Goal: Information Seeking & Learning: Compare options

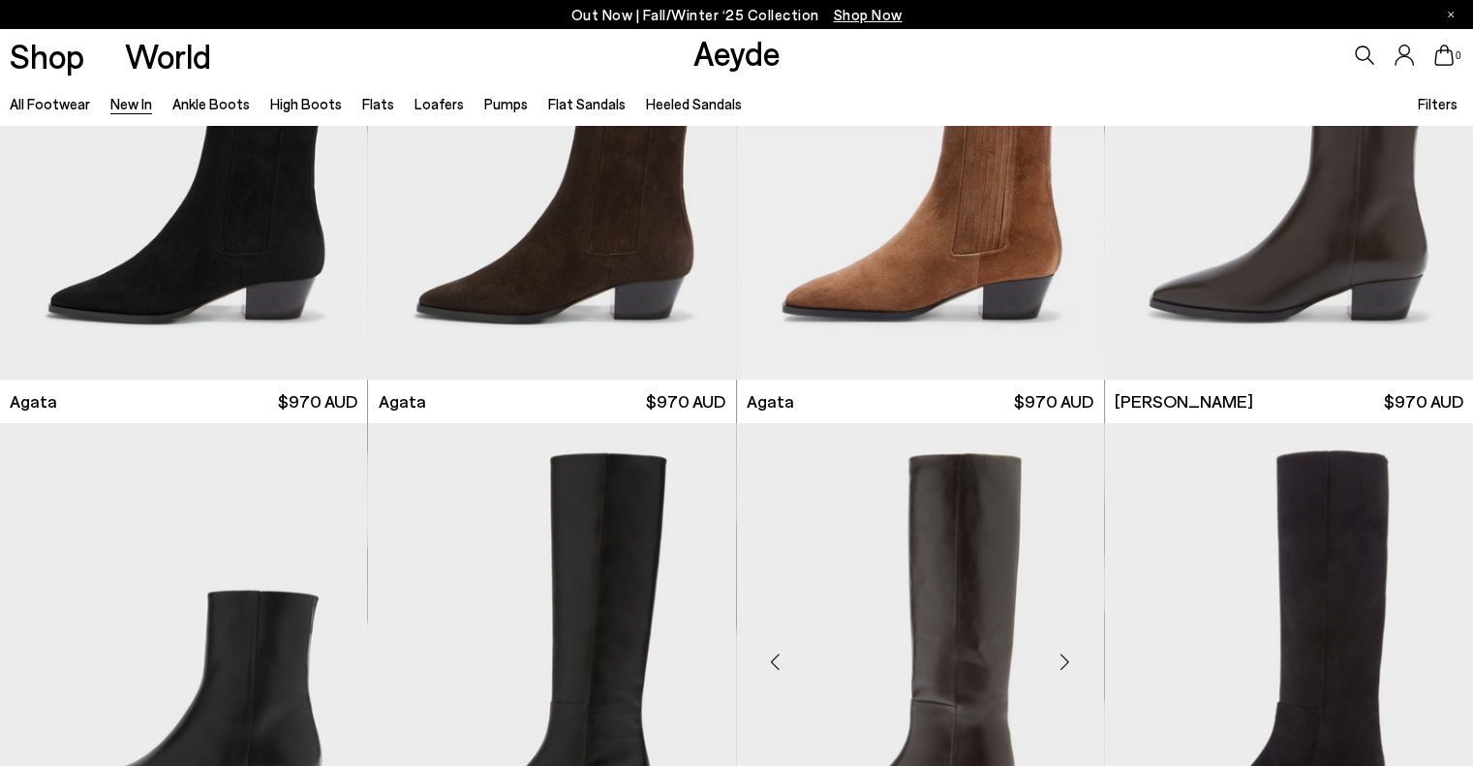
scroll to position [775, 0]
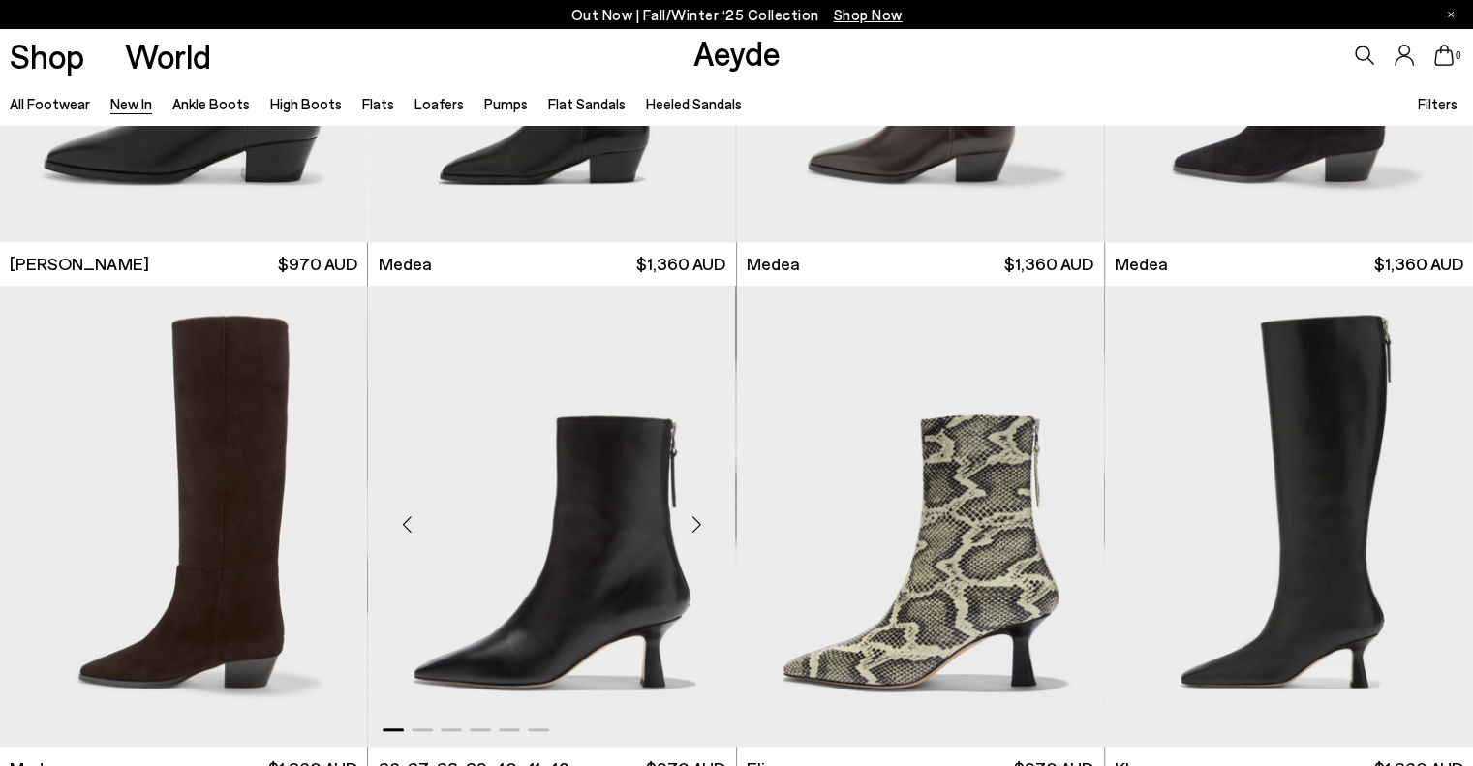
scroll to position [1453, 0]
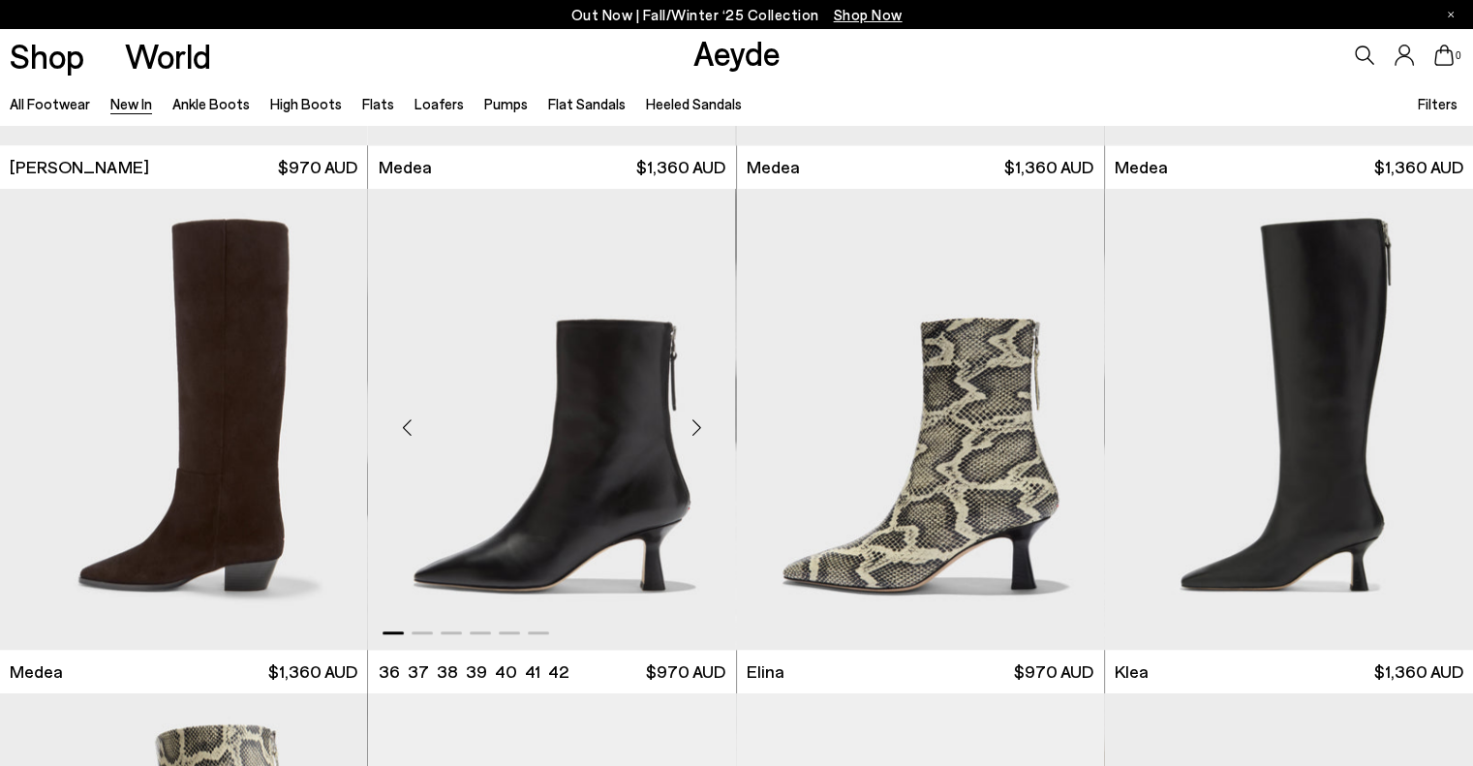
click at [425, 630] on div at bounding box center [551, 628] width 367 height 23
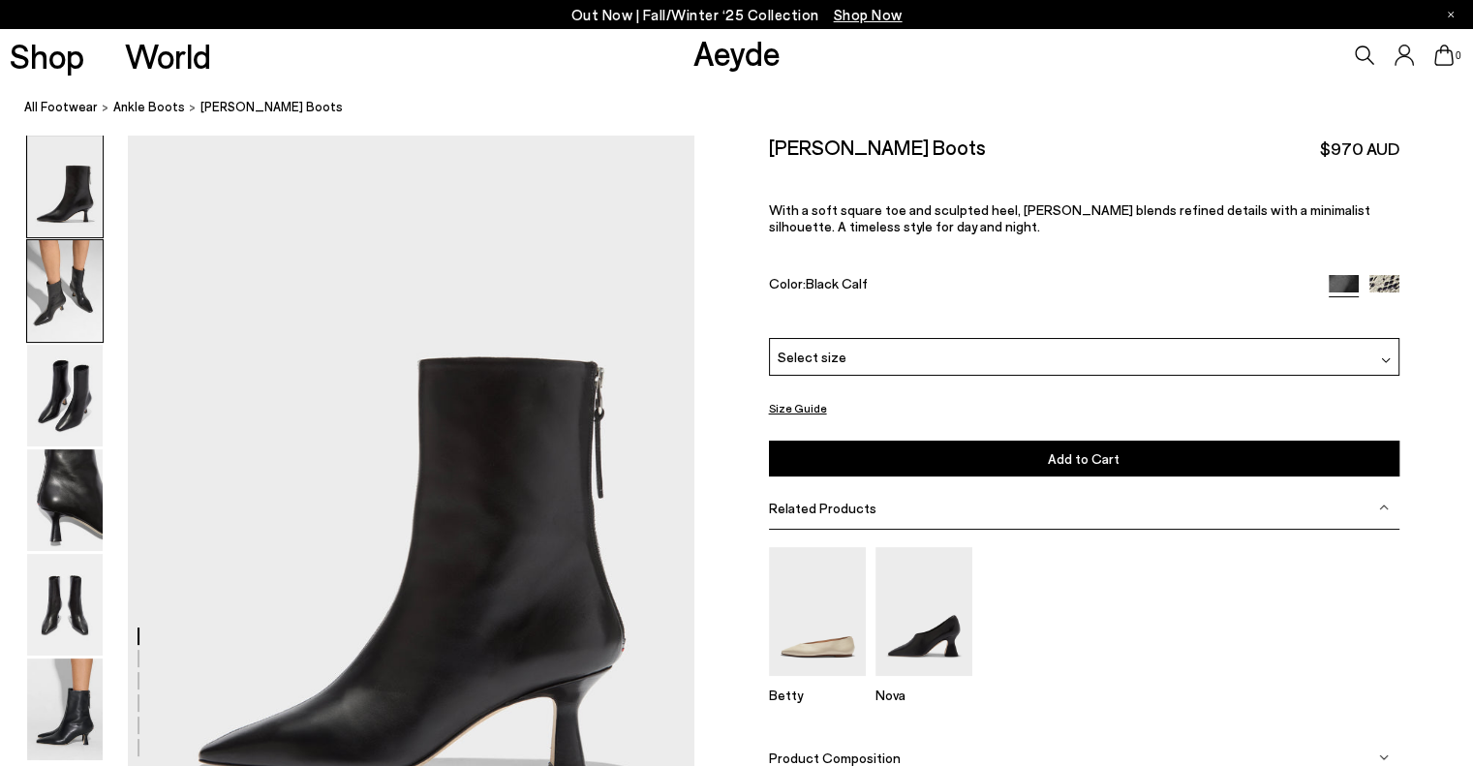
click at [89, 293] on img at bounding box center [65, 291] width 76 height 102
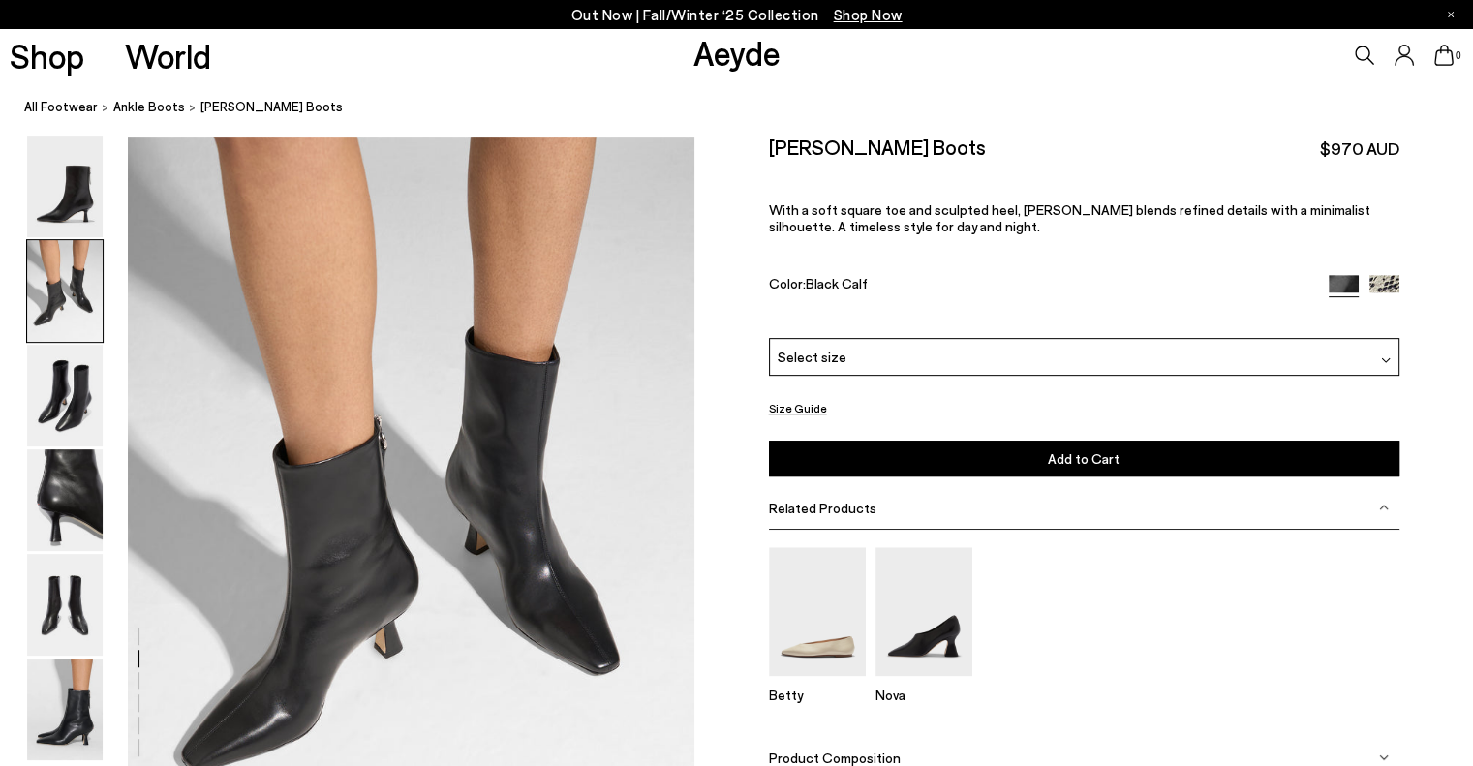
scroll to position [760, 0]
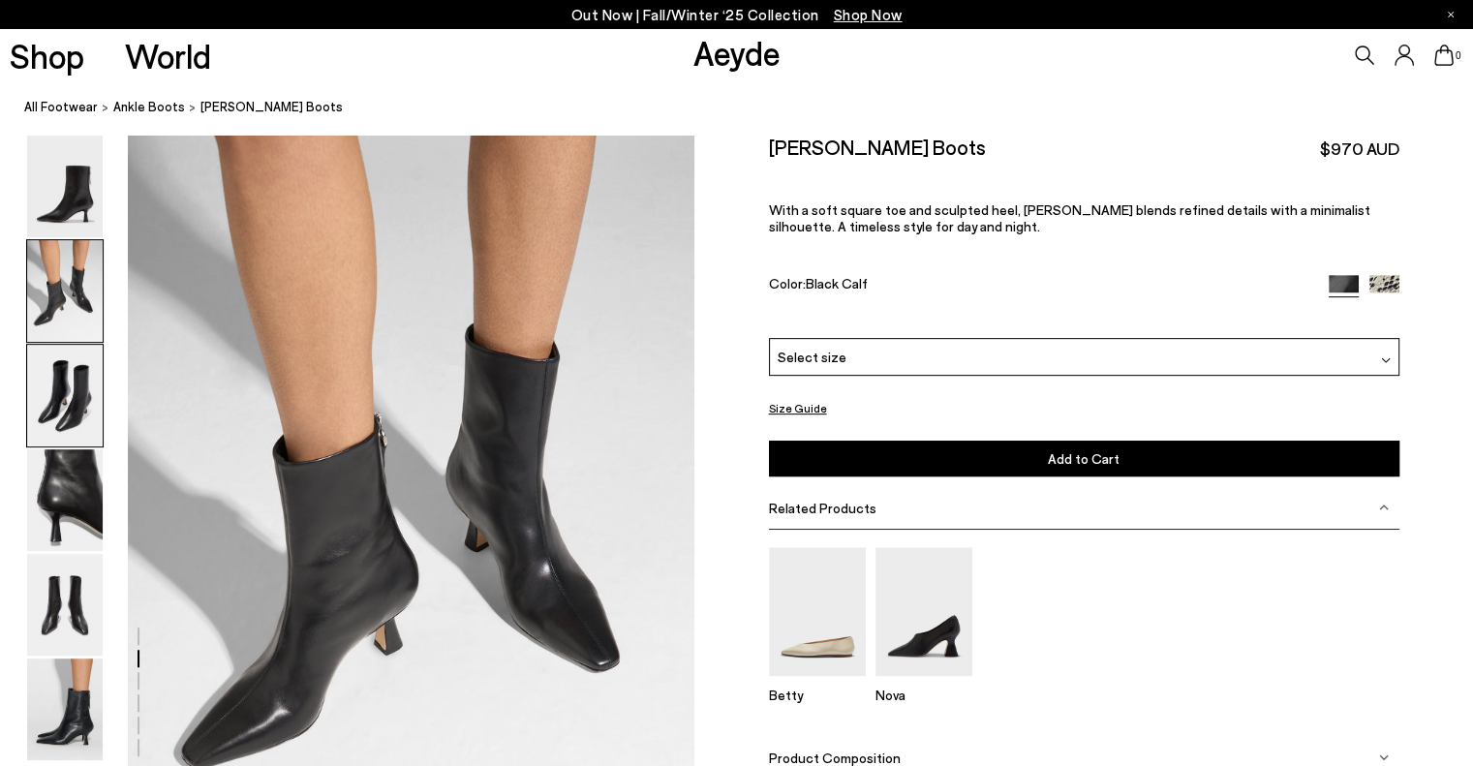
click at [58, 377] on img at bounding box center [65, 396] width 76 height 102
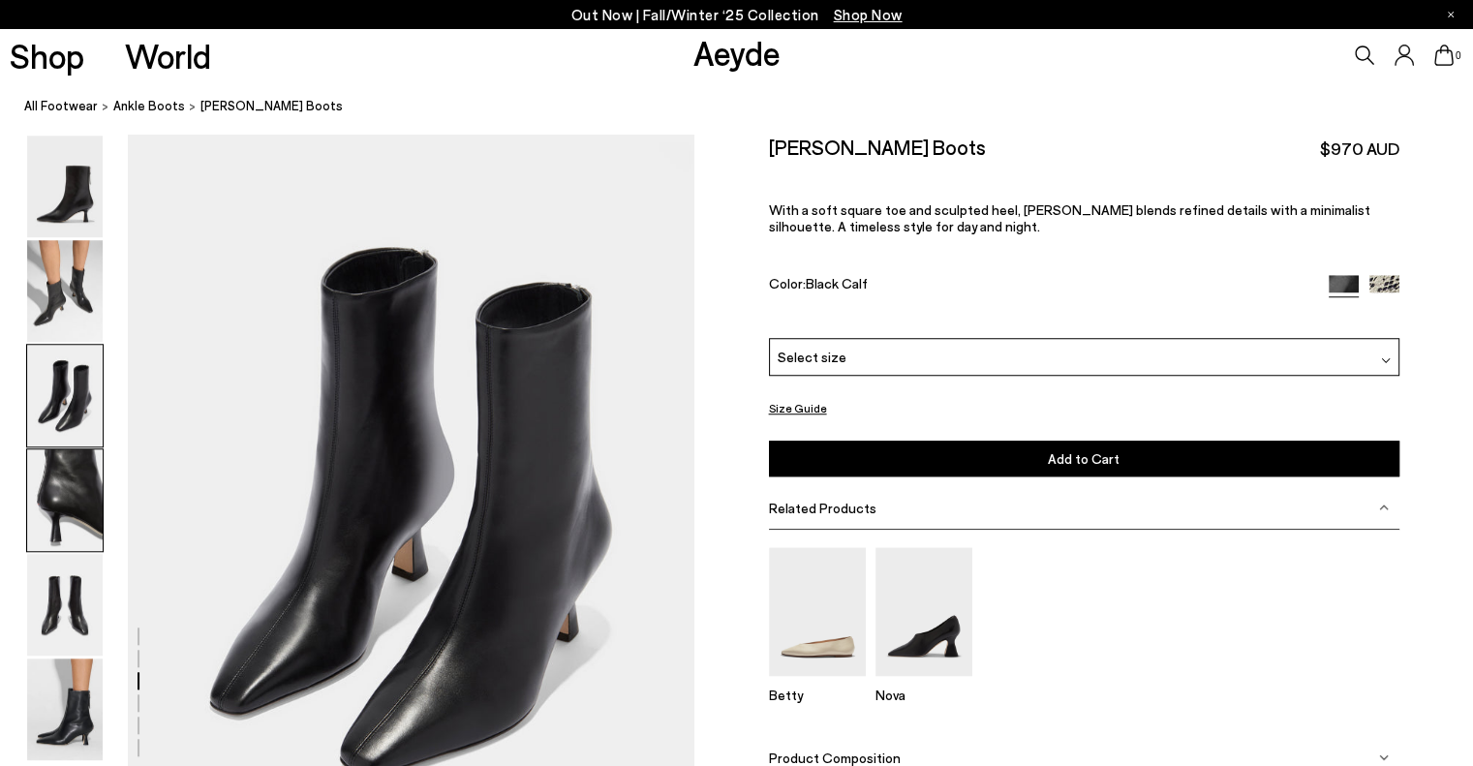
click at [59, 483] on img at bounding box center [65, 500] width 76 height 102
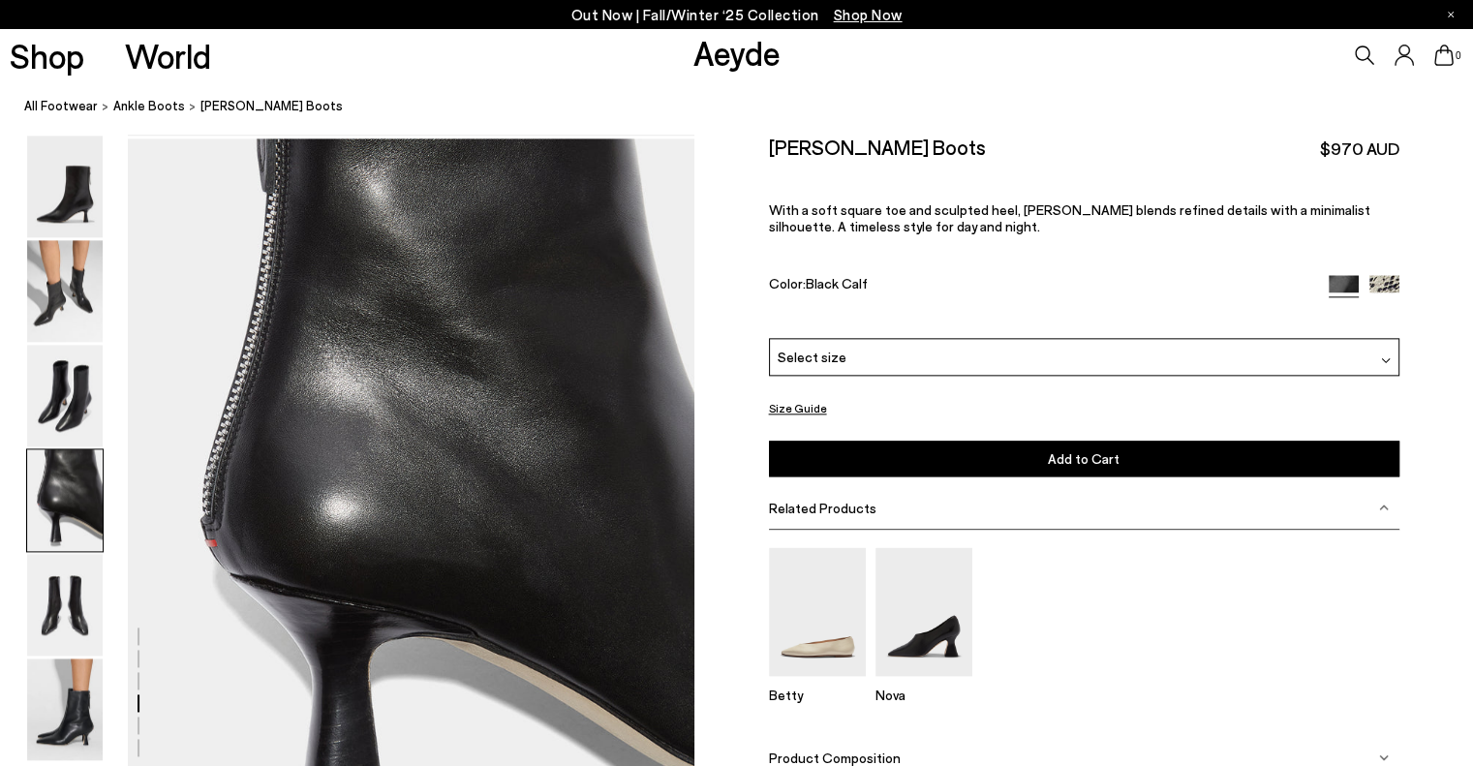
scroll to position [2278, 0]
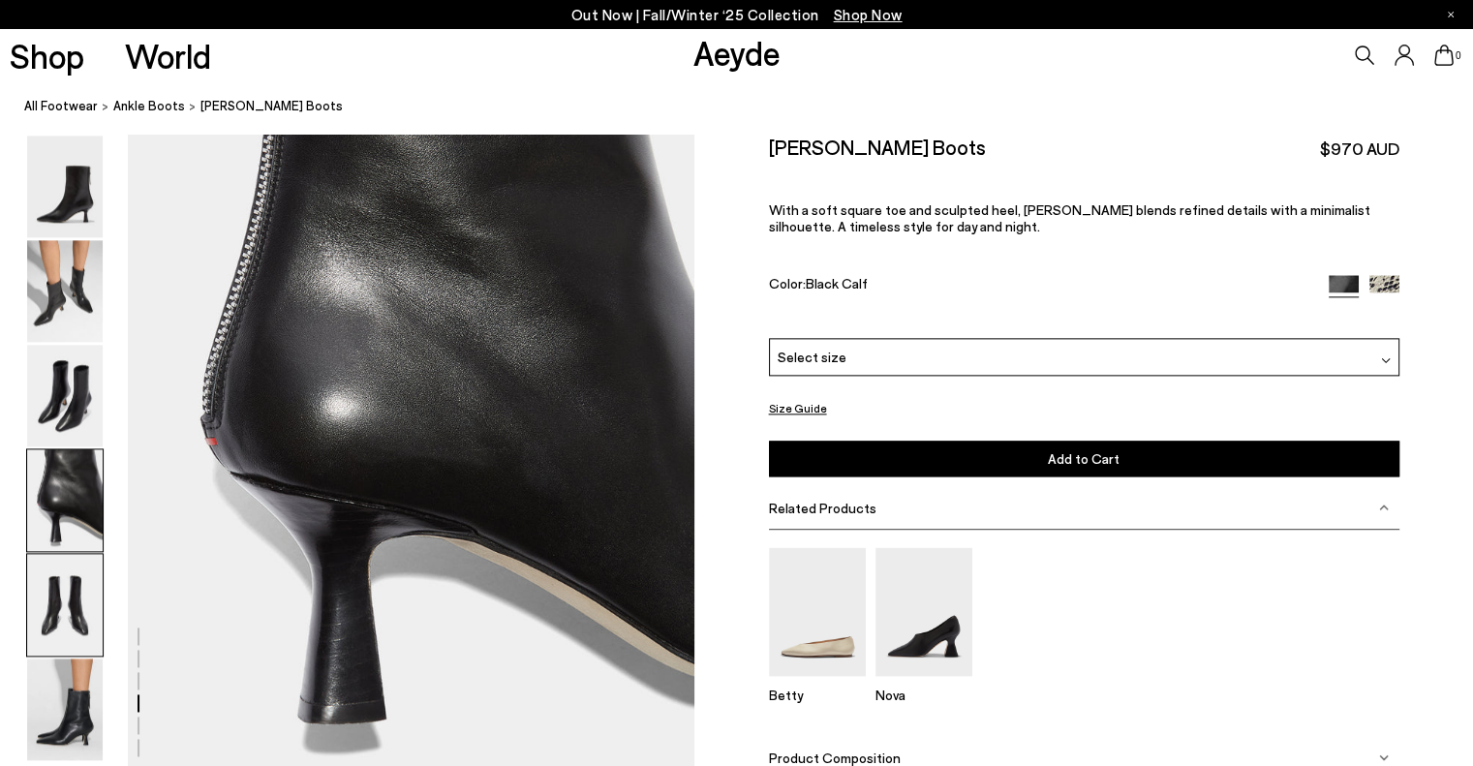
click at [74, 590] on img at bounding box center [65, 605] width 76 height 102
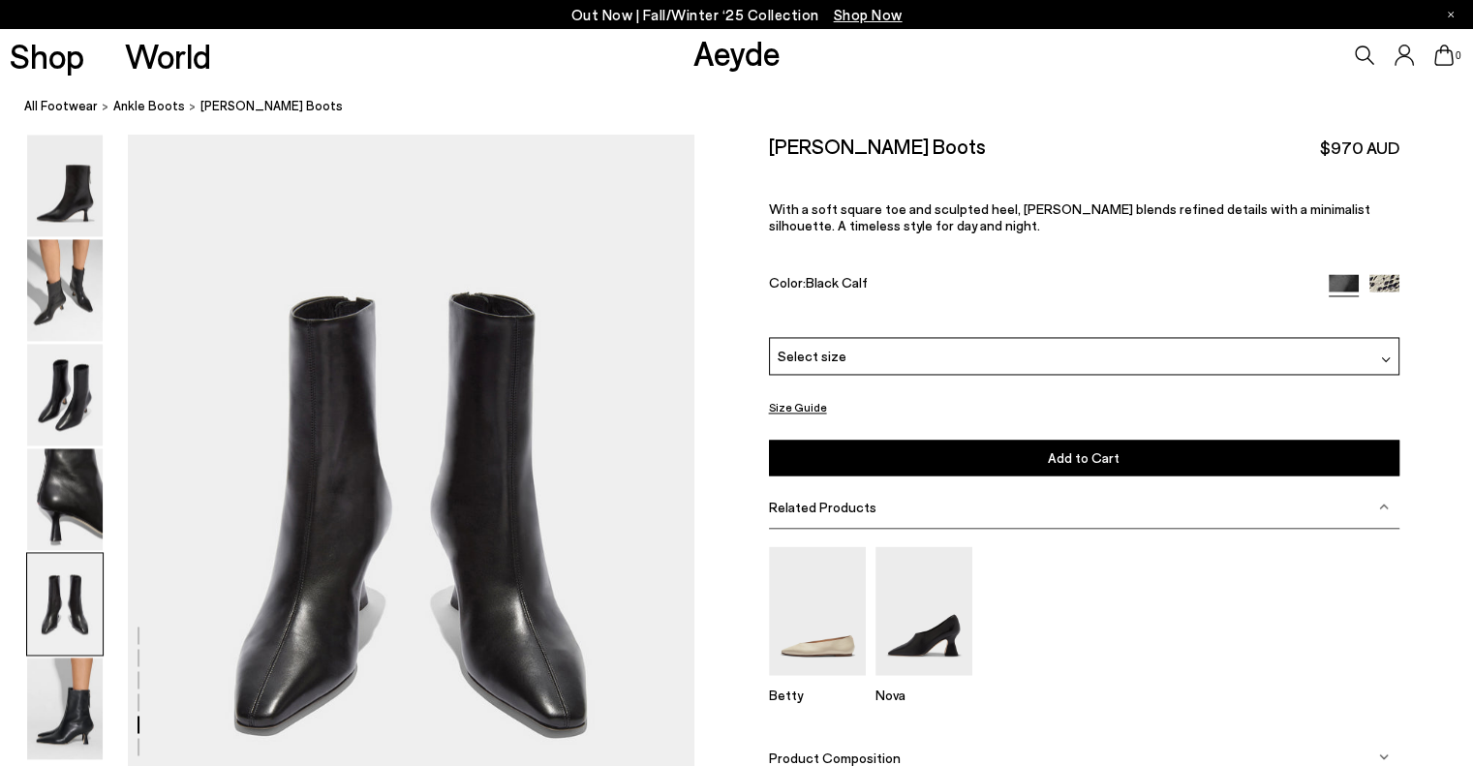
scroll to position [3134, 0]
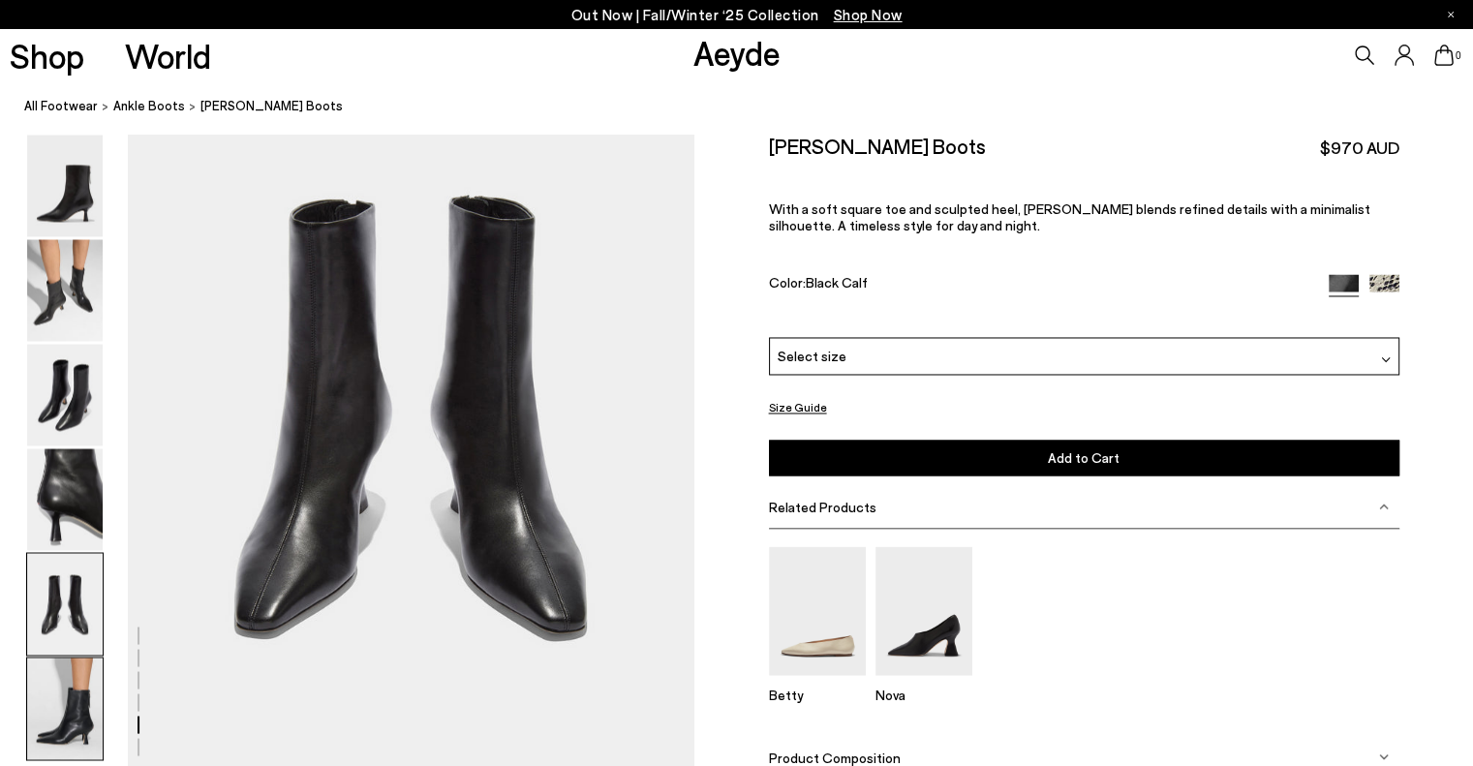
click at [66, 711] on img at bounding box center [65, 709] width 76 height 102
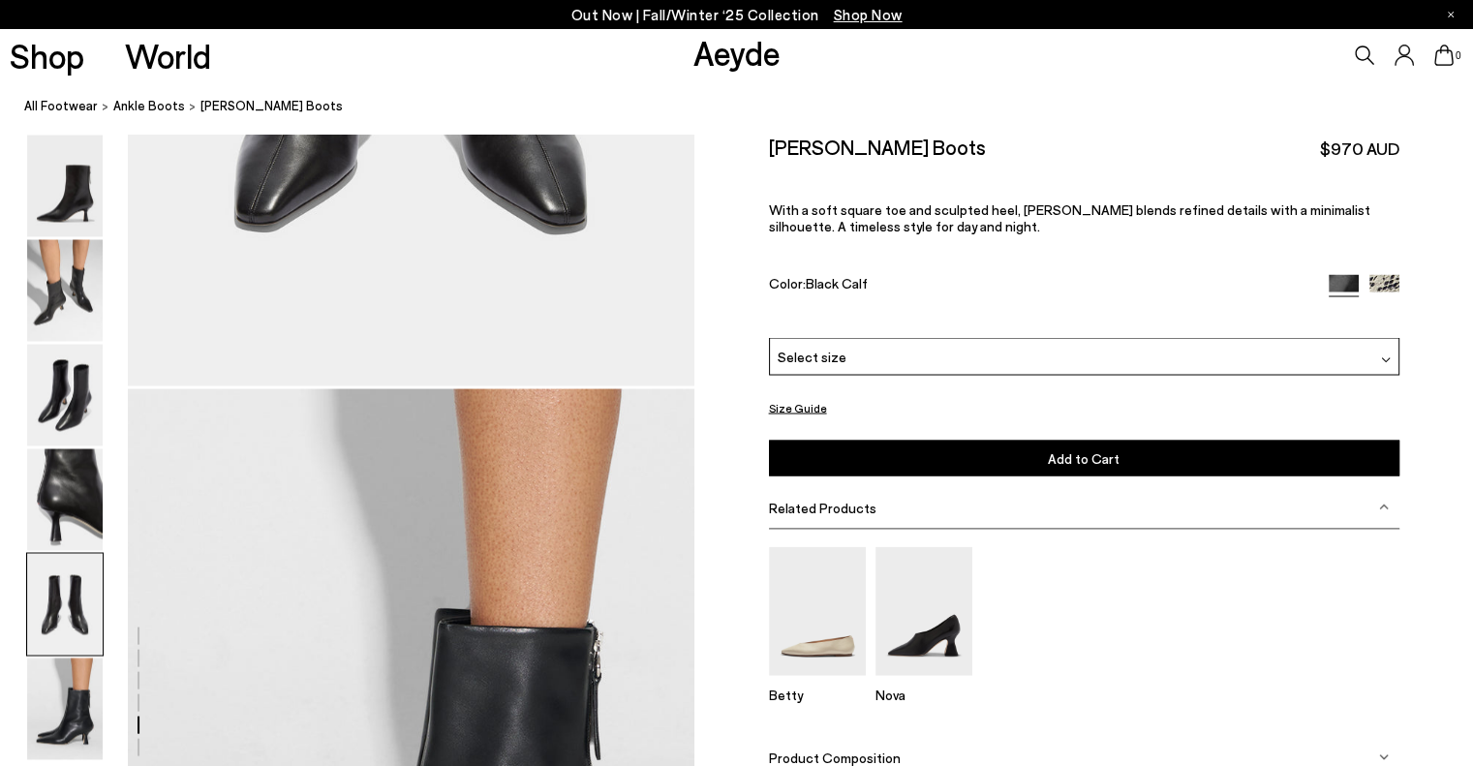
scroll to position [3056, 0]
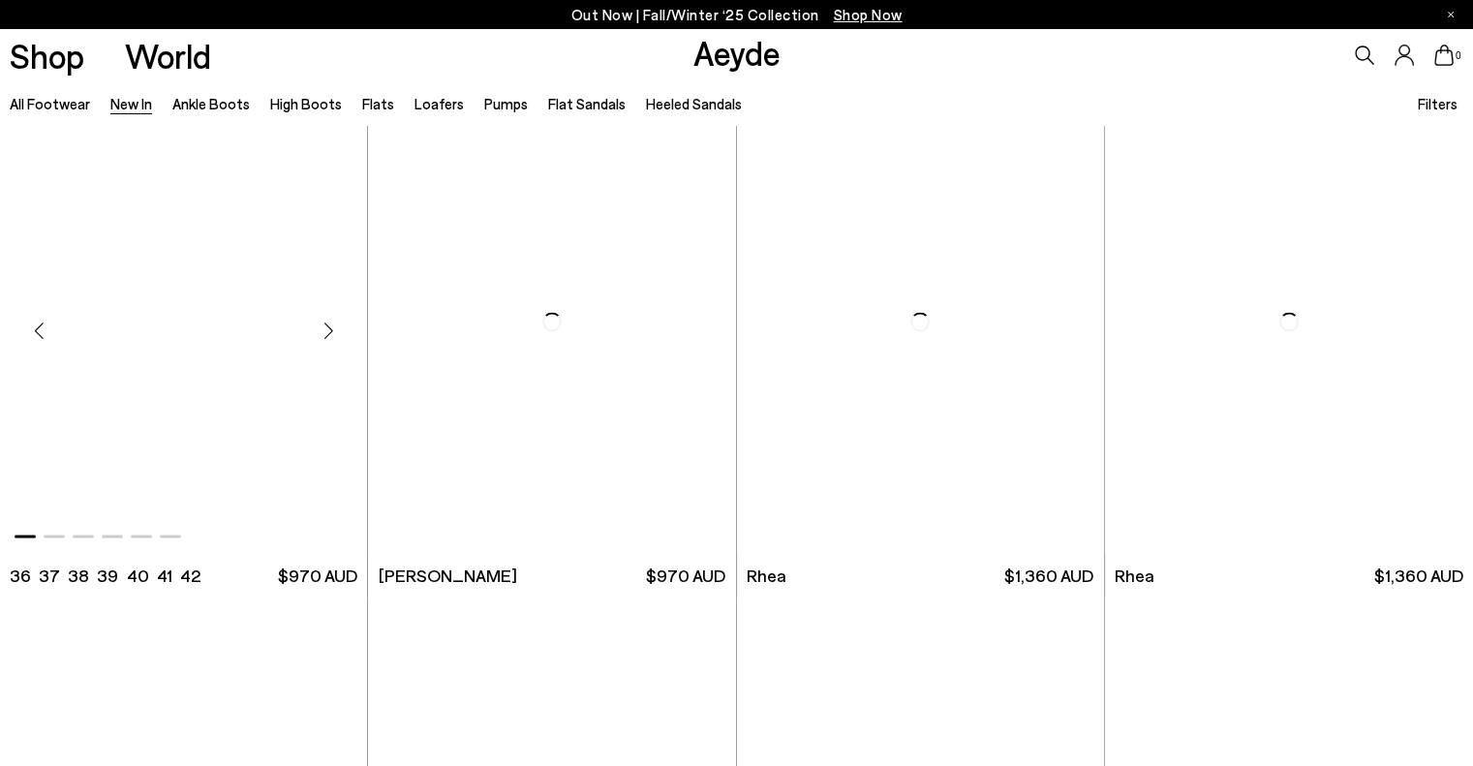
scroll to position [3583, 0]
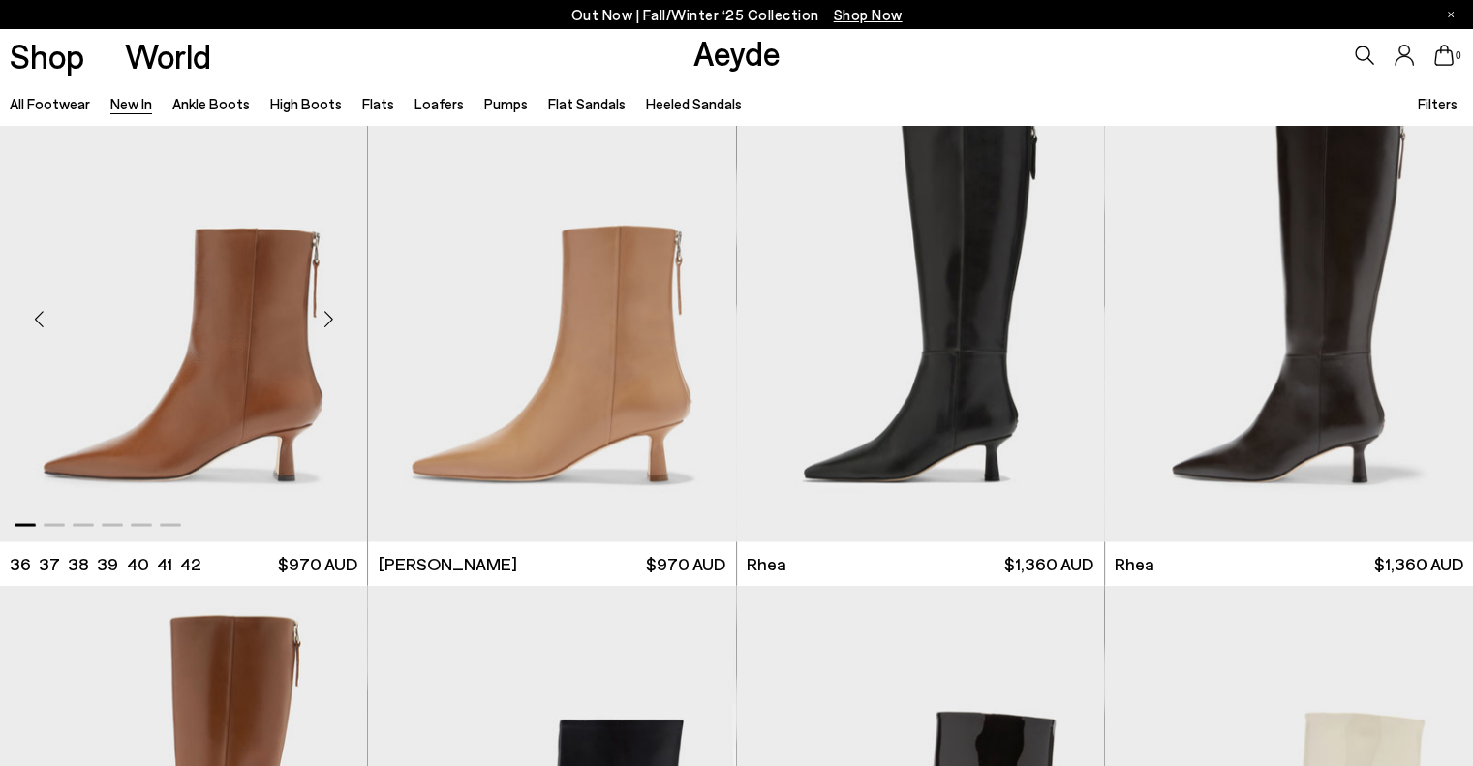
click at [264, 397] on img "1 / 6" at bounding box center [183, 310] width 367 height 462
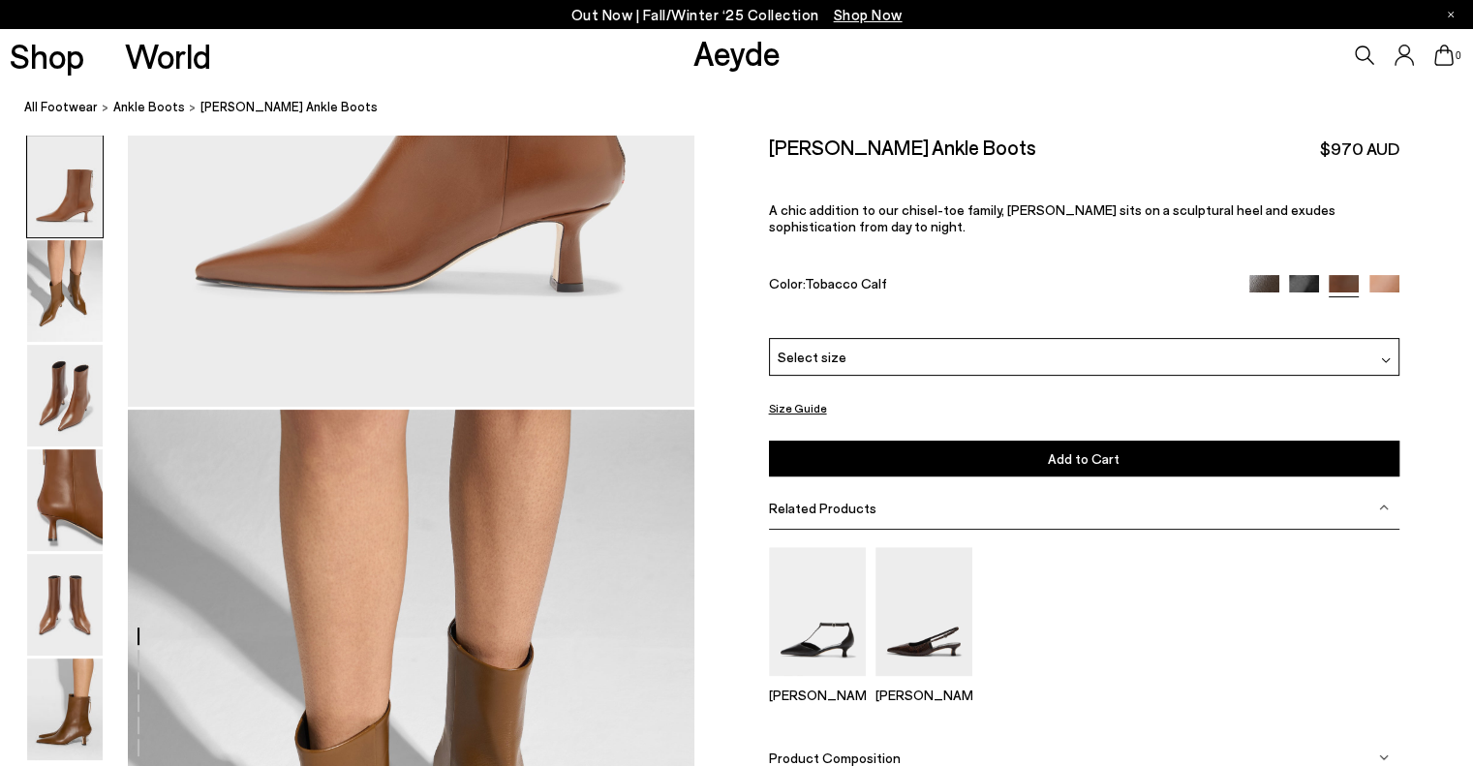
scroll to position [775, 0]
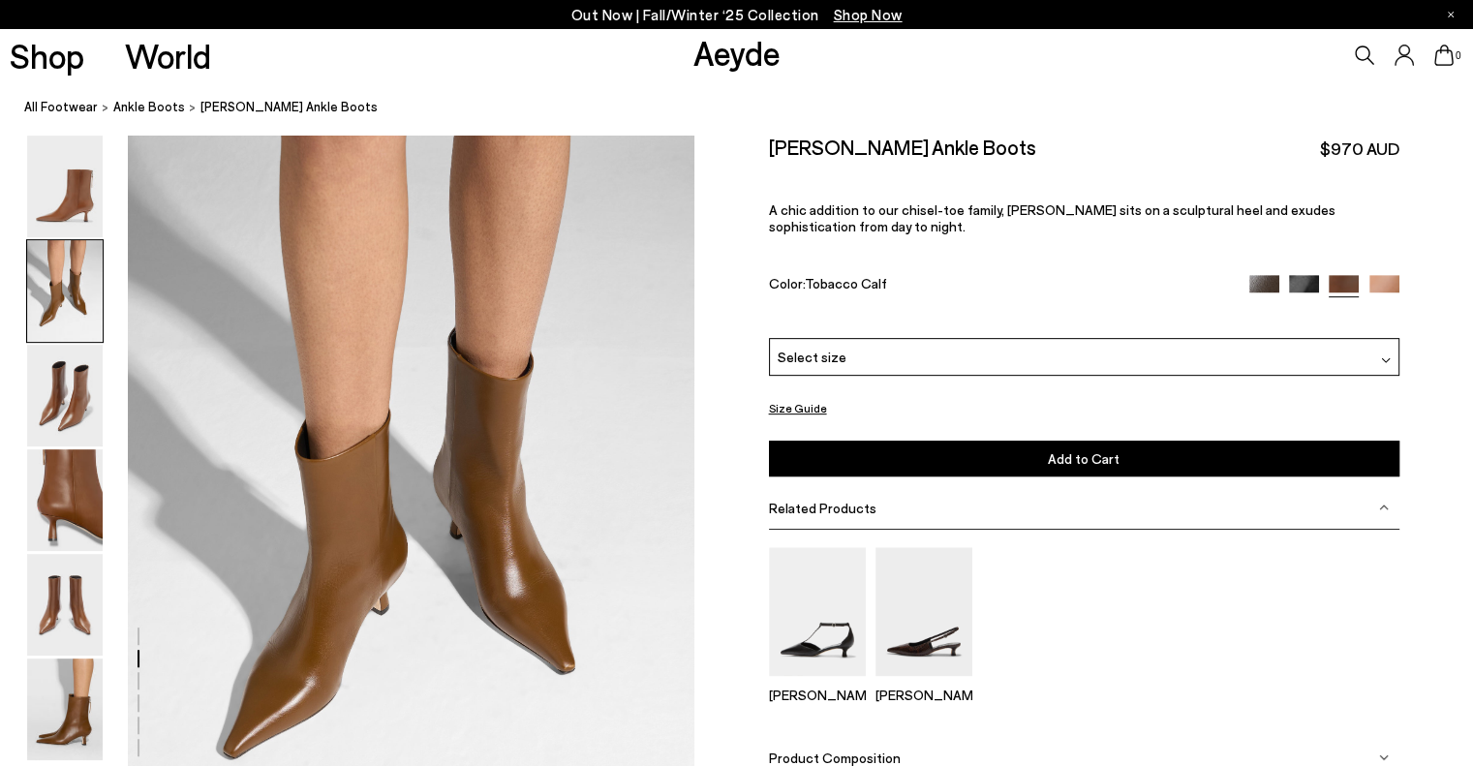
click at [1388, 287] on img at bounding box center [1384, 290] width 30 height 30
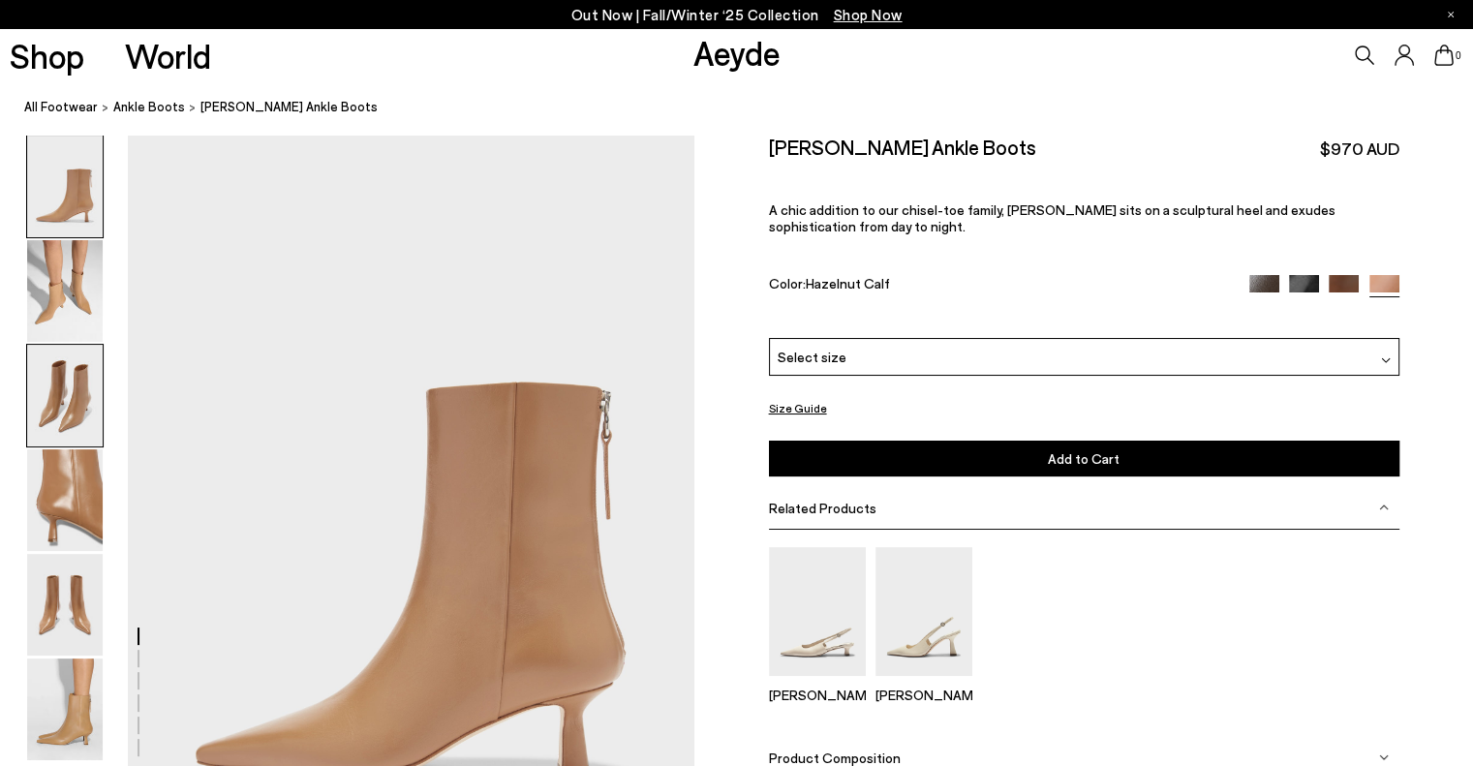
click at [75, 402] on img at bounding box center [65, 396] width 76 height 102
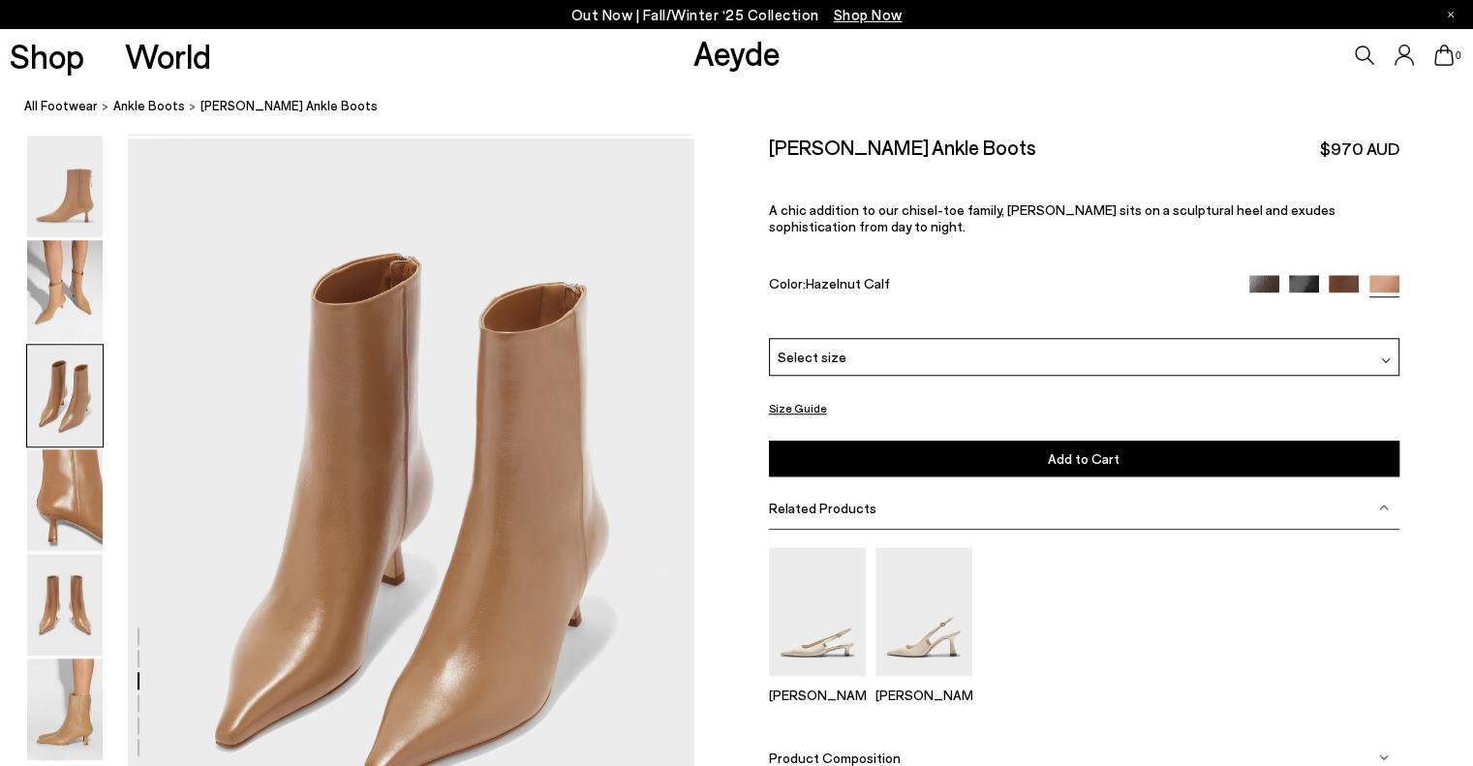
scroll to position [1518, 0]
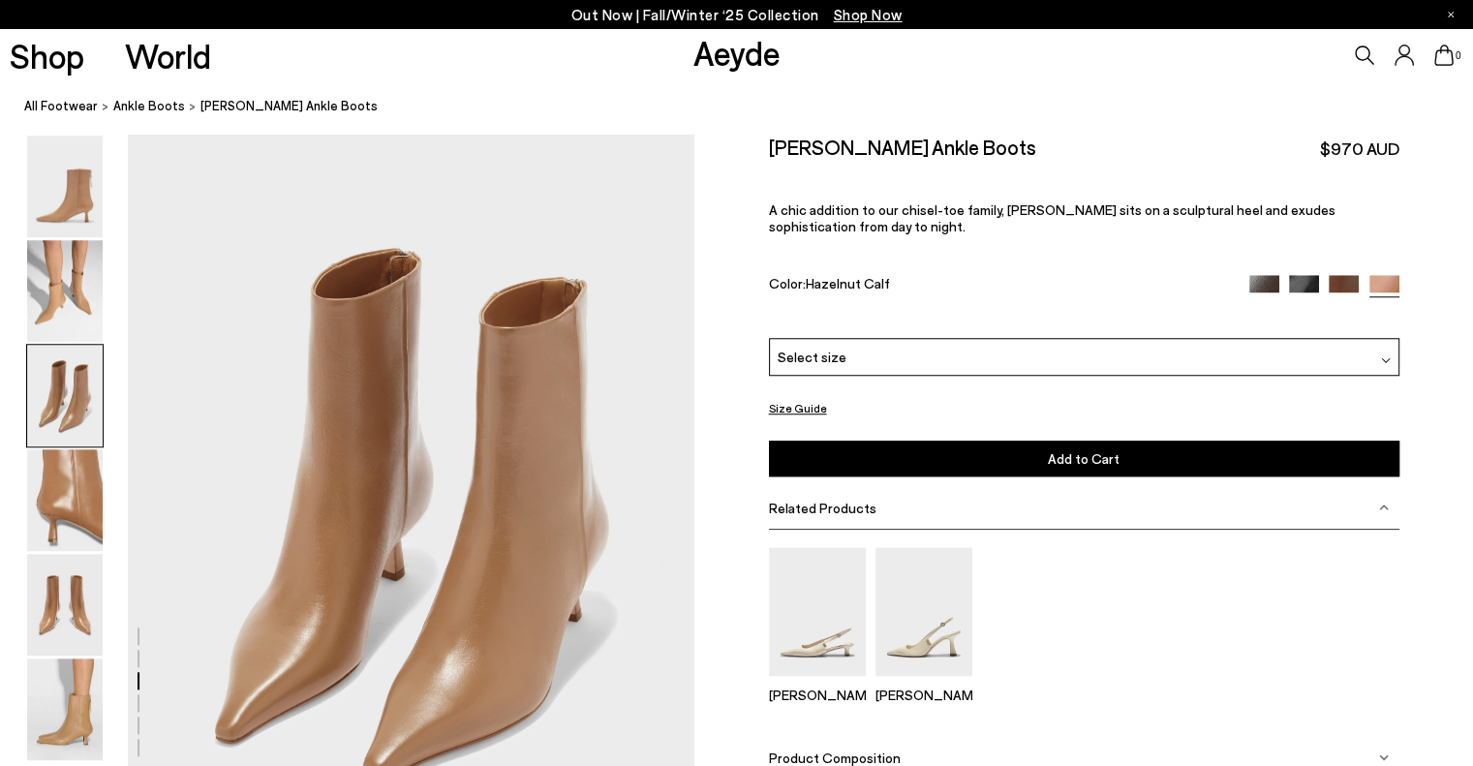
click at [1262, 285] on img at bounding box center [1264, 290] width 30 height 30
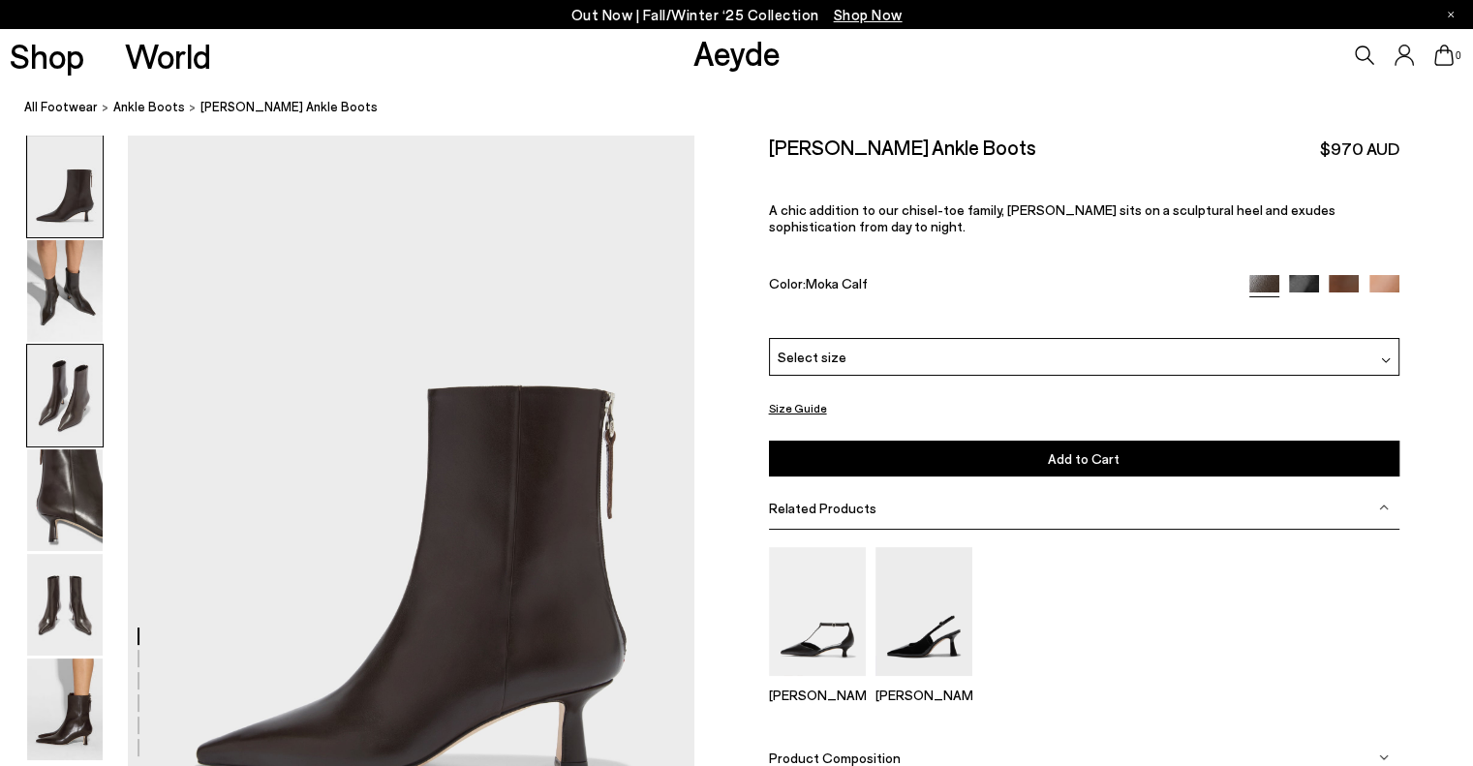
click at [73, 394] on img at bounding box center [65, 396] width 76 height 102
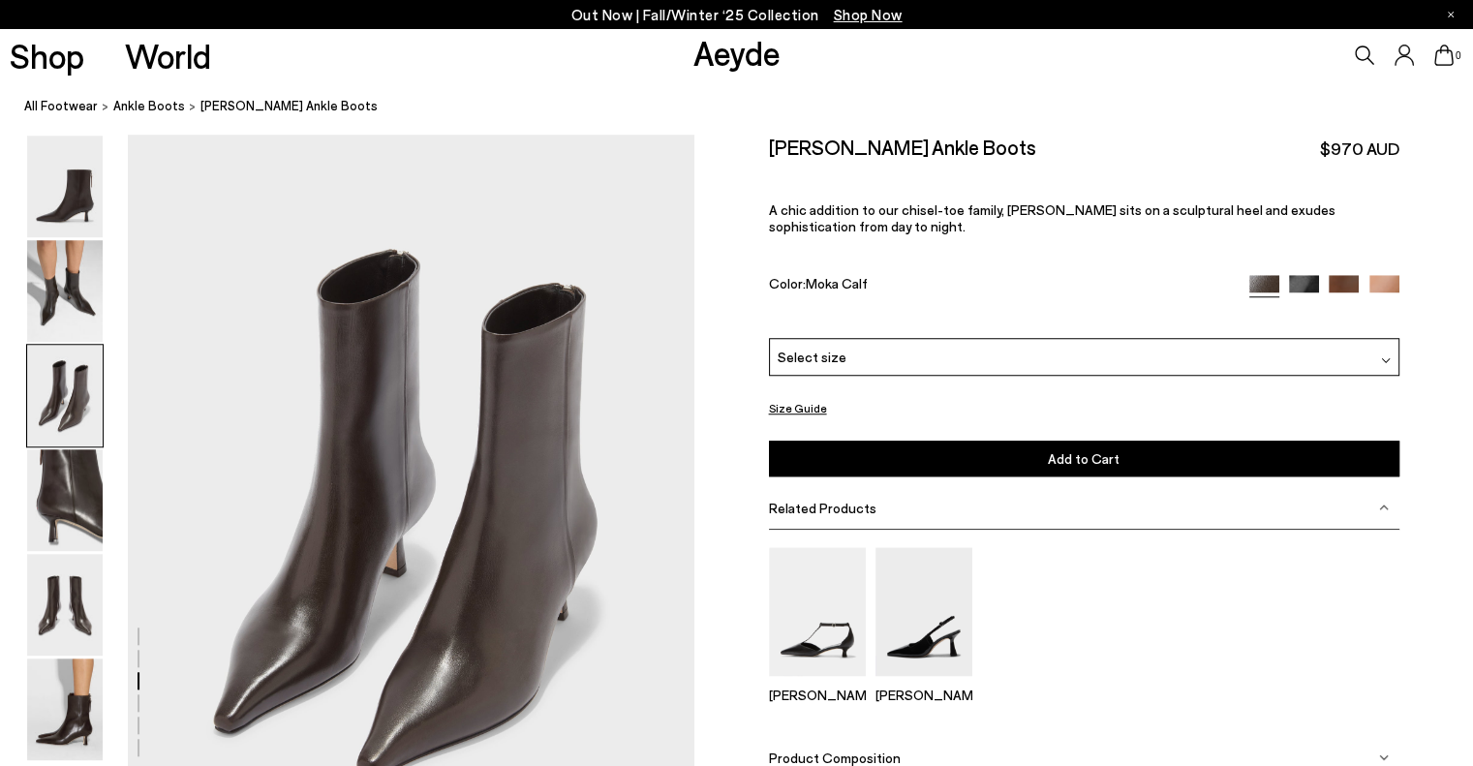
scroll to position [1518, 0]
click at [940, 616] on img at bounding box center [923, 611] width 97 height 129
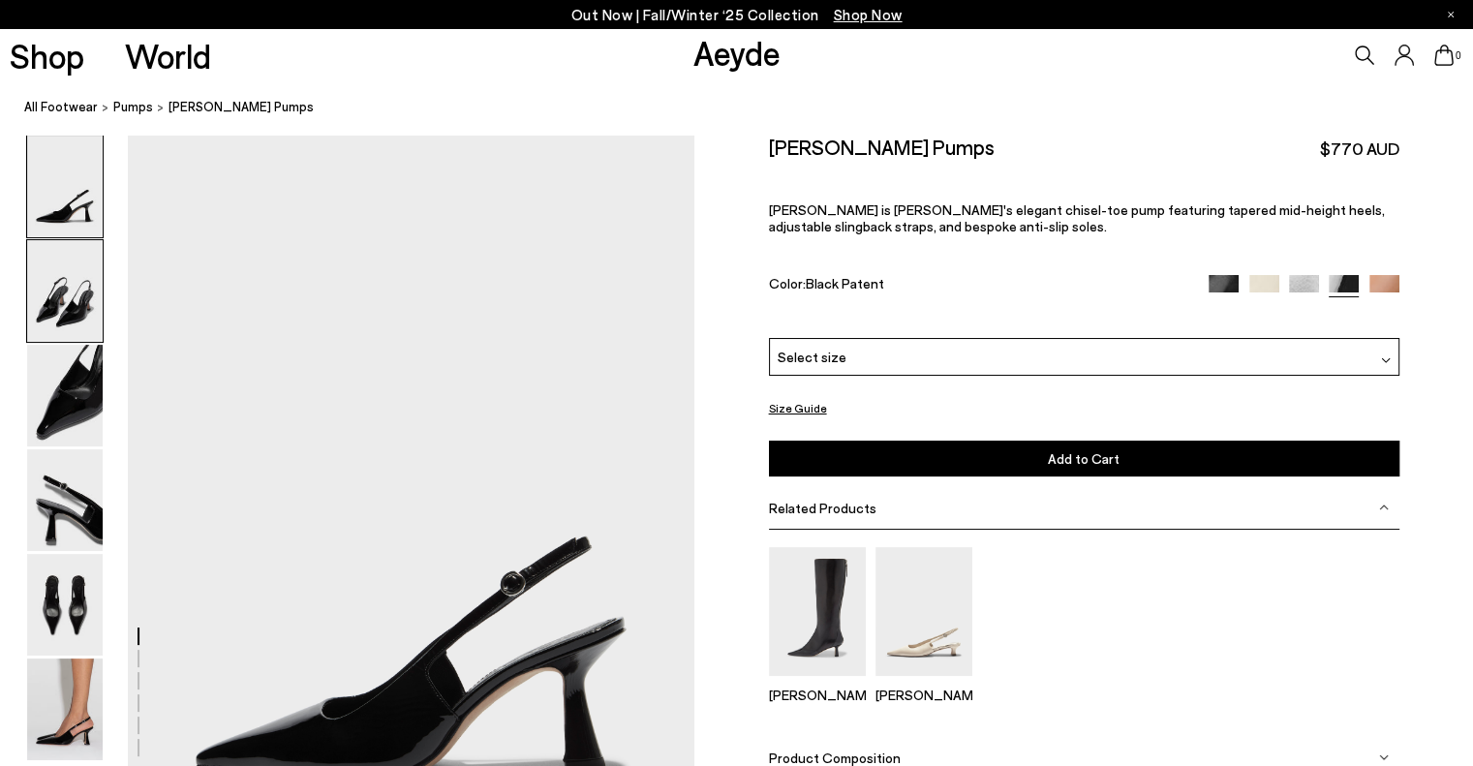
click at [75, 301] on img at bounding box center [65, 291] width 76 height 102
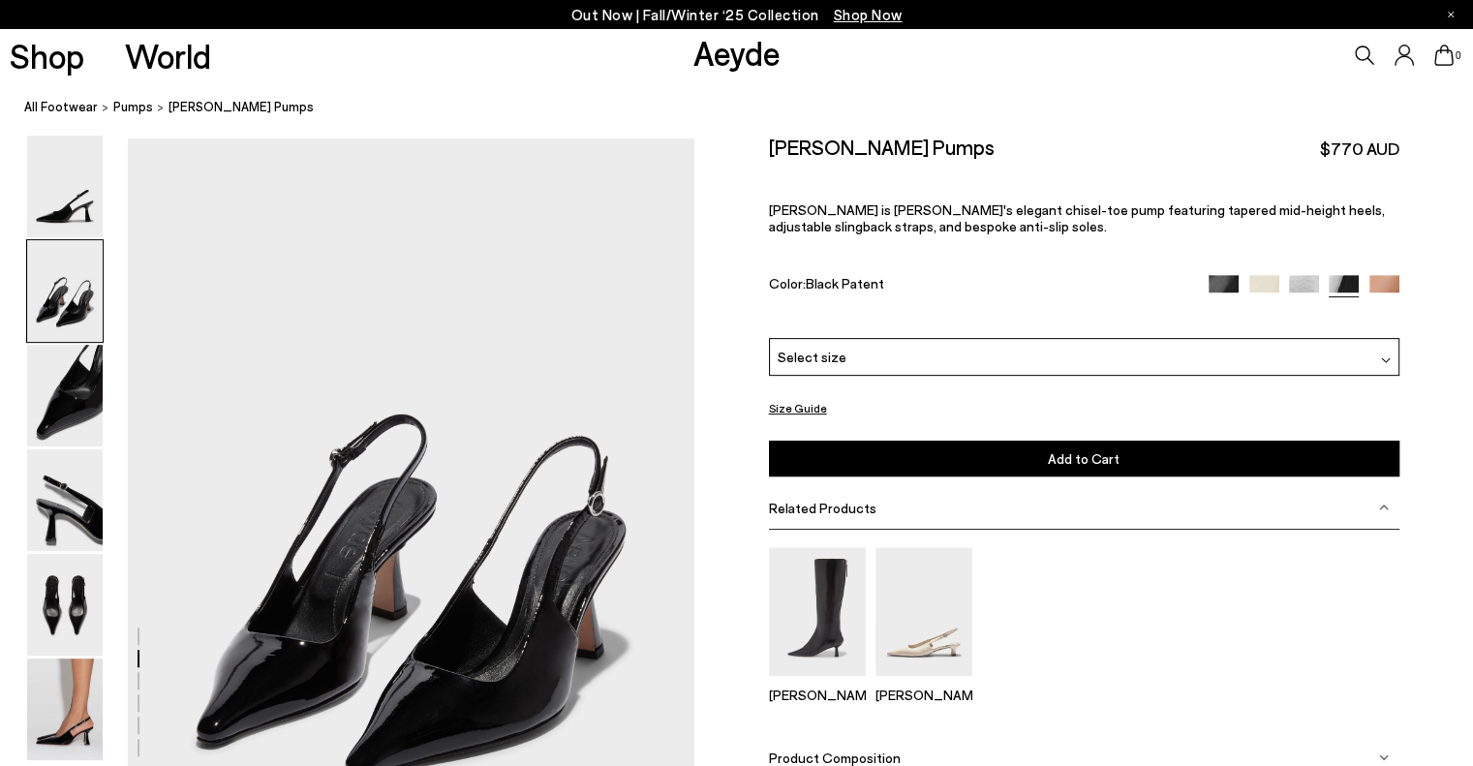
scroll to position [760, 0]
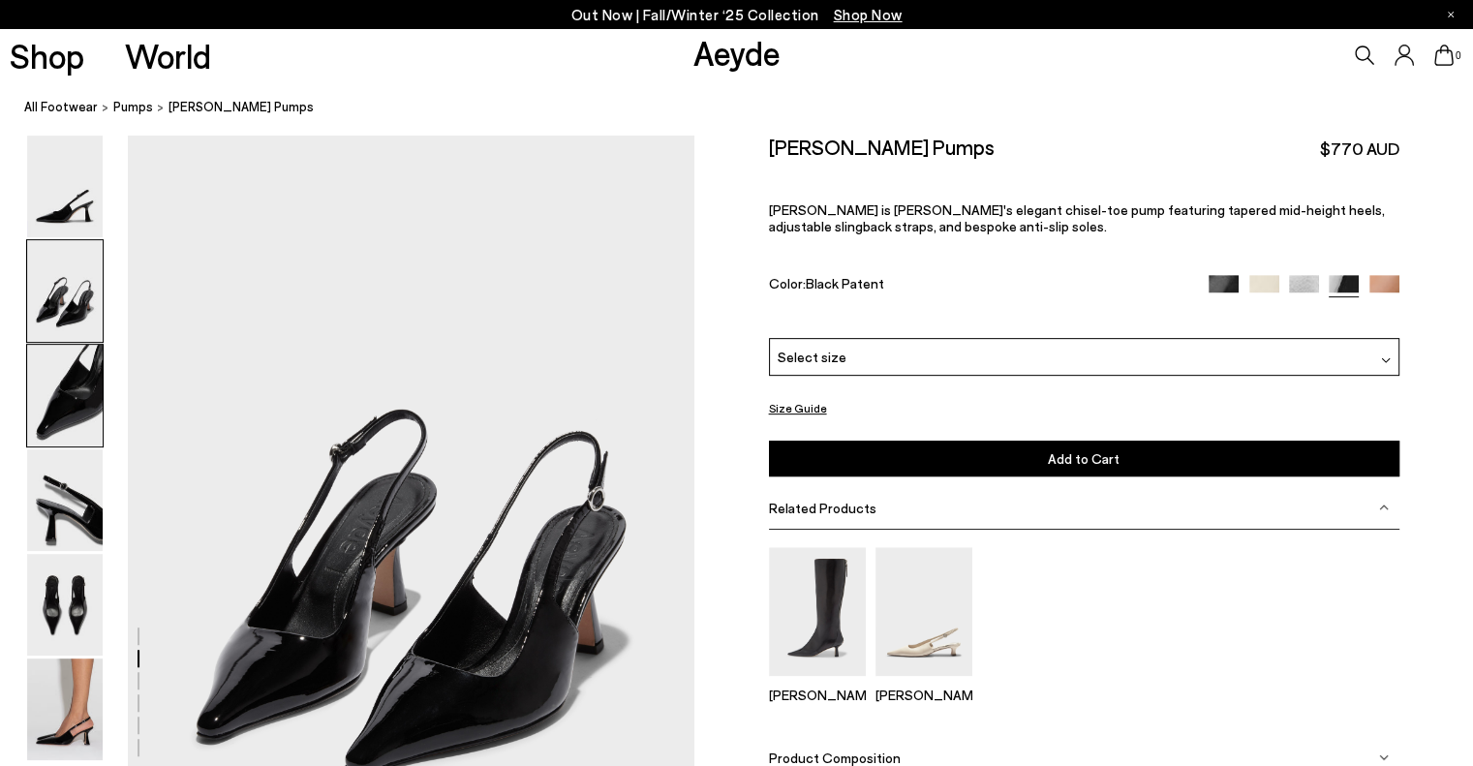
click at [76, 375] on img at bounding box center [65, 396] width 76 height 102
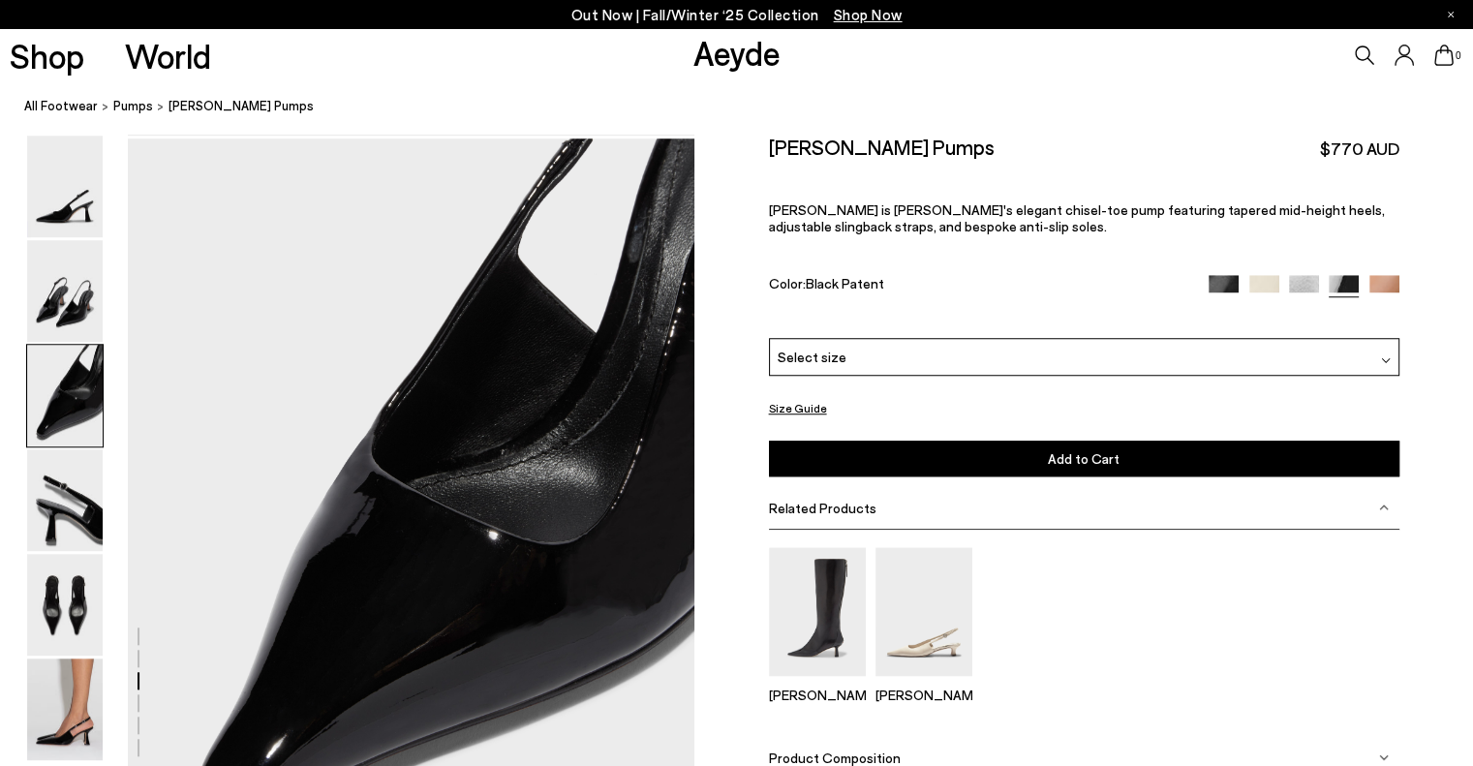
scroll to position [1518, 0]
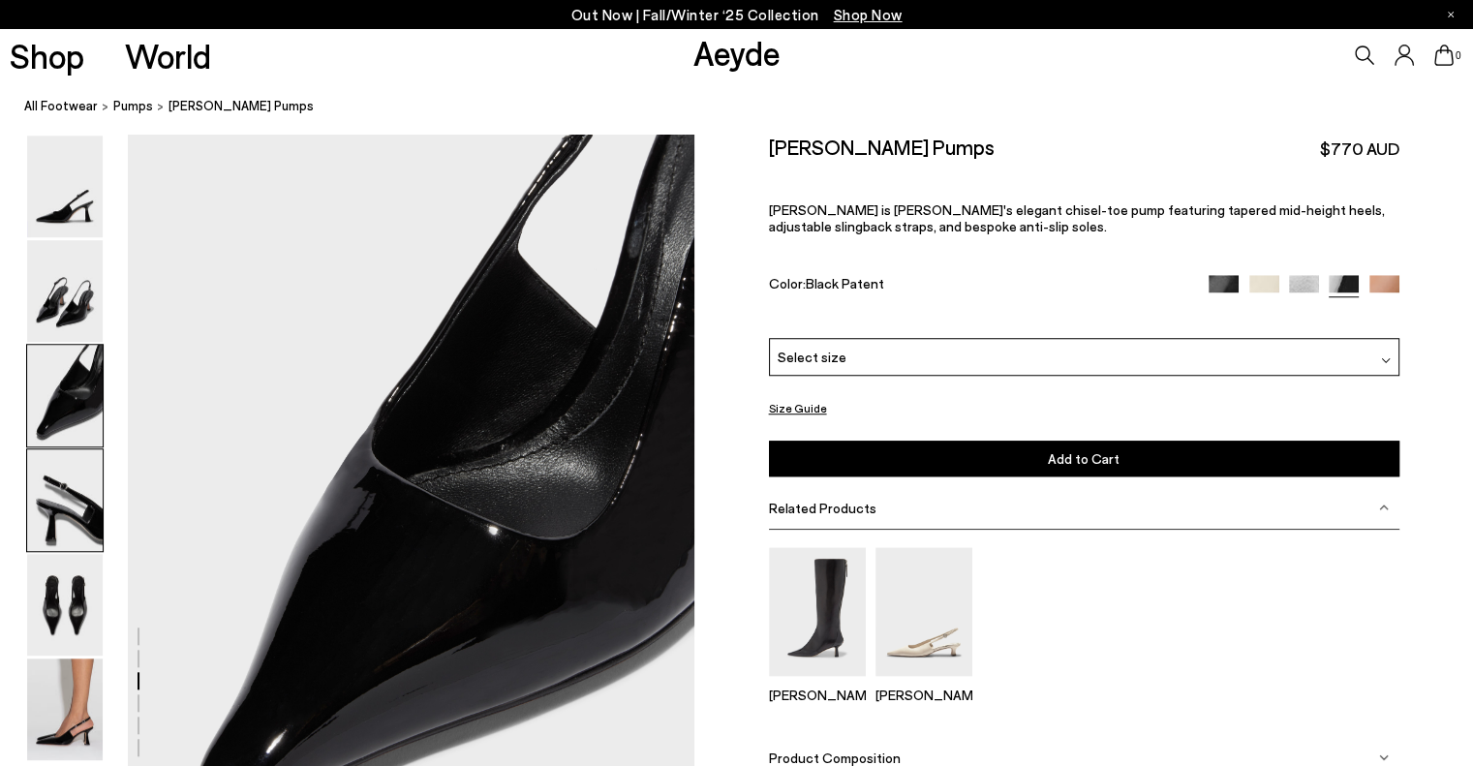
click at [85, 512] on img at bounding box center [65, 500] width 76 height 102
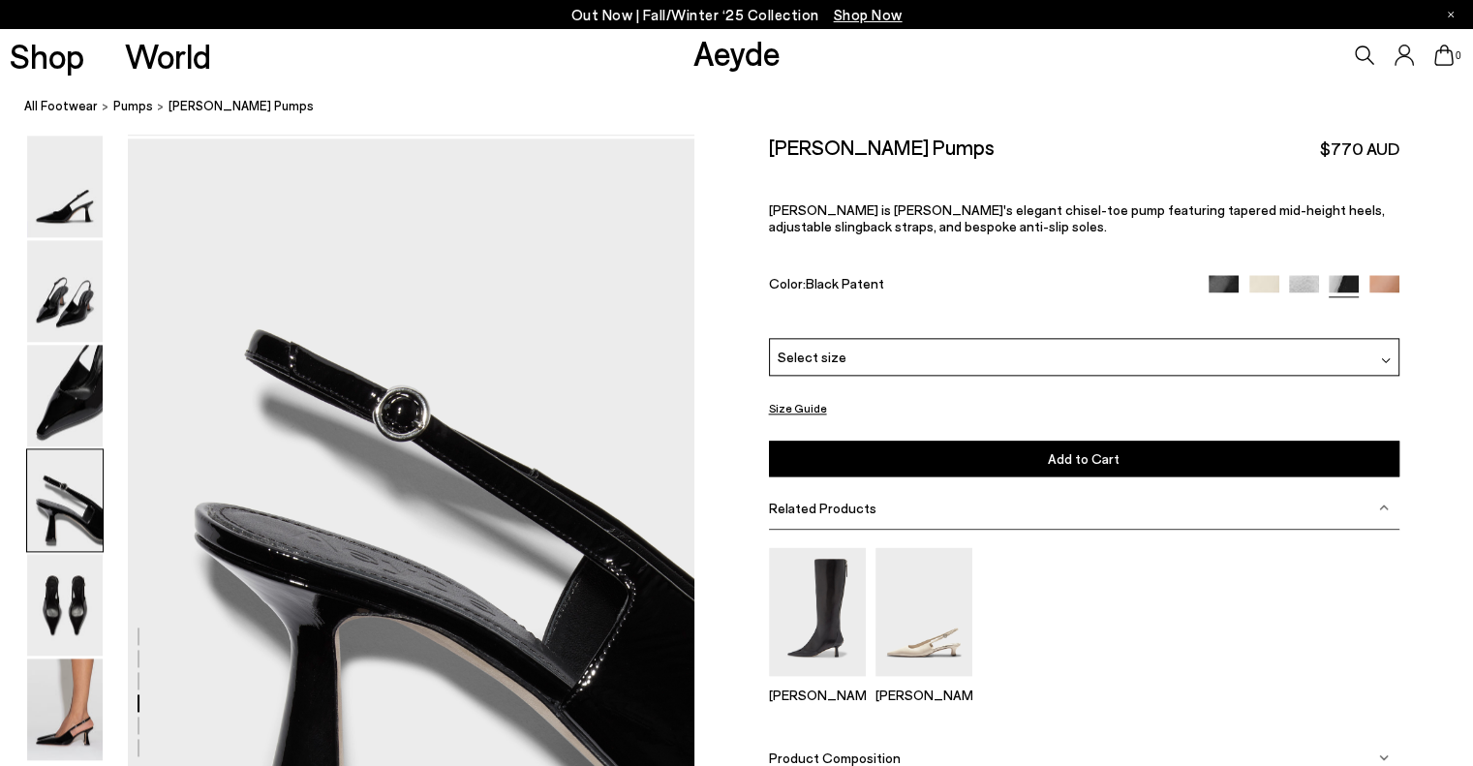
scroll to position [2278, 0]
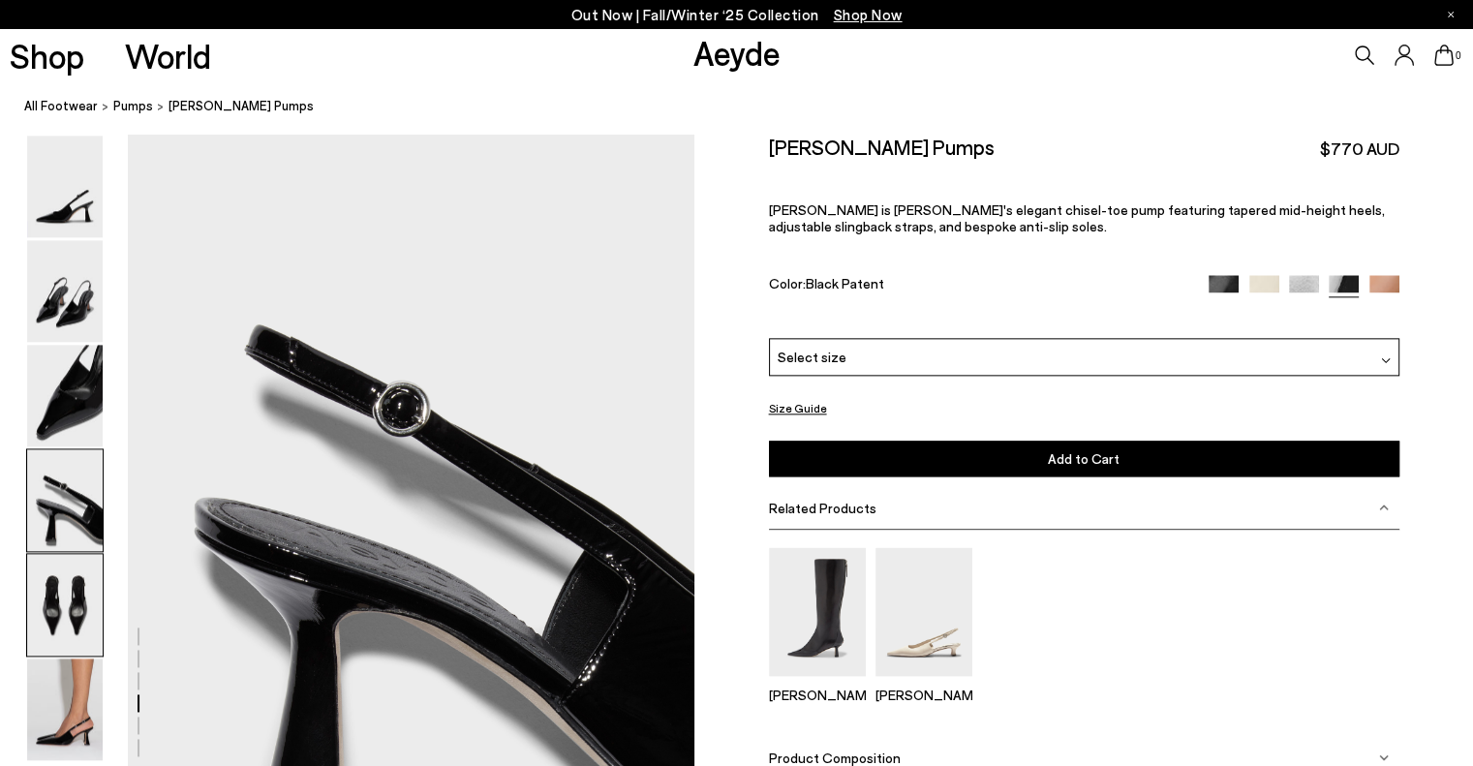
click at [73, 591] on img at bounding box center [65, 605] width 76 height 102
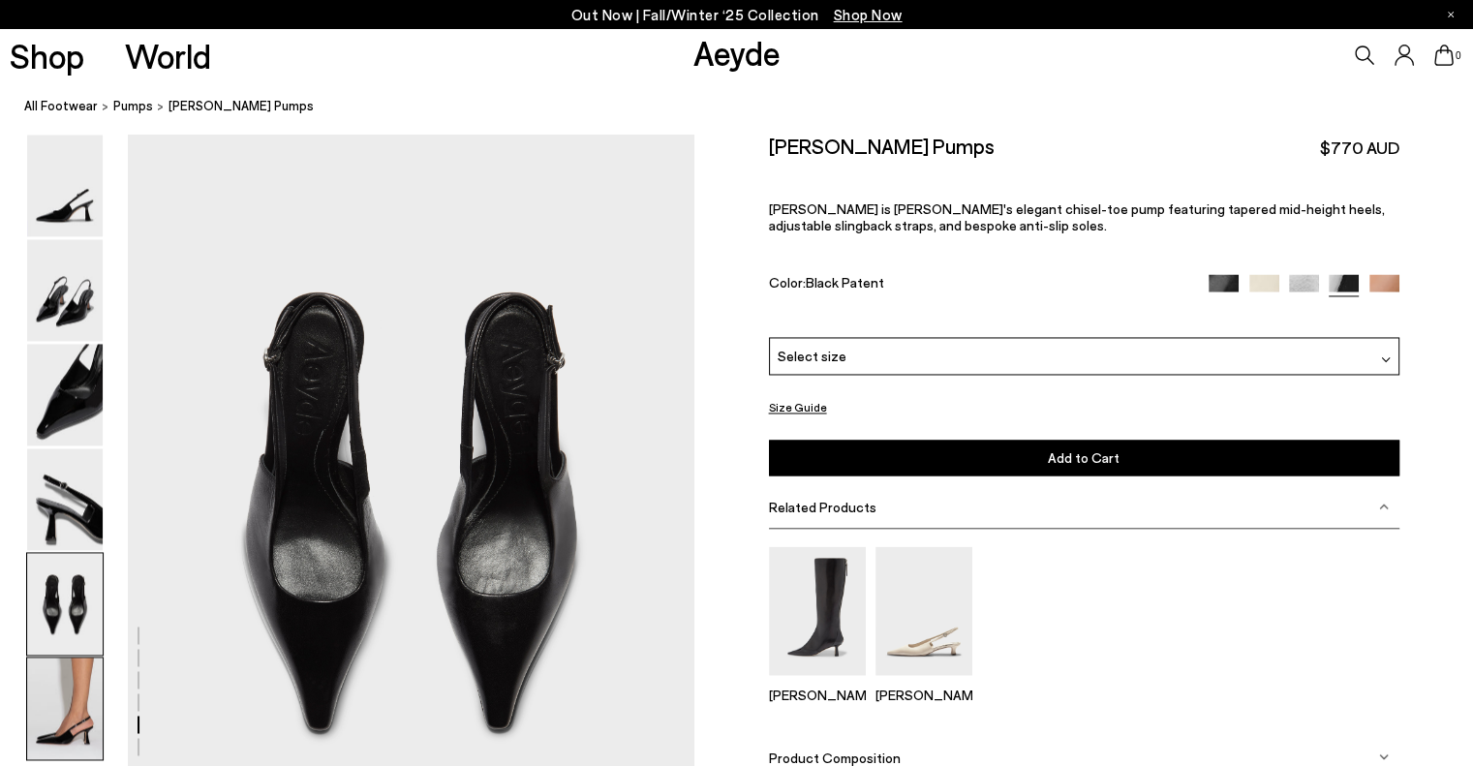
click at [76, 696] on img at bounding box center [65, 709] width 76 height 102
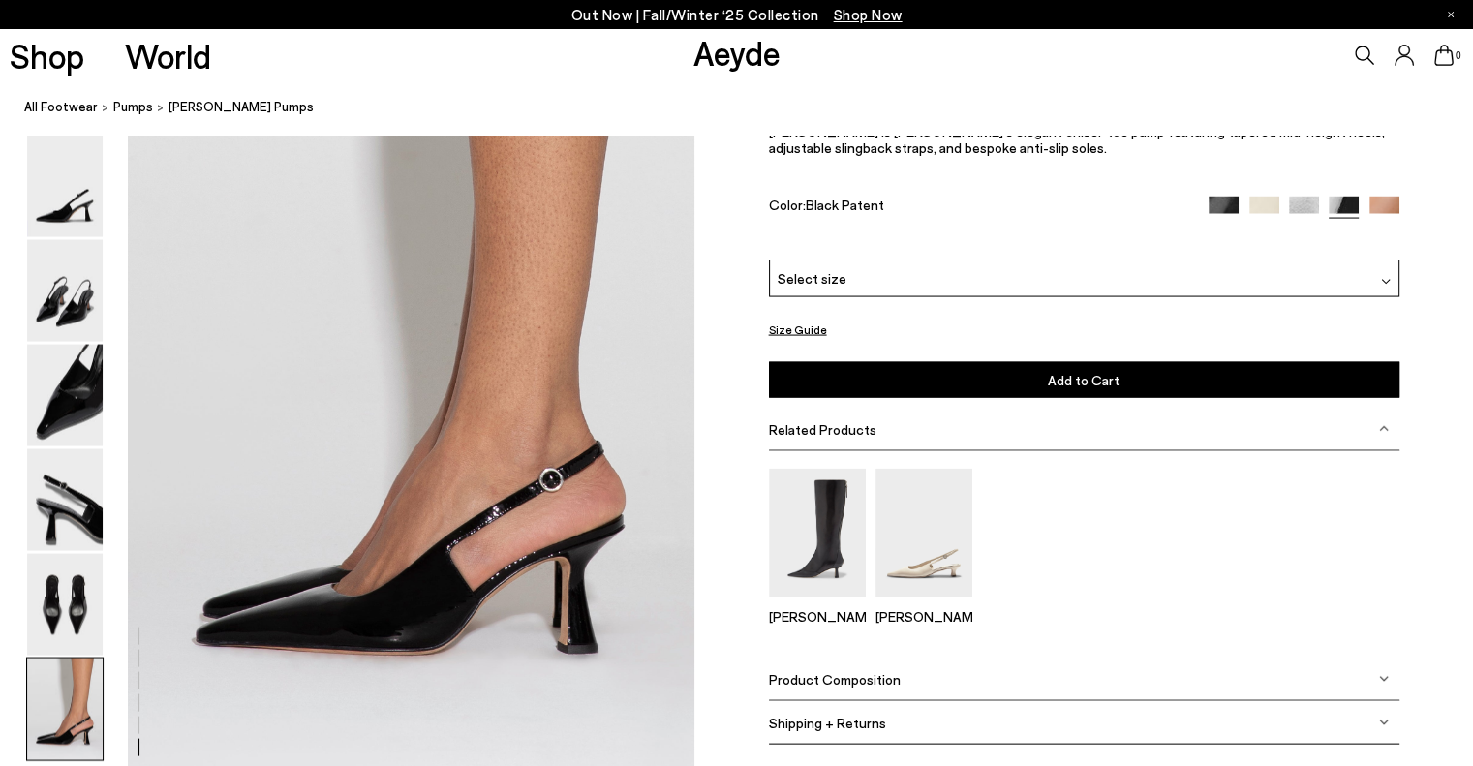
scroll to position [3928, 0]
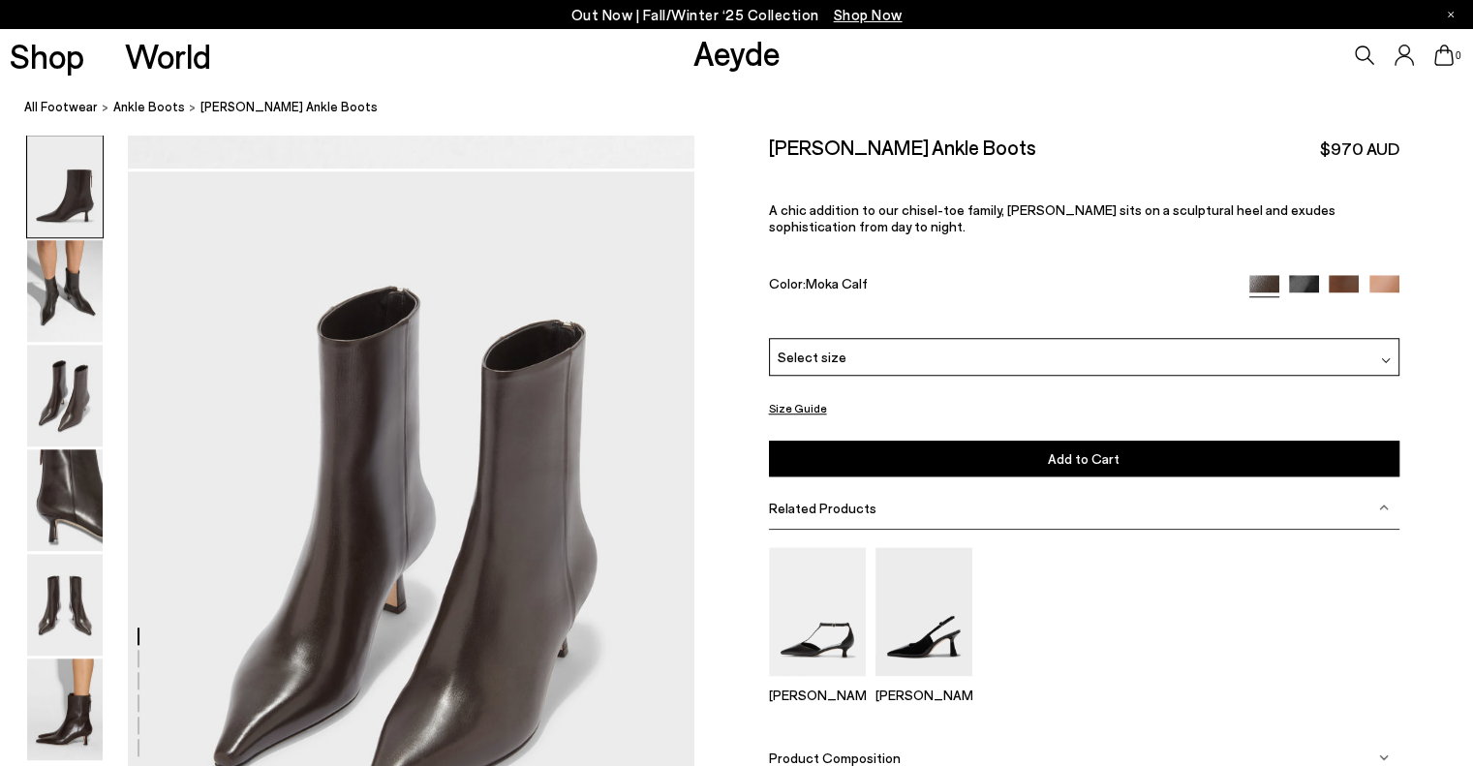
scroll to position [1518, 0]
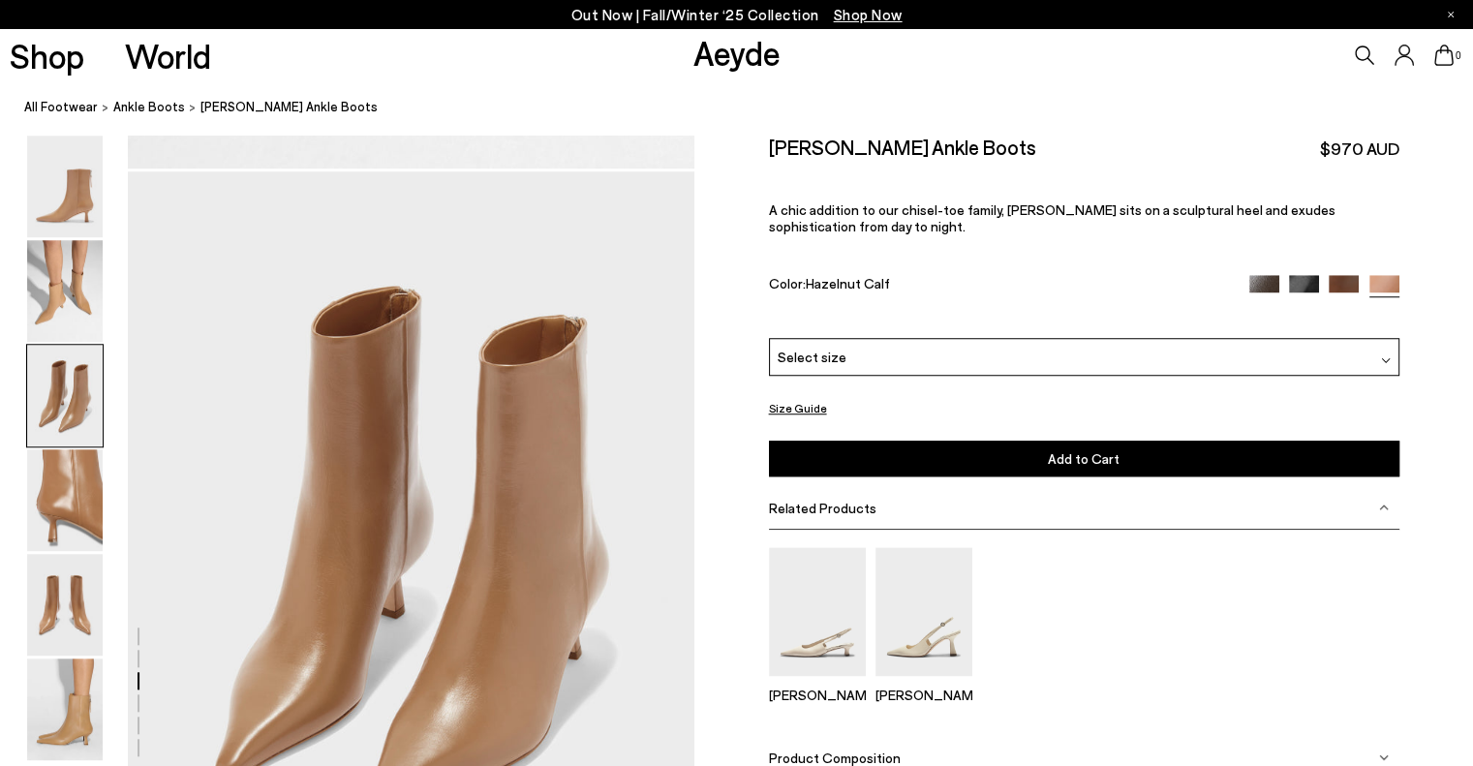
scroll to position [1518, 0]
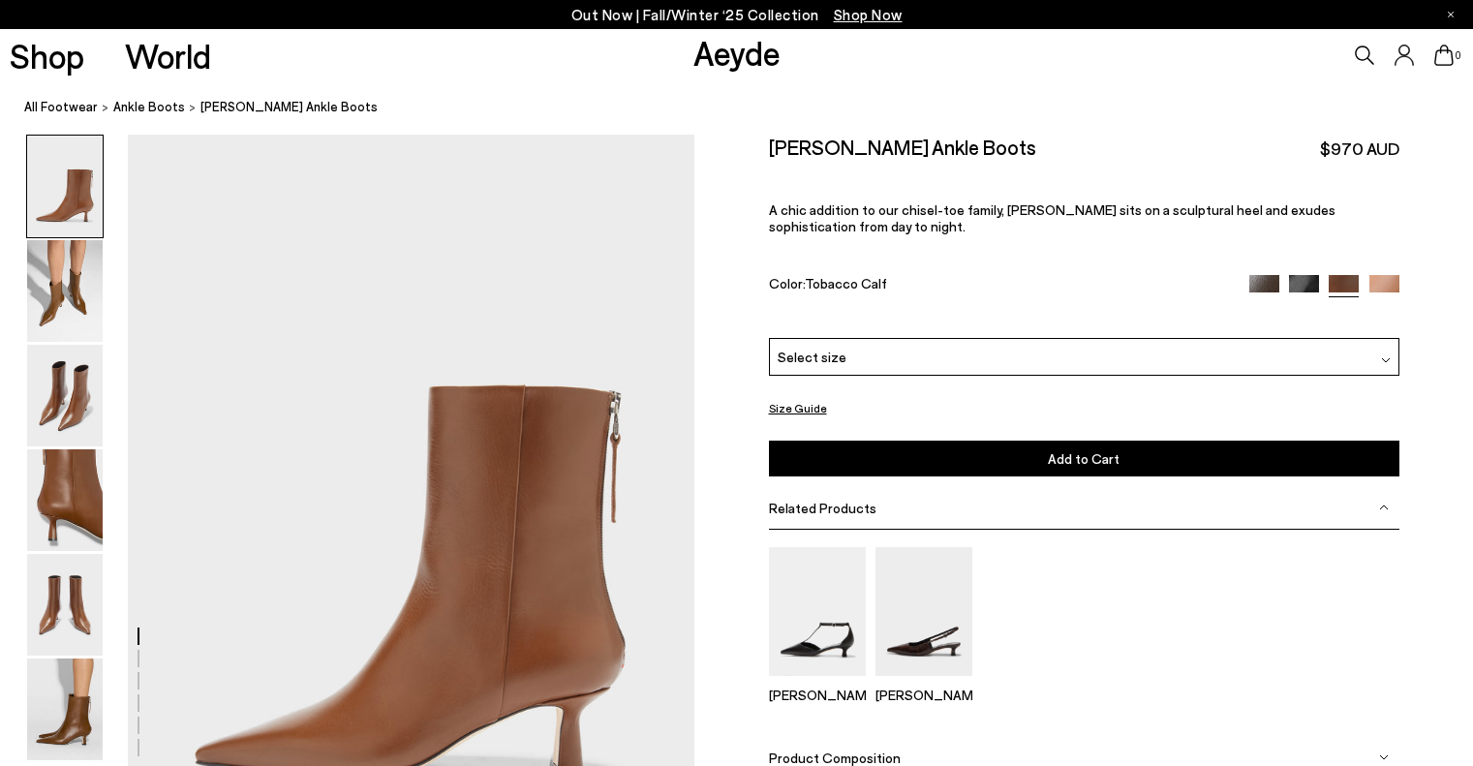
scroll to position [736, 0]
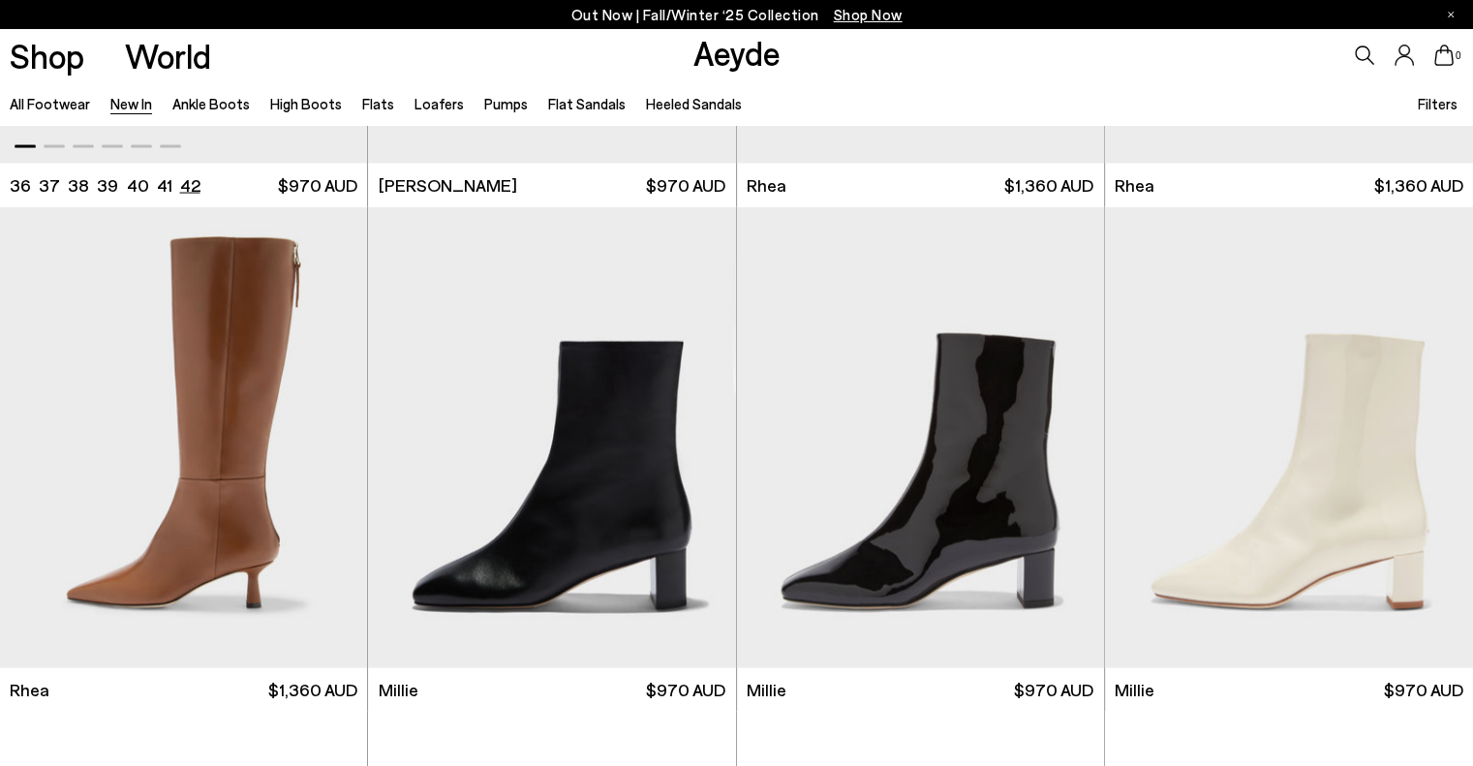
scroll to position [3970, 0]
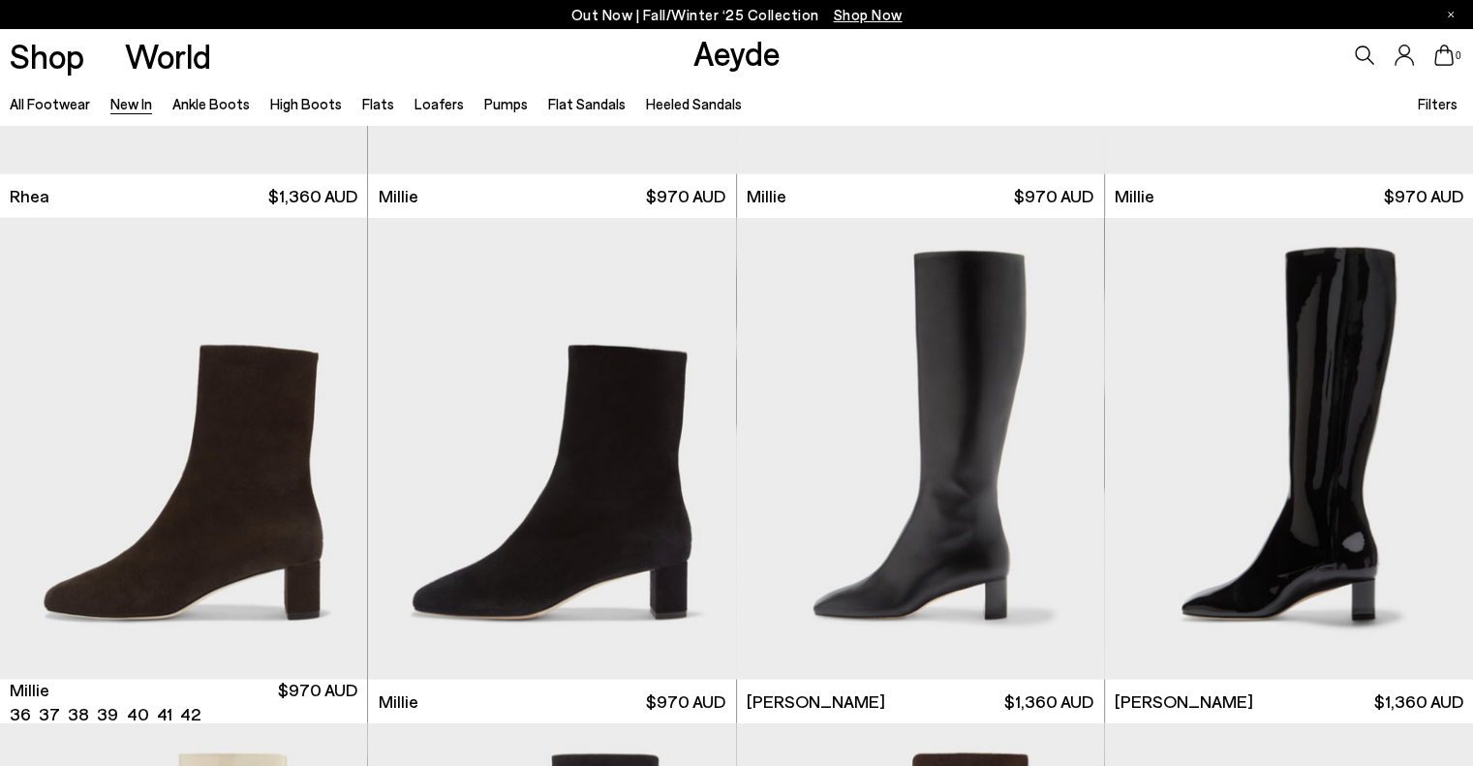
scroll to position [4551, 0]
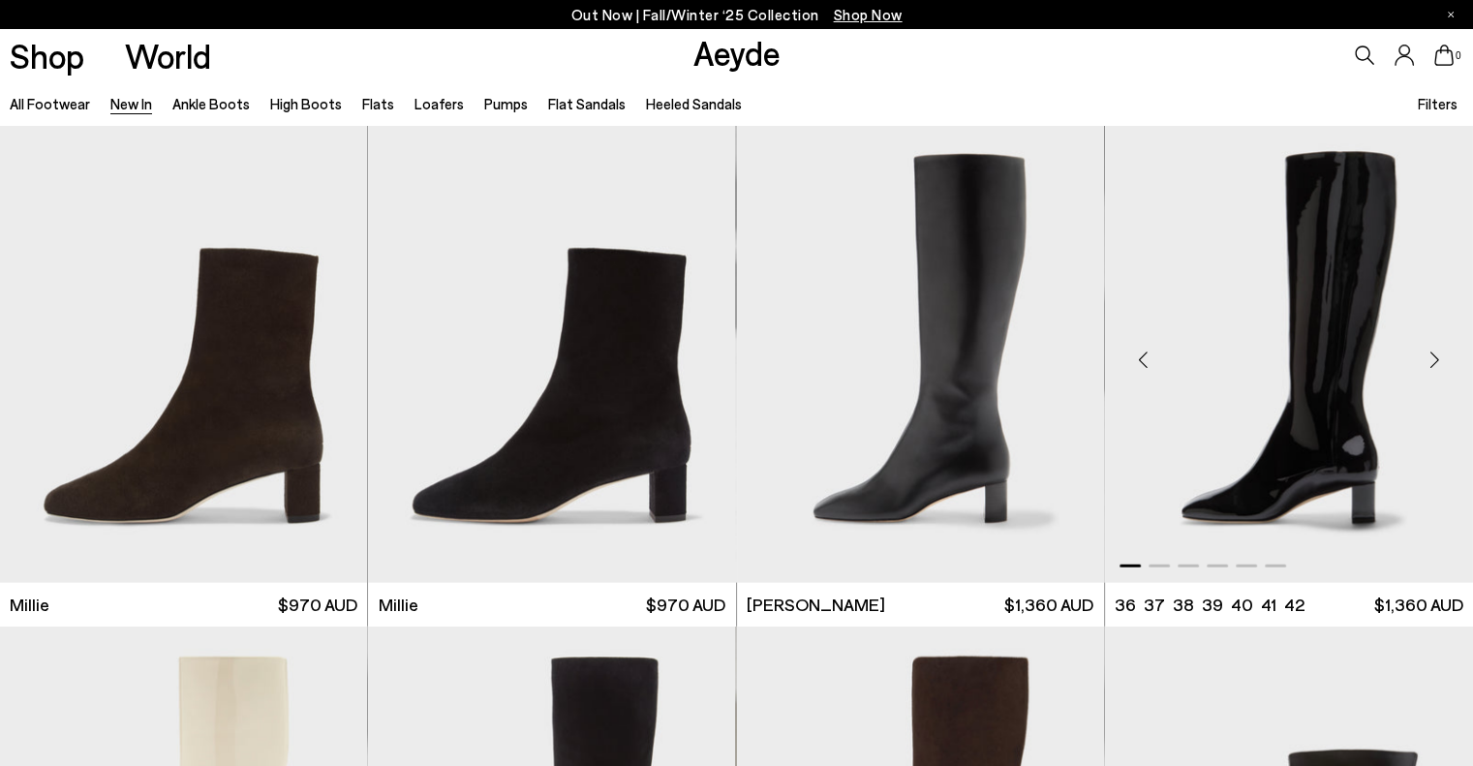
click at [1298, 435] on img "1 / 6" at bounding box center [1289, 352] width 368 height 462
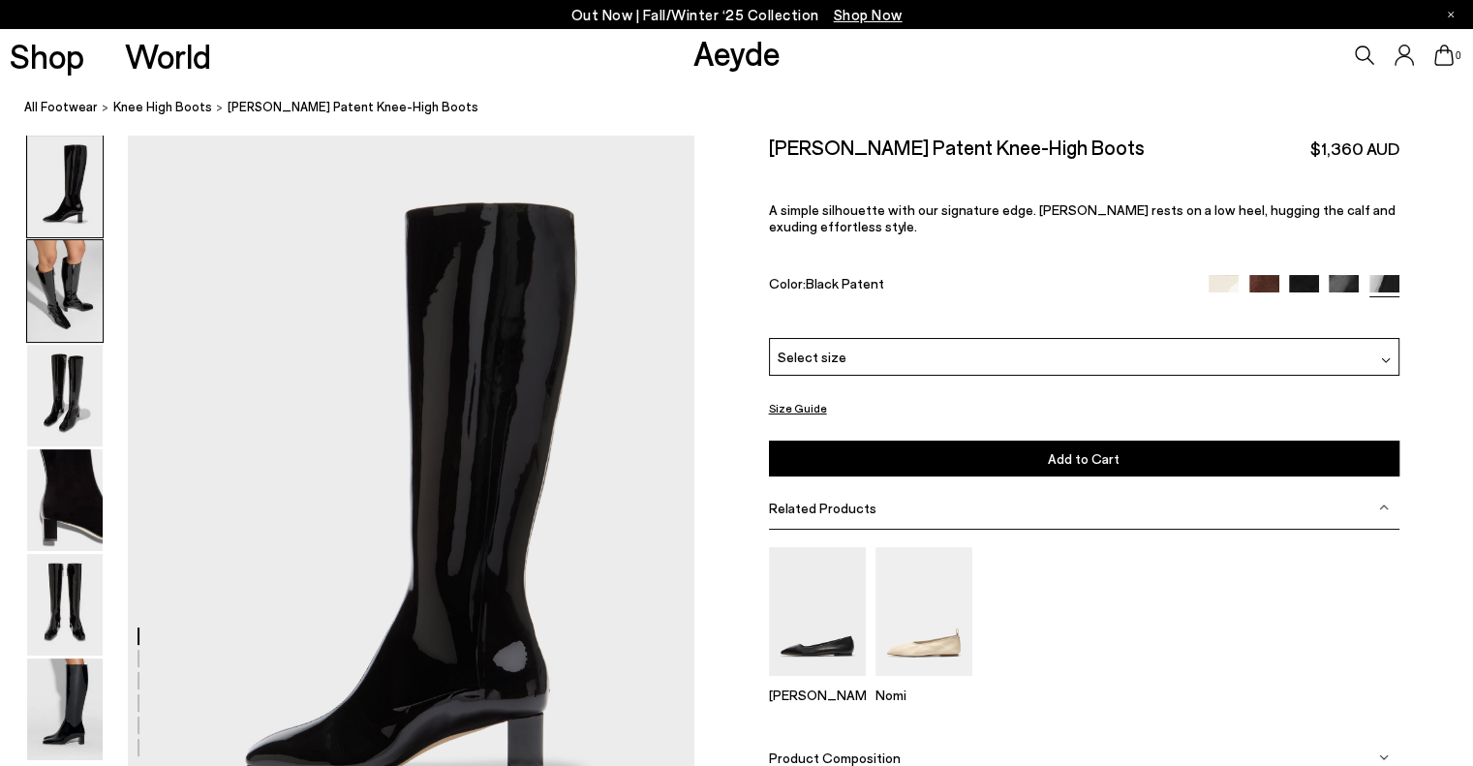
click at [34, 298] on img at bounding box center [65, 291] width 76 height 102
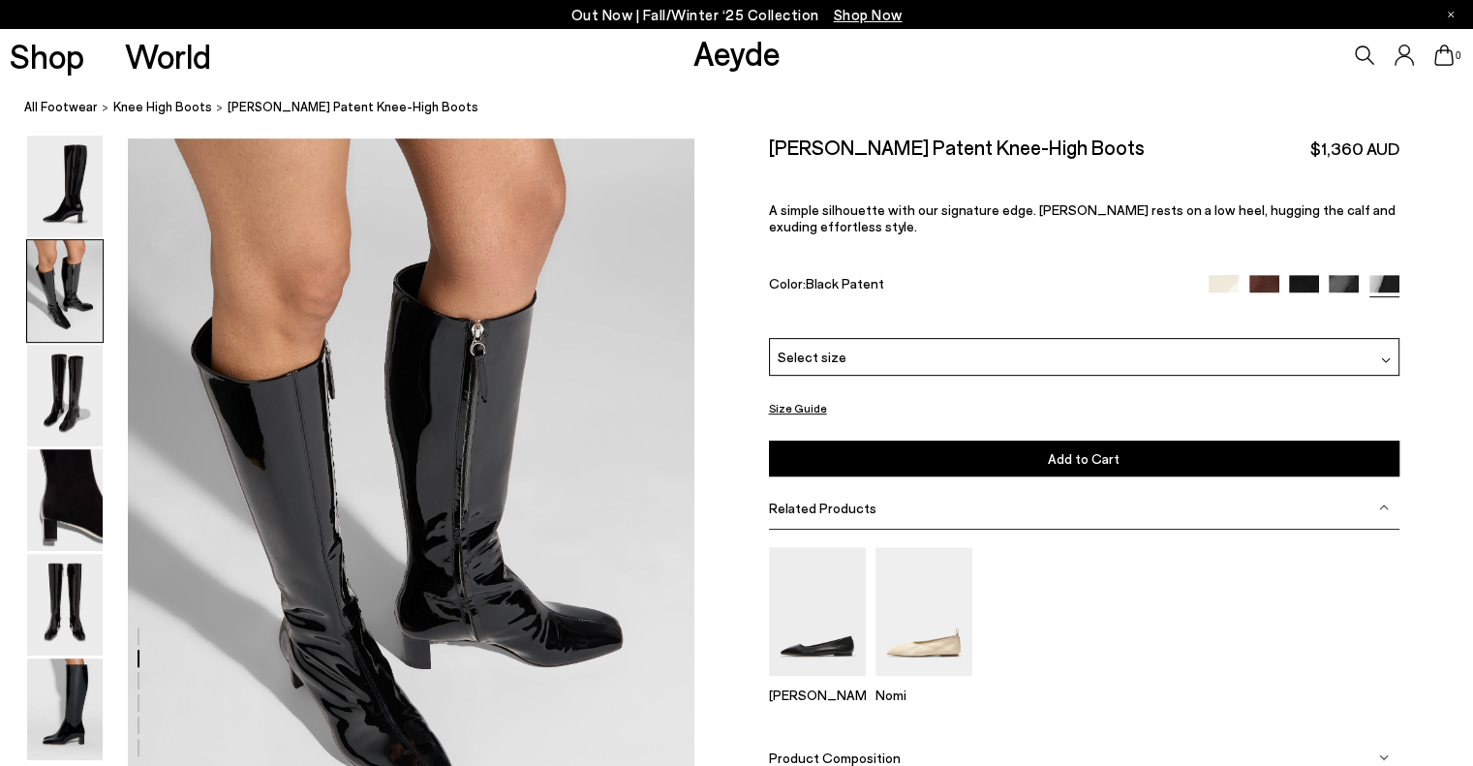
scroll to position [760, 0]
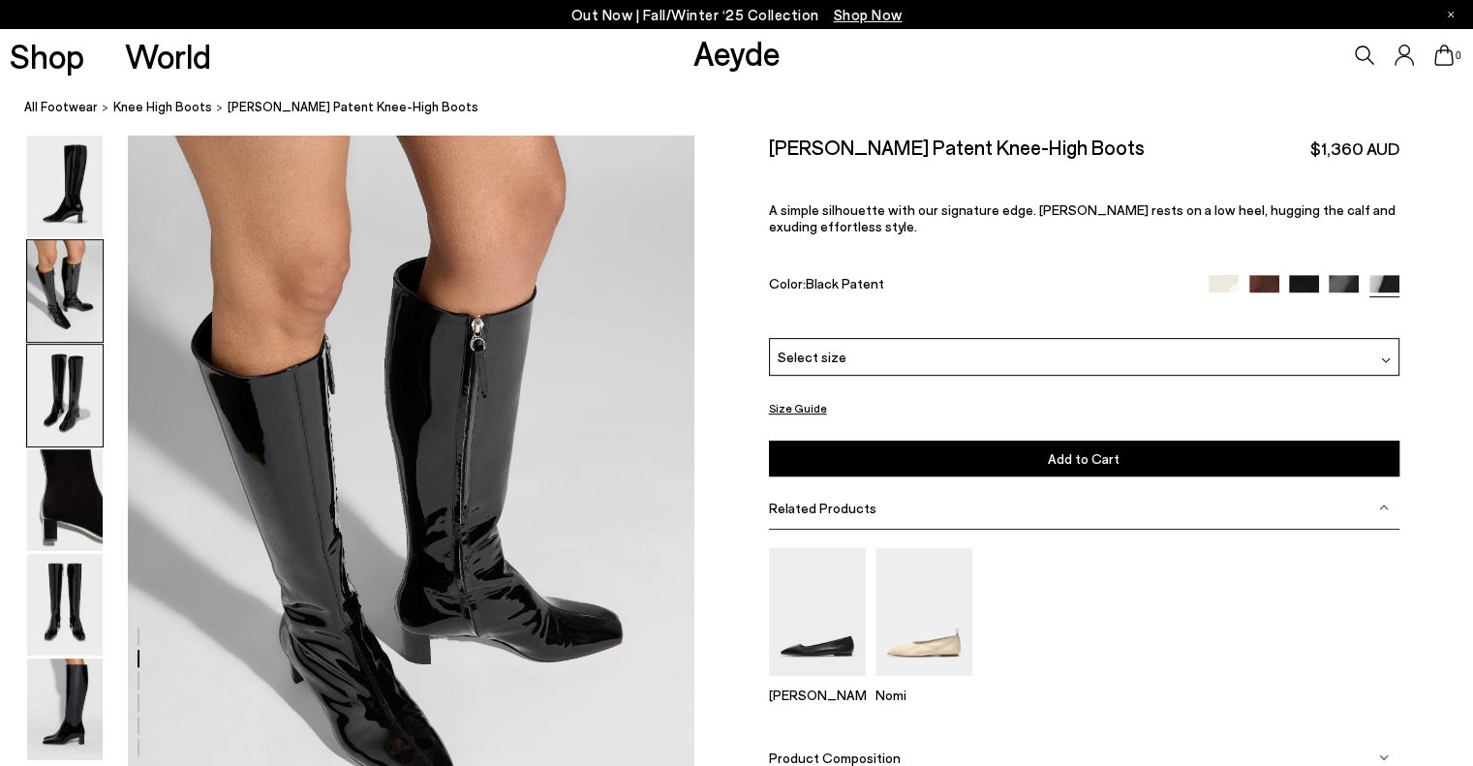
click at [74, 394] on img at bounding box center [65, 396] width 76 height 102
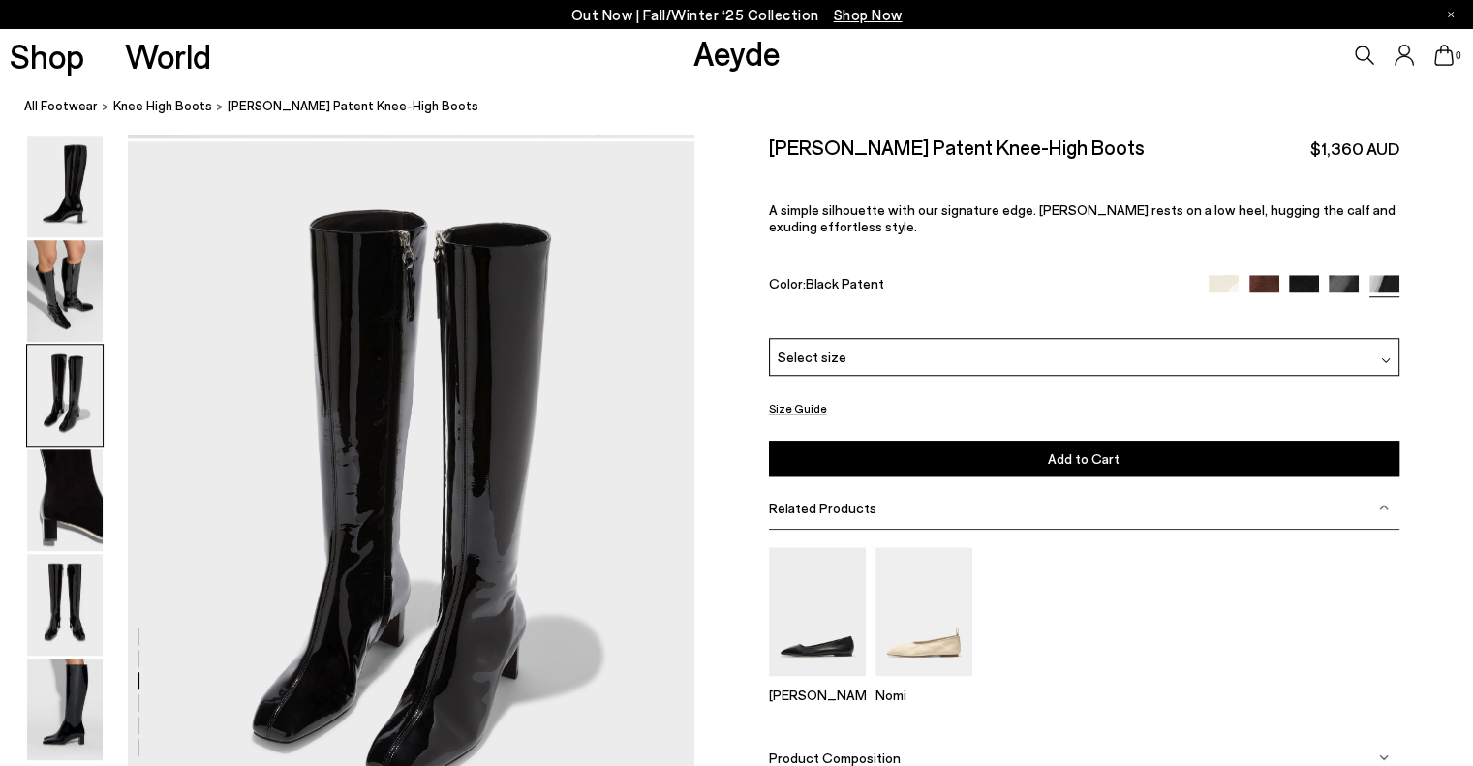
scroll to position [1518, 0]
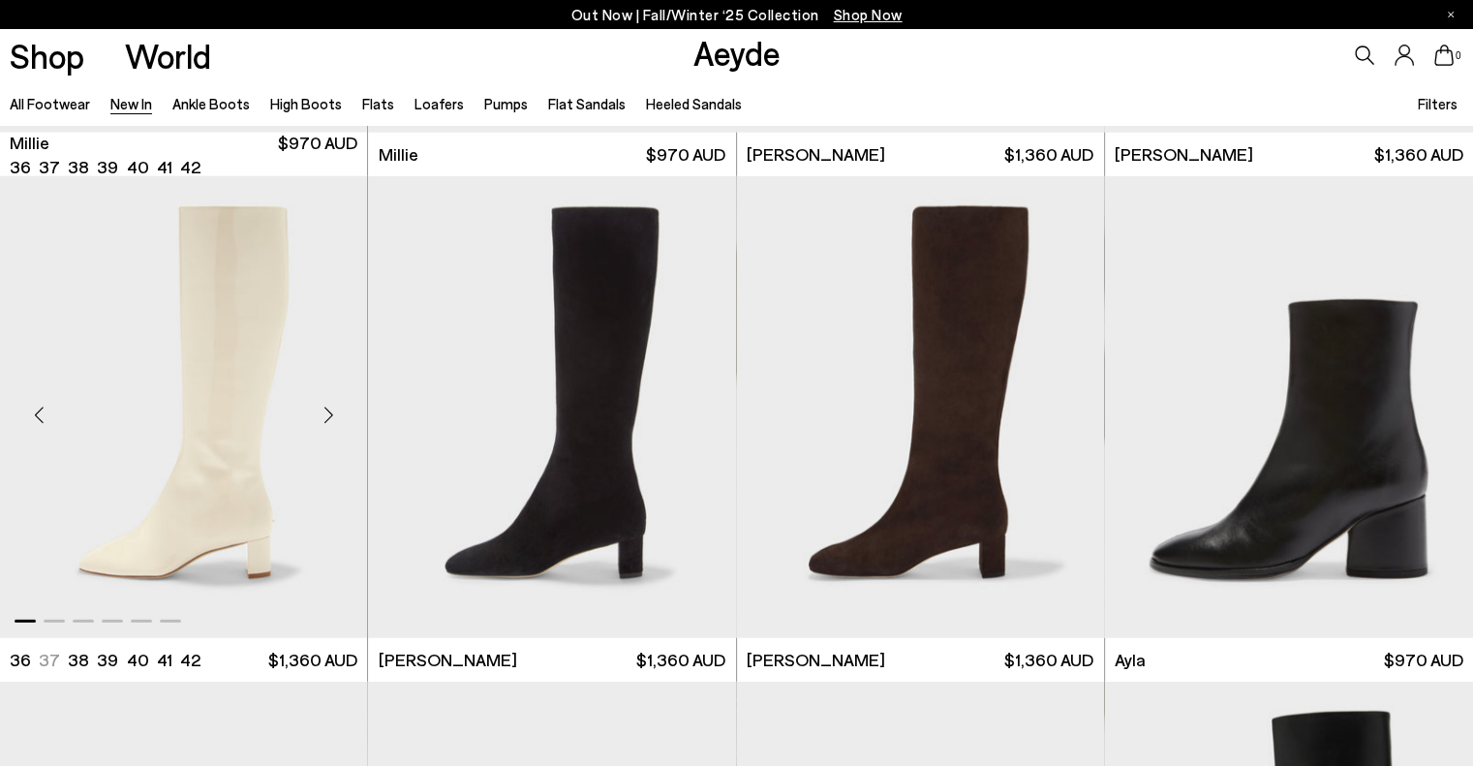
scroll to position [5035, 0]
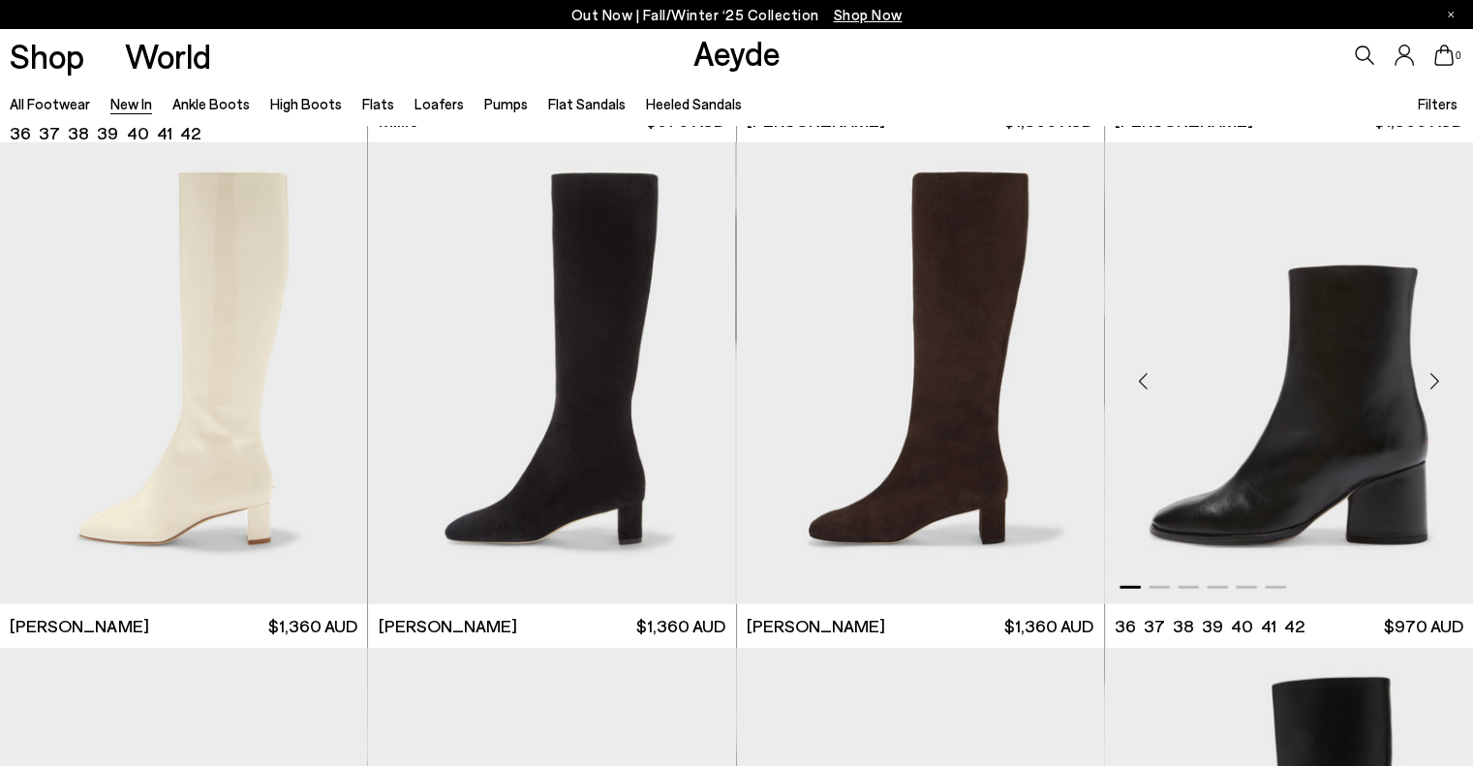
click at [1297, 382] on img "1 / 6" at bounding box center [1289, 373] width 368 height 462
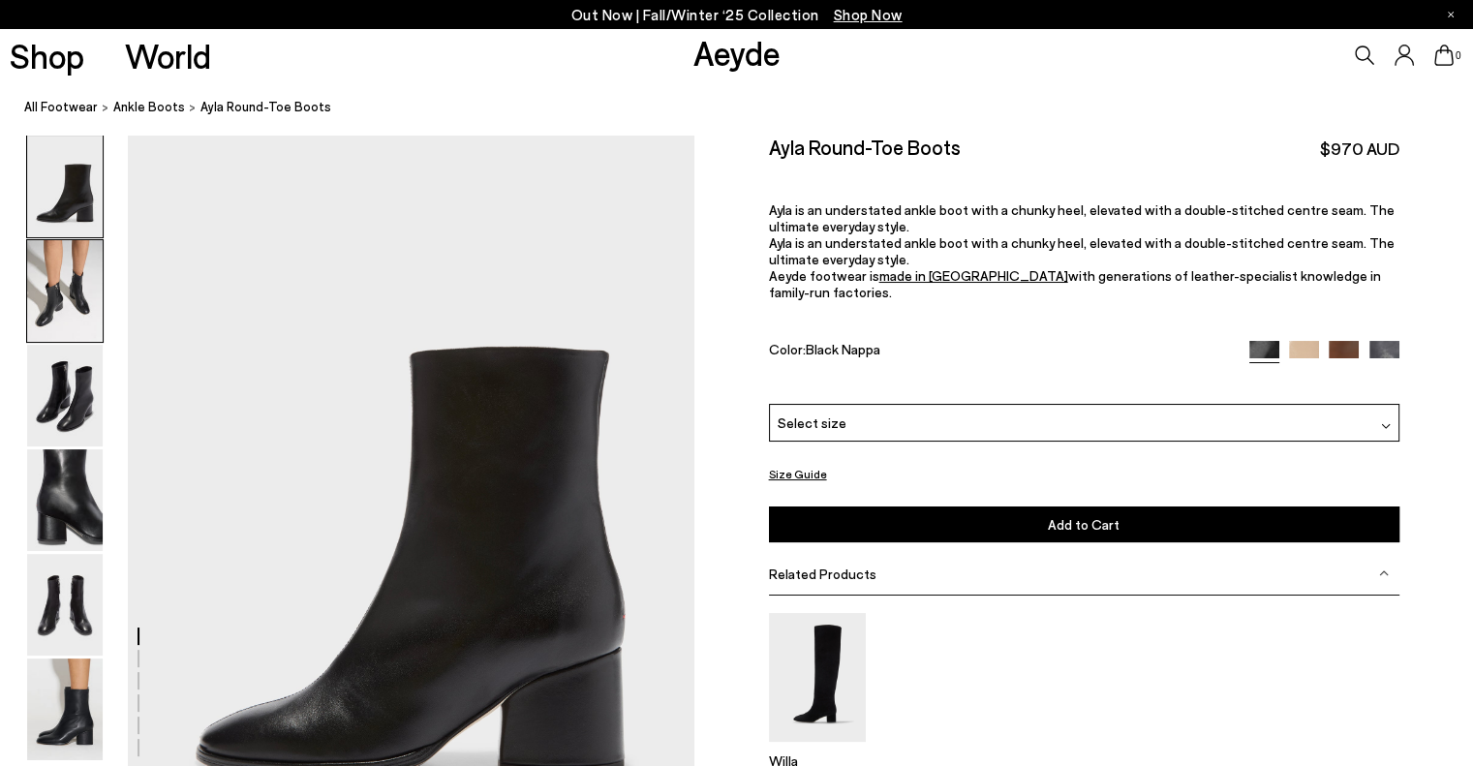
click at [65, 282] on img at bounding box center [65, 291] width 76 height 102
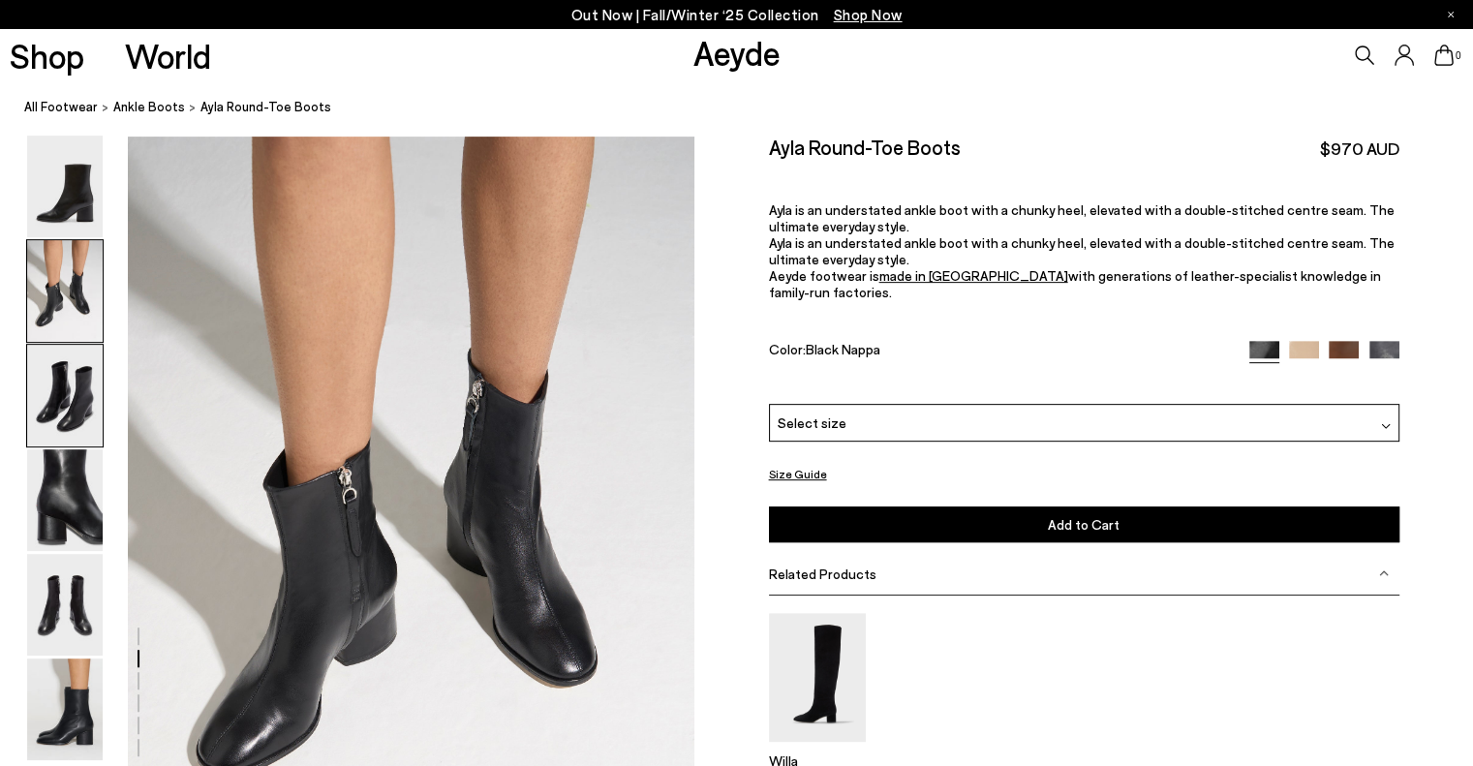
scroll to position [760, 0]
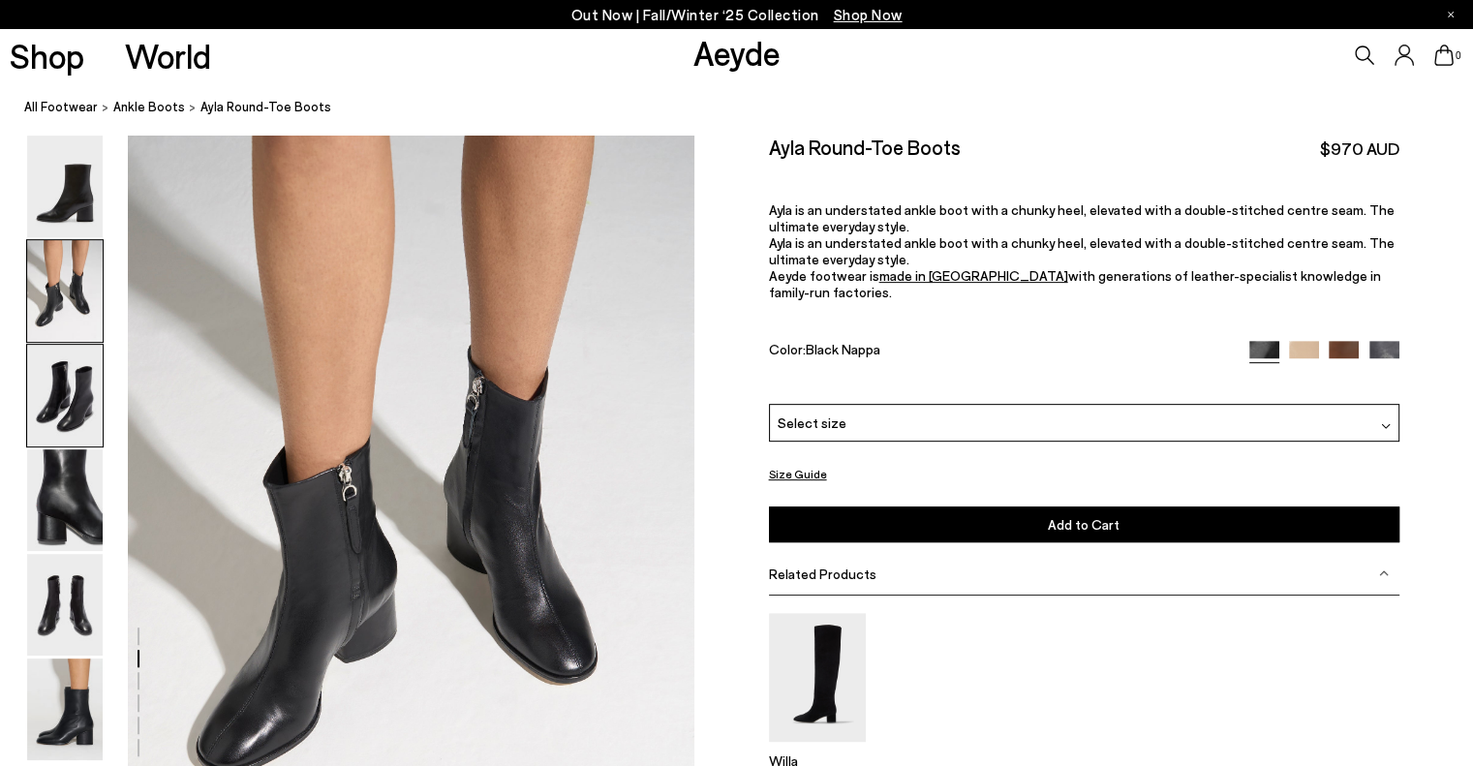
click at [64, 371] on img at bounding box center [65, 396] width 76 height 102
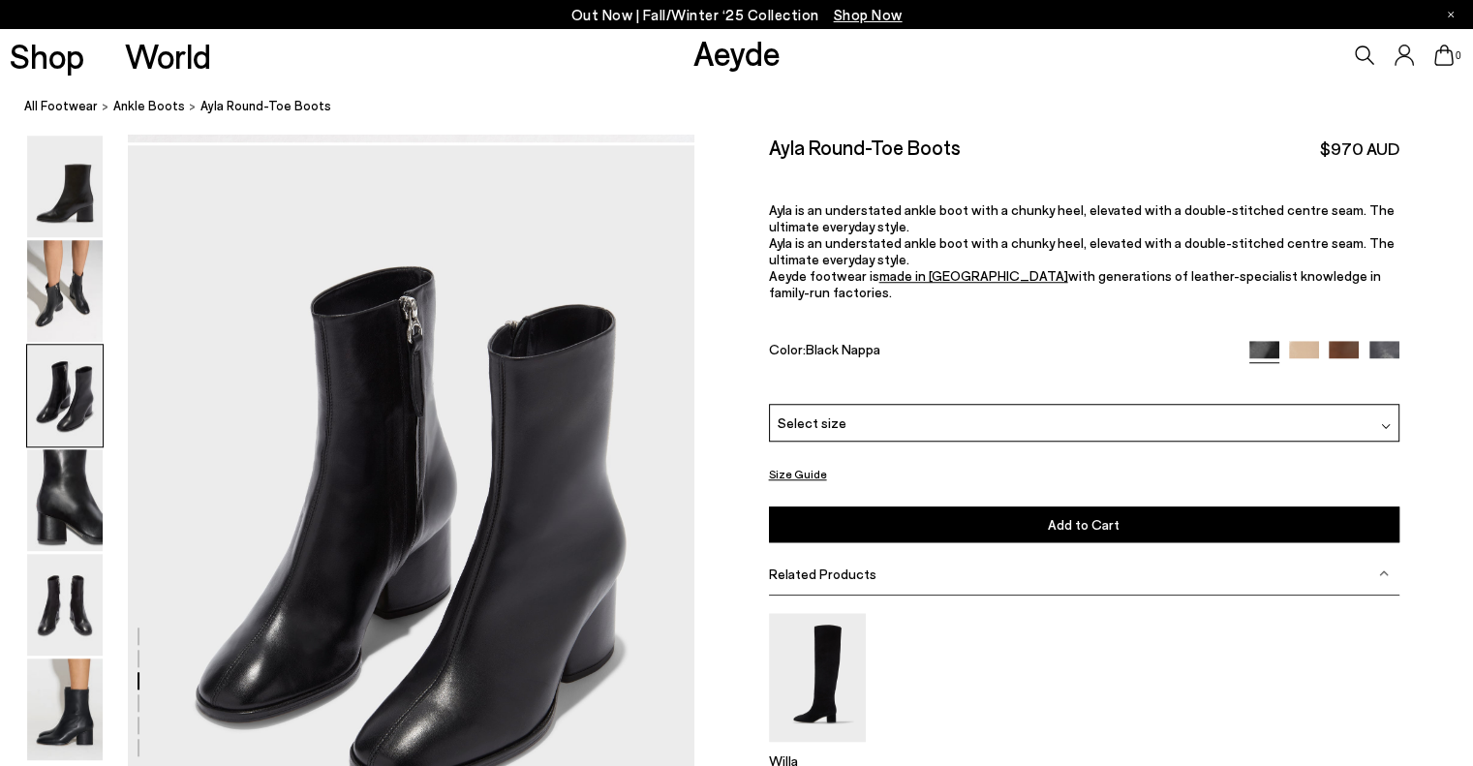
scroll to position [1518, 0]
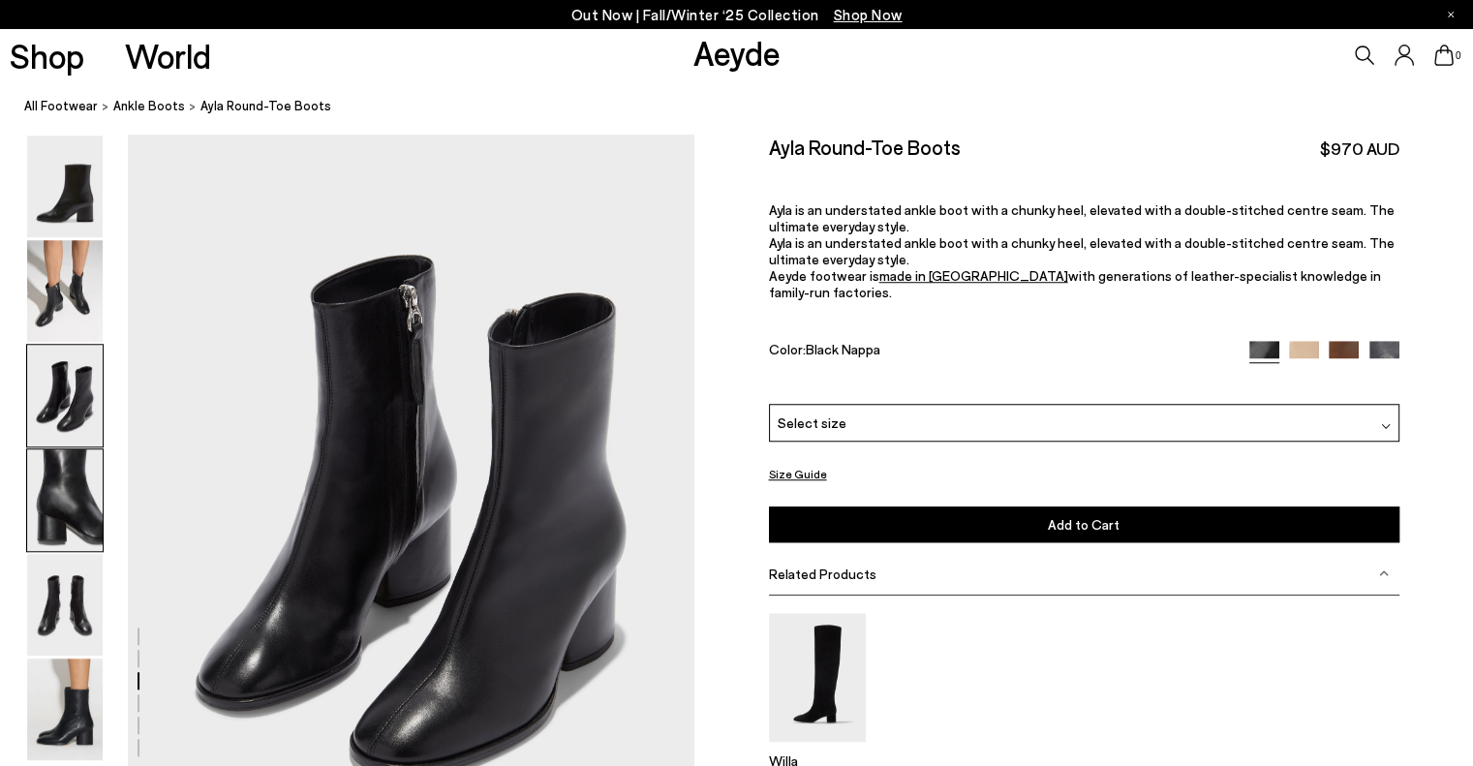
click at [77, 512] on img at bounding box center [65, 500] width 76 height 102
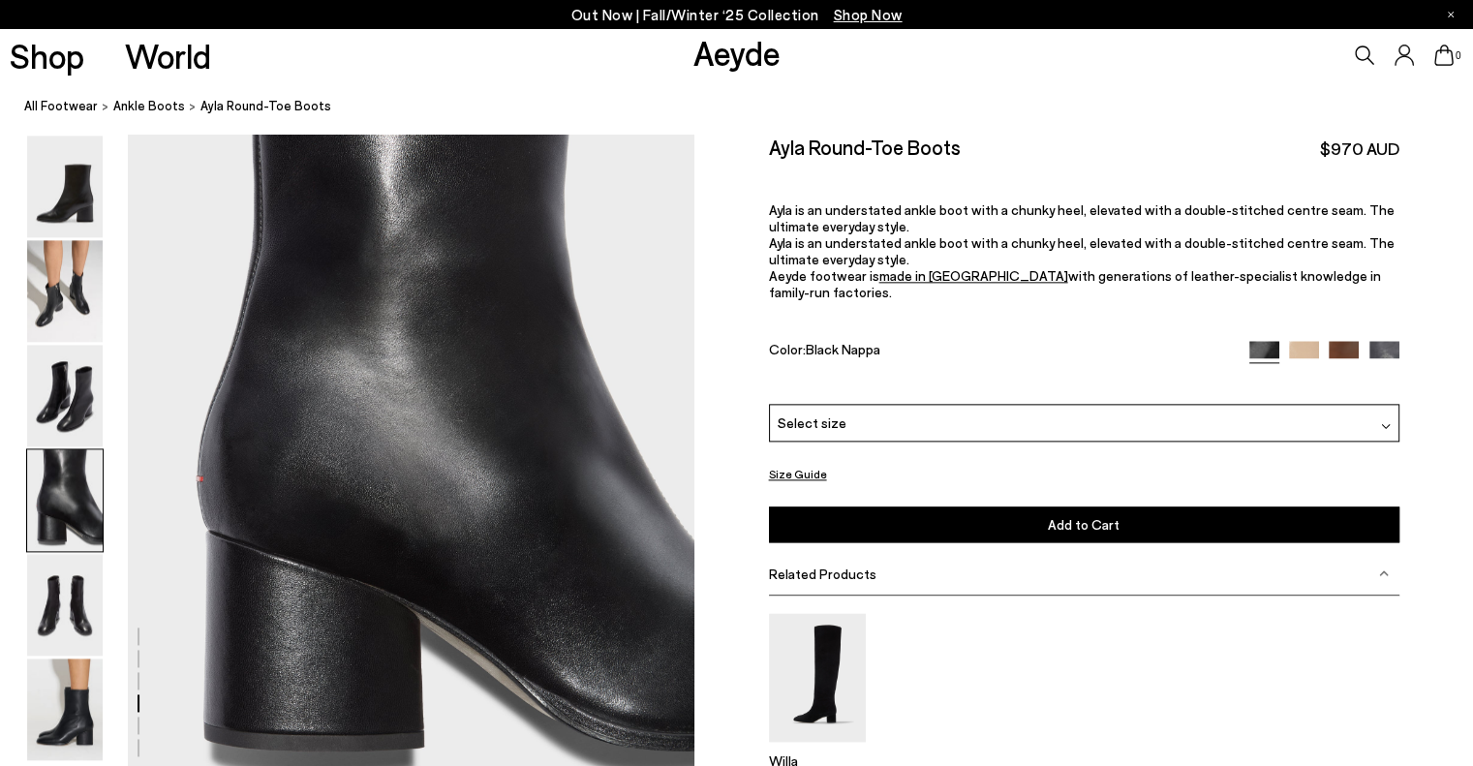
scroll to position [2374, 0]
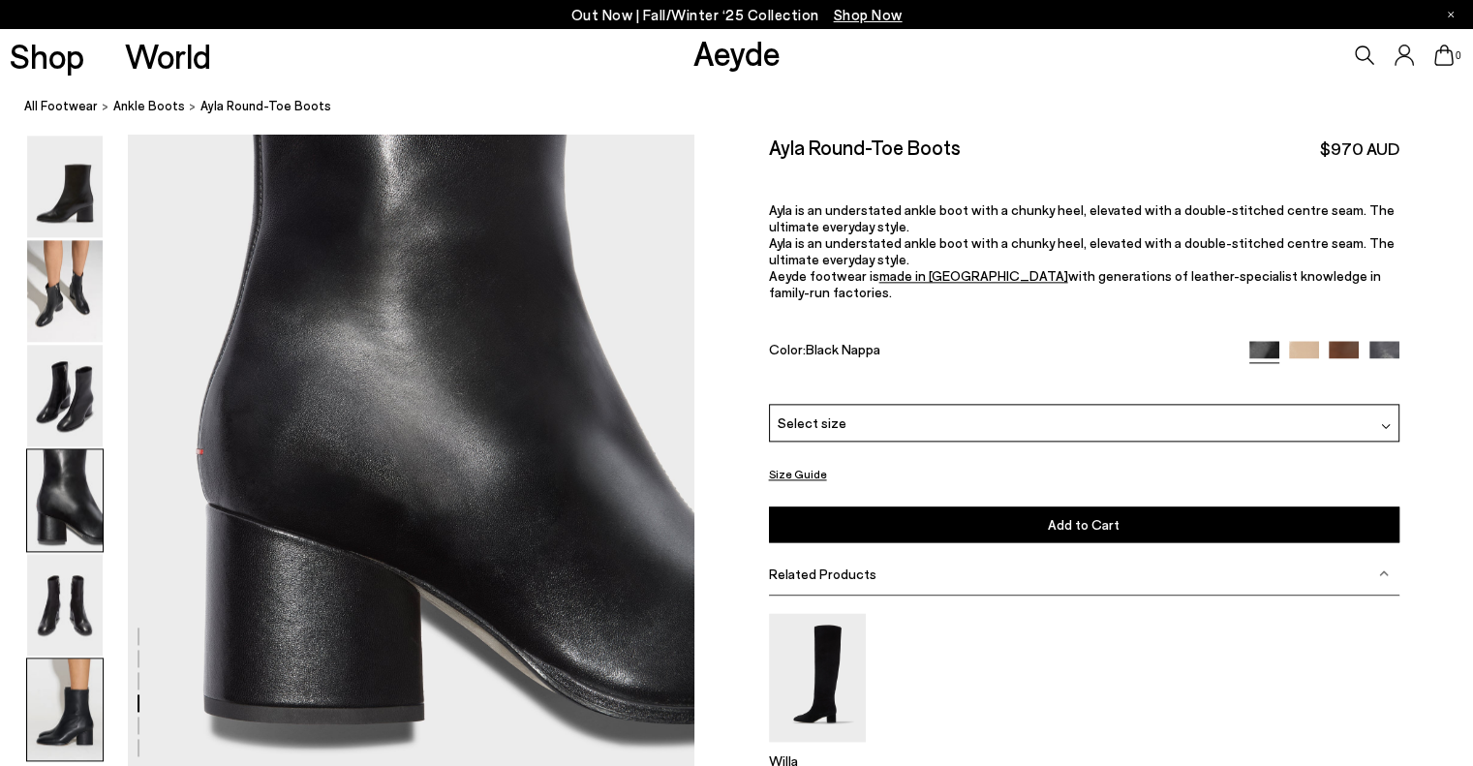
click at [80, 723] on img at bounding box center [65, 709] width 76 height 102
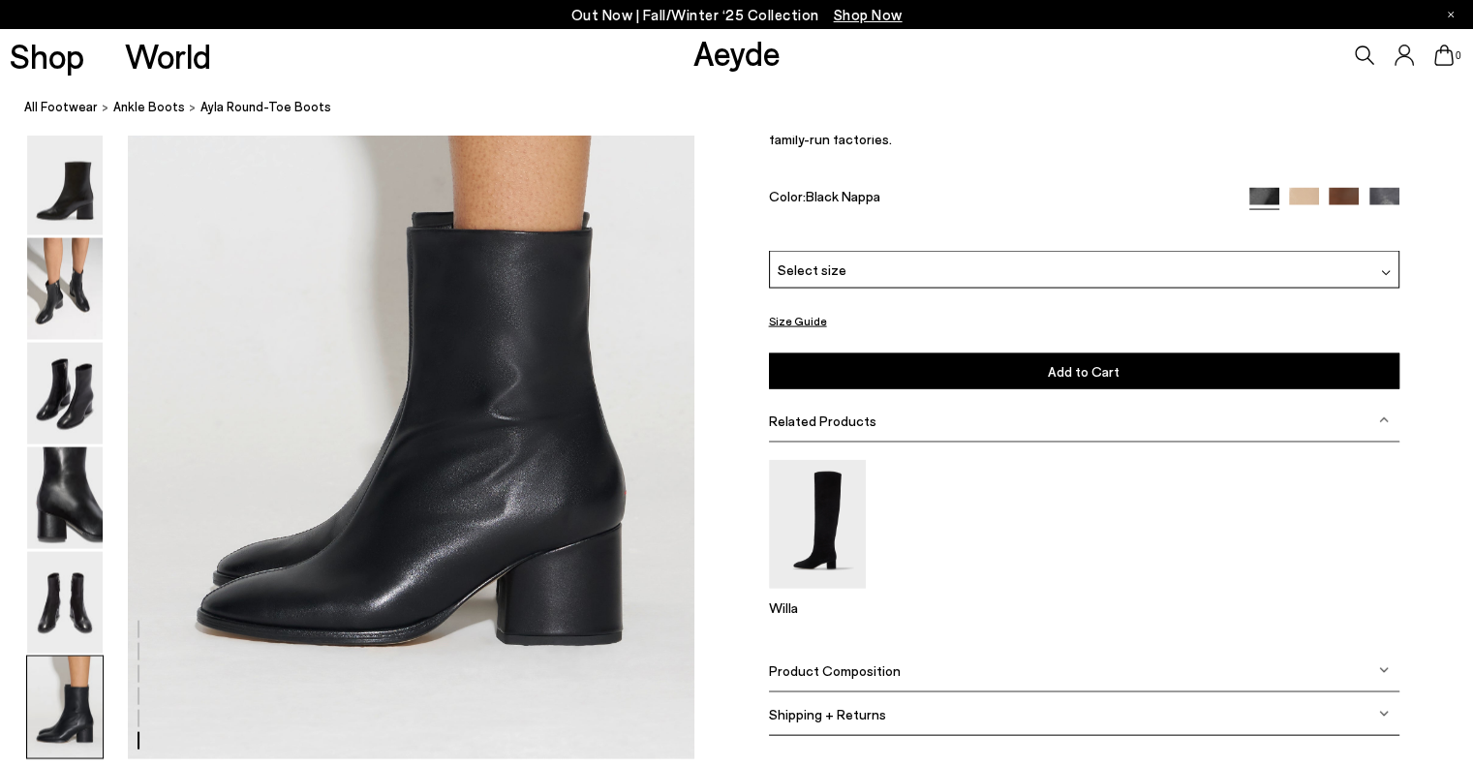
scroll to position [3928, 0]
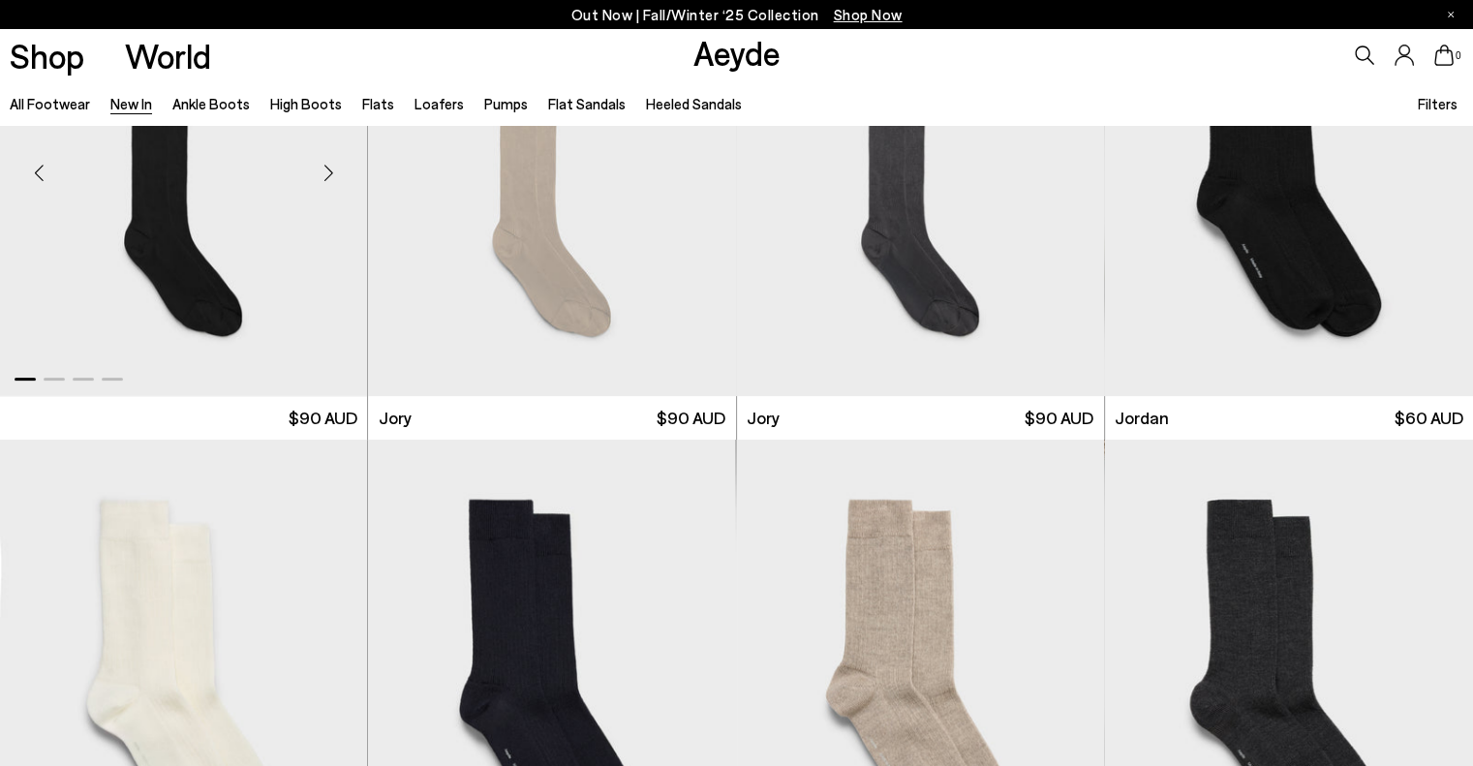
scroll to position [7747, 0]
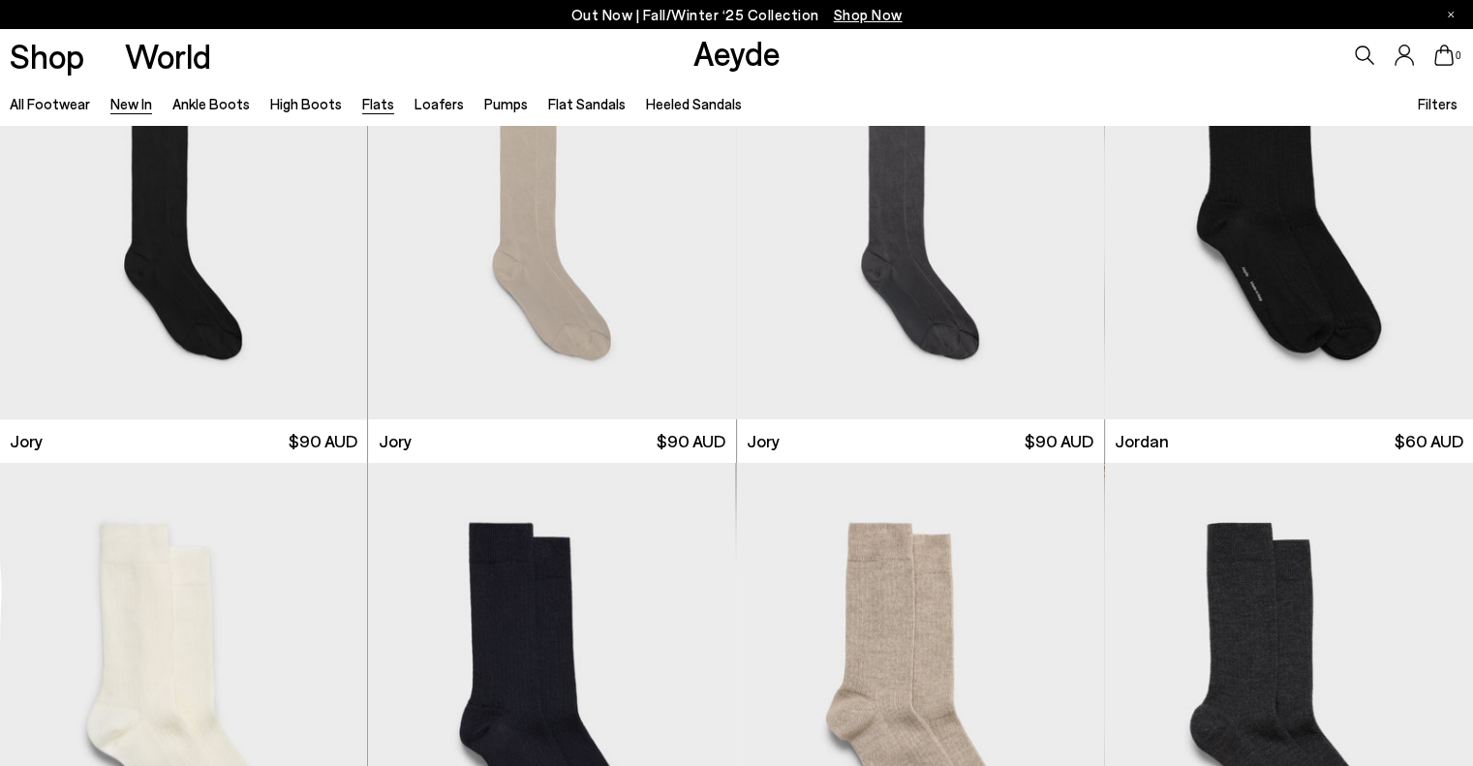
click at [362, 102] on link "Flats" at bounding box center [378, 103] width 32 height 17
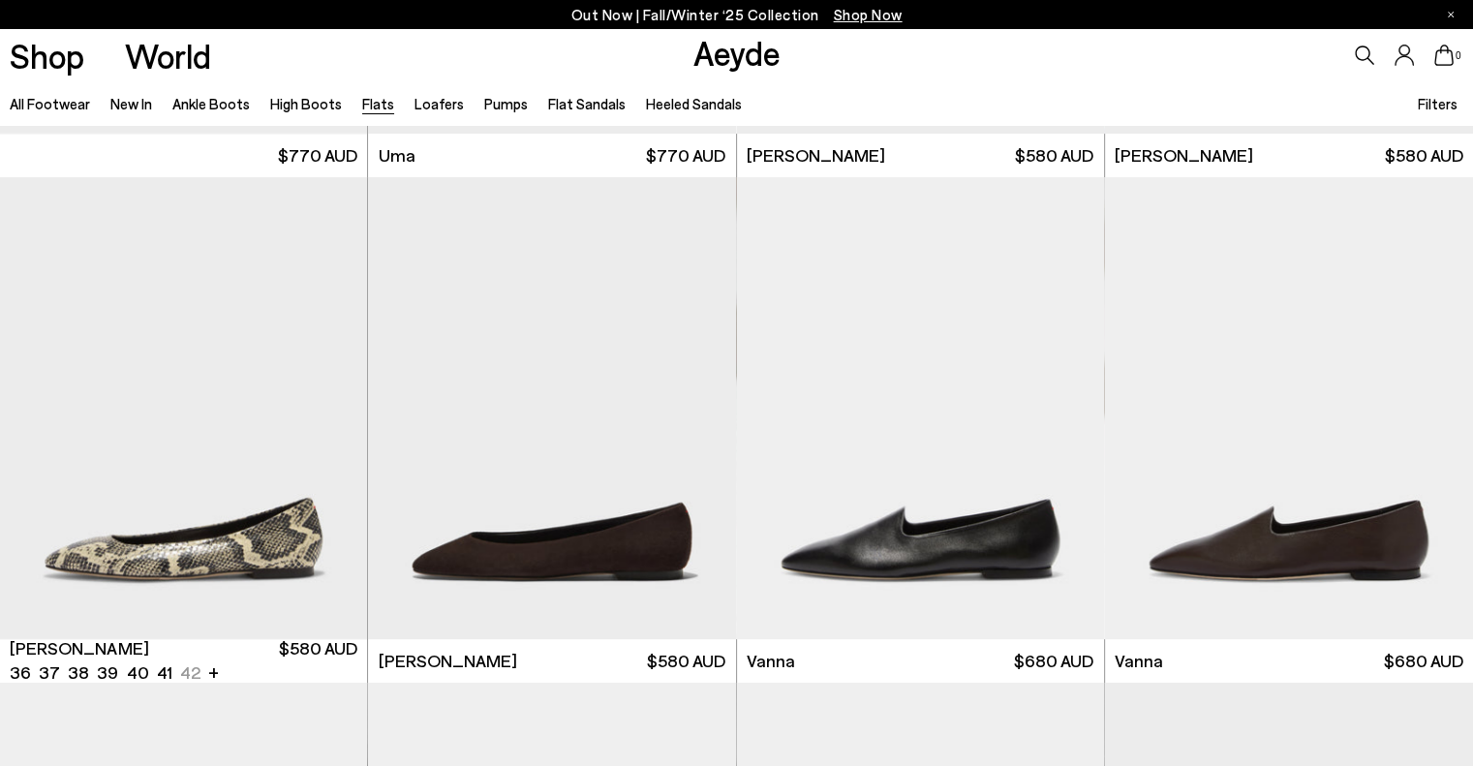
scroll to position [484, 0]
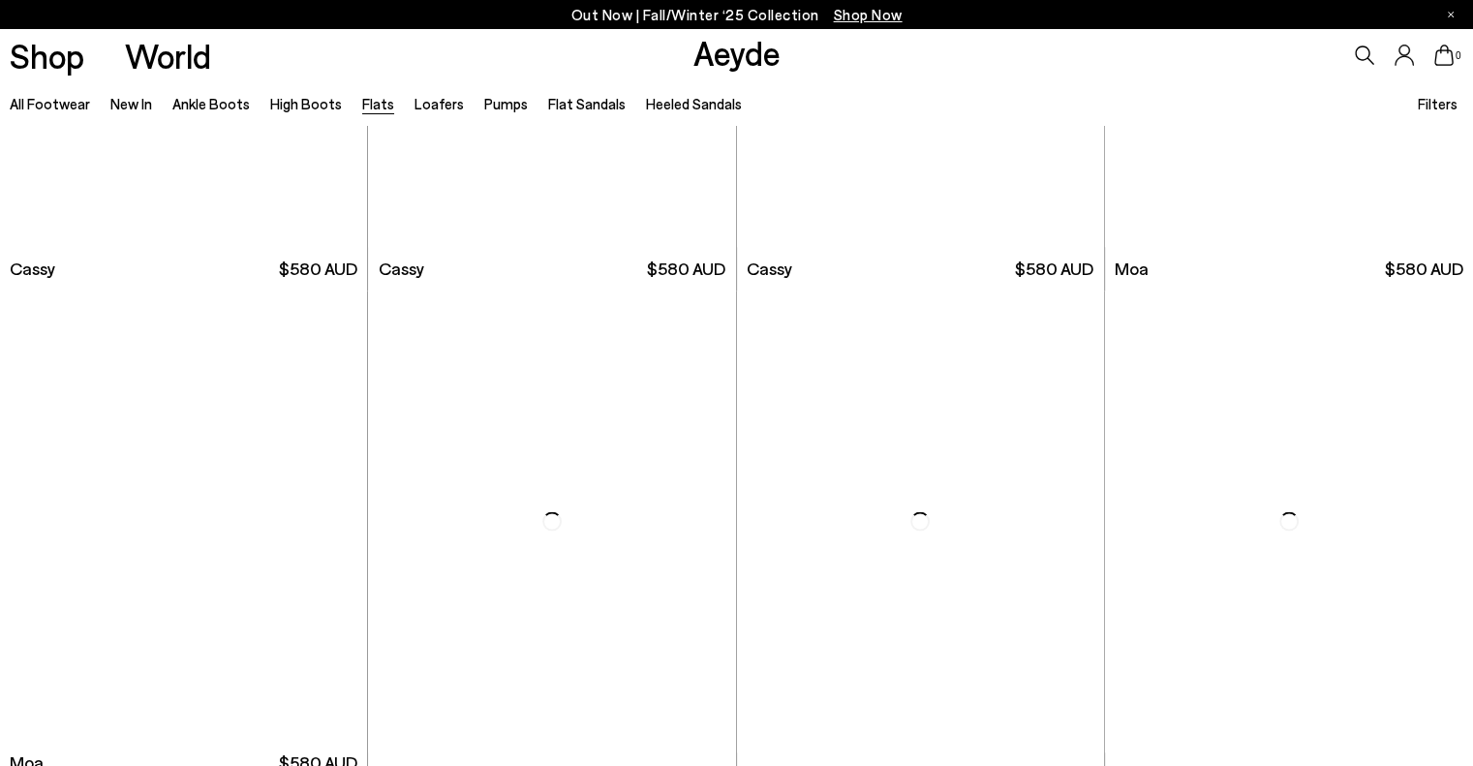
scroll to position [3486, 0]
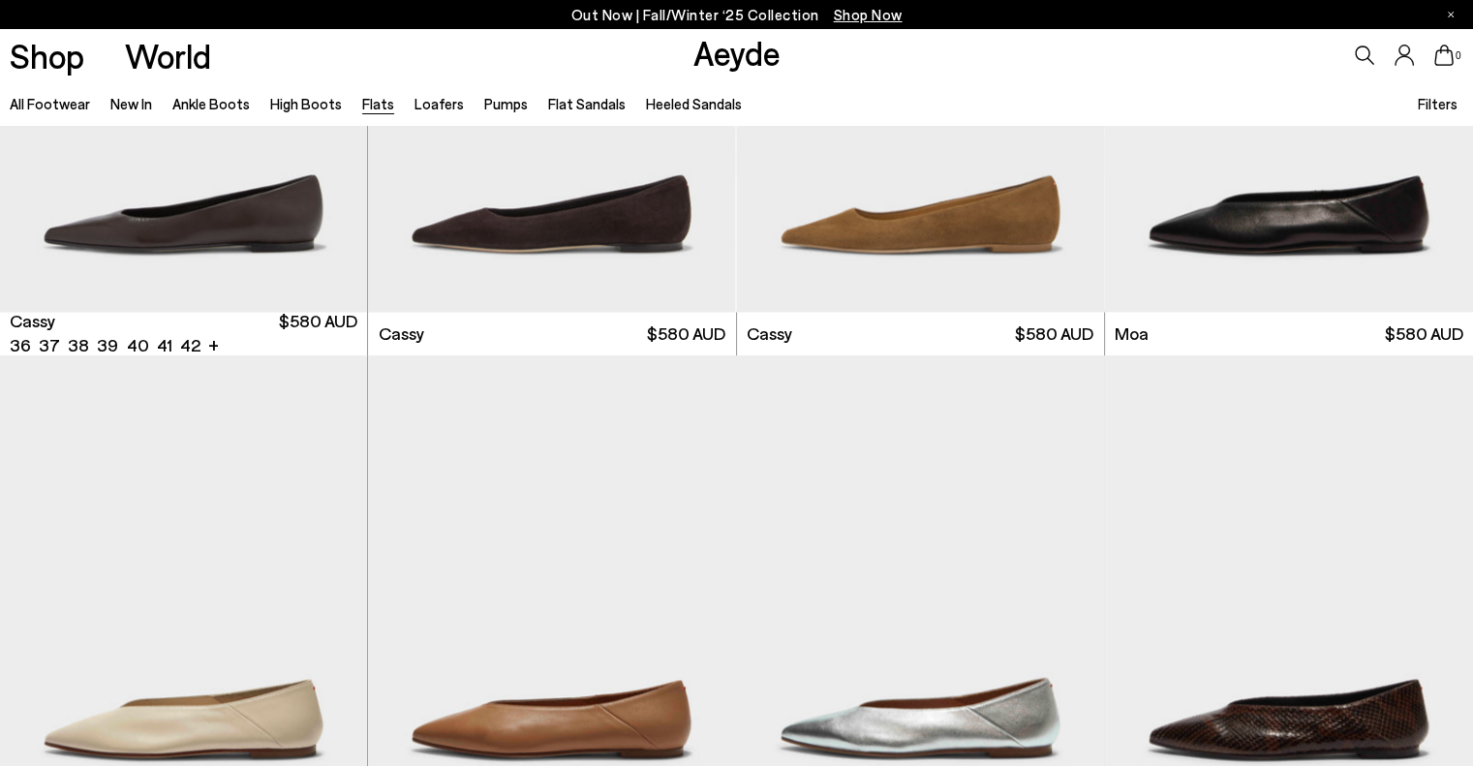
scroll to position [3292, 0]
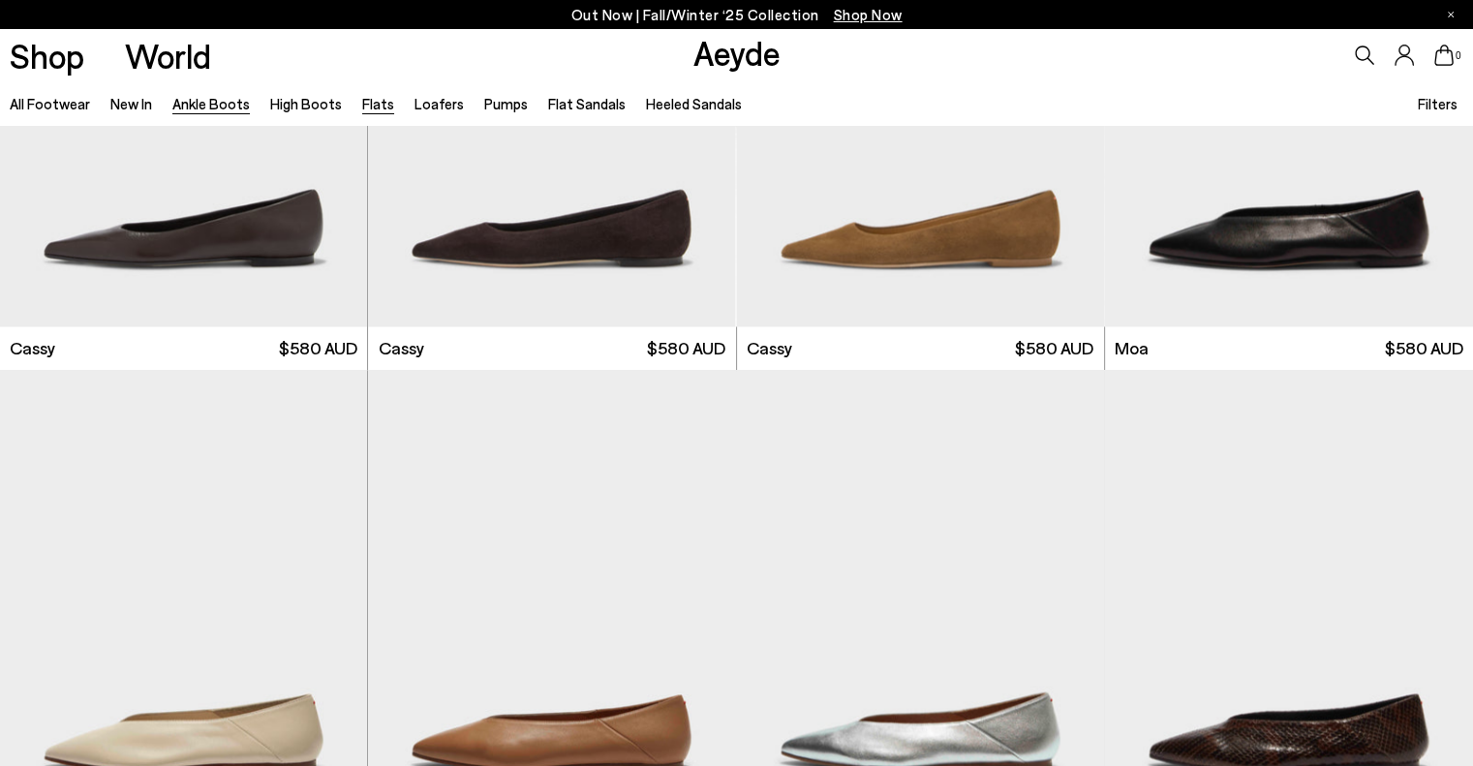
click at [225, 105] on link "Ankle Boots" at bounding box center [210, 103] width 77 height 17
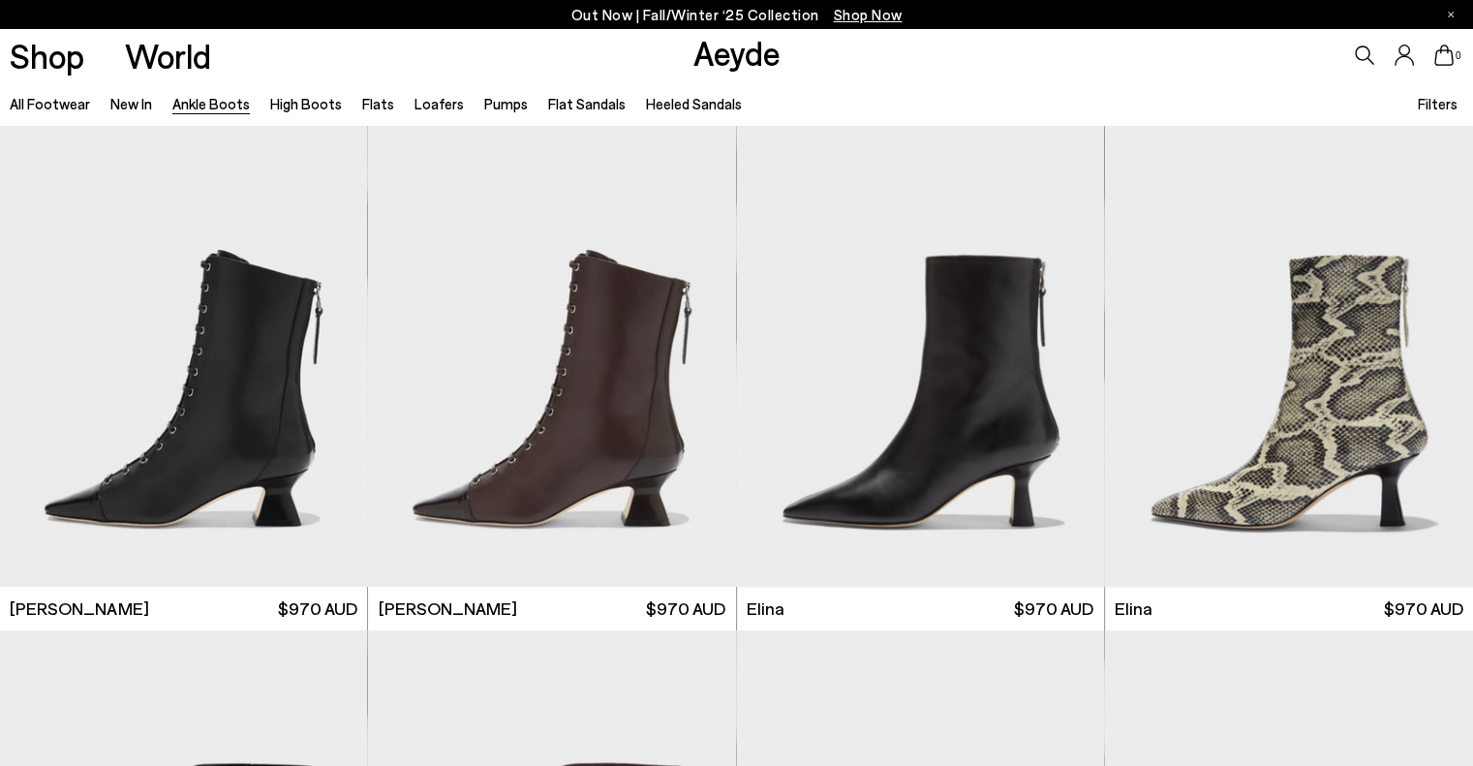
click at [1433, 102] on span "Filters" at bounding box center [1438, 103] width 40 height 17
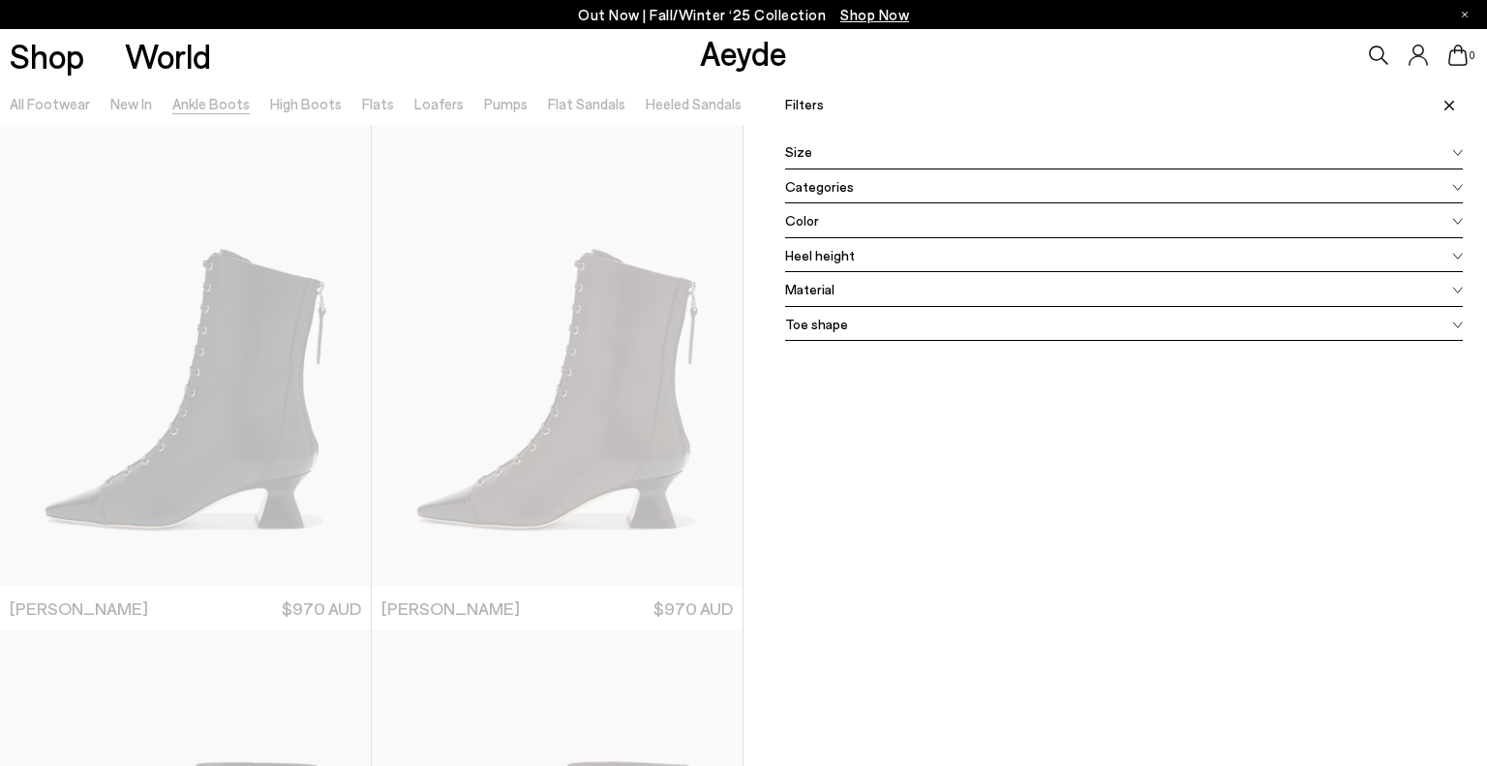
click at [1453, 254] on icon at bounding box center [1458, 257] width 11 height 8
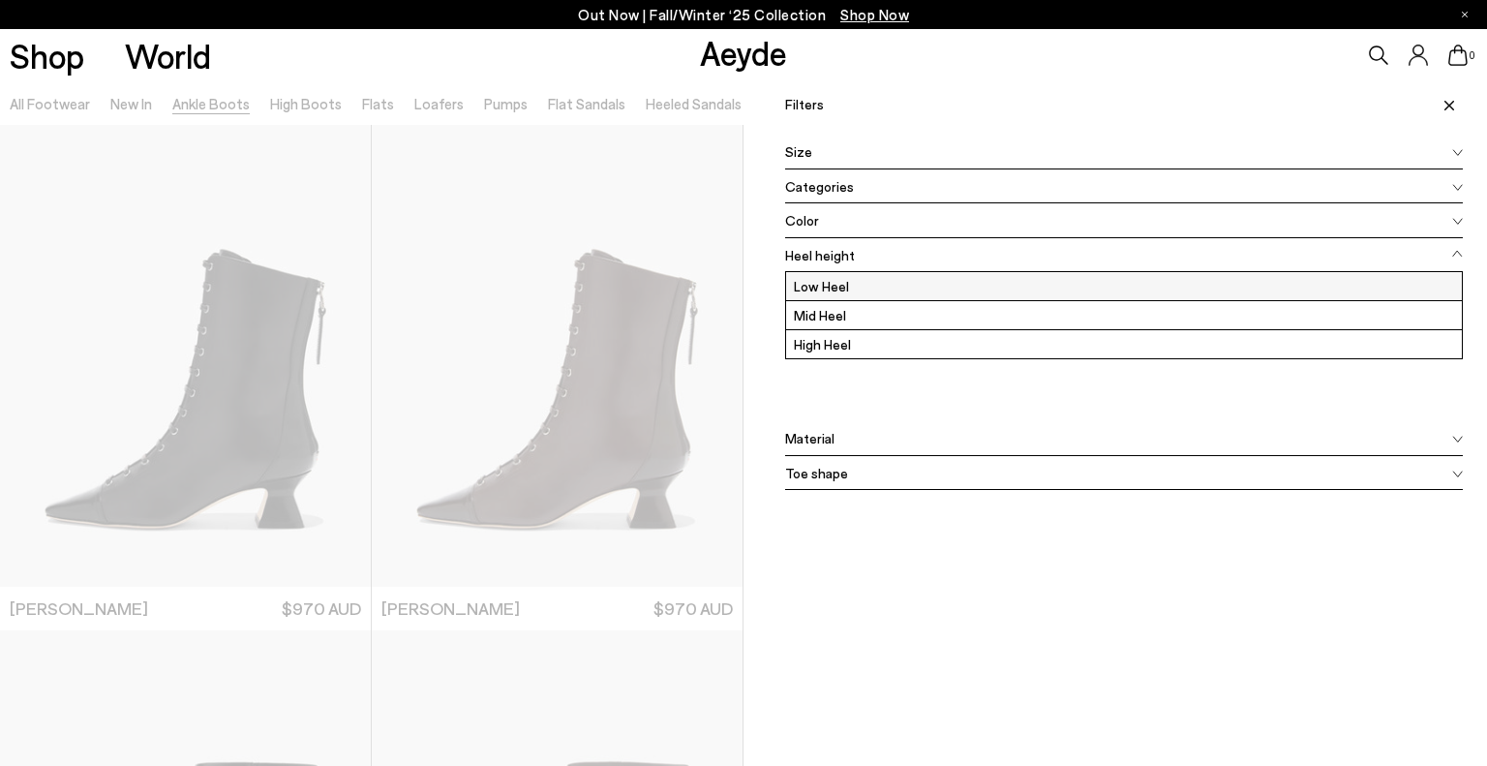
click at [833, 285] on label "Low Heel" at bounding box center [1124, 286] width 676 height 28
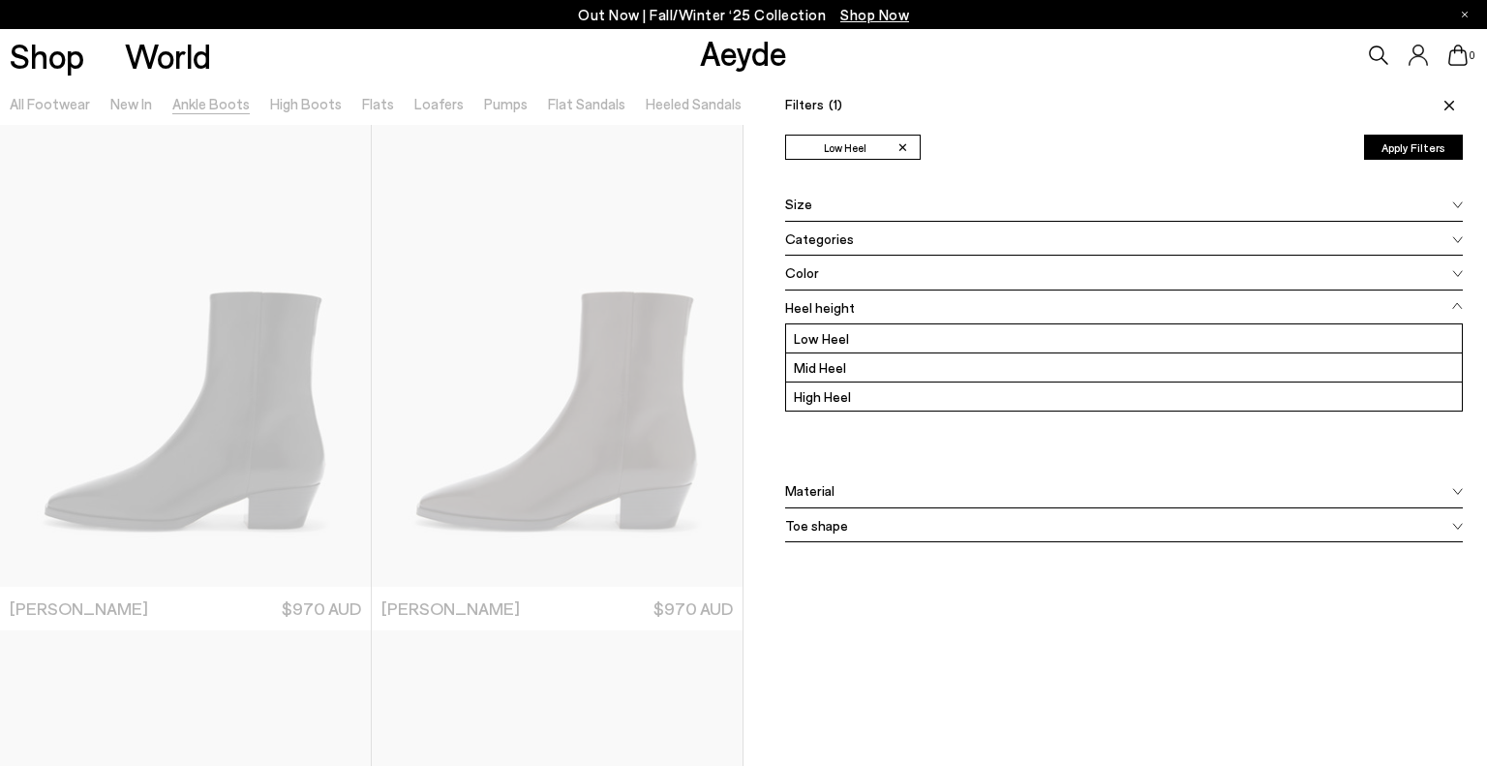
click at [1430, 104] on span at bounding box center [1446, 104] width 33 height 43
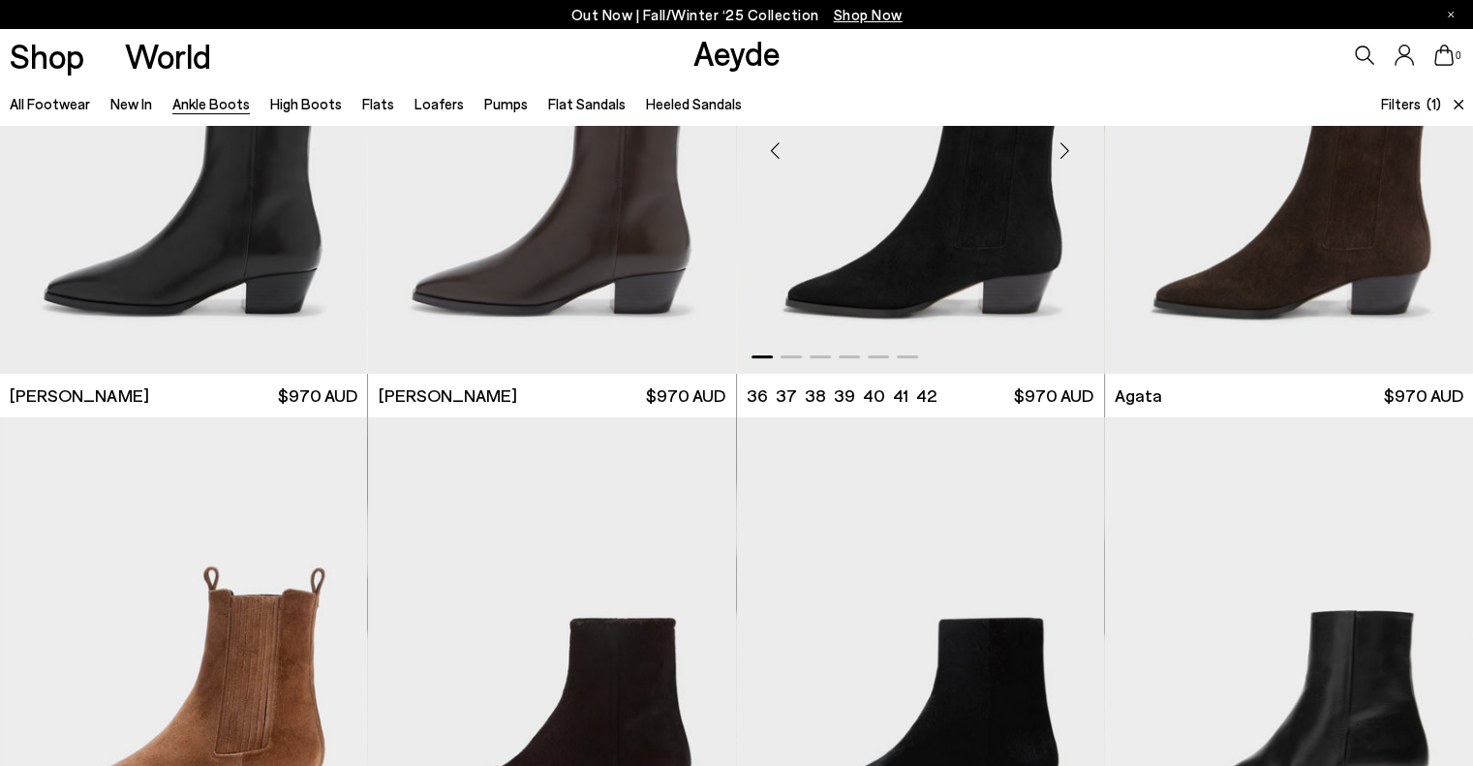
scroll to position [387, 0]
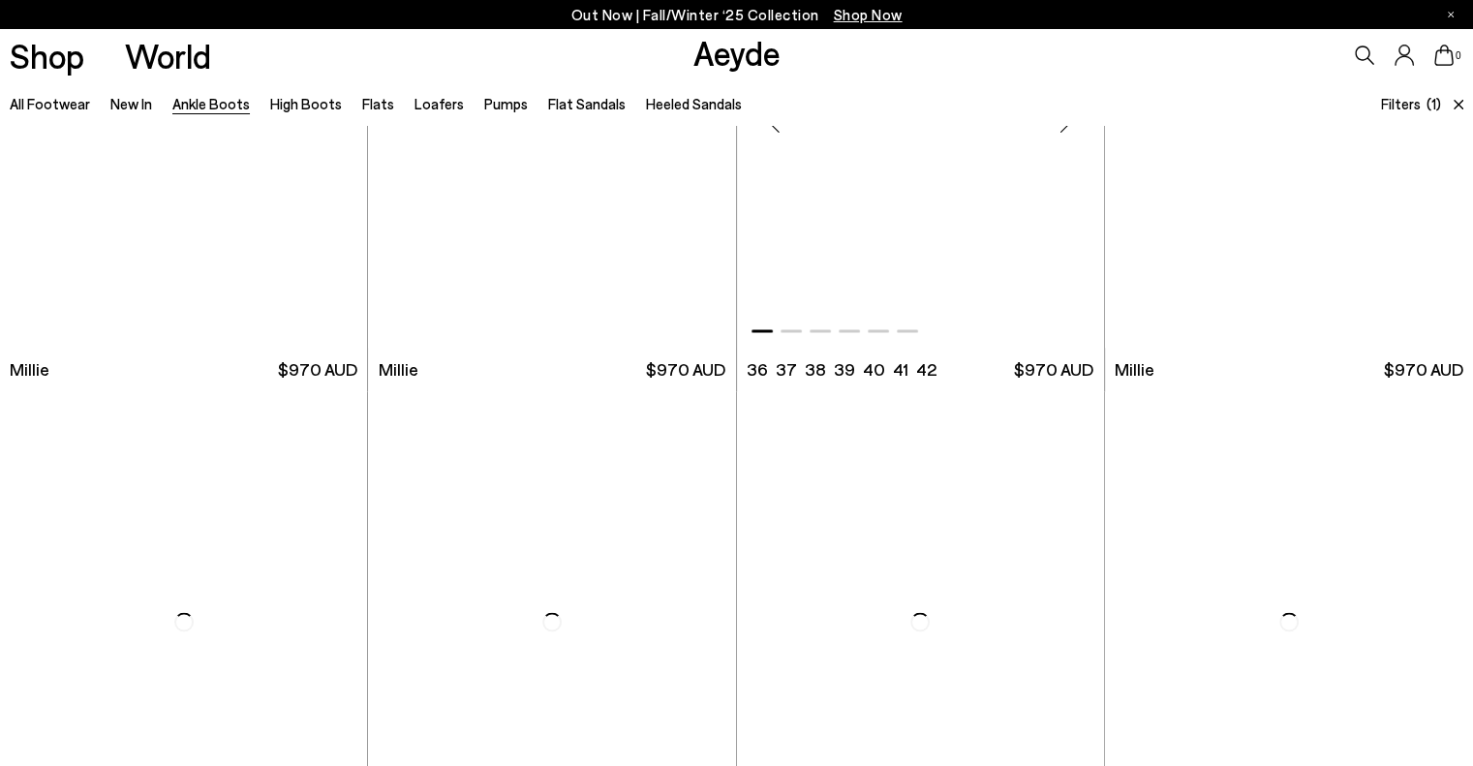
scroll to position [3389, 0]
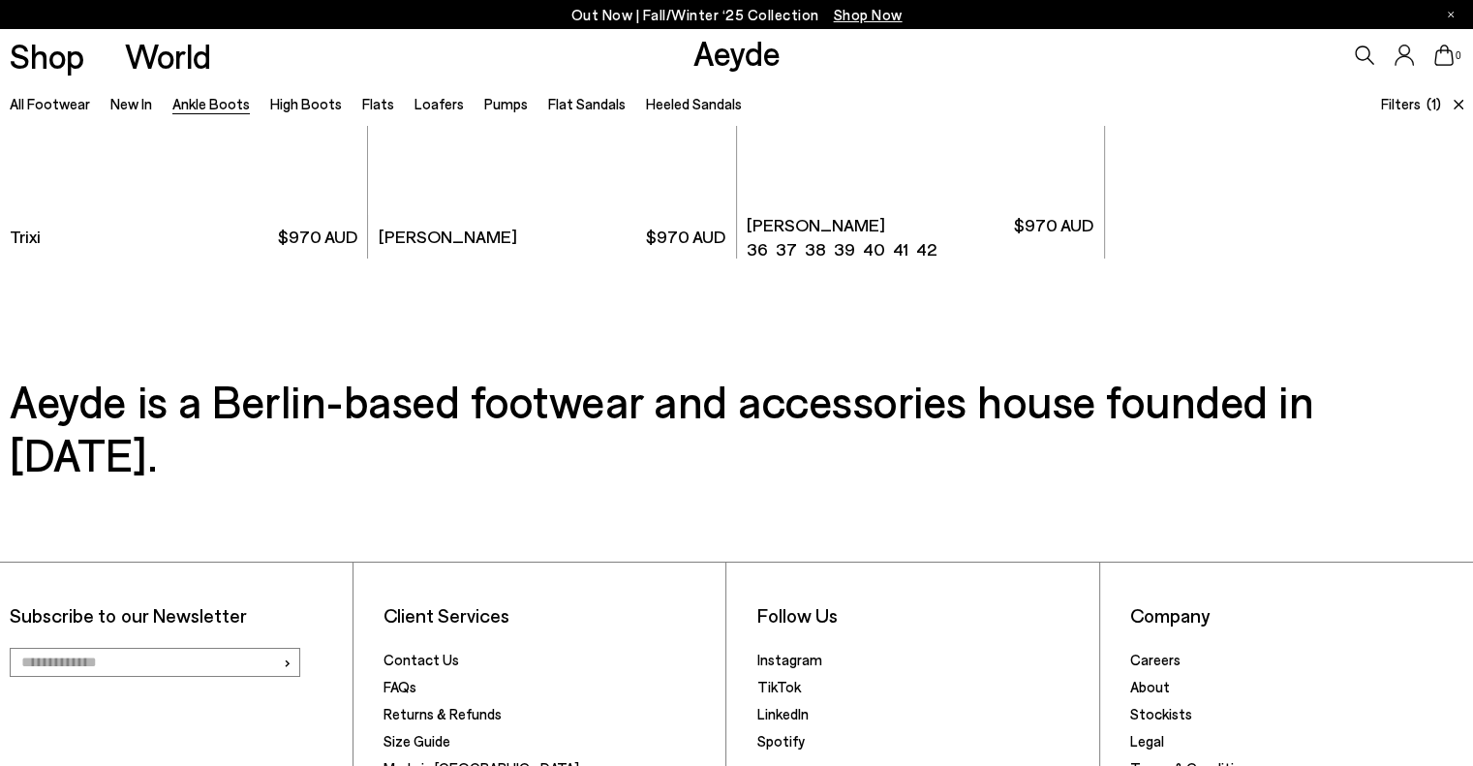
scroll to position [7076, 0]
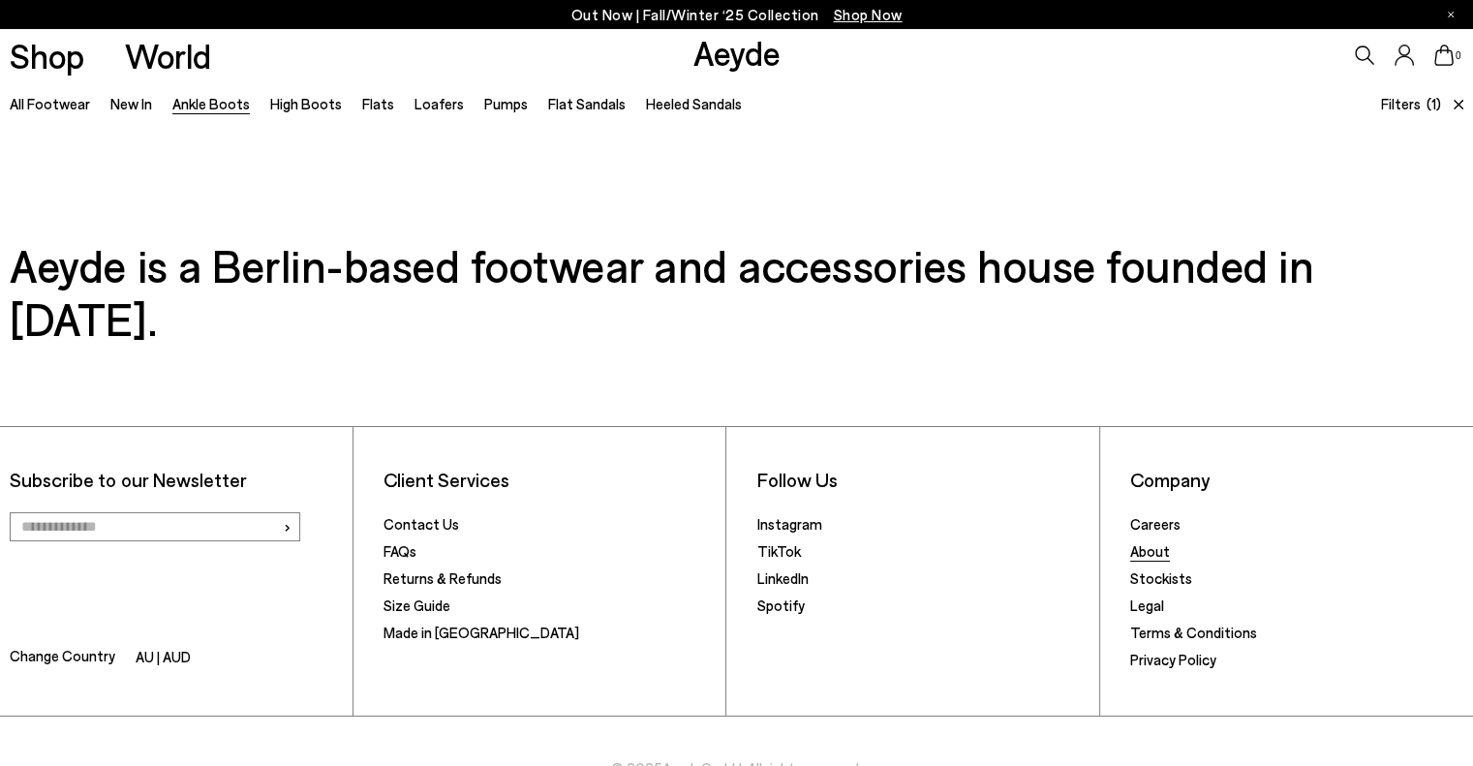
click at [1143, 542] on link "About" at bounding box center [1150, 550] width 40 height 17
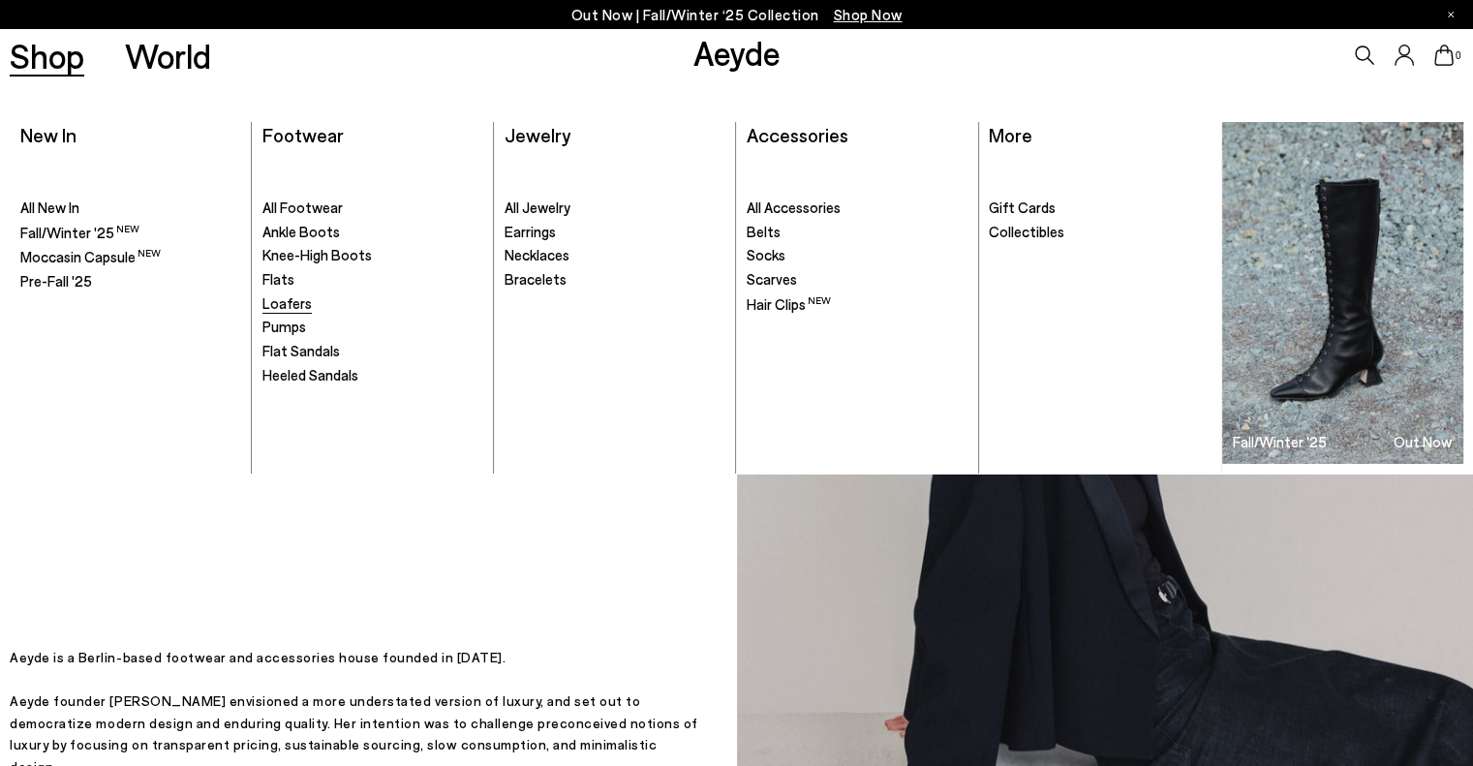
click at [294, 306] on span "Loafers" at bounding box center [286, 302] width 49 height 17
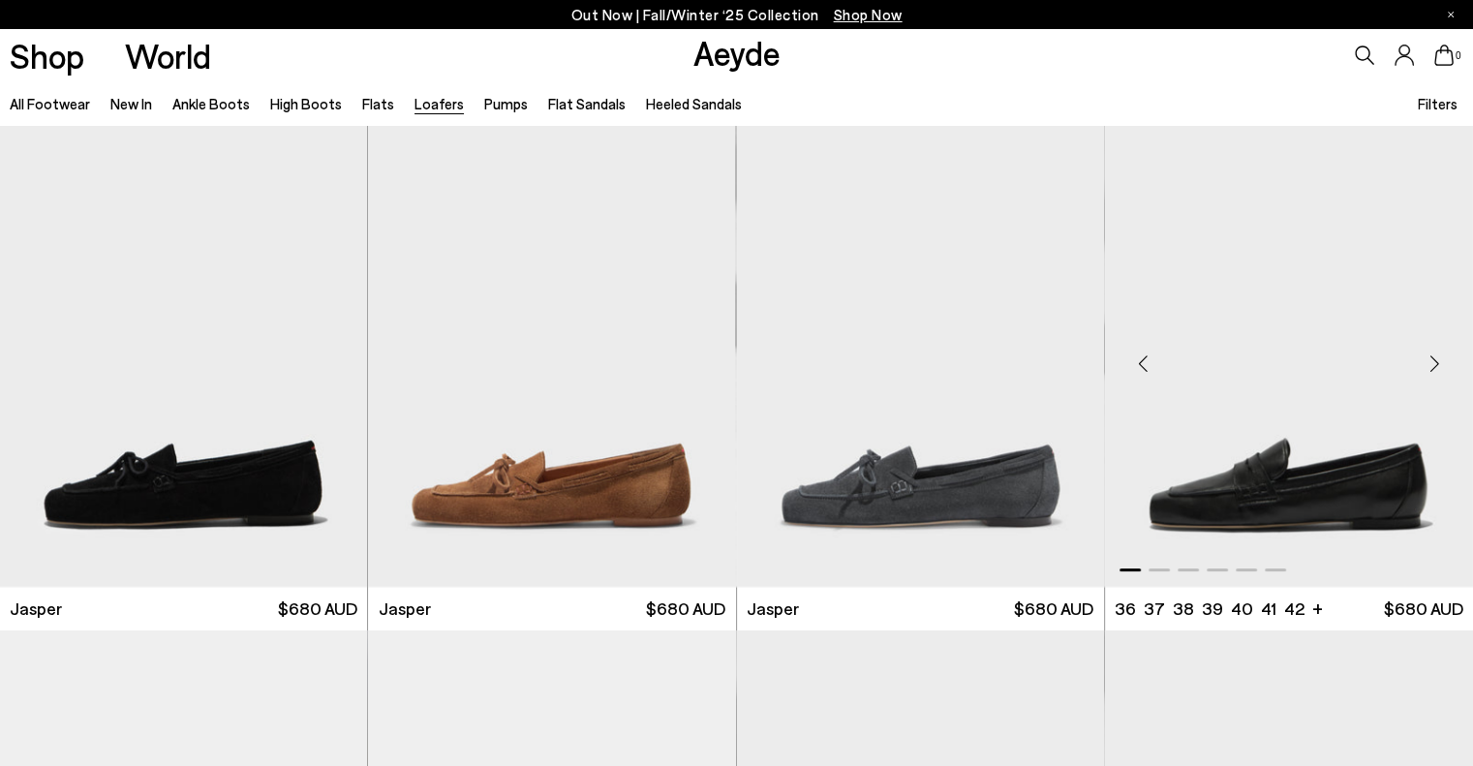
click at [1435, 355] on div "Next slide" at bounding box center [1434, 364] width 58 height 58
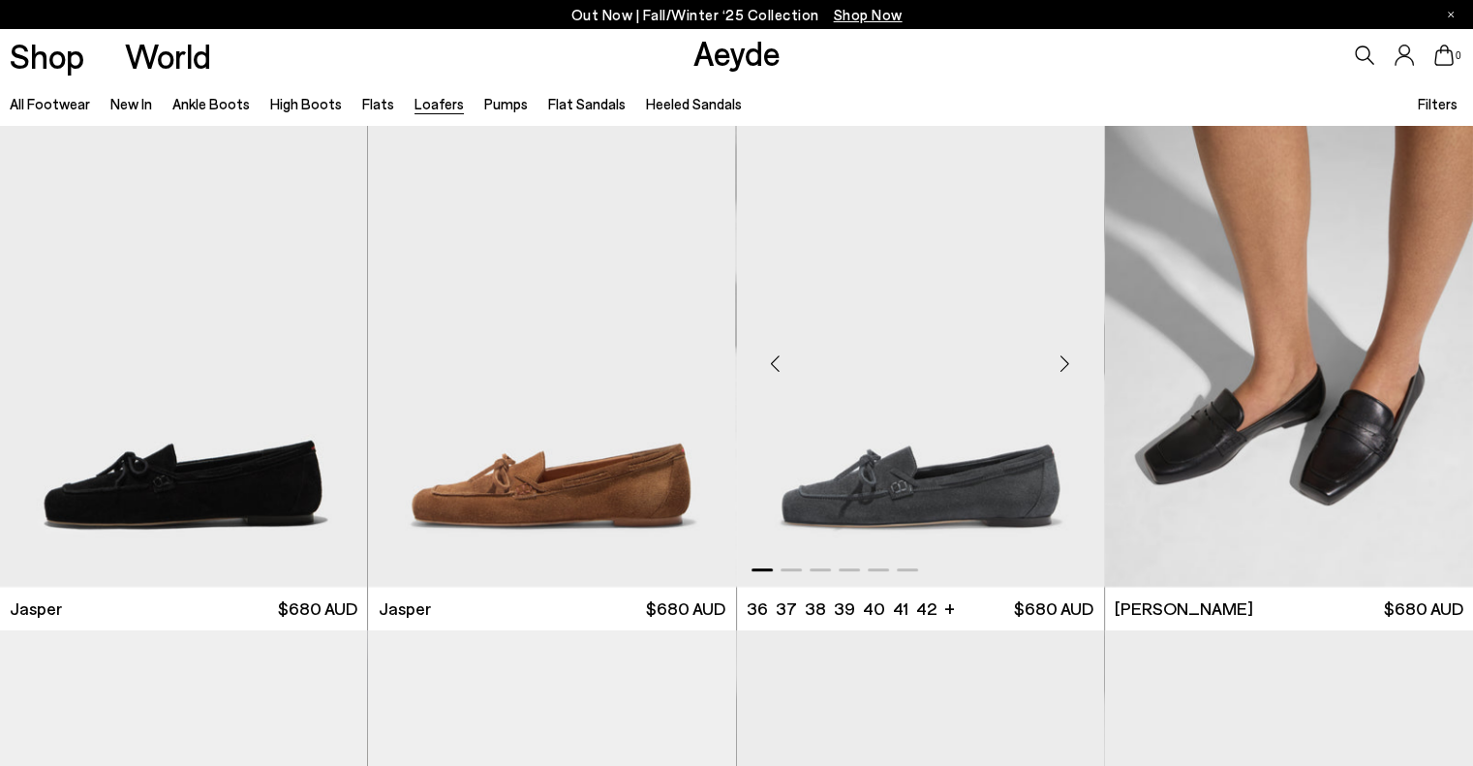
click at [1069, 364] on div "Next slide" at bounding box center [1065, 364] width 58 height 58
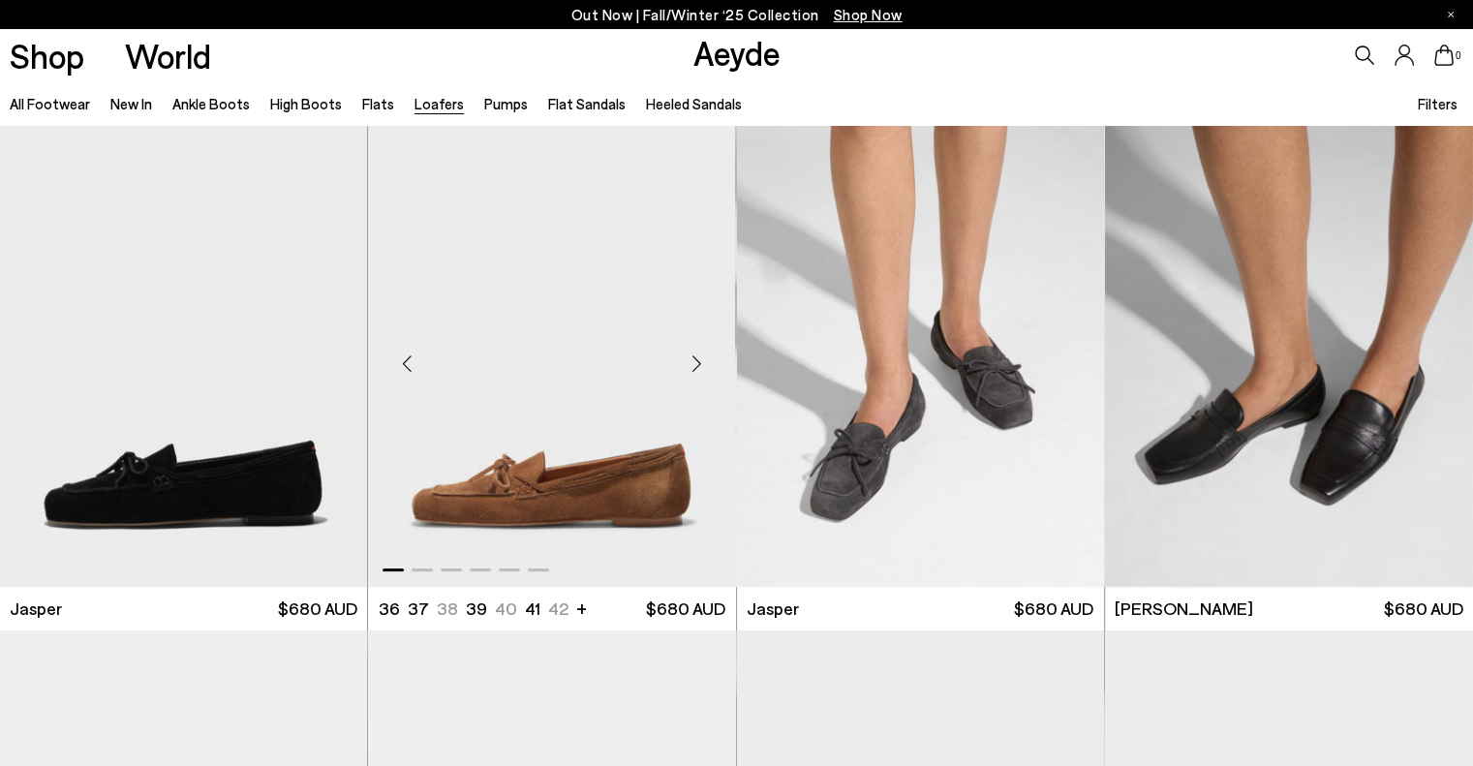
click at [699, 362] on div "Next slide" at bounding box center [697, 364] width 58 height 58
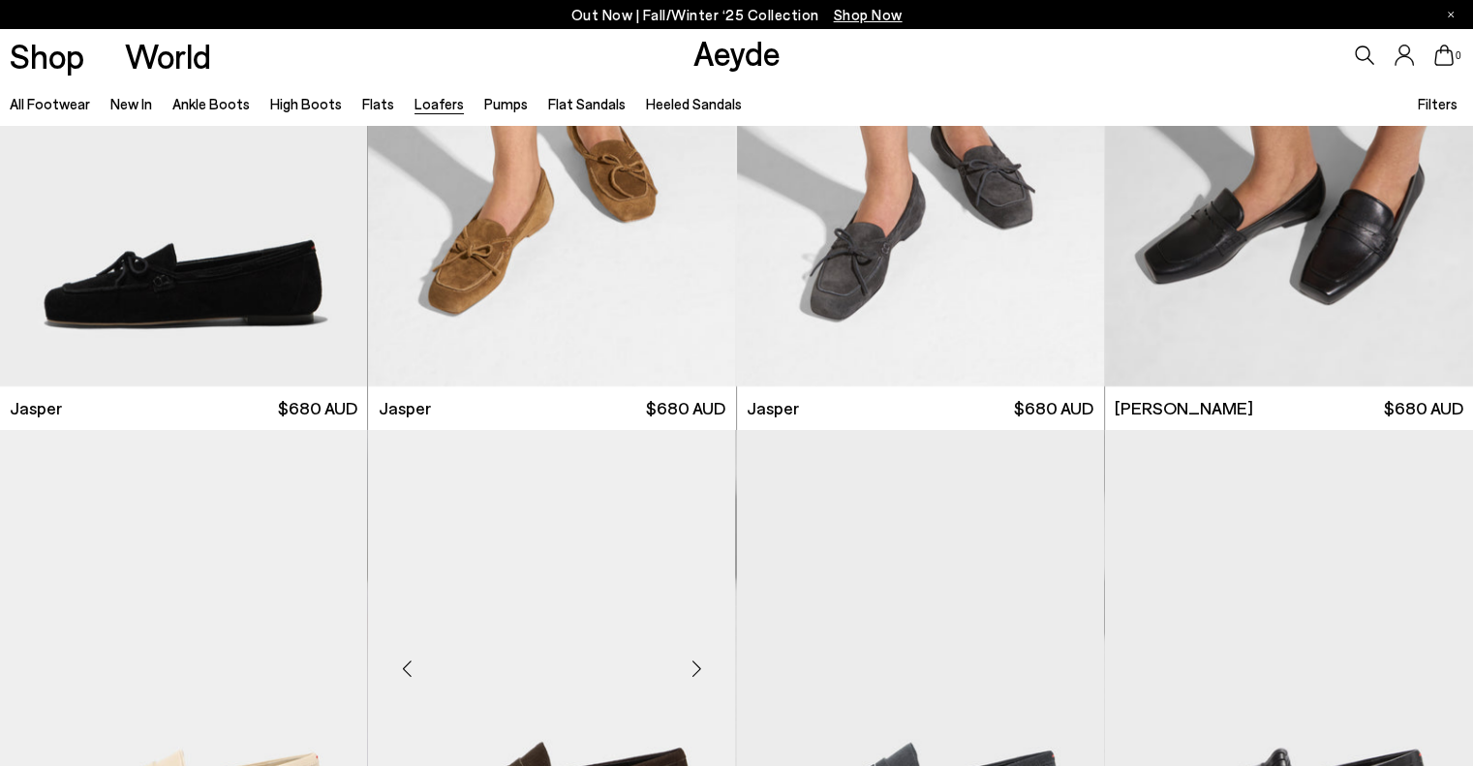
scroll to position [484, 0]
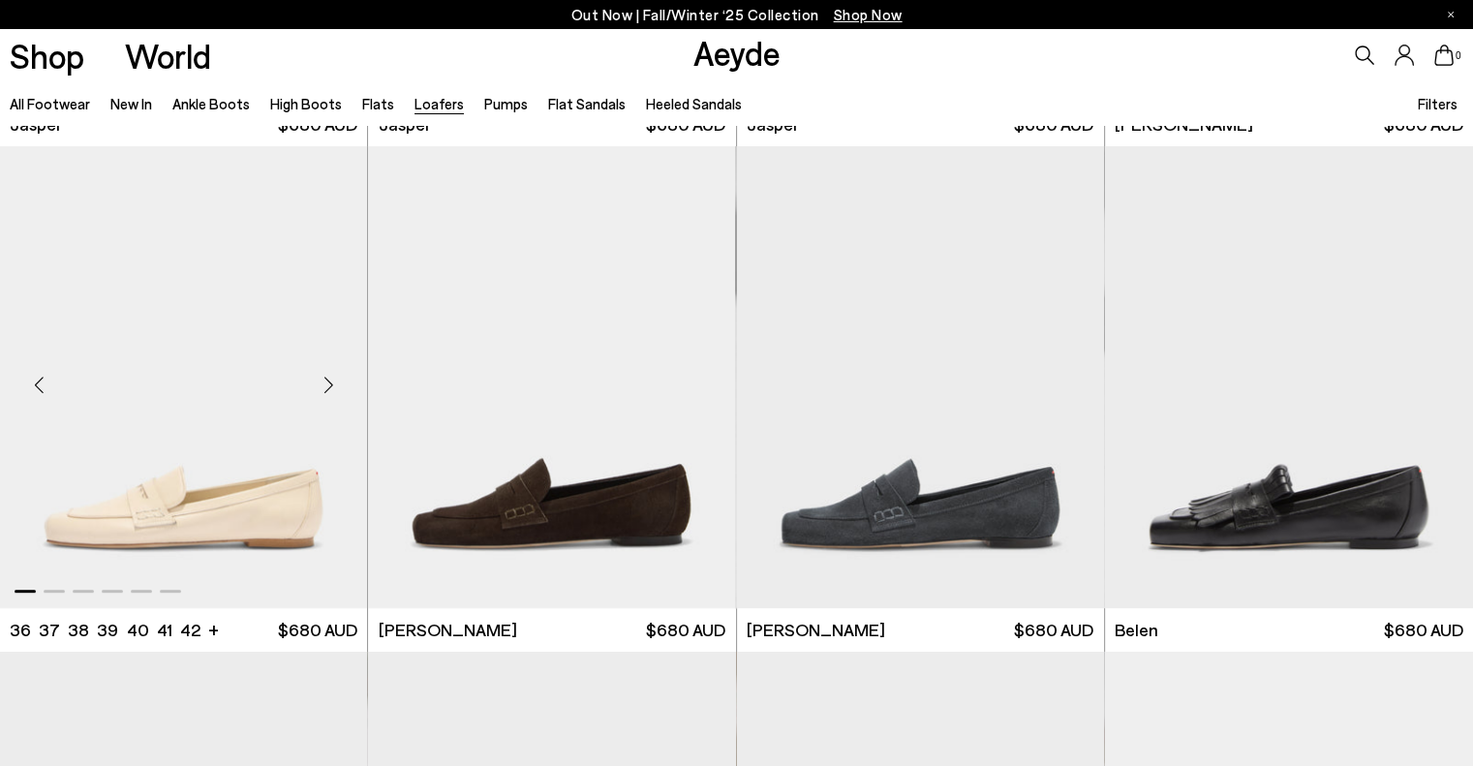
click at [328, 383] on div "Next slide" at bounding box center [328, 384] width 58 height 58
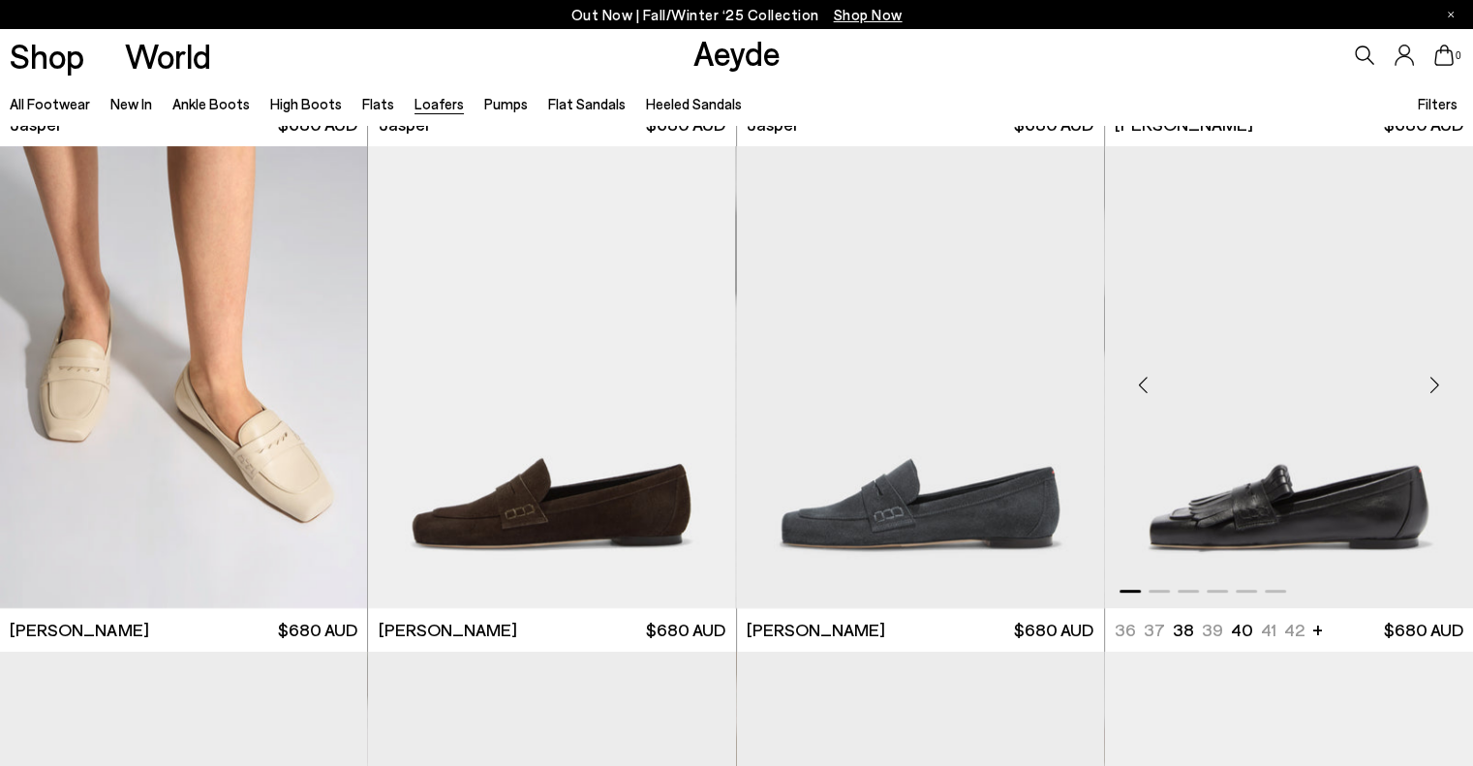
click at [1435, 385] on div "Next slide" at bounding box center [1434, 384] width 58 height 58
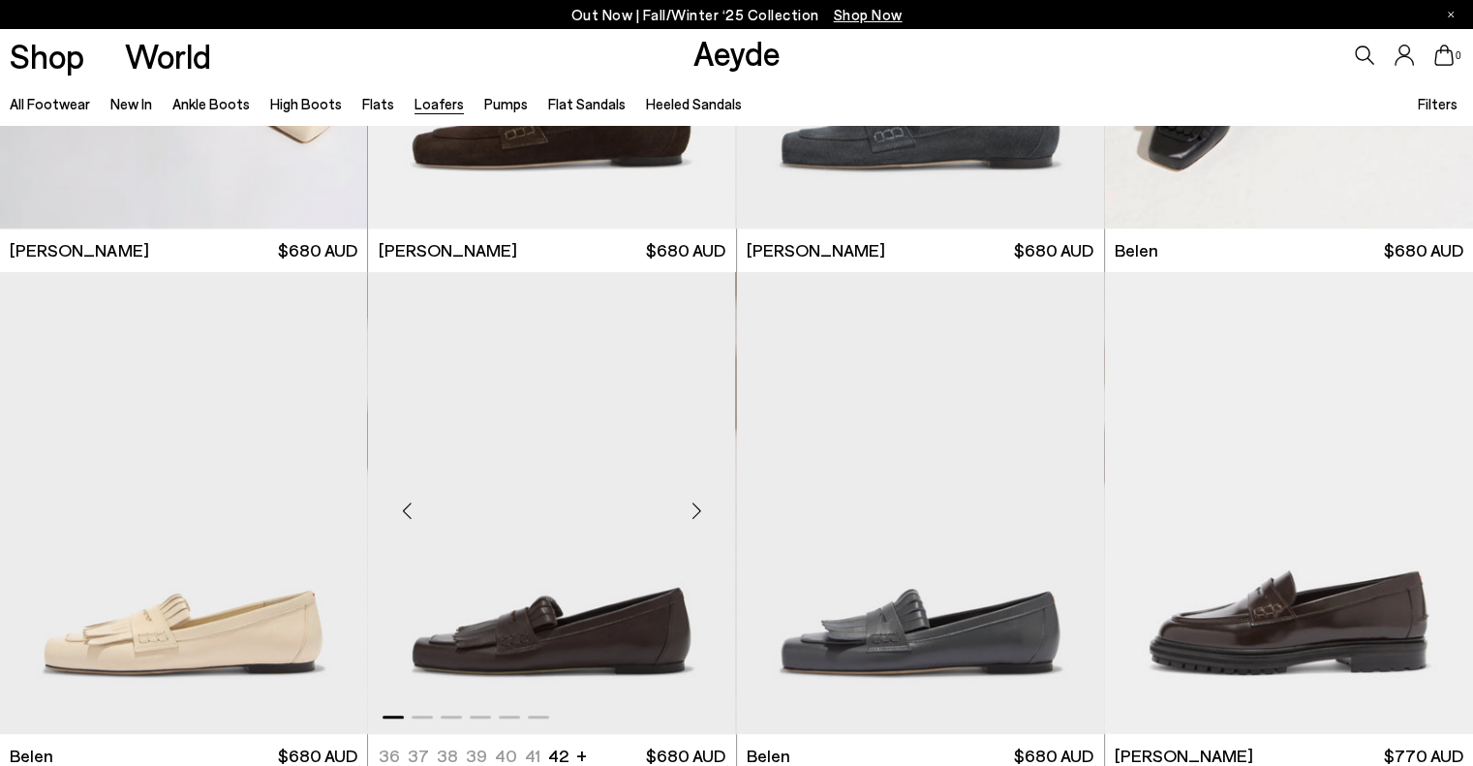
scroll to position [968, 0]
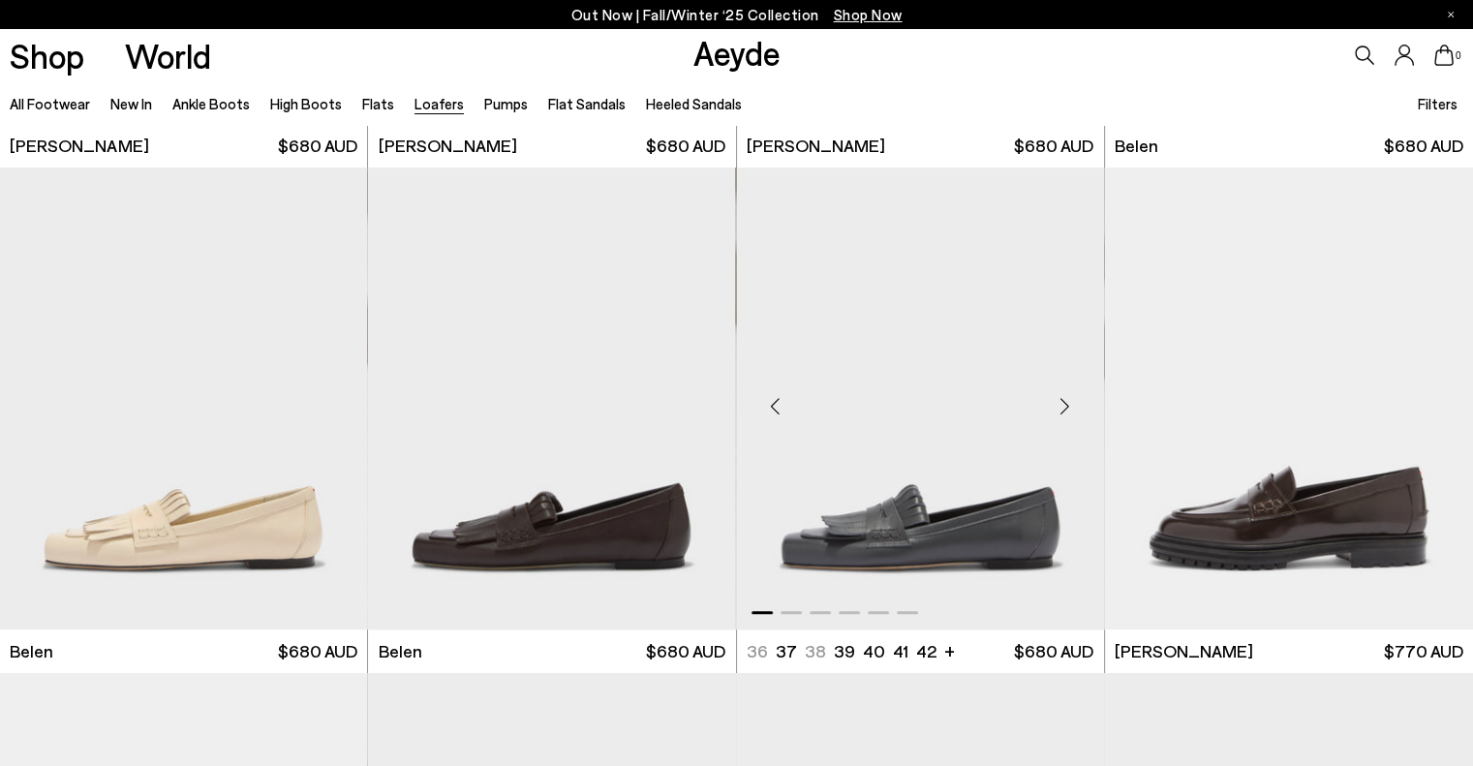
click at [1063, 398] on div "Next slide" at bounding box center [1065, 406] width 58 height 58
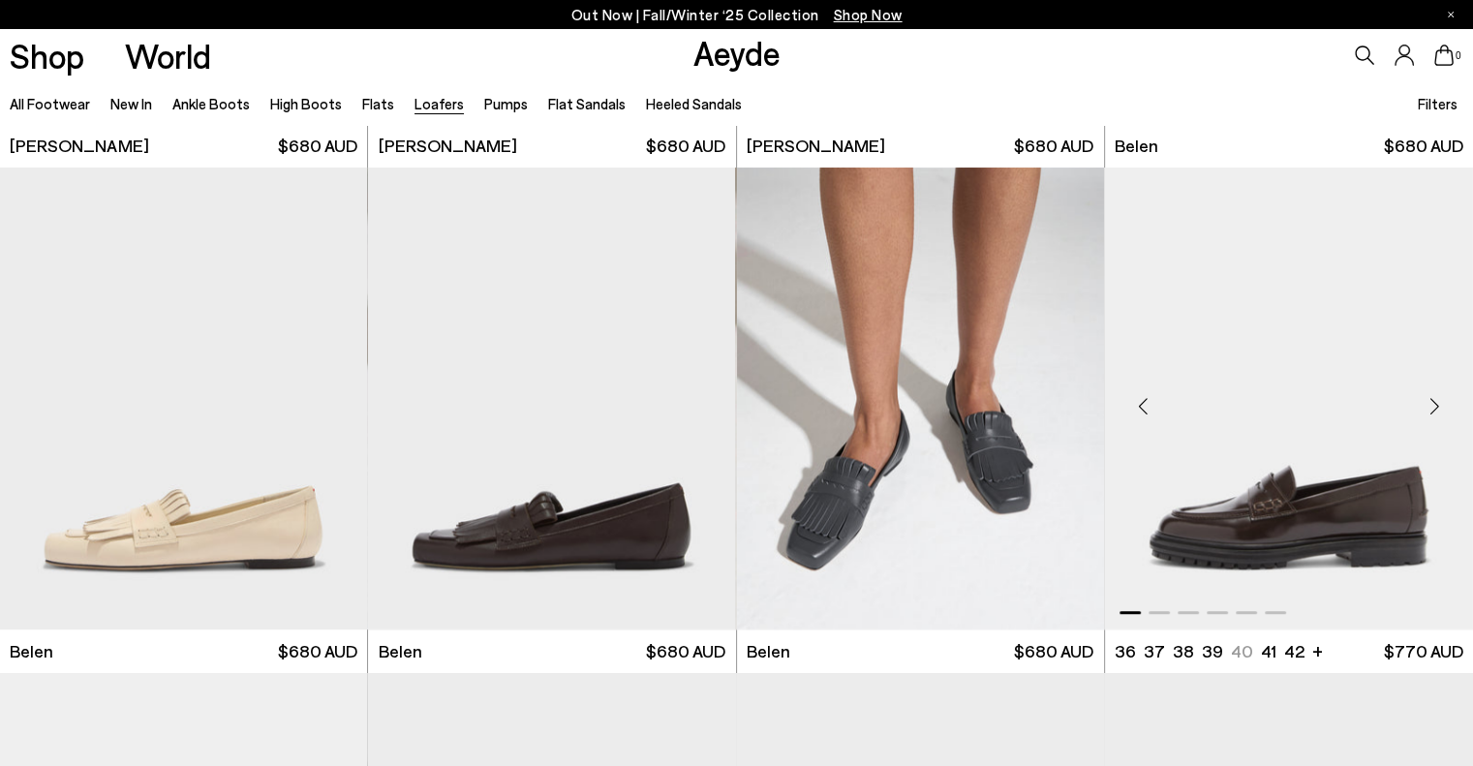
click at [1429, 407] on div "Next slide" at bounding box center [1434, 406] width 58 height 58
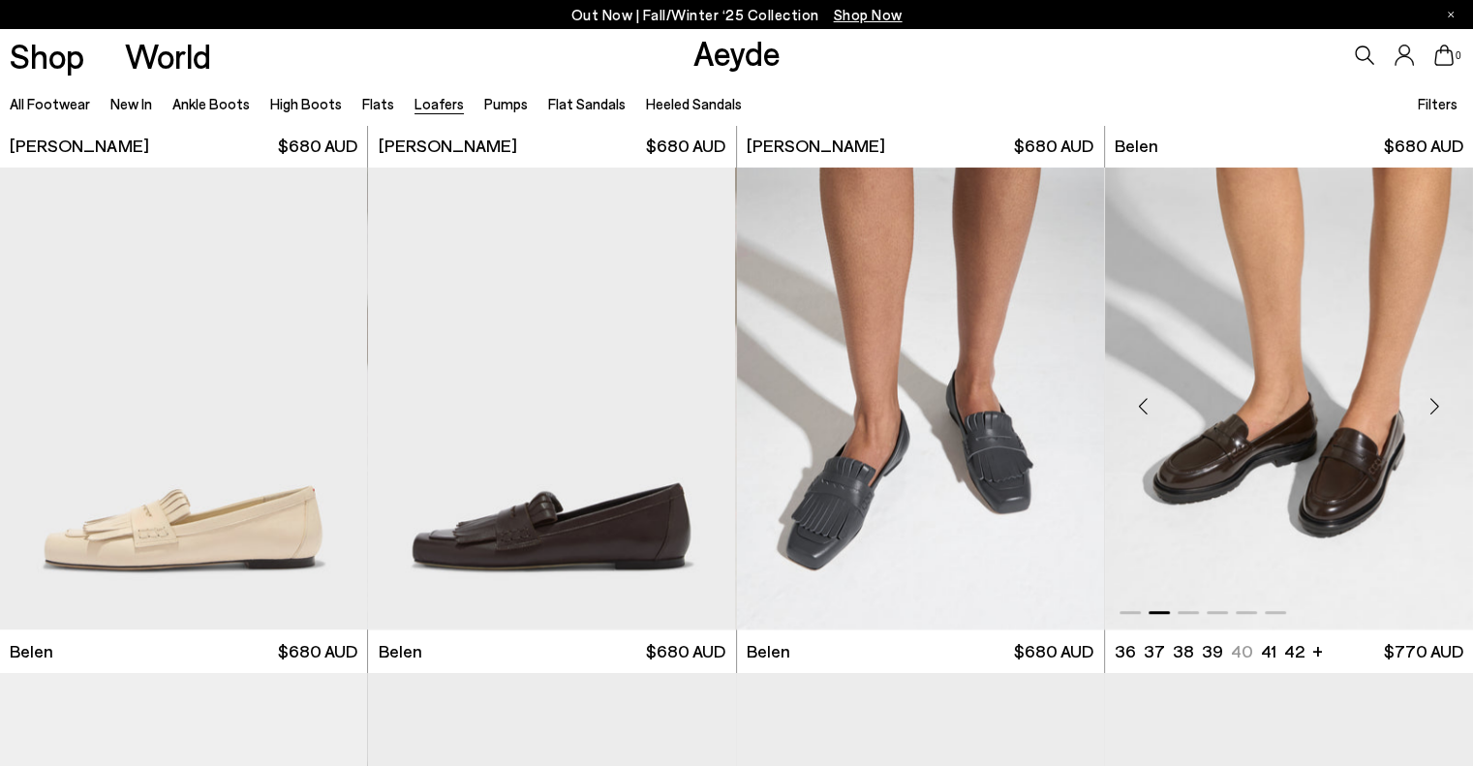
click at [1429, 407] on div "Next slide" at bounding box center [1434, 406] width 58 height 58
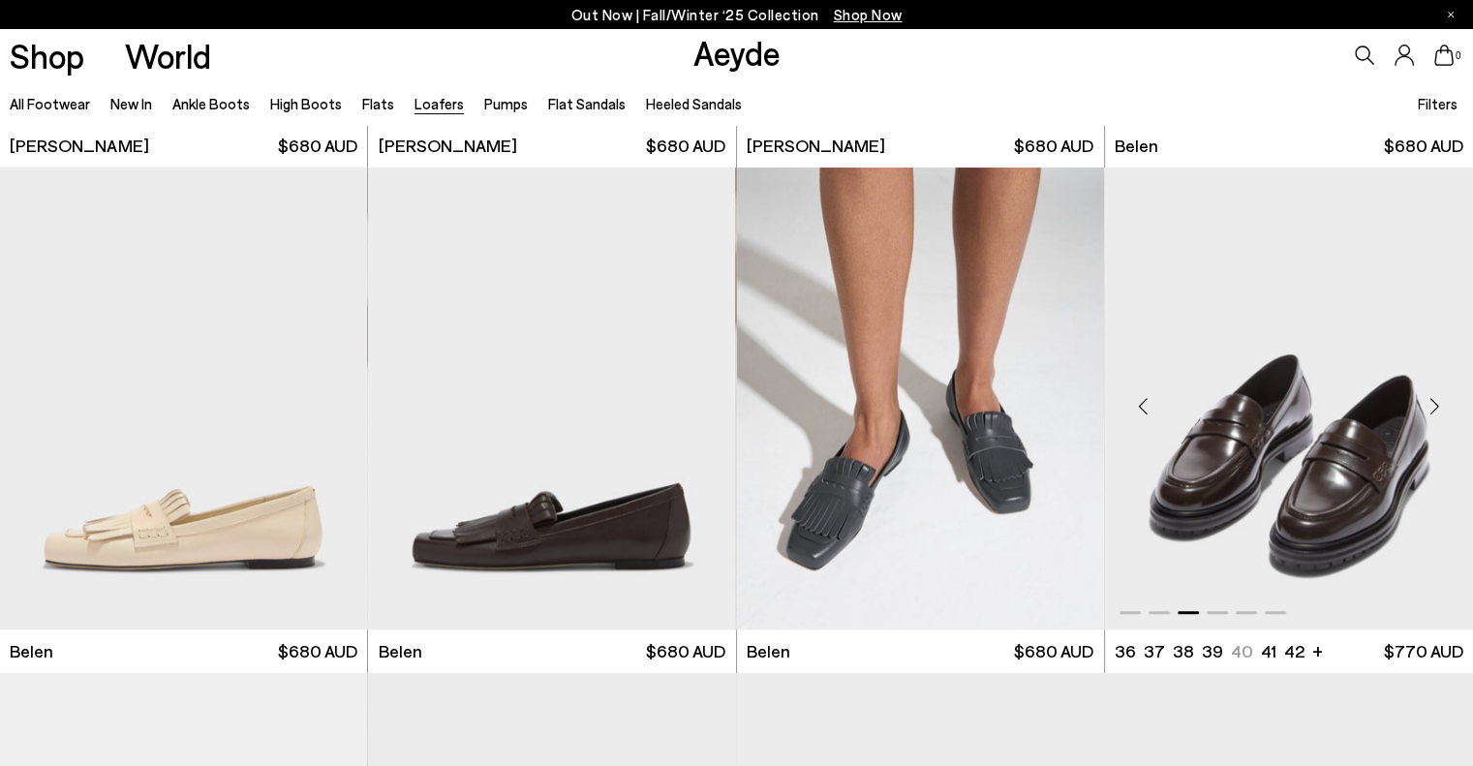
click at [1429, 407] on div "Next slide" at bounding box center [1434, 406] width 58 height 58
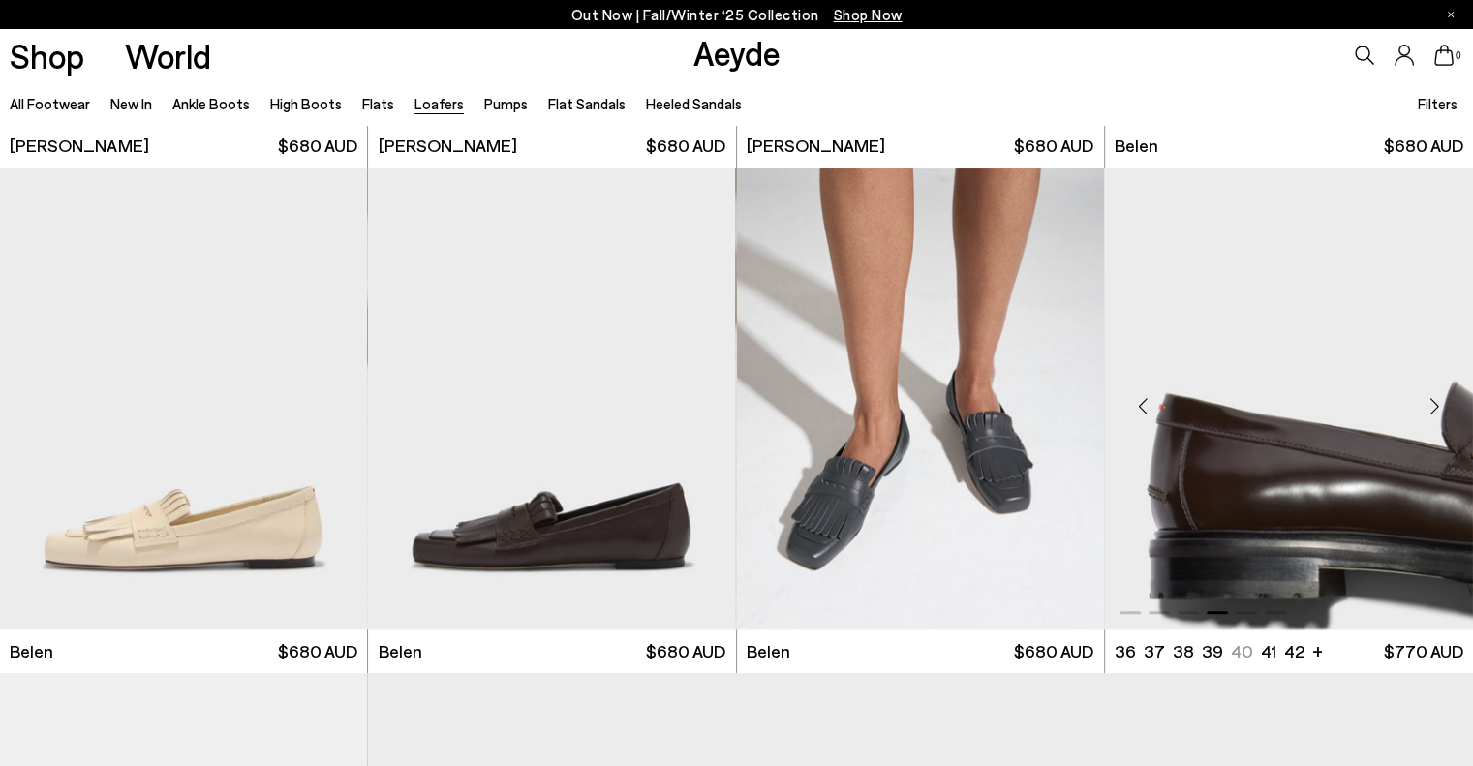
click at [1429, 407] on div "Next slide" at bounding box center [1434, 406] width 58 height 58
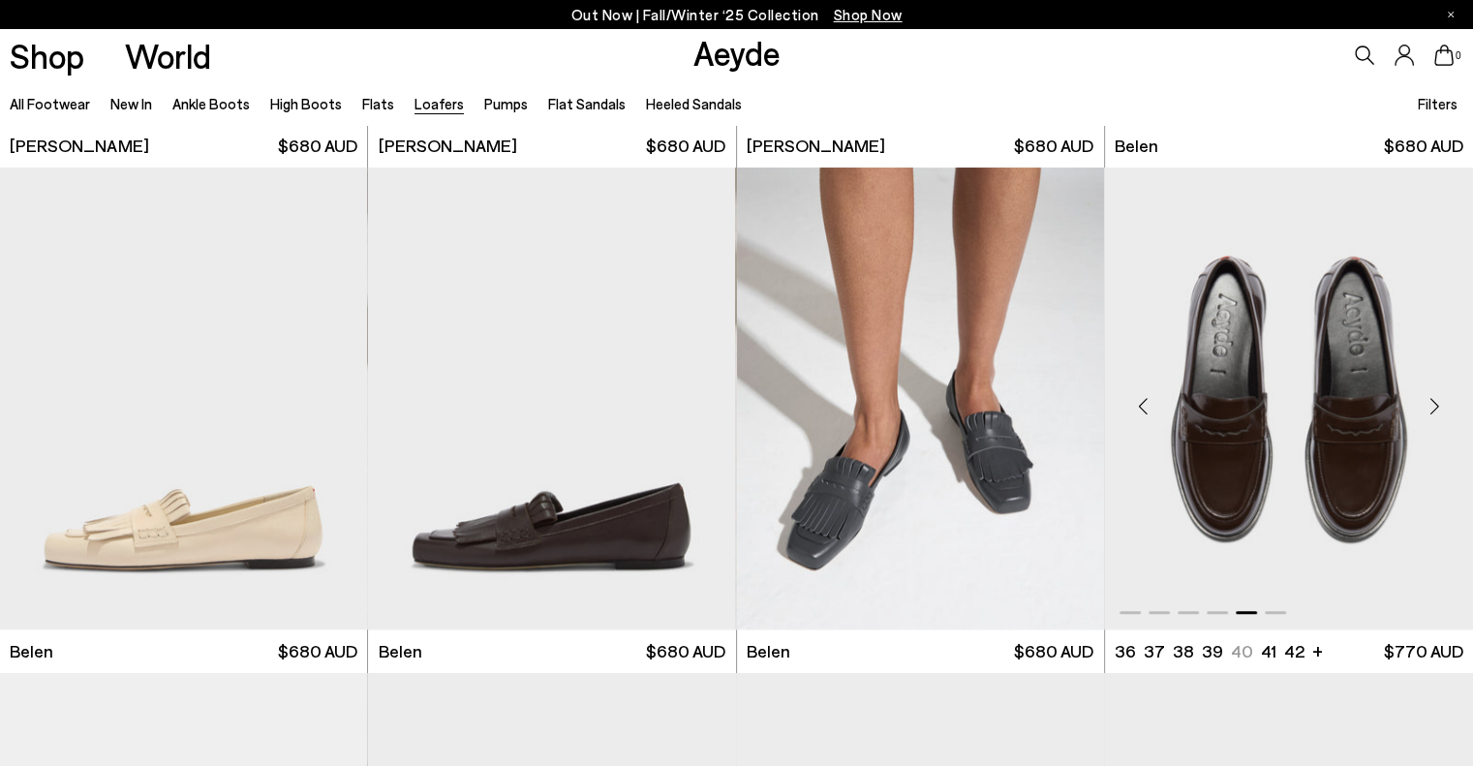
click at [1429, 407] on div "Next slide" at bounding box center [1434, 406] width 58 height 58
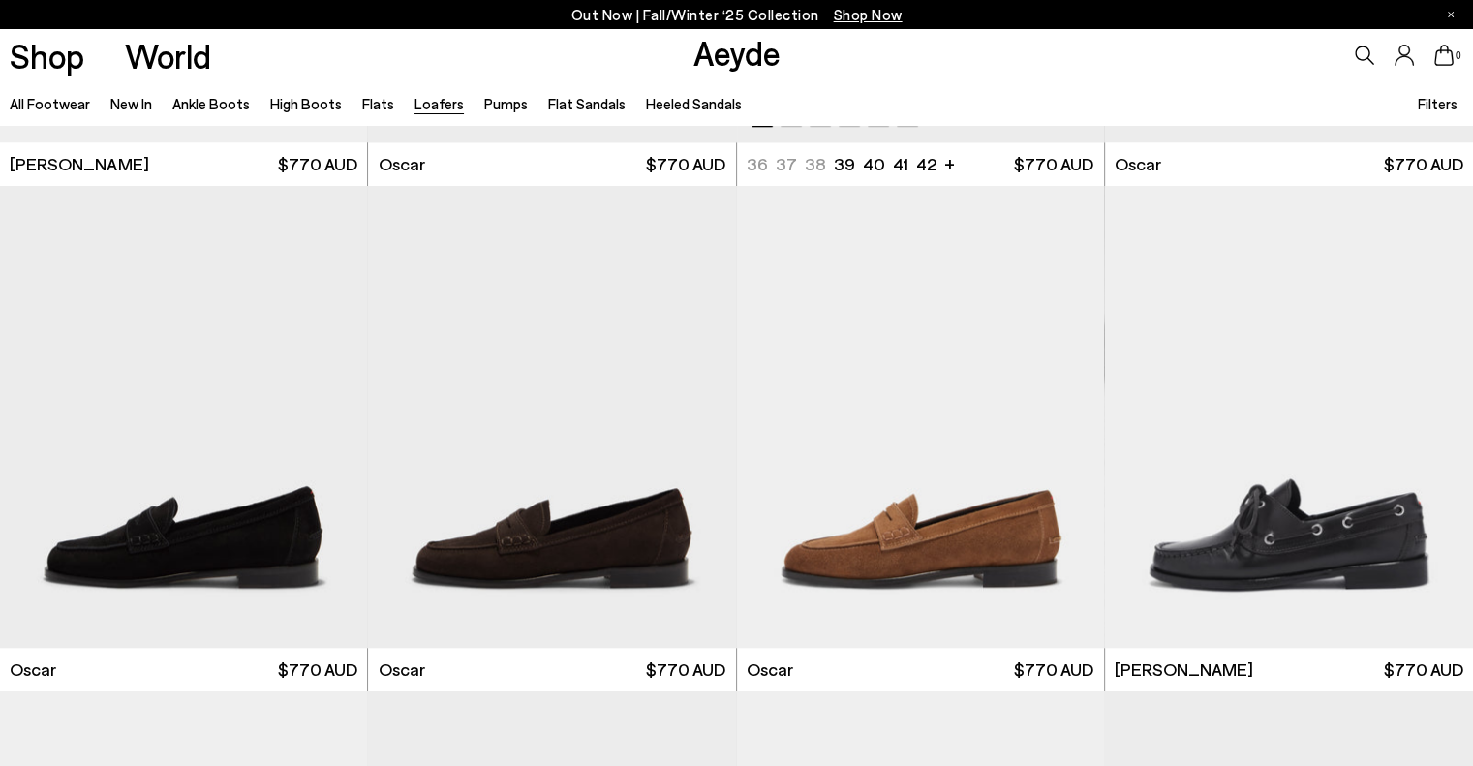
scroll to position [2034, 0]
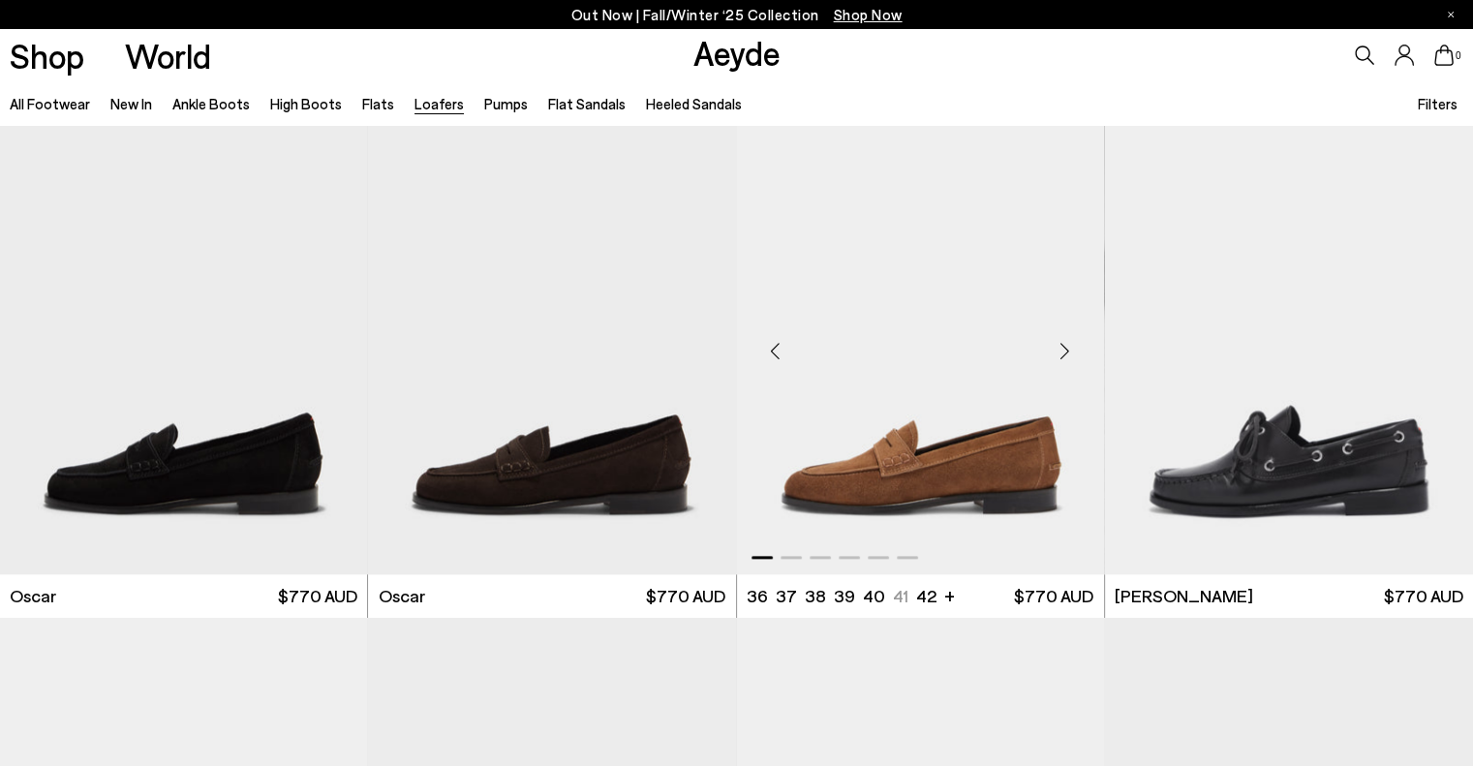
click at [1067, 342] on div "Next slide" at bounding box center [1065, 351] width 58 height 58
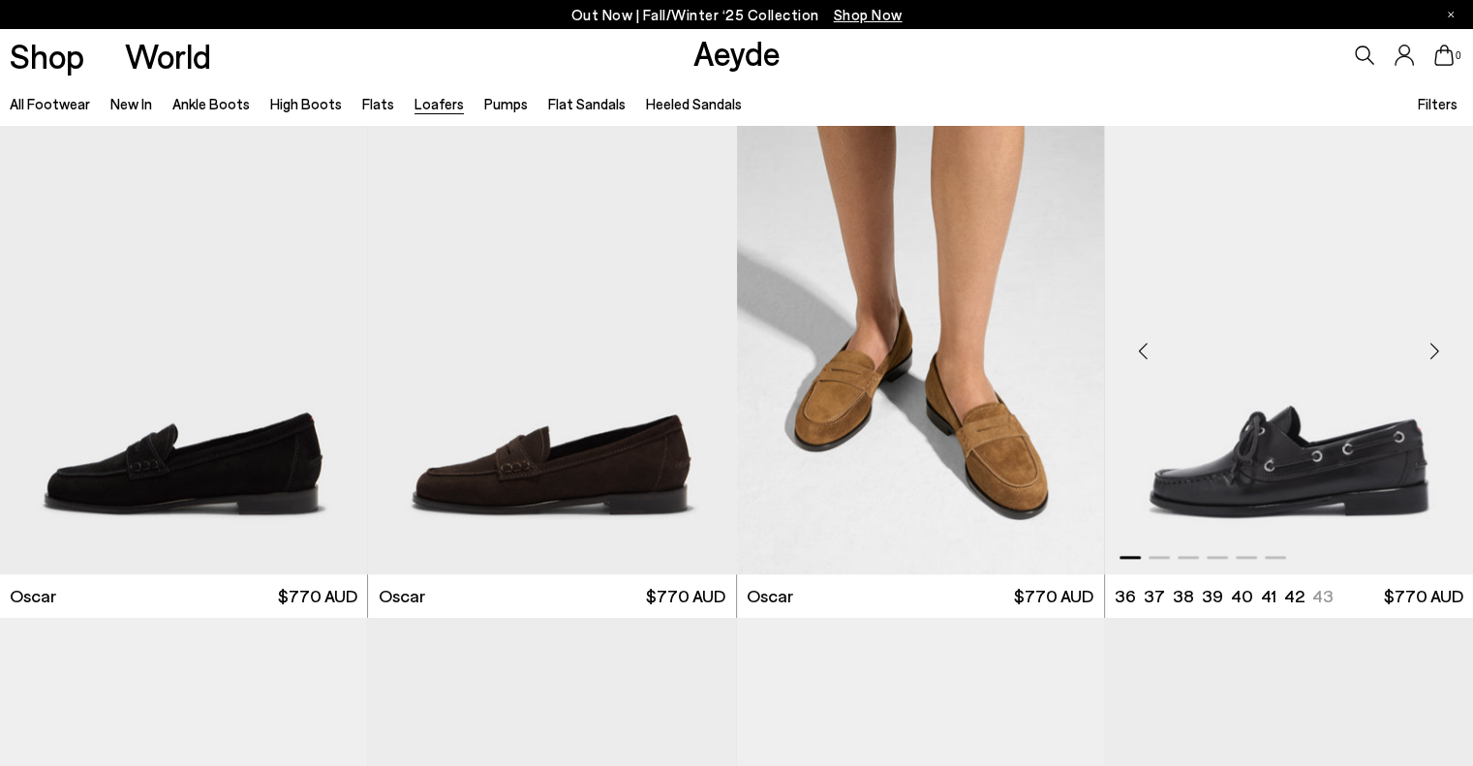
click at [1435, 339] on div "Next slide" at bounding box center [1434, 351] width 58 height 58
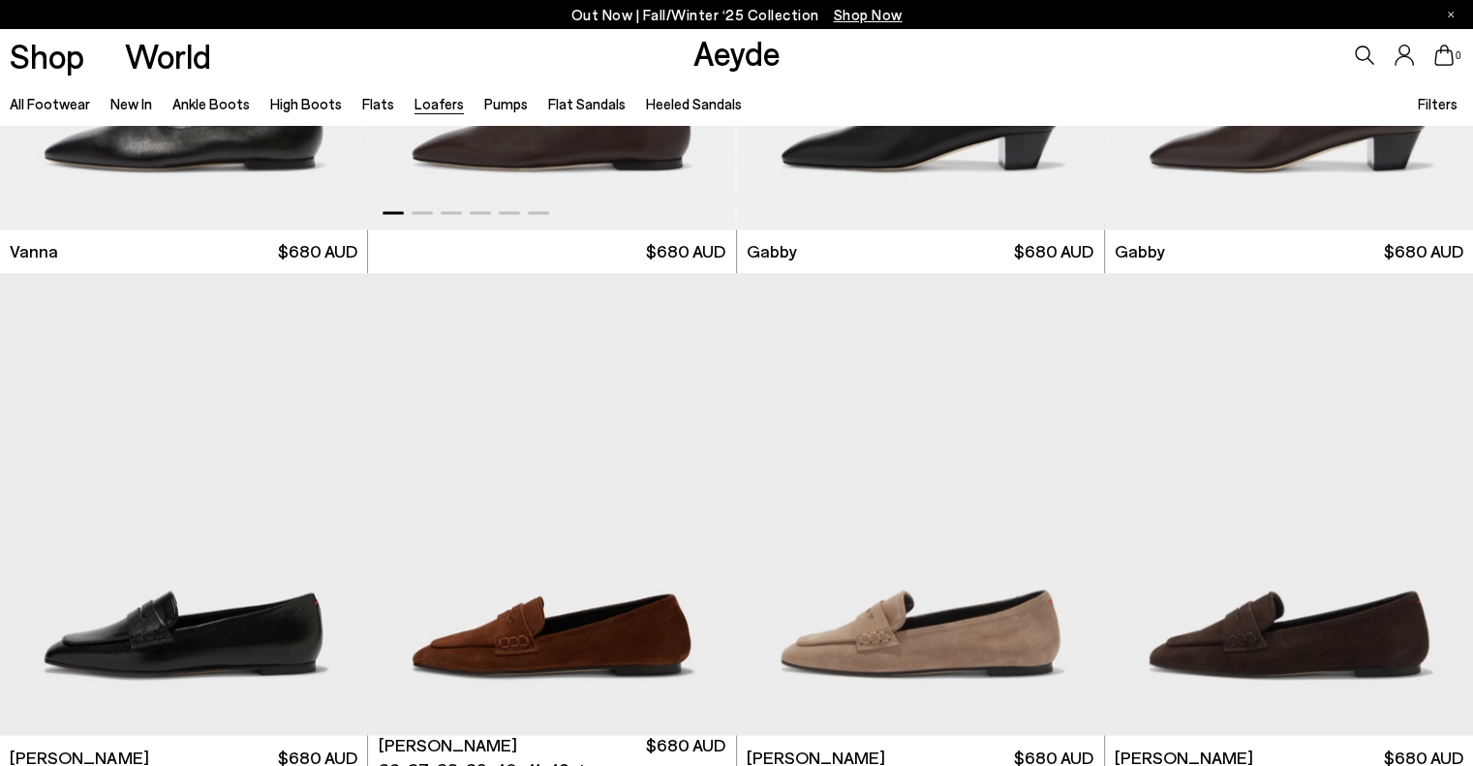
scroll to position [3486, 0]
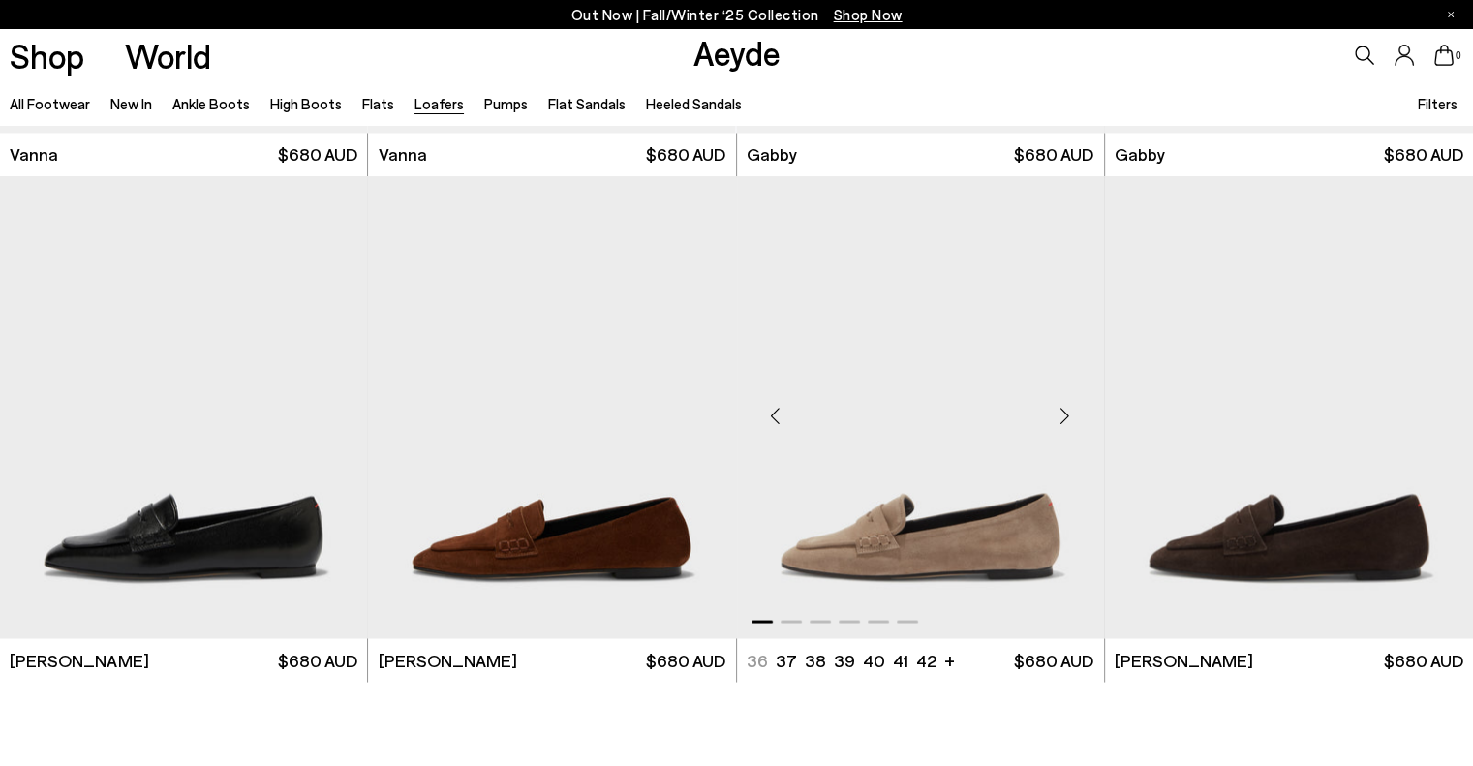
click at [1064, 413] on div "Next slide" at bounding box center [1065, 414] width 58 height 58
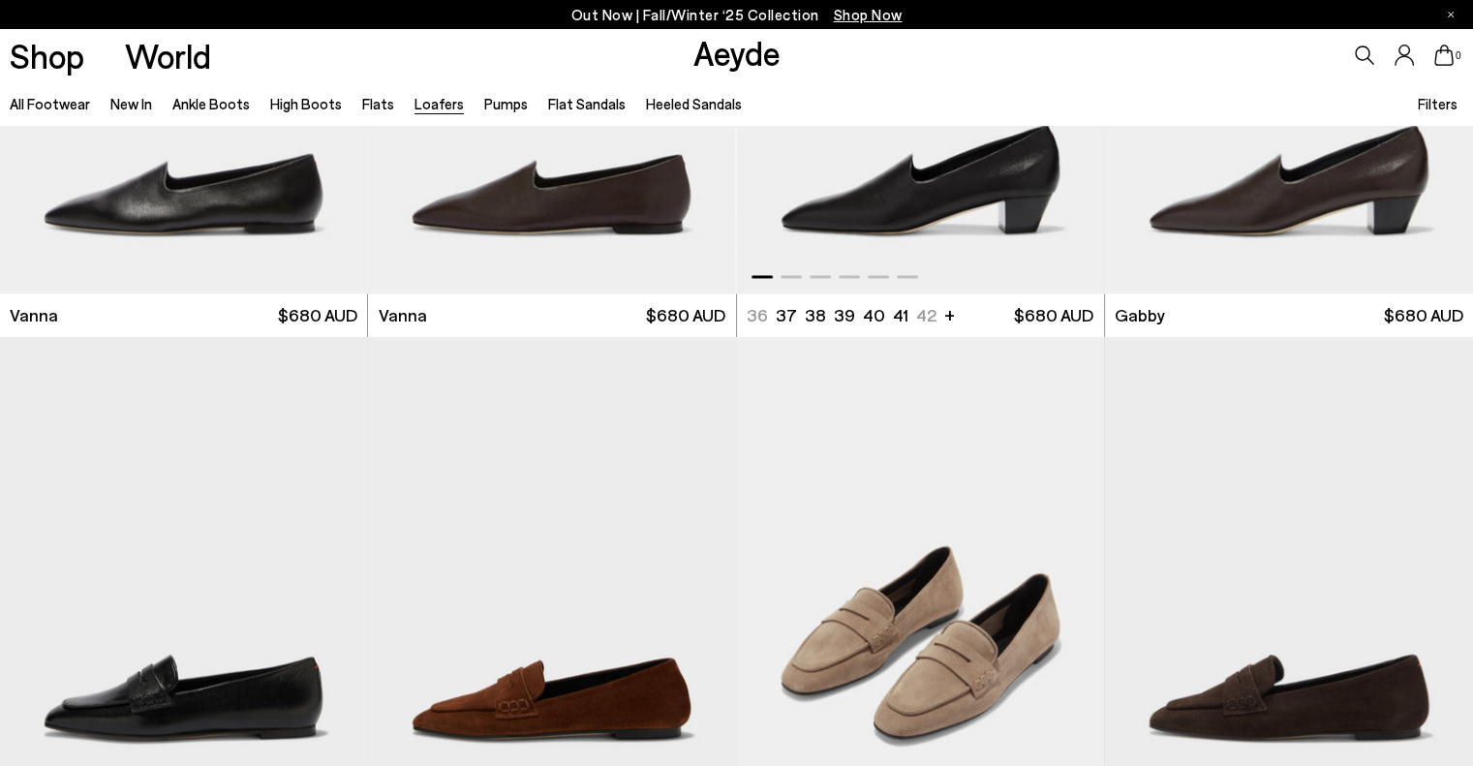
scroll to position [3269, 0]
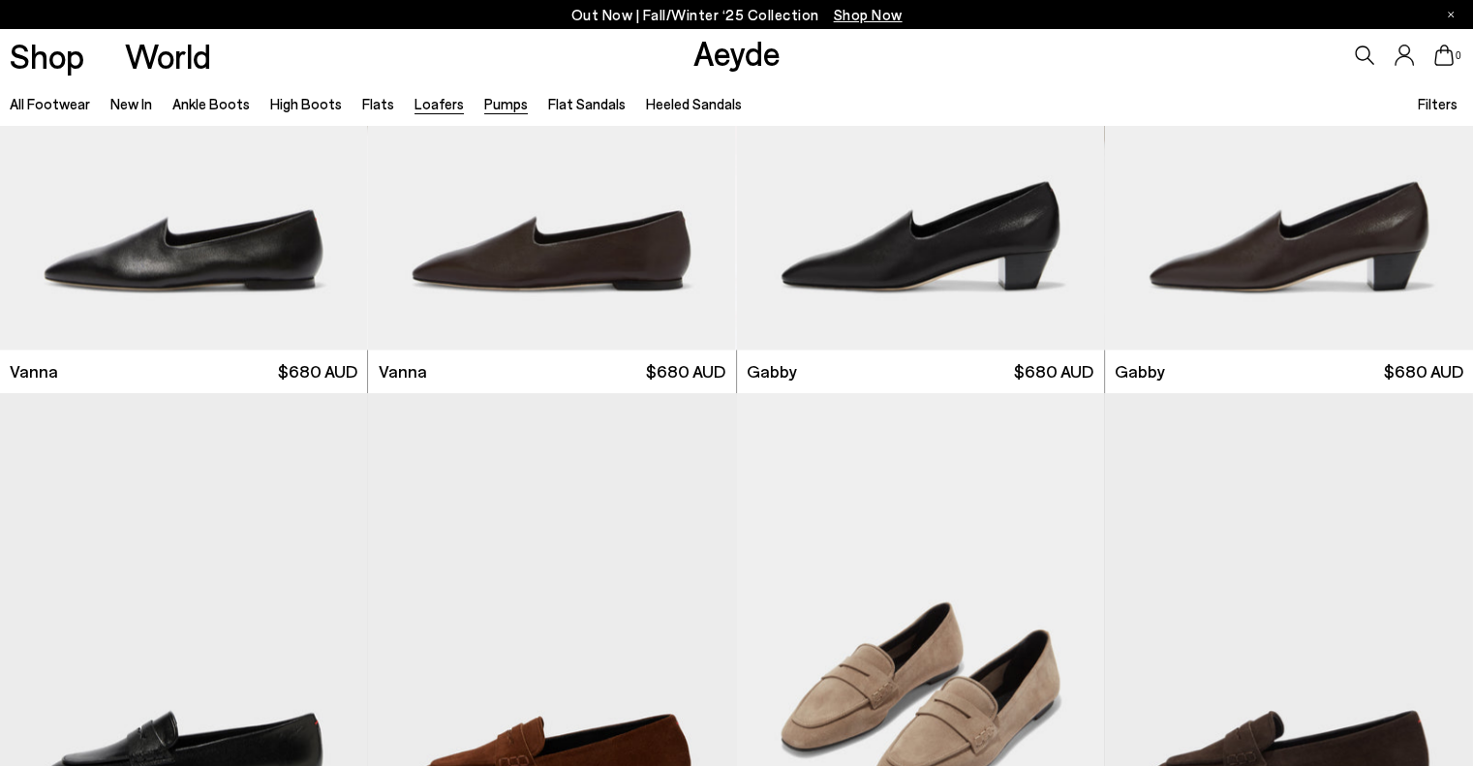
click at [491, 102] on link "Pumps" at bounding box center [506, 103] width 44 height 17
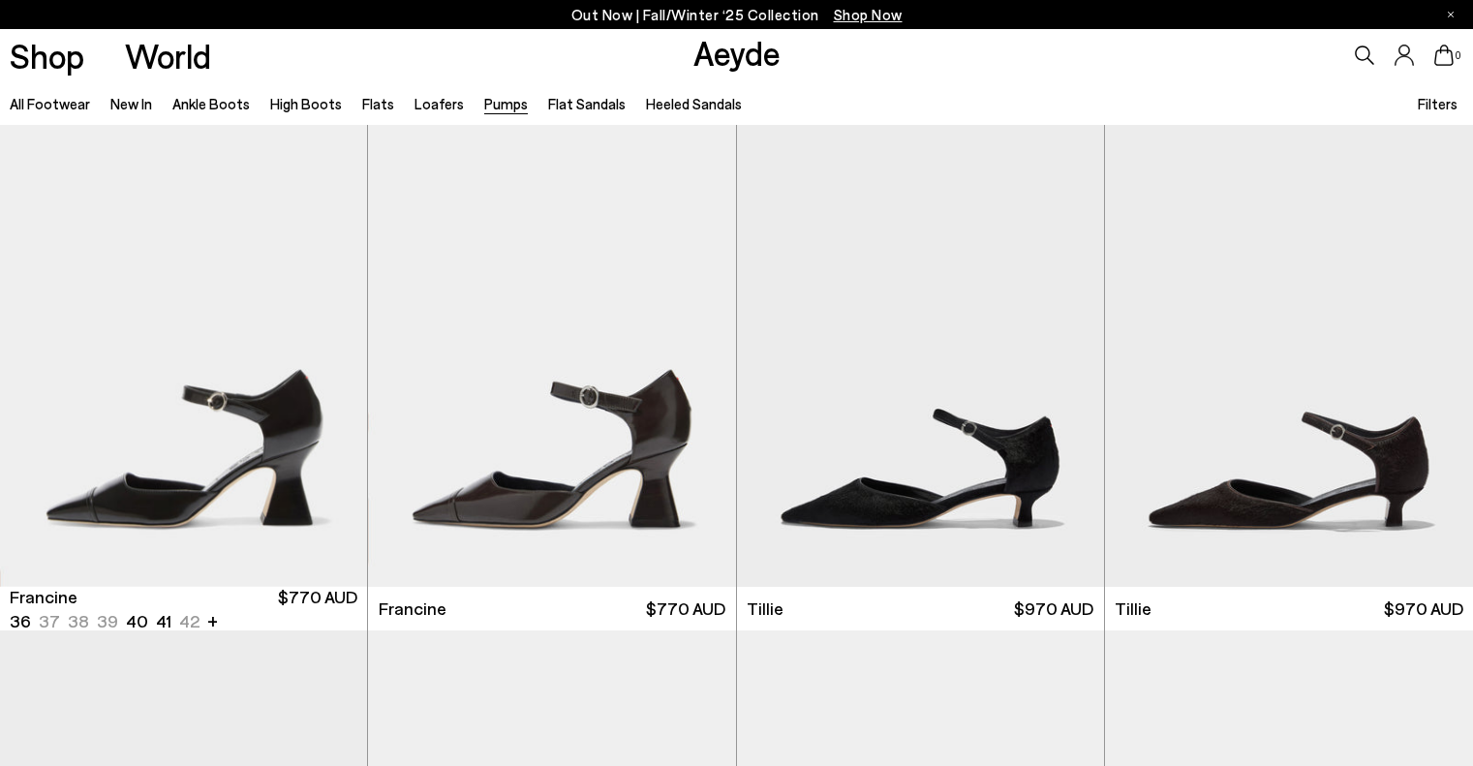
scroll to position [387, 0]
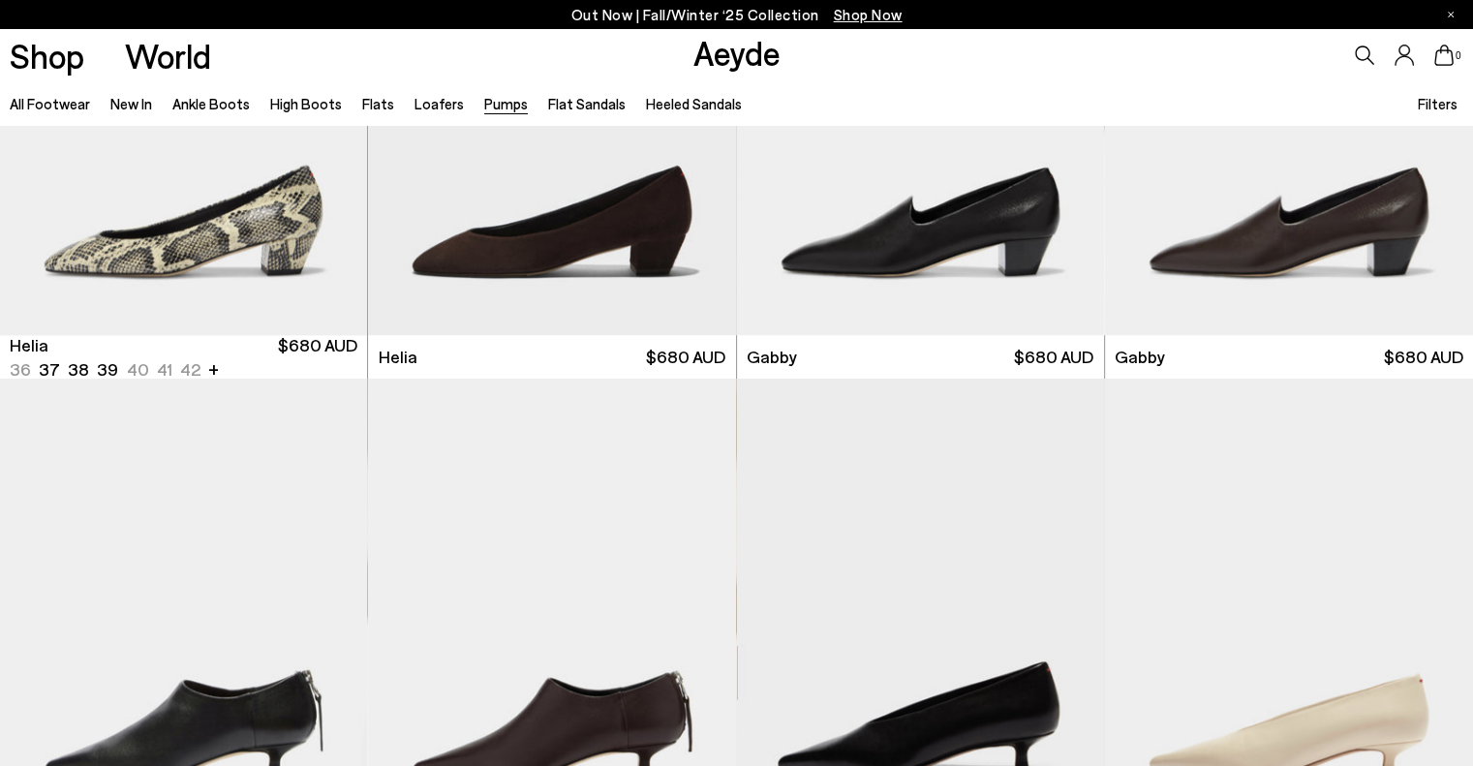
scroll to position [2130, 0]
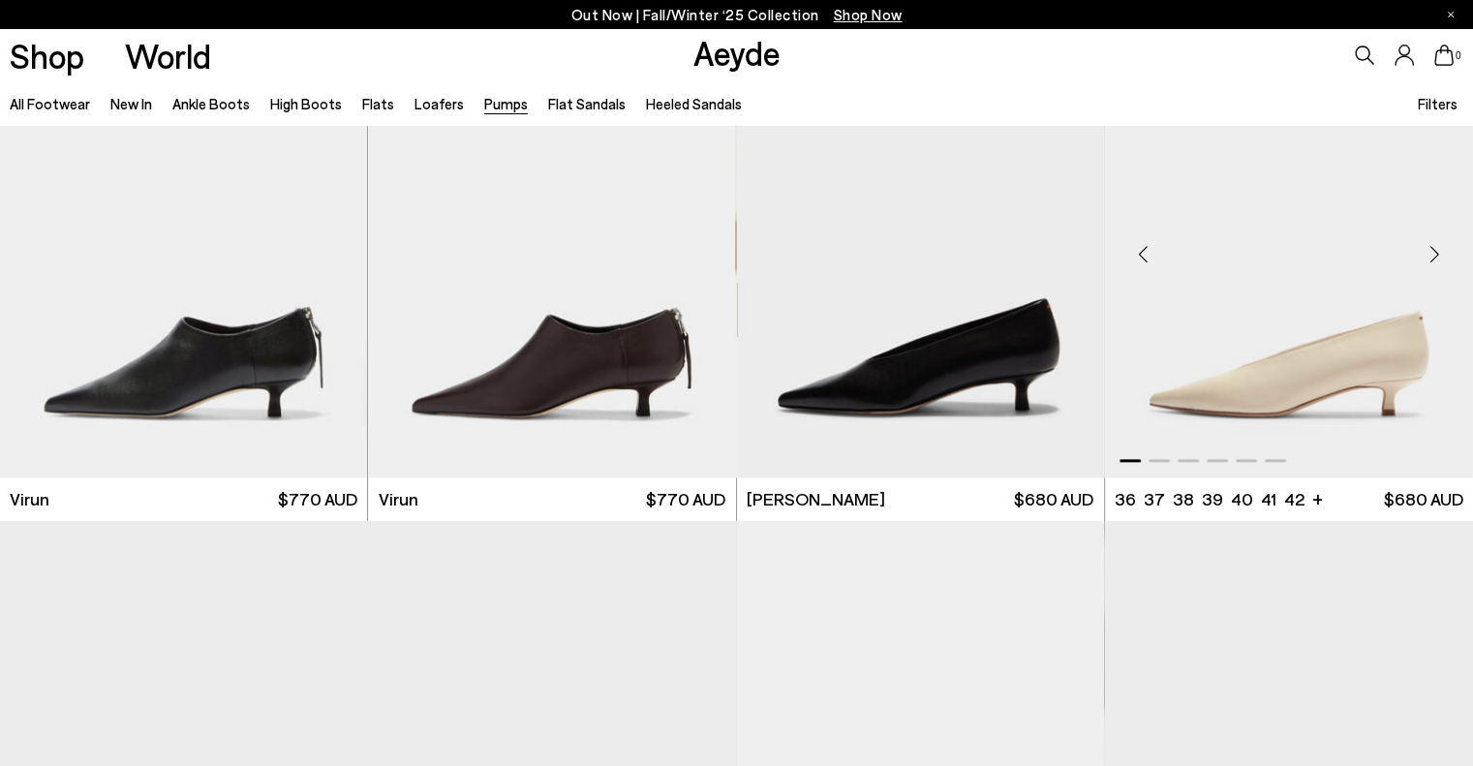
click at [1430, 253] on div "Next slide" at bounding box center [1434, 255] width 58 height 58
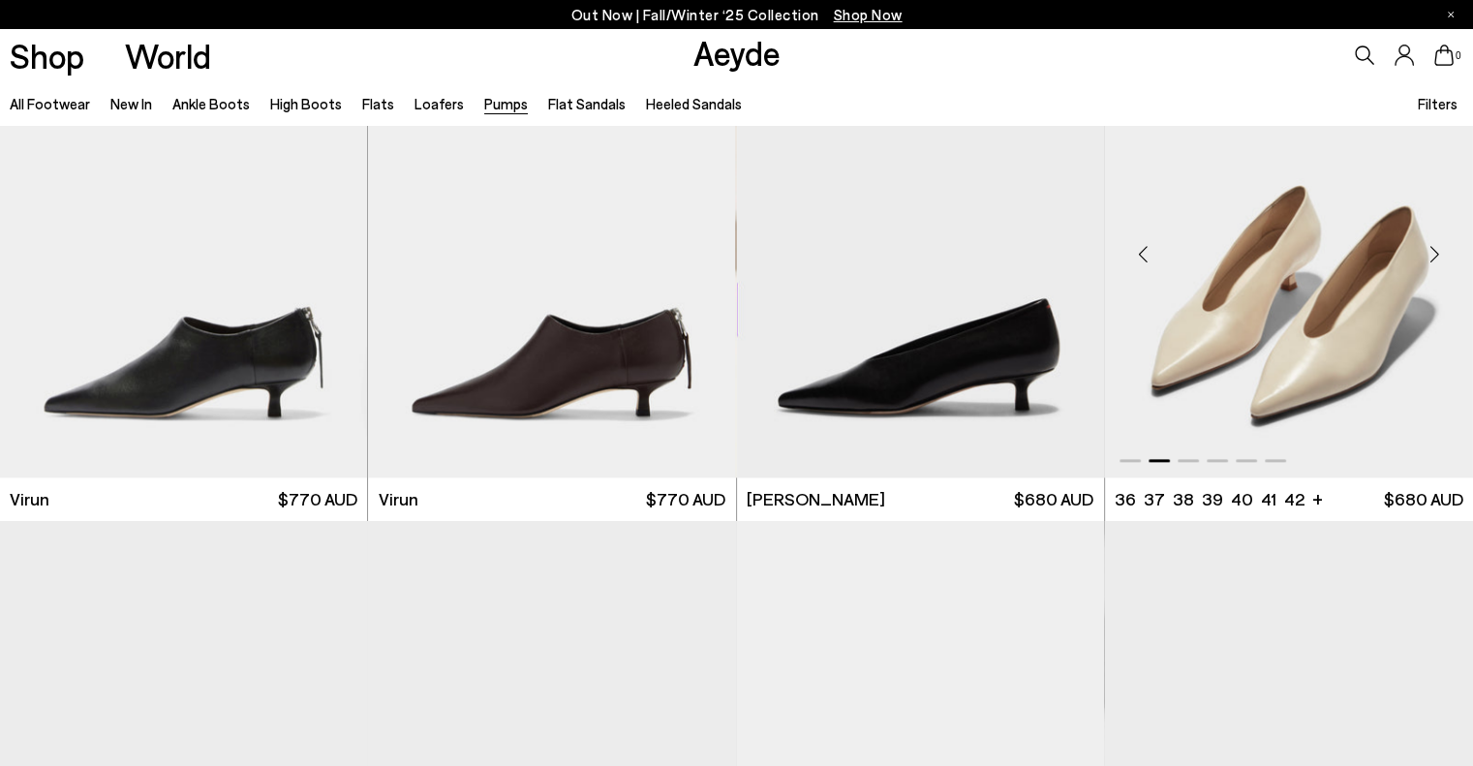
click at [1430, 253] on div "Next slide" at bounding box center [1434, 255] width 58 height 58
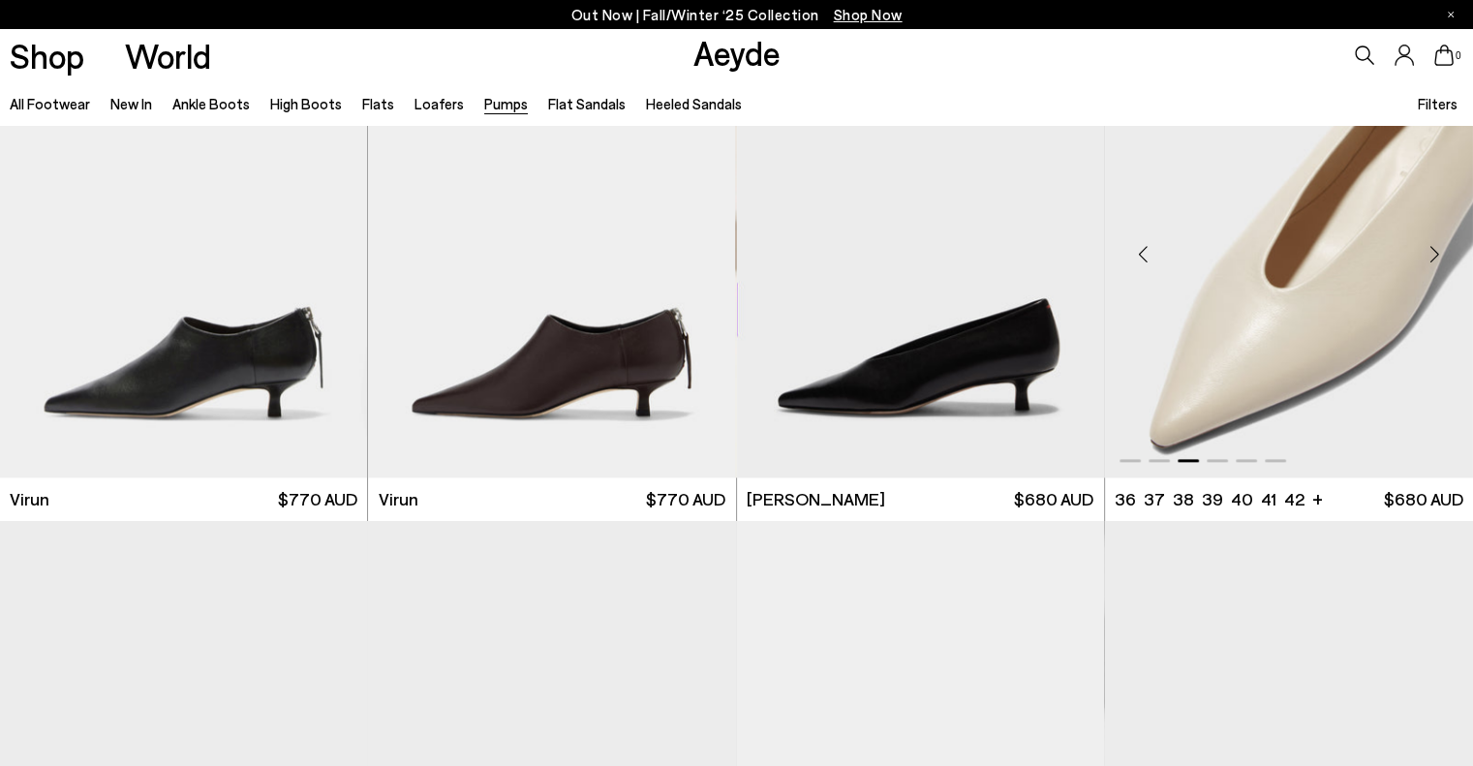
click at [1430, 253] on div "Next slide" at bounding box center [1434, 255] width 58 height 58
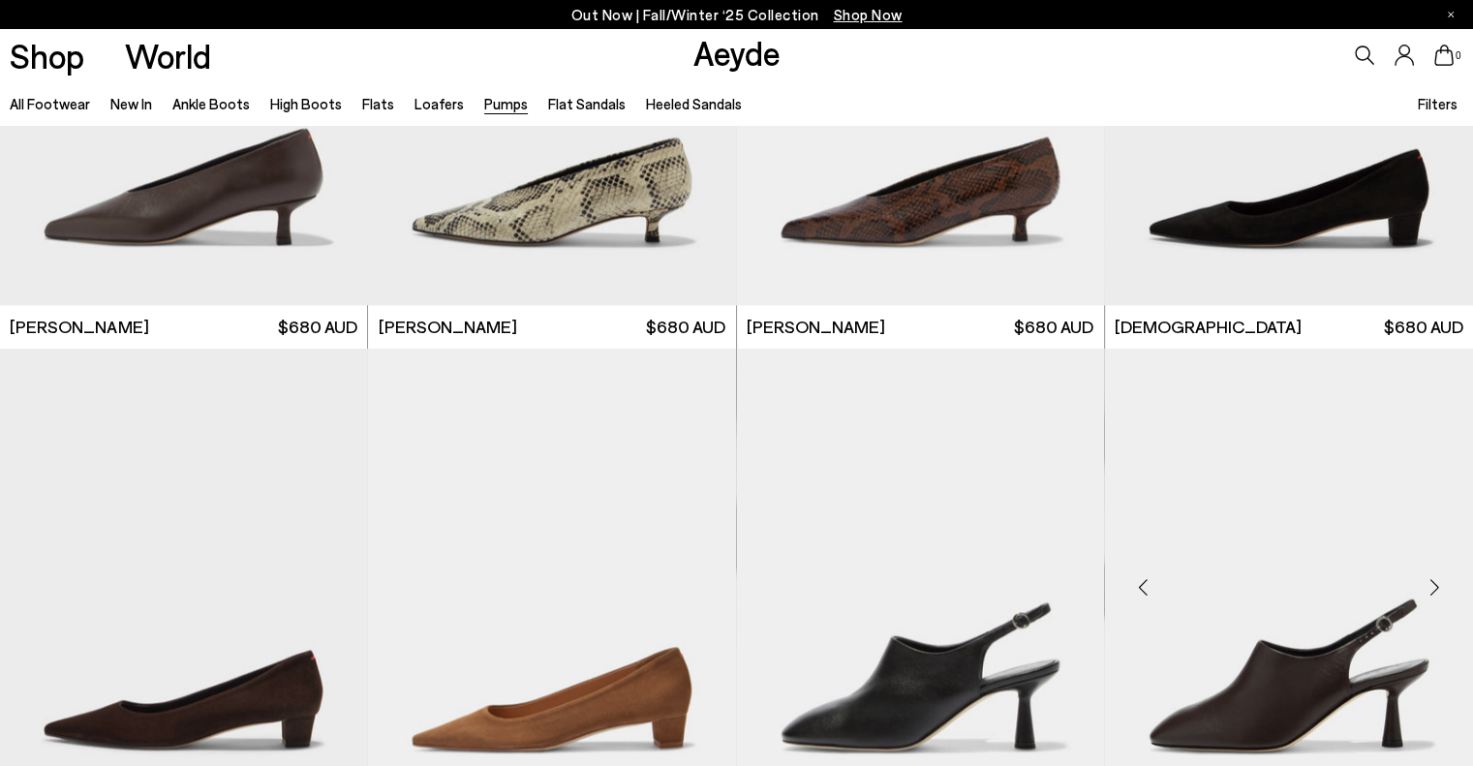
scroll to position [3099, 0]
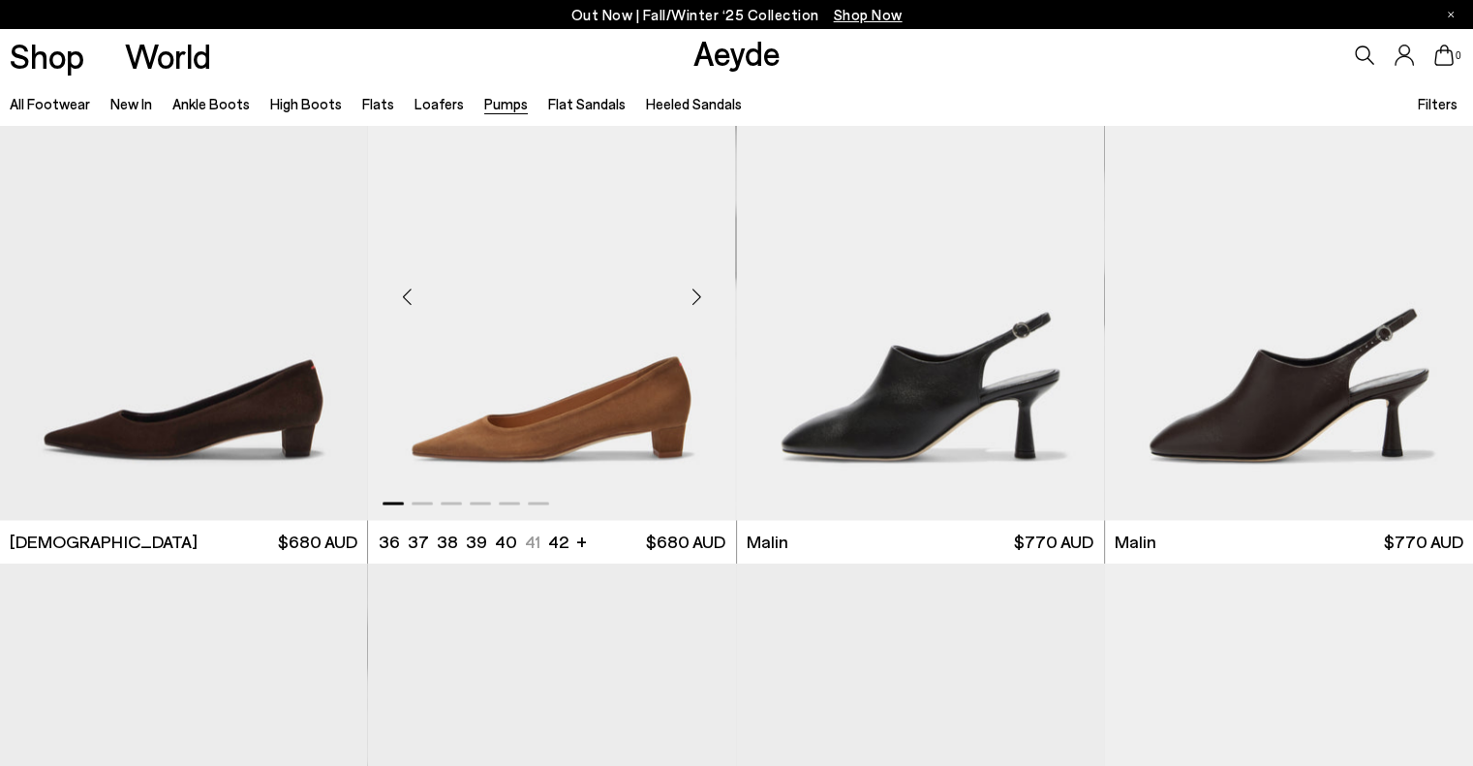
click at [692, 291] on div "Next slide" at bounding box center [697, 296] width 58 height 58
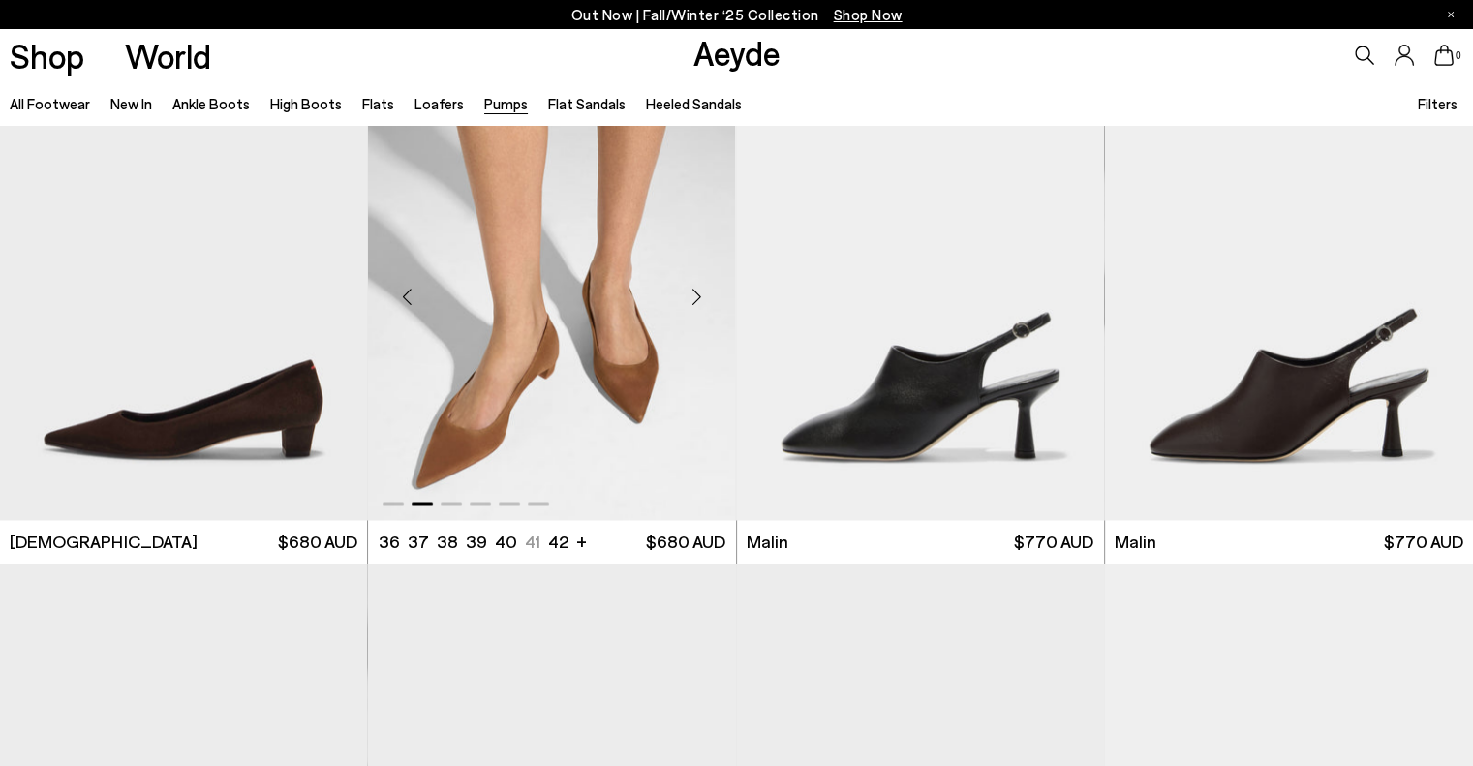
click at [692, 291] on div "Next slide" at bounding box center [697, 296] width 58 height 58
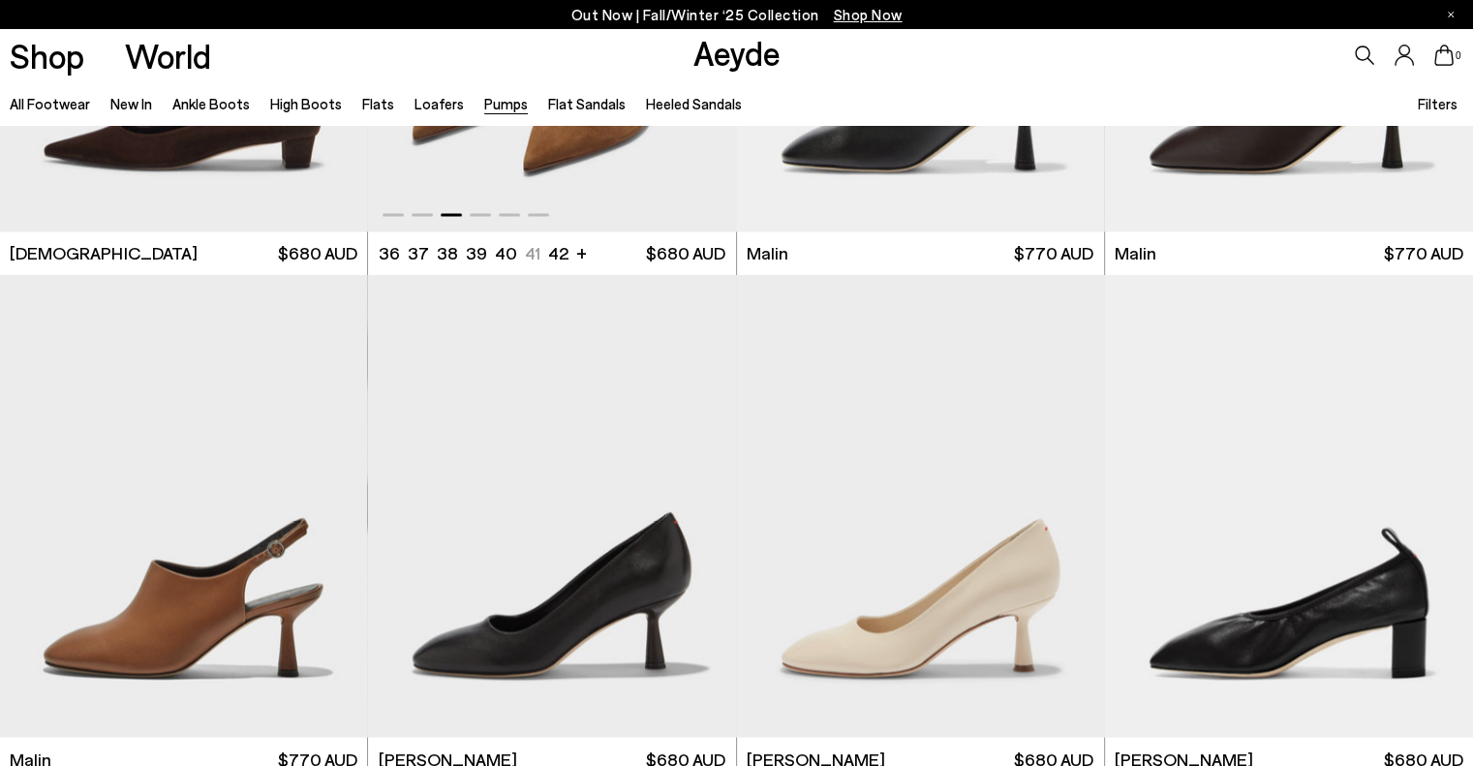
scroll to position [3486, 0]
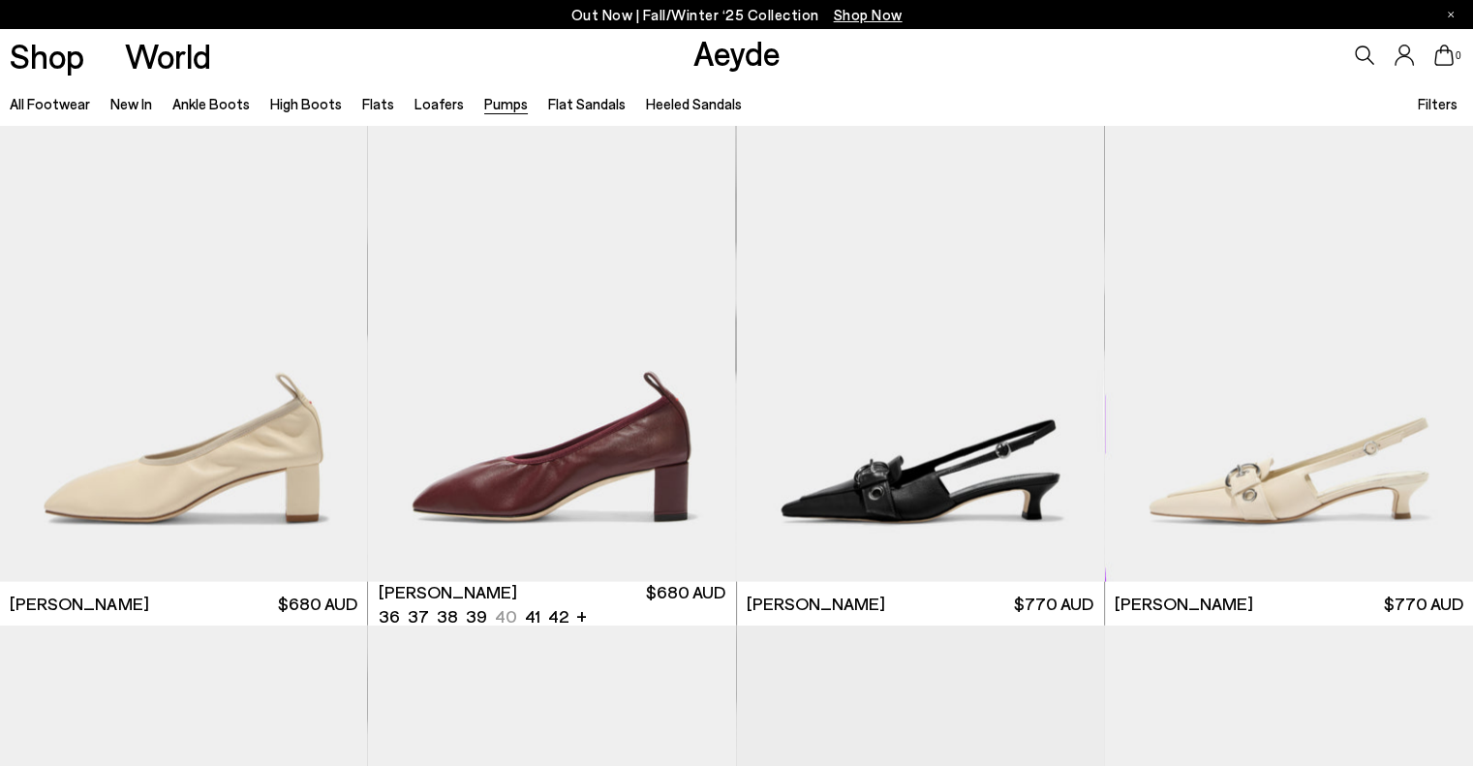
scroll to position [4067, 0]
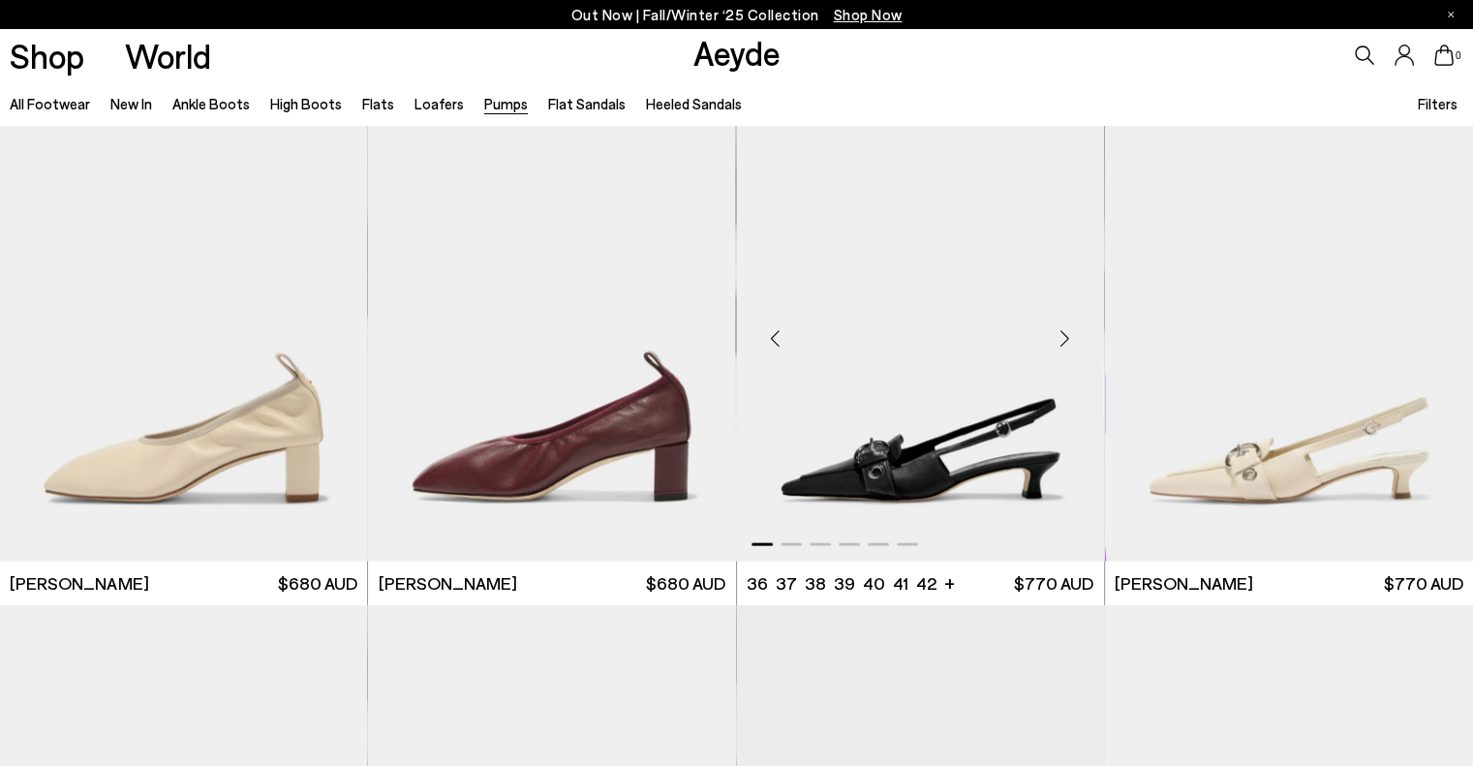
click at [1064, 335] on div "Next slide" at bounding box center [1065, 339] width 58 height 58
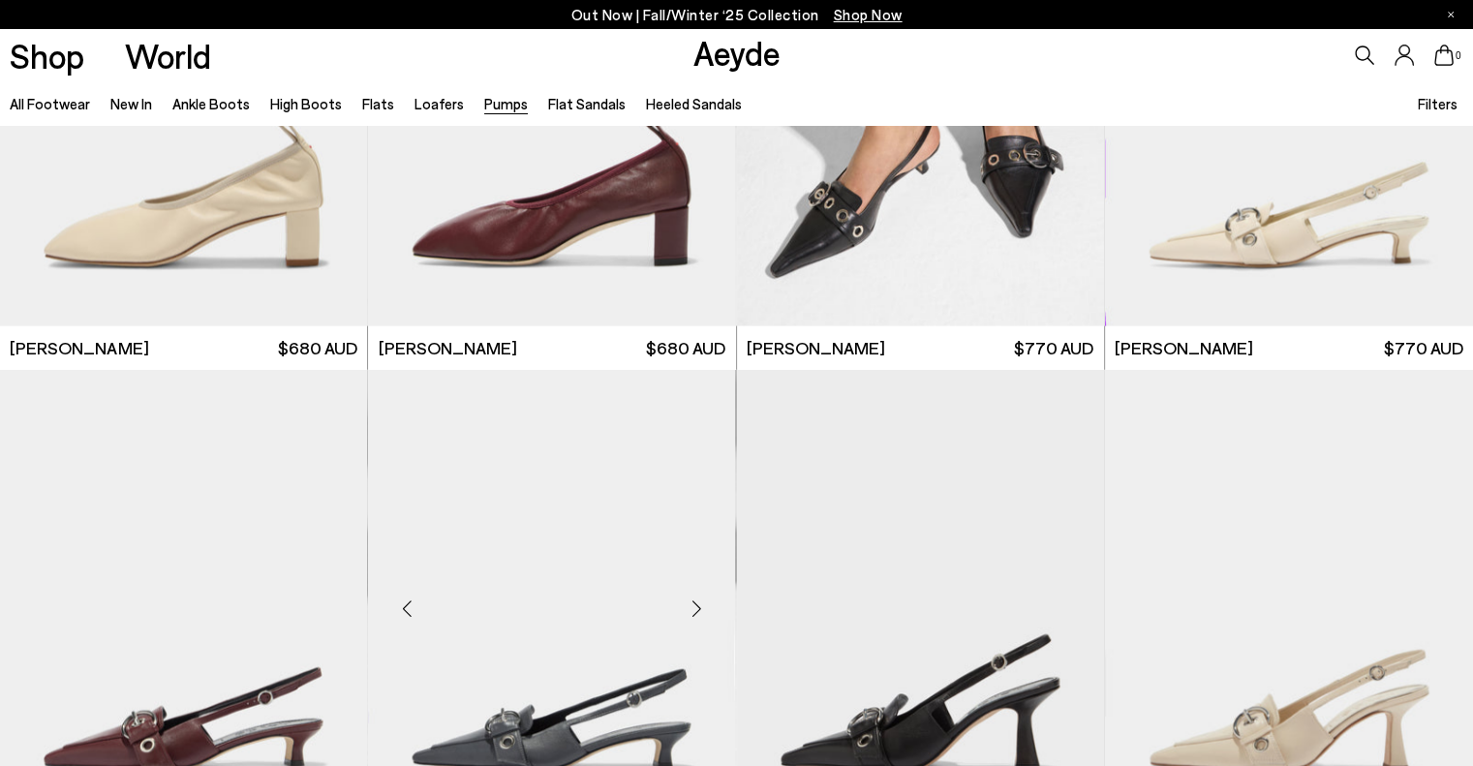
scroll to position [4454, 0]
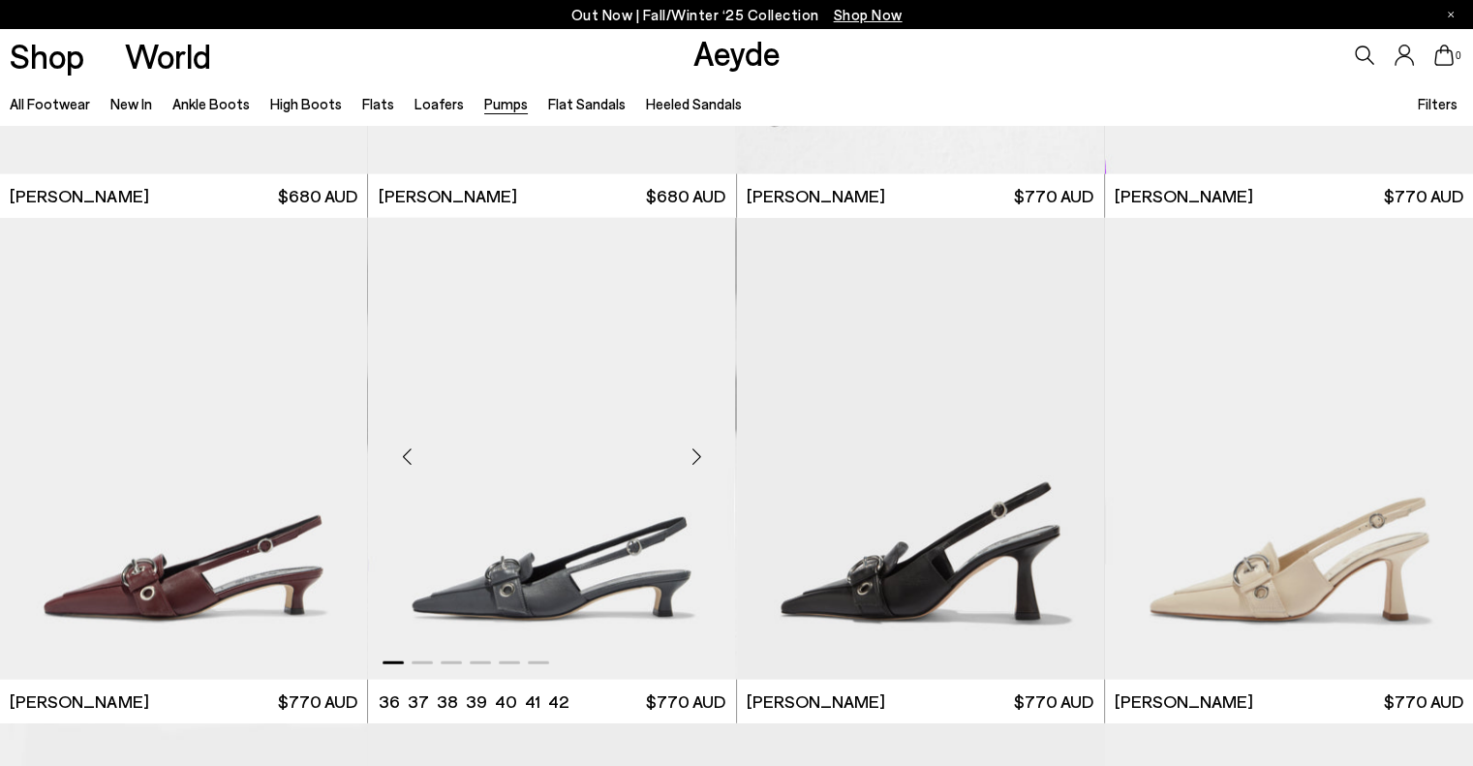
click at [690, 457] on div "Next slide" at bounding box center [697, 457] width 58 height 58
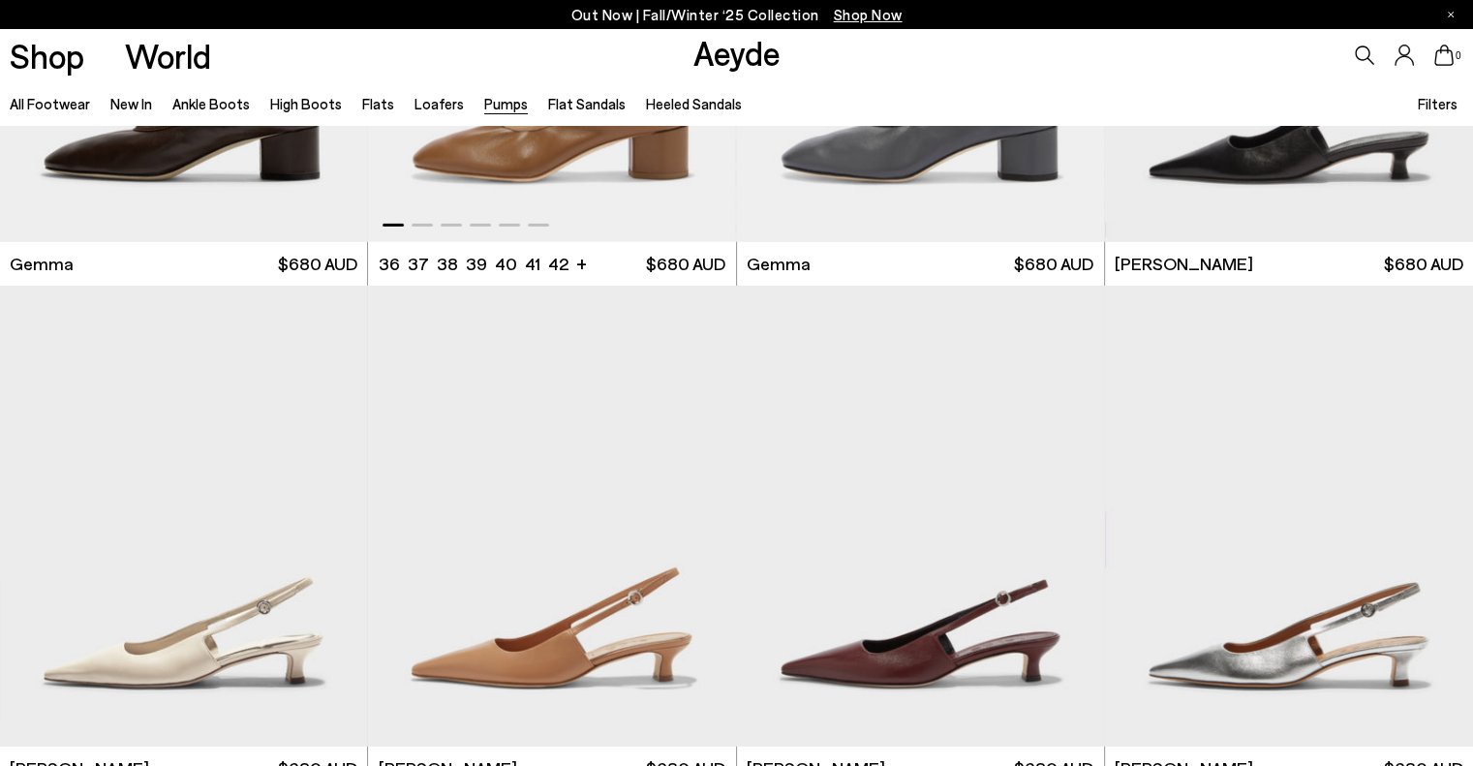
scroll to position [5907, 0]
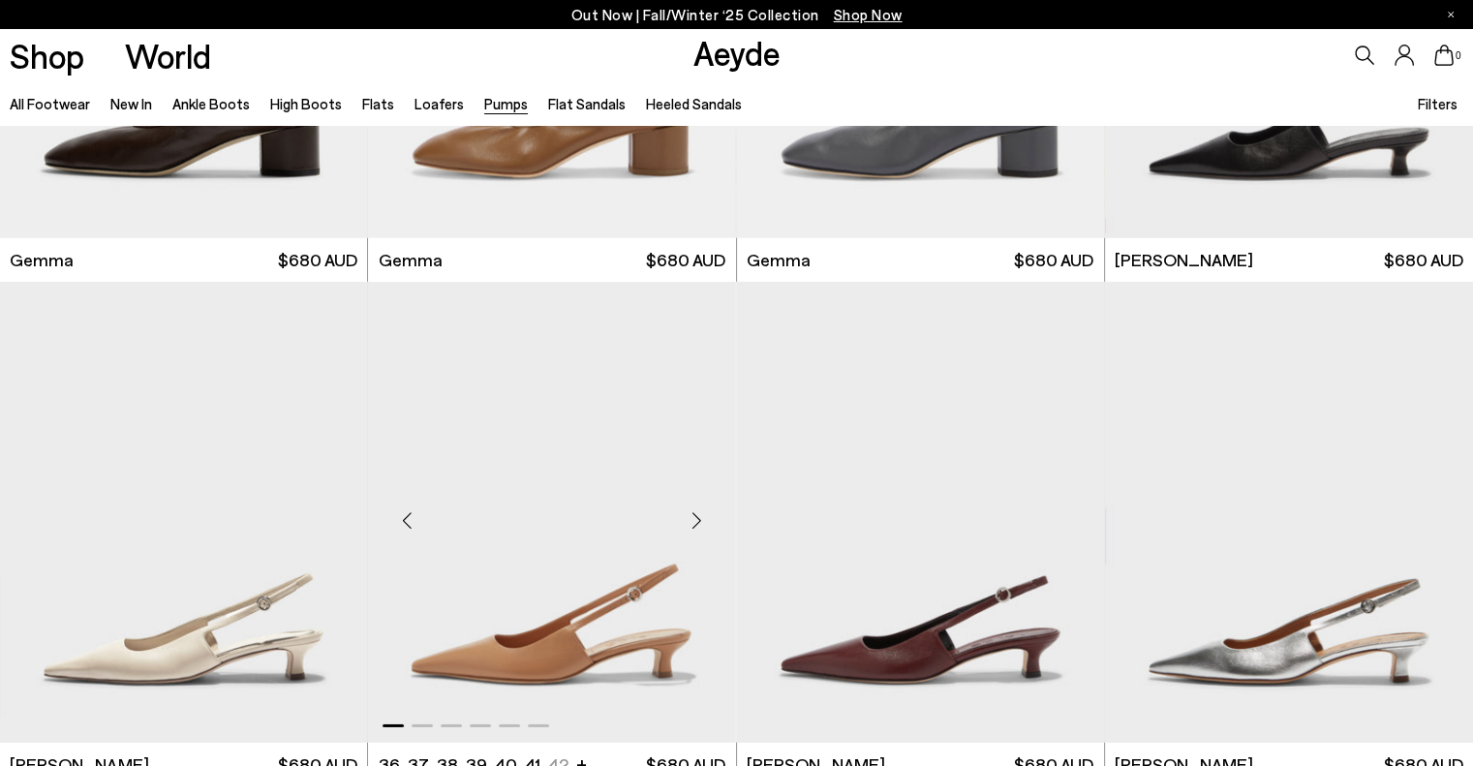
click at [695, 519] on div "Next slide" at bounding box center [697, 520] width 58 height 58
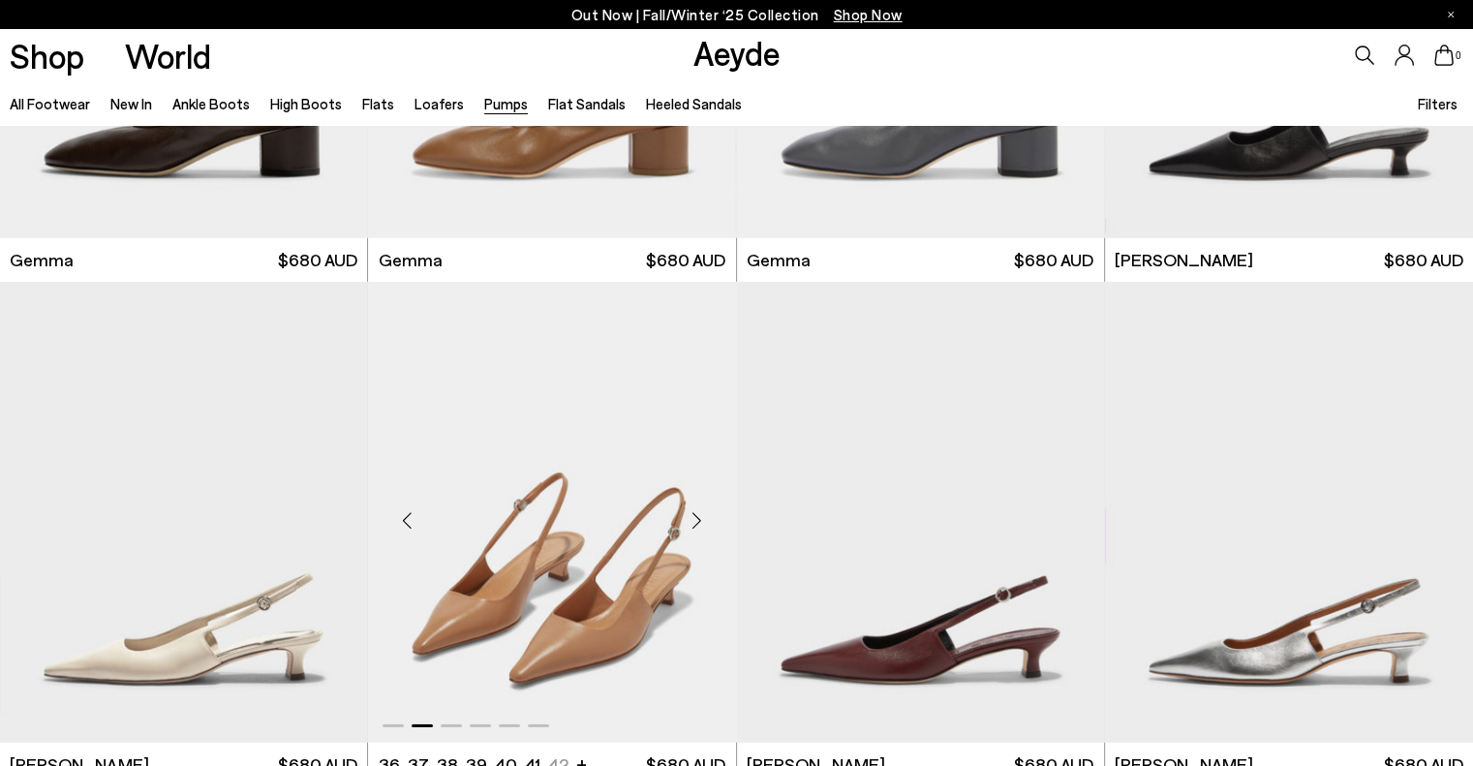
click at [695, 519] on div "Next slide" at bounding box center [697, 520] width 58 height 58
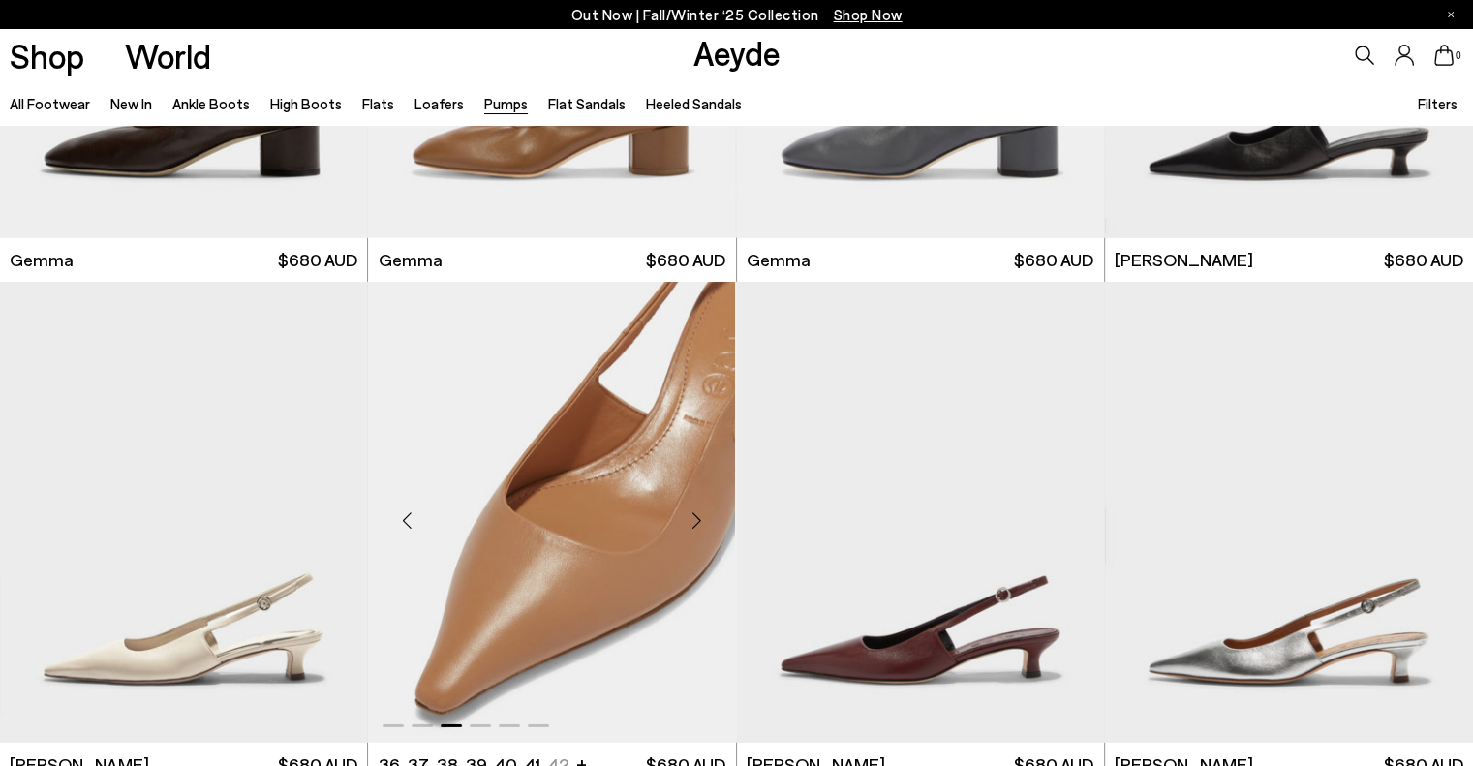
click at [695, 519] on div "Next slide" at bounding box center [697, 520] width 58 height 58
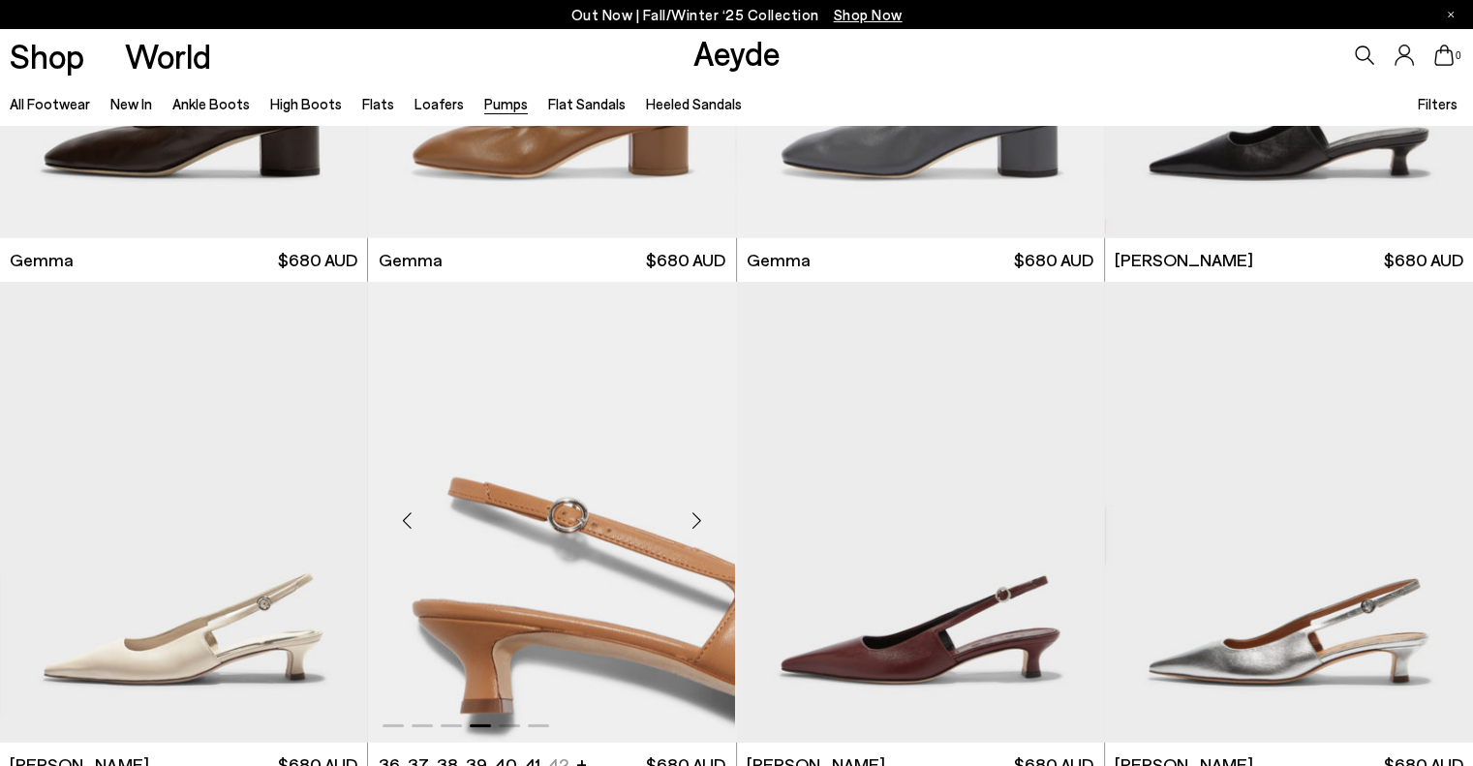
click at [695, 519] on div "Next slide" at bounding box center [697, 520] width 58 height 58
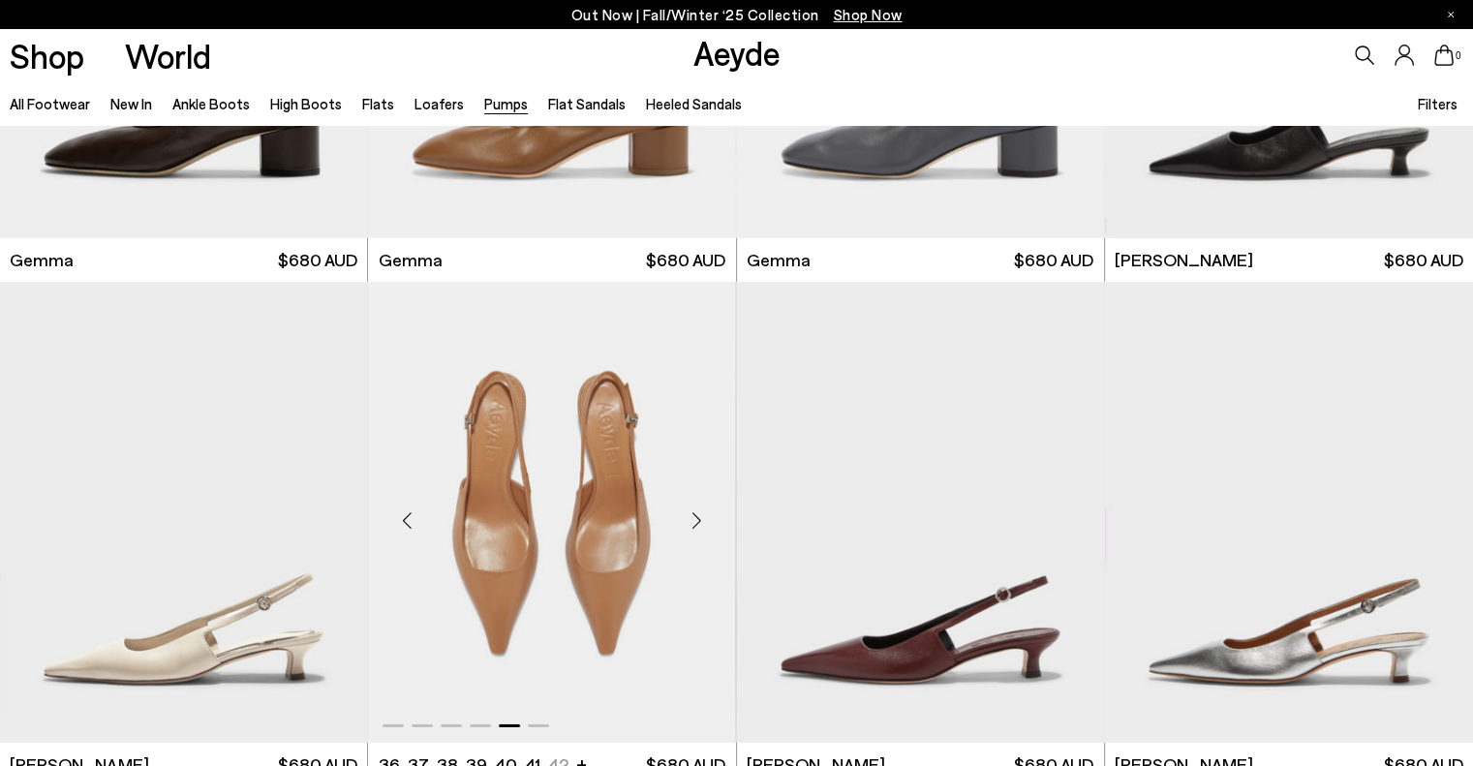
click at [695, 519] on div "Next slide" at bounding box center [697, 520] width 58 height 58
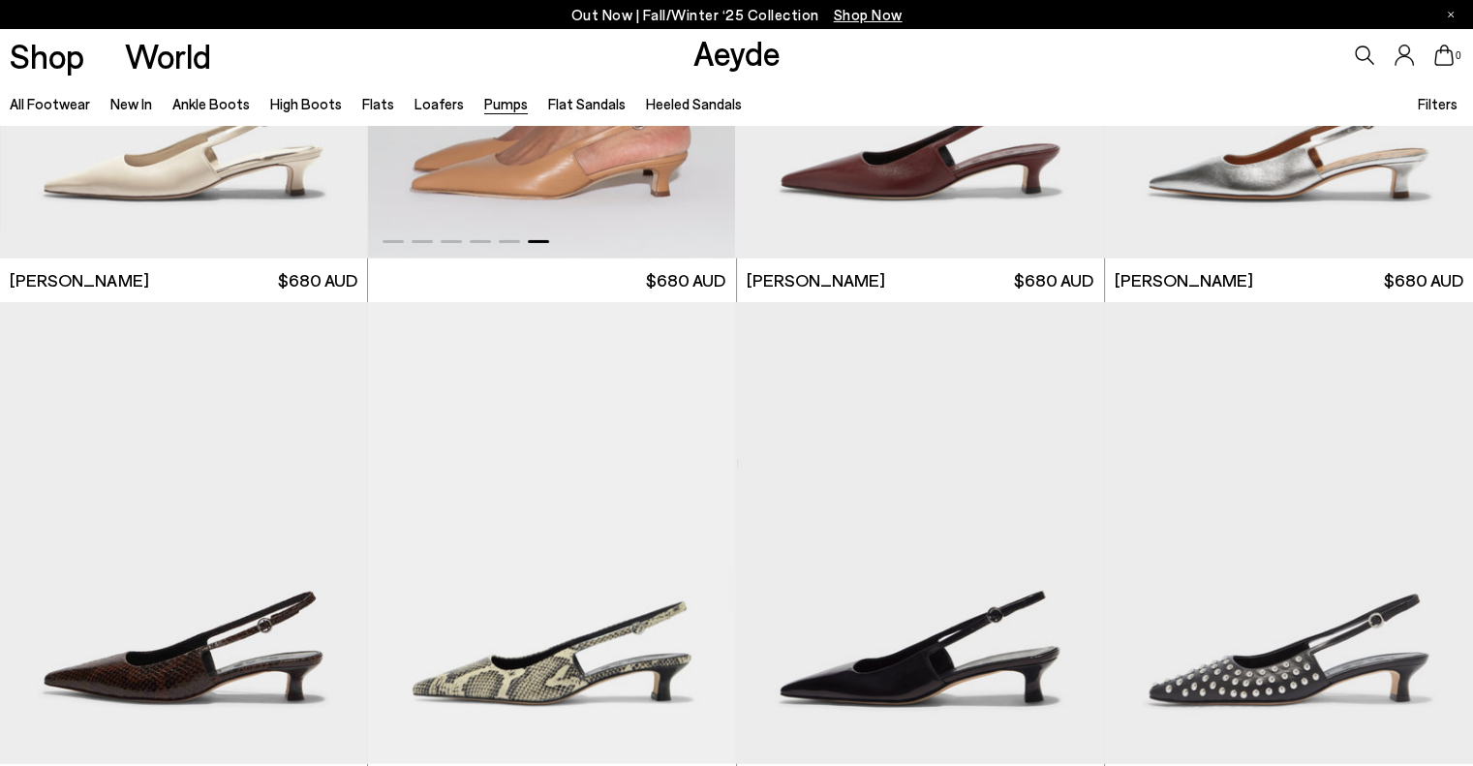
scroll to position [6488, 0]
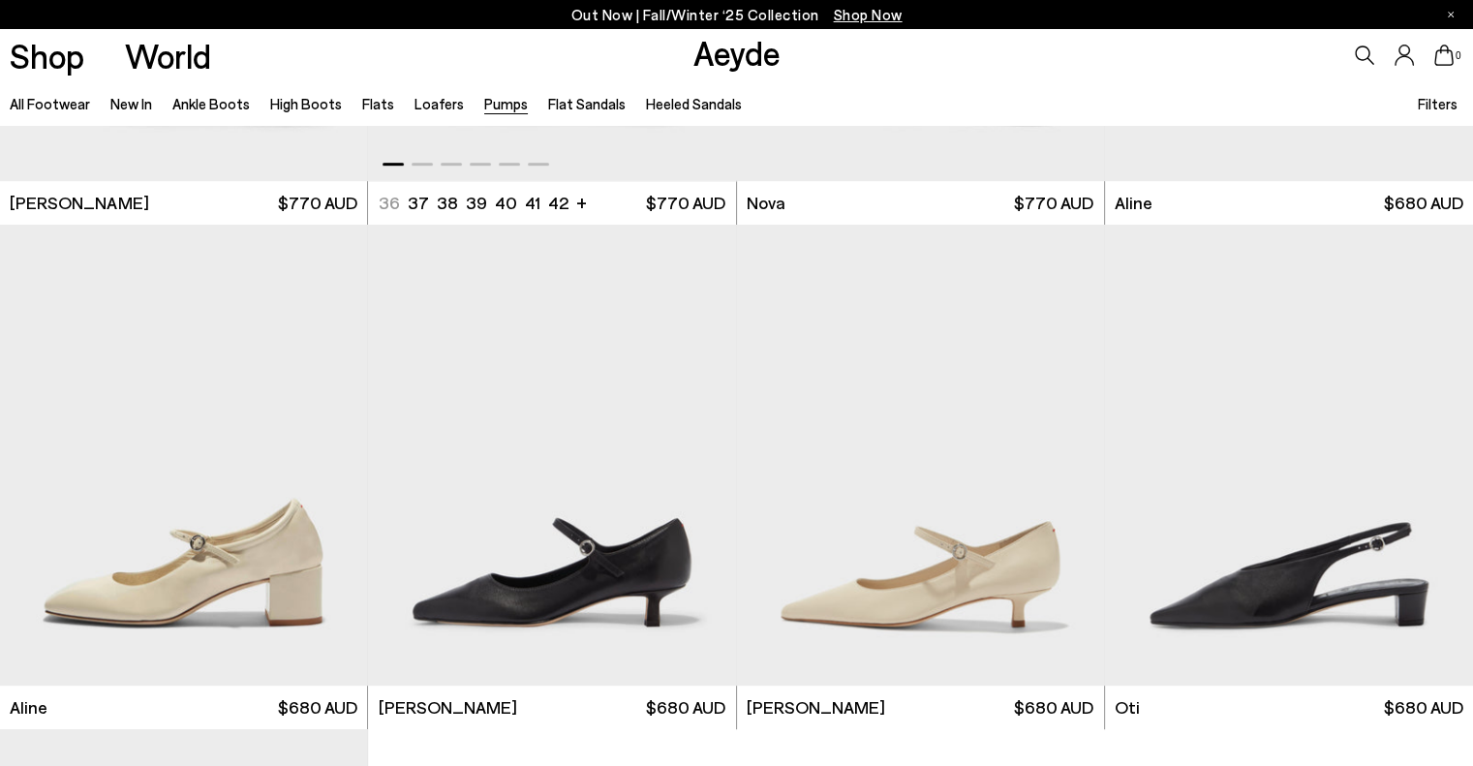
scroll to position [8521, 0]
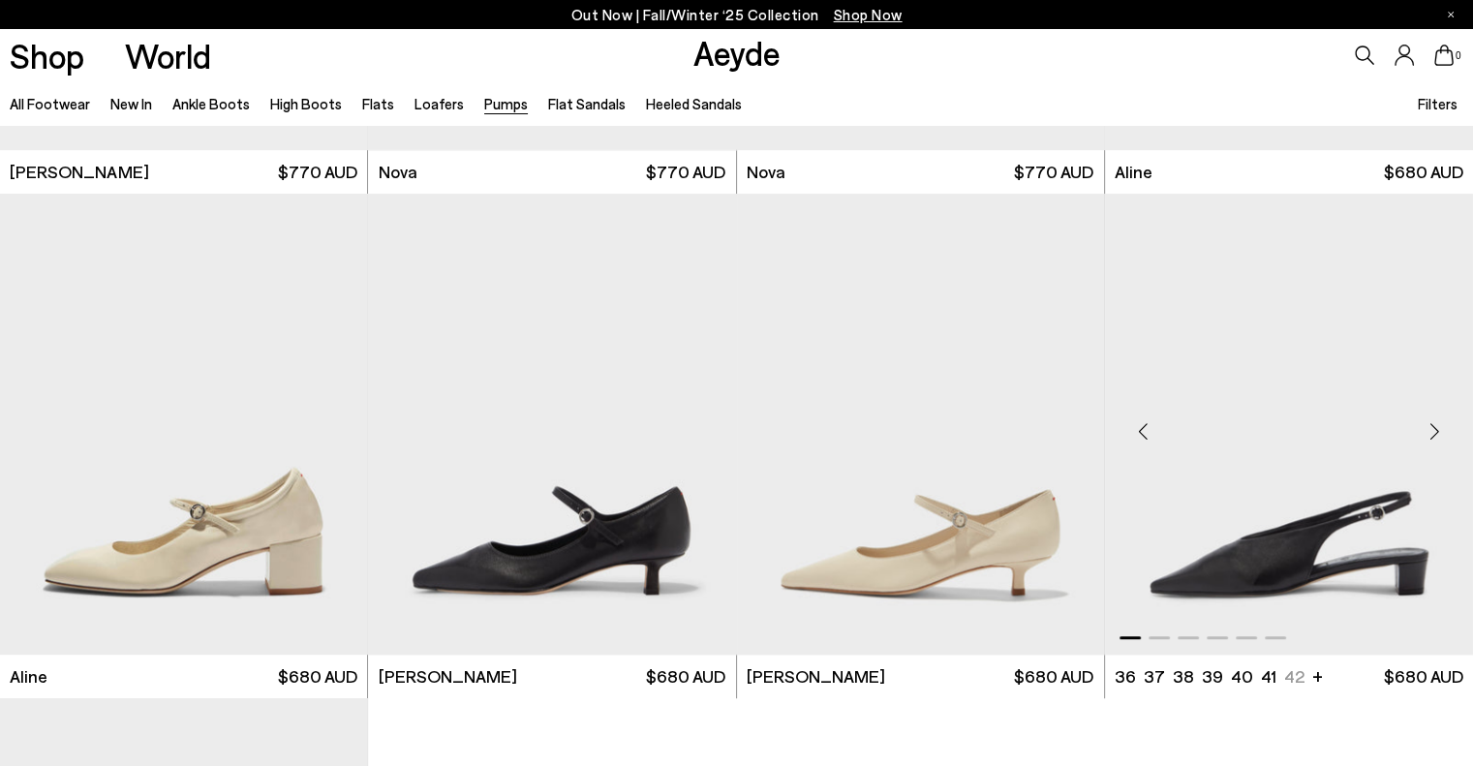
click at [1433, 436] on div "Next slide" at bounding box center [1434, 432] width 58 height 58
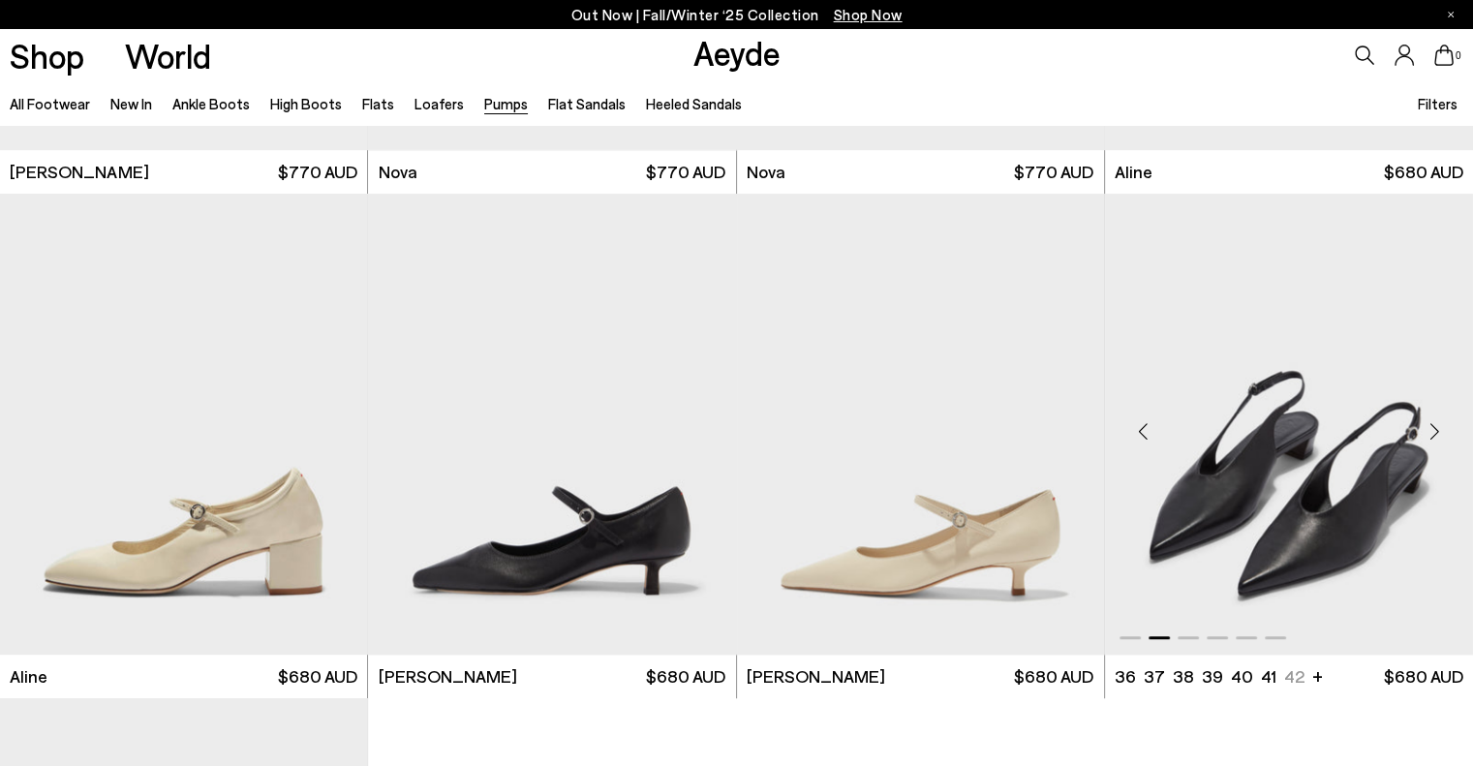
click at [1433, 436] on div "Next slide" at bounding box center [1434, 432] width 58 height 58
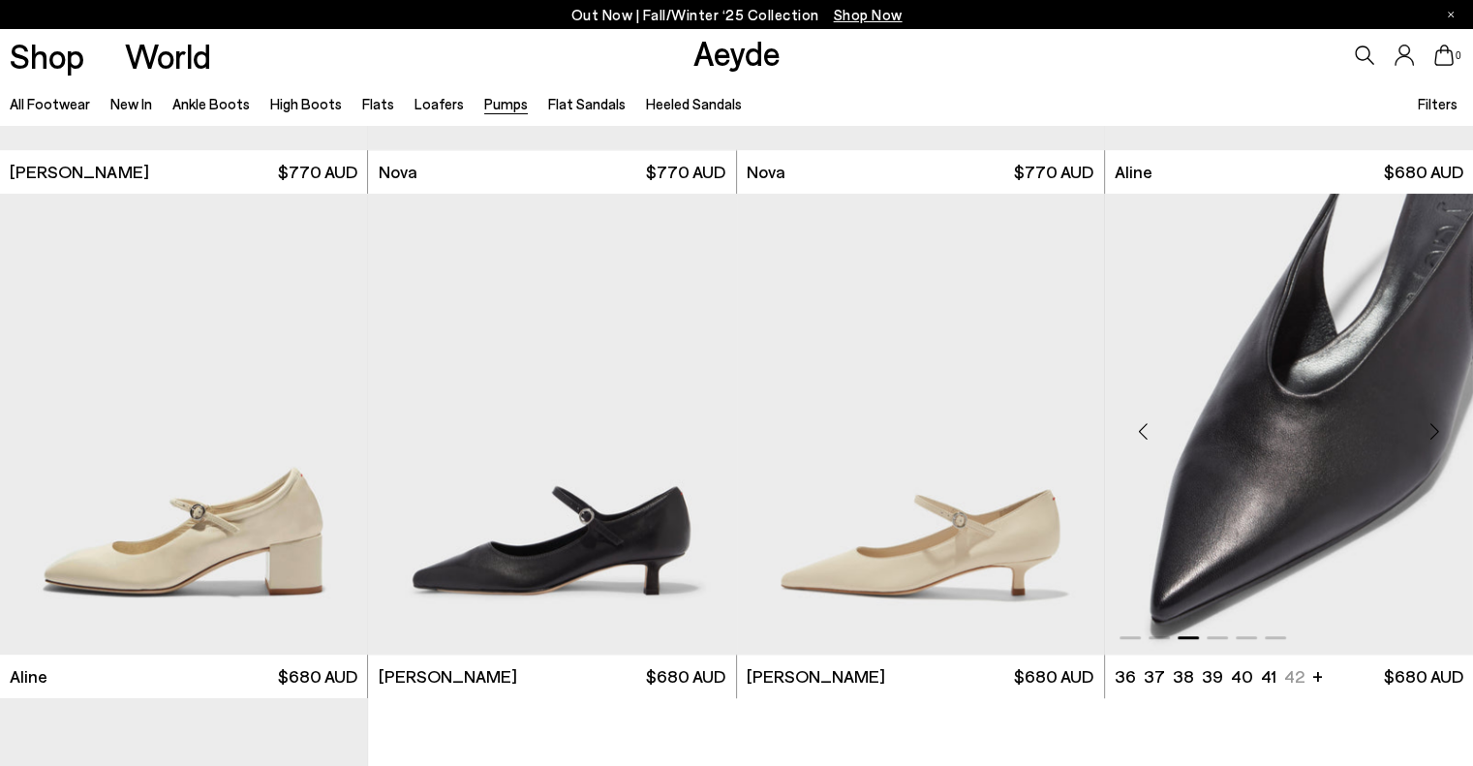
click at [1433, 436] on div "Next slide" at bounding box center [1434, 432] width 58 height 58
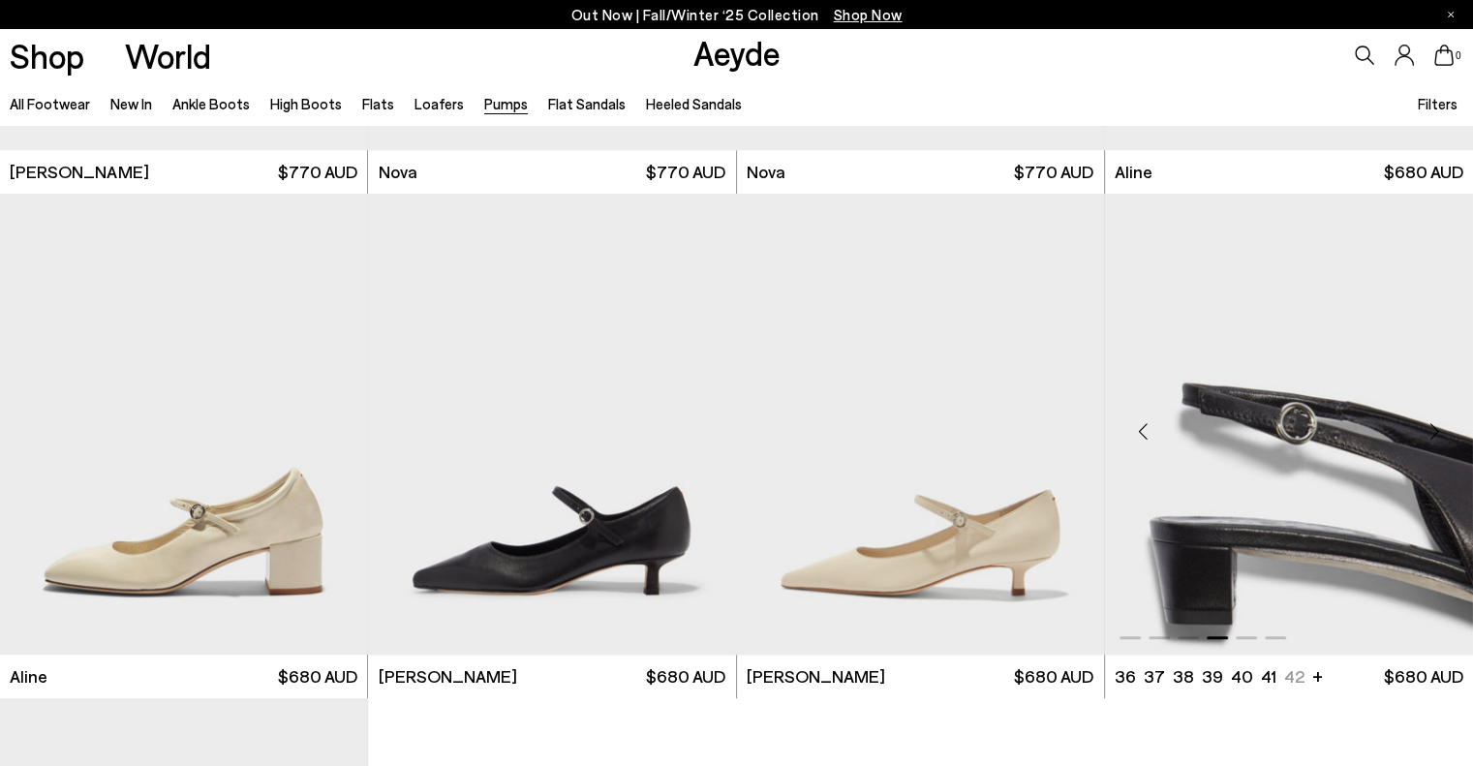
click at [1433, 436] on div "Next slide" at bounding box center [1434, 432] width 58 height 58
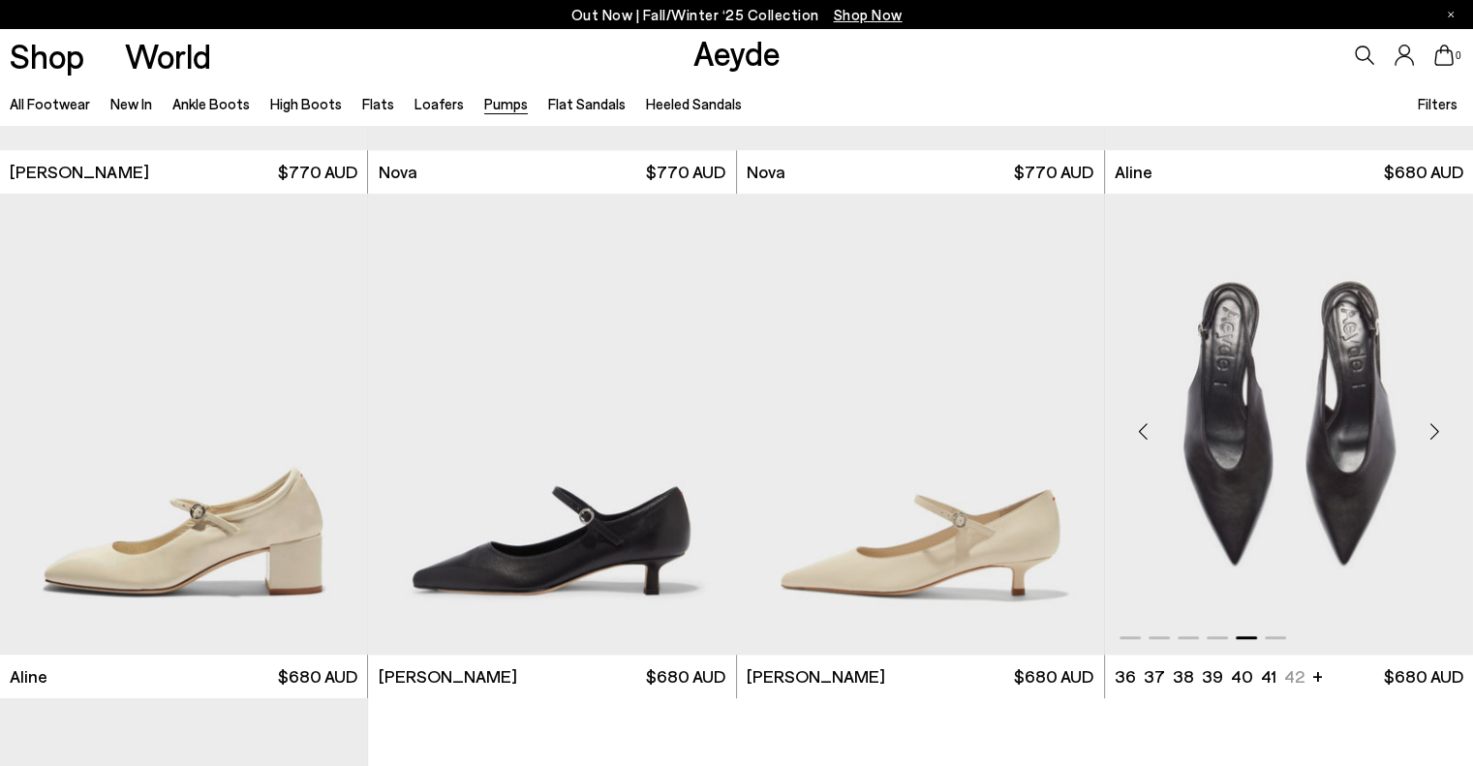
click at [1433, 436] on div "Next slide" at bounding box center [1434, 432] width 58 height 58
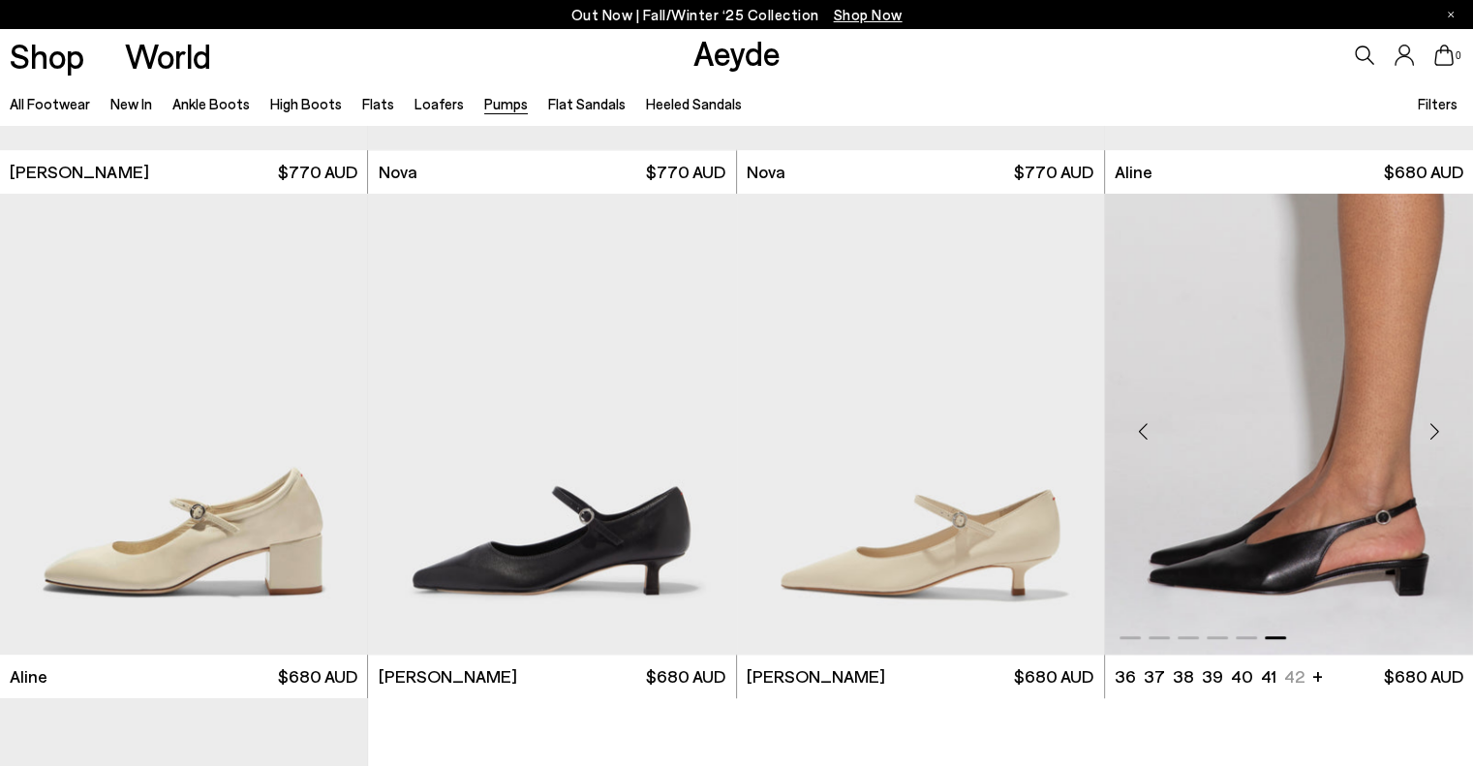
click at [1433, 436] on div "Next slide" at bounding box center [1434, 432] width 58 height 58
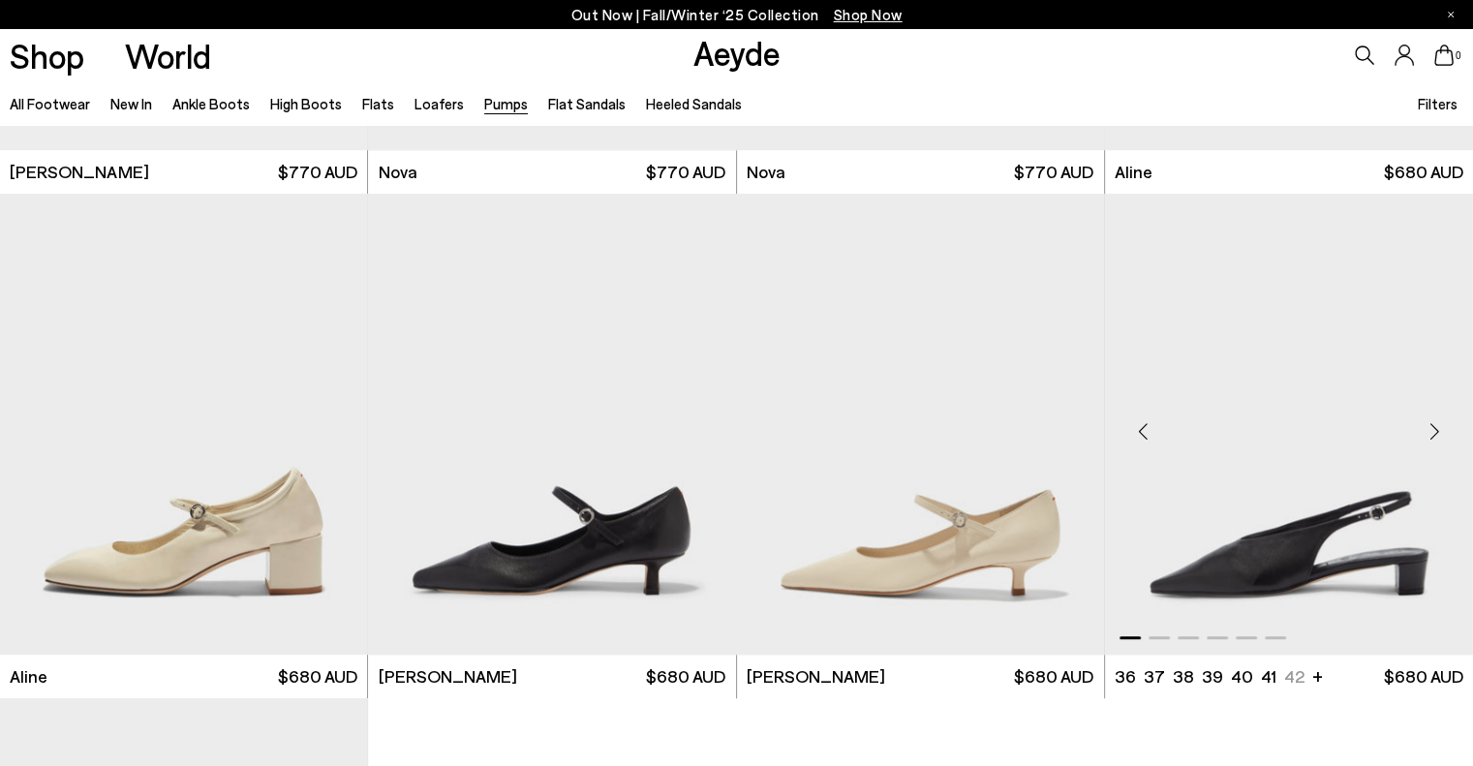
click at [1433, 436] on div "Next slide" at bounding box center [1434, 432] width 58 height 58
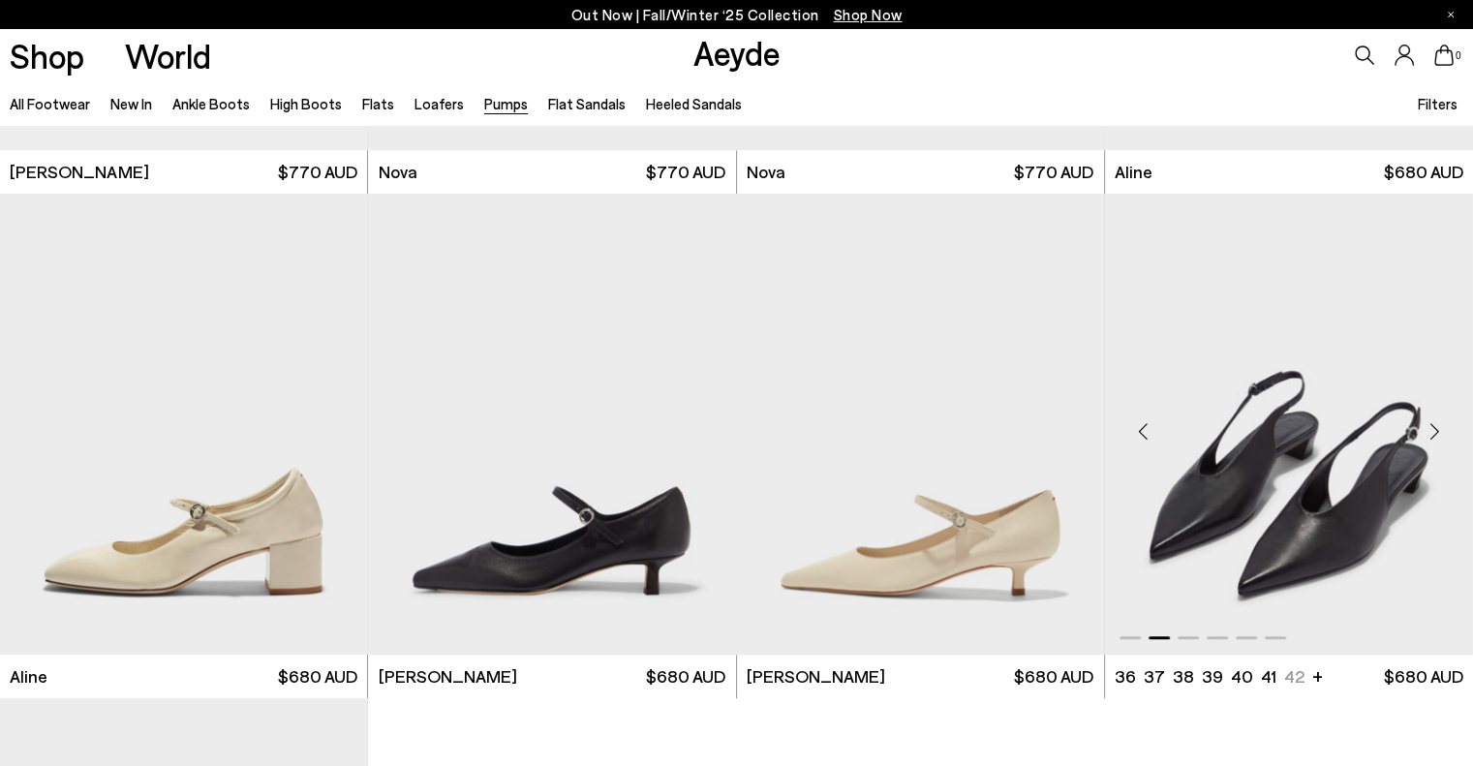
click at [1433, 436] on div "Next slide" at bounding box center [1434, 432] width 58 height 58
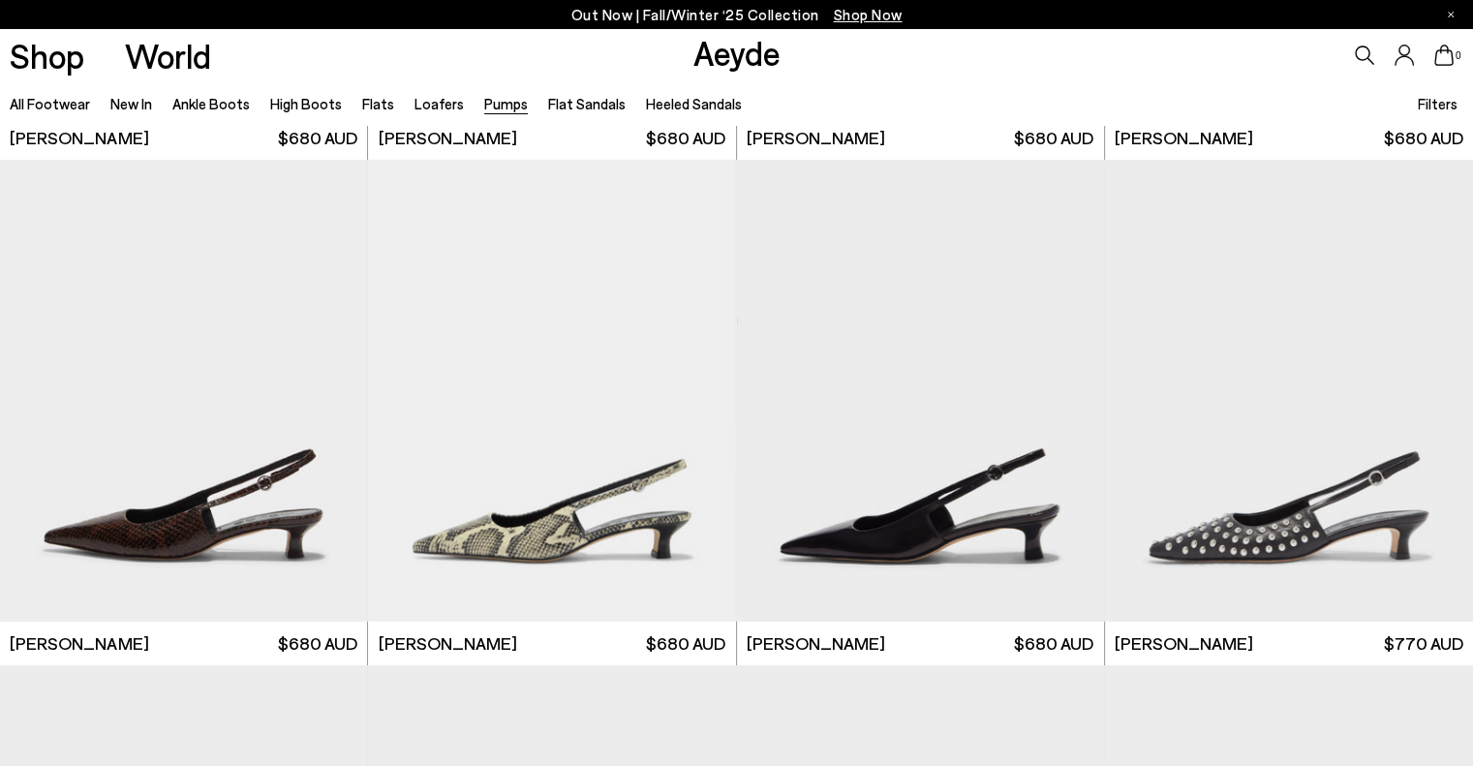
scroll to position [6488, 0]
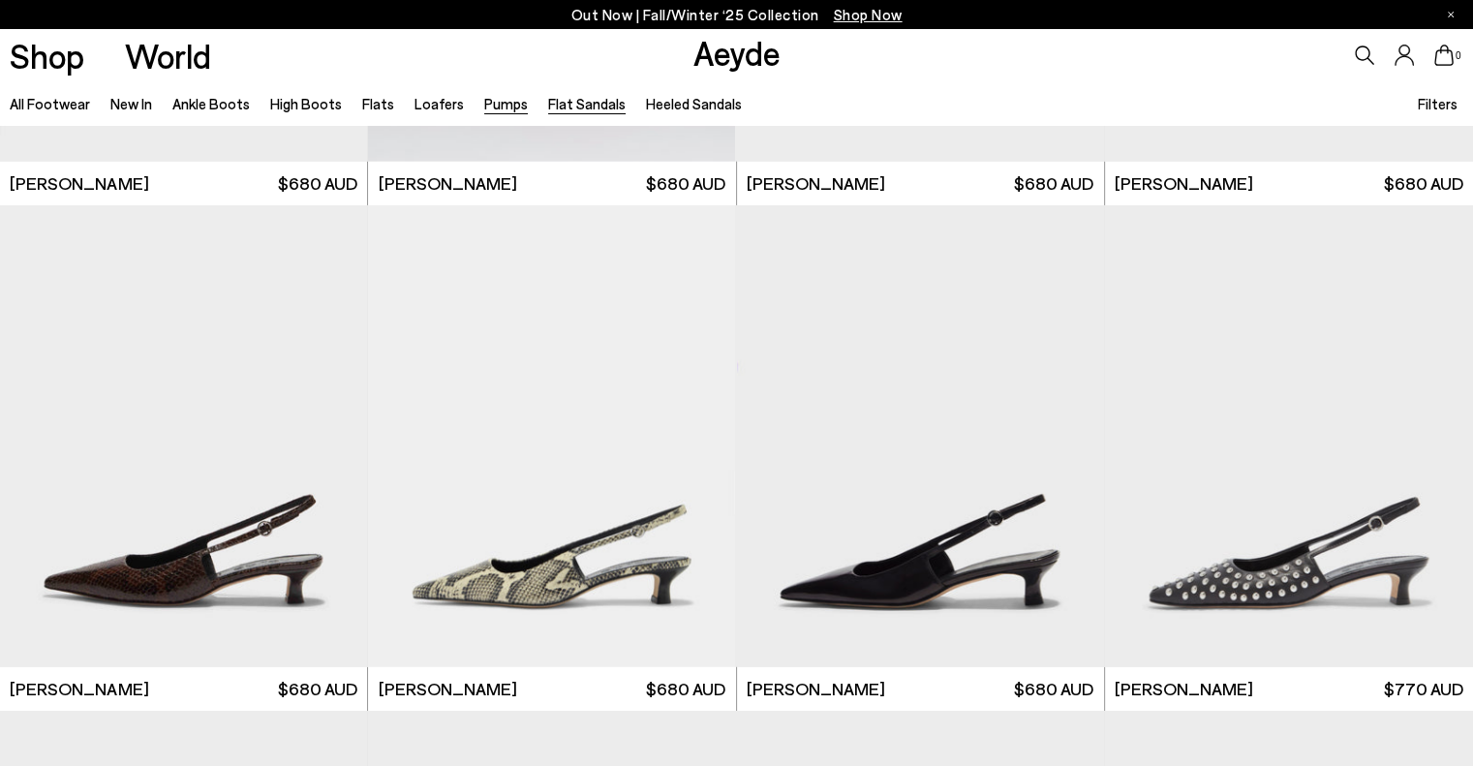
click at [581, 106] on link "Flat Sandals" at bounding box center [586, 103] width 77 height 17
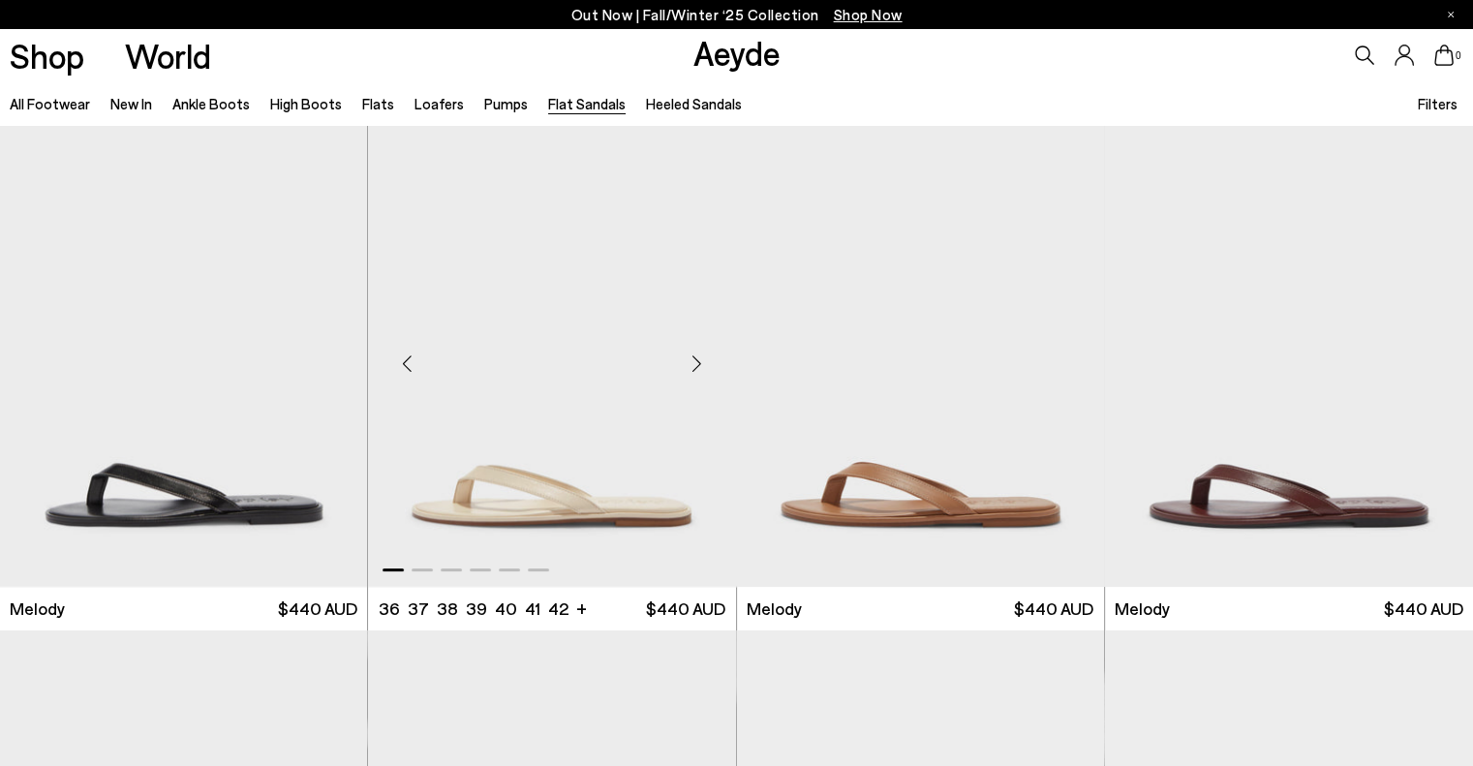
click at [696, 359] on div "Next slide" at bounding box center [697, 364] width 58 height 58
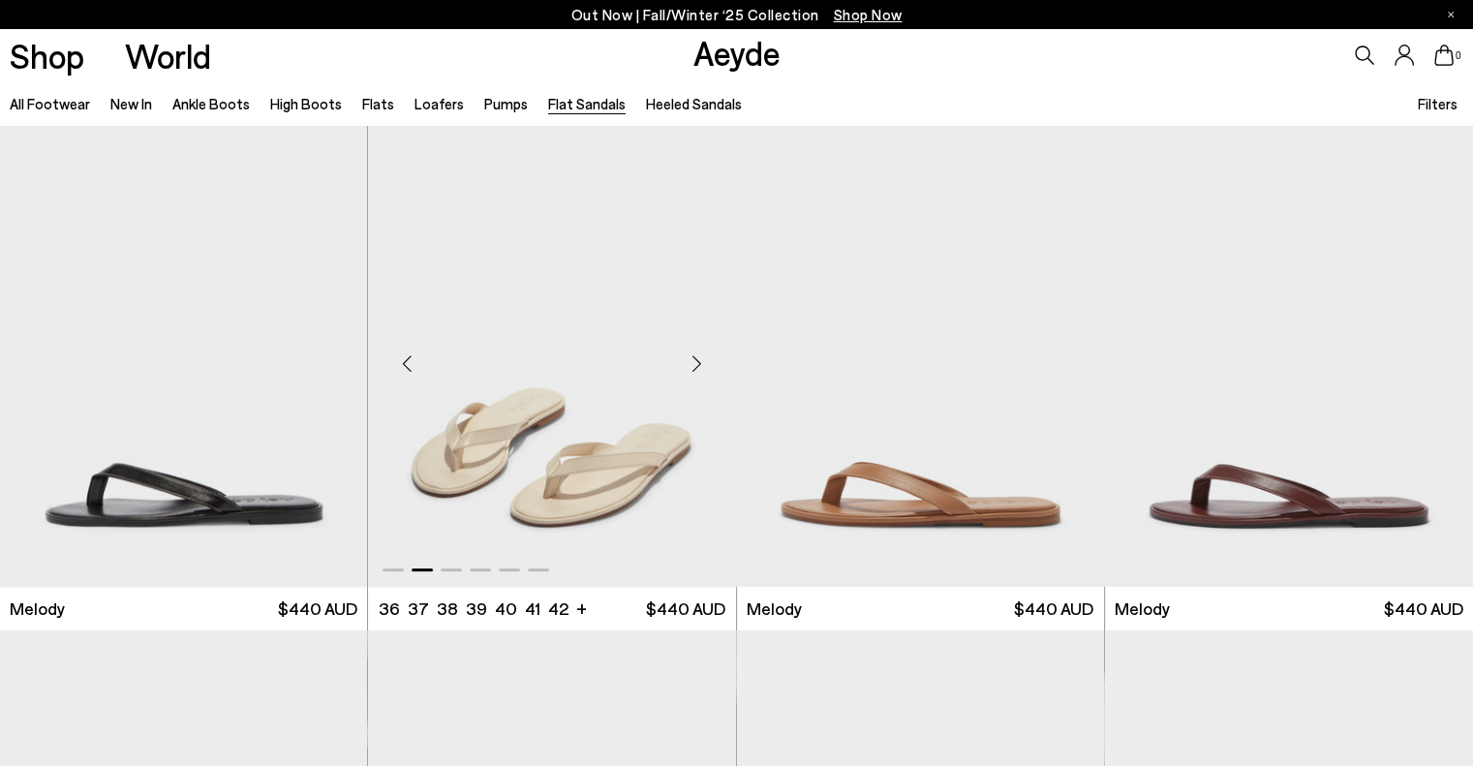
click at [697, 359] on div "Next slide" at bounding box center [697, 364] width 58 height 58
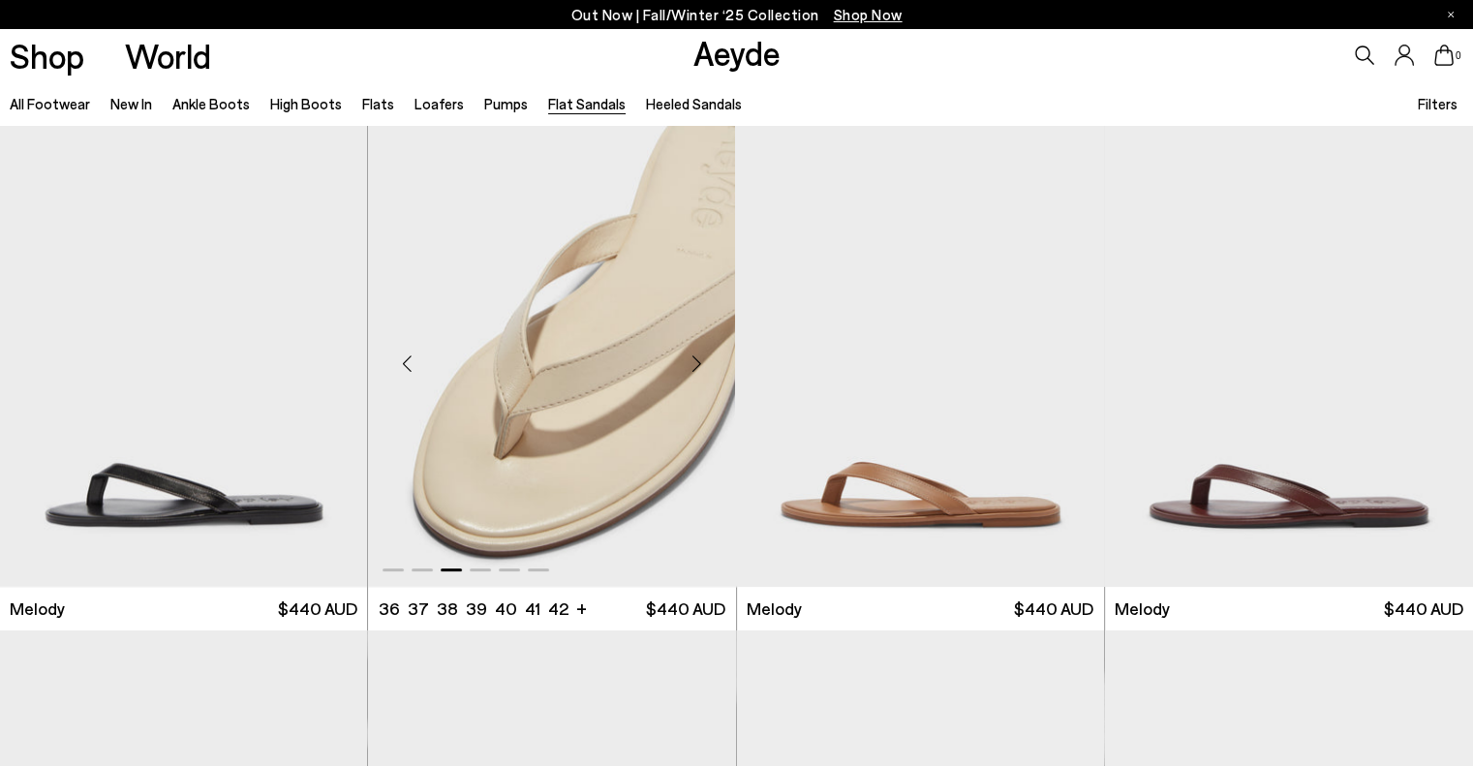
click at [697, 359] on div "Next slide" at bounding box center [697, 364] width 58 height 58
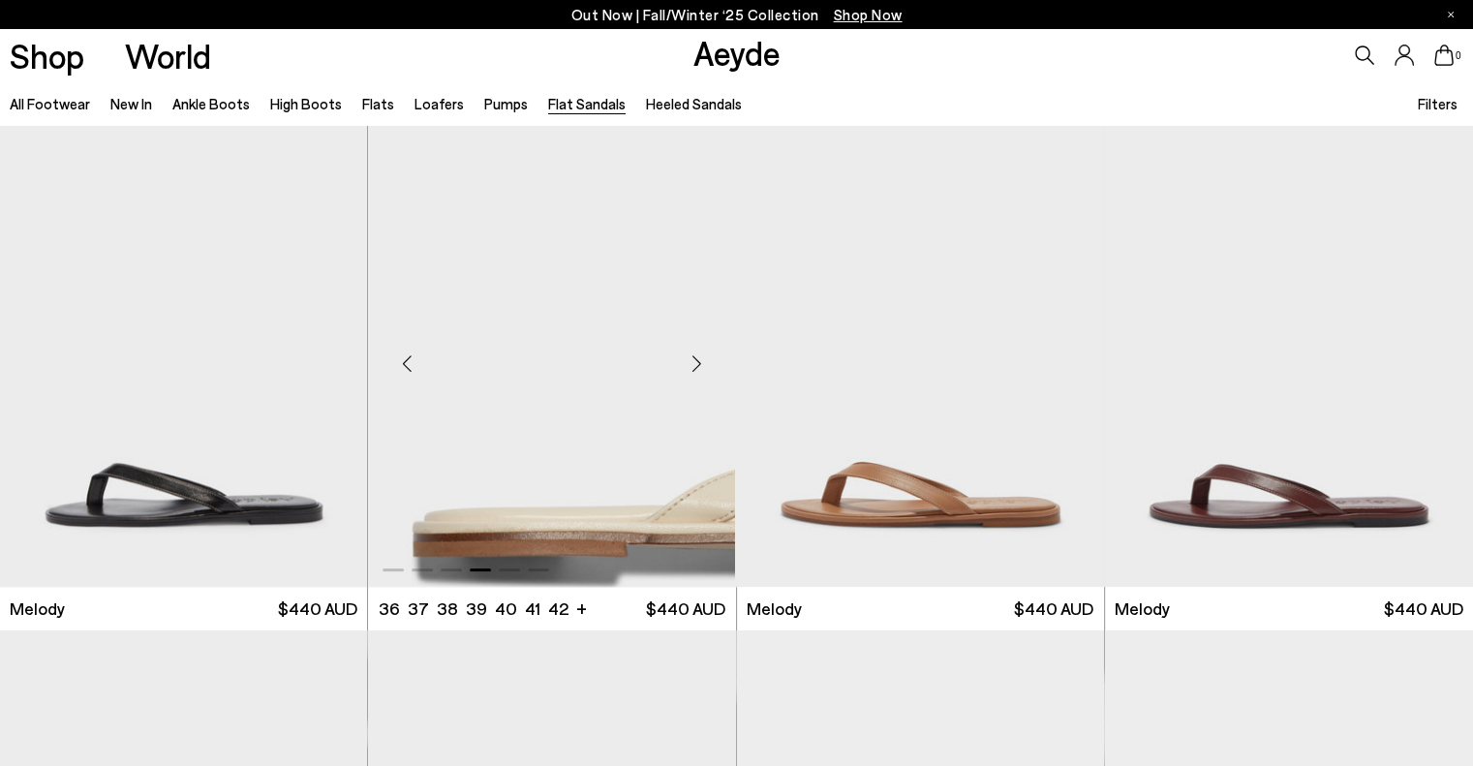
click at [697, 359] on div "Next slide" at bounding box center [697, 364] width 58 height 58
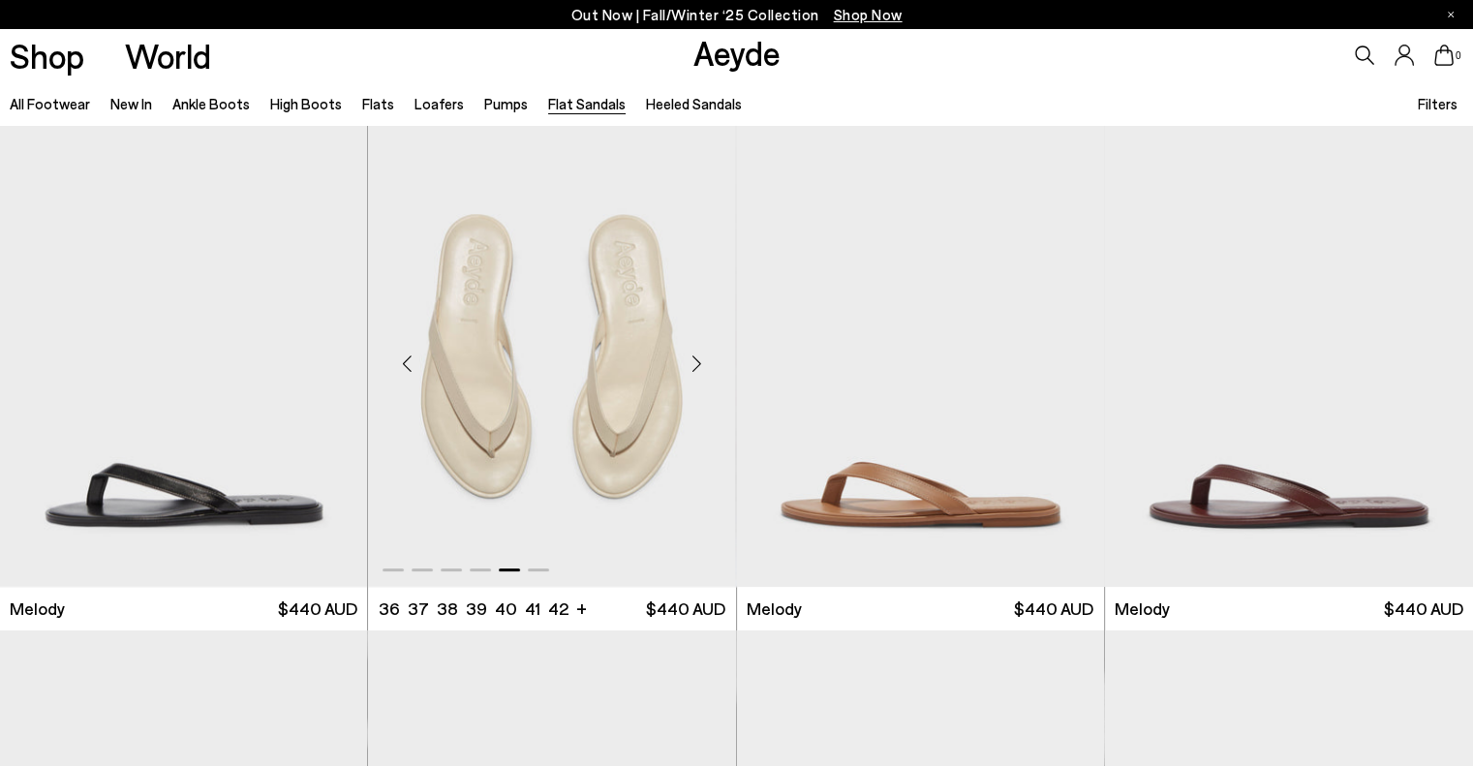
click at [697, 359] on div "Next slide" at bounding box center [697, 364] width 58 height 58
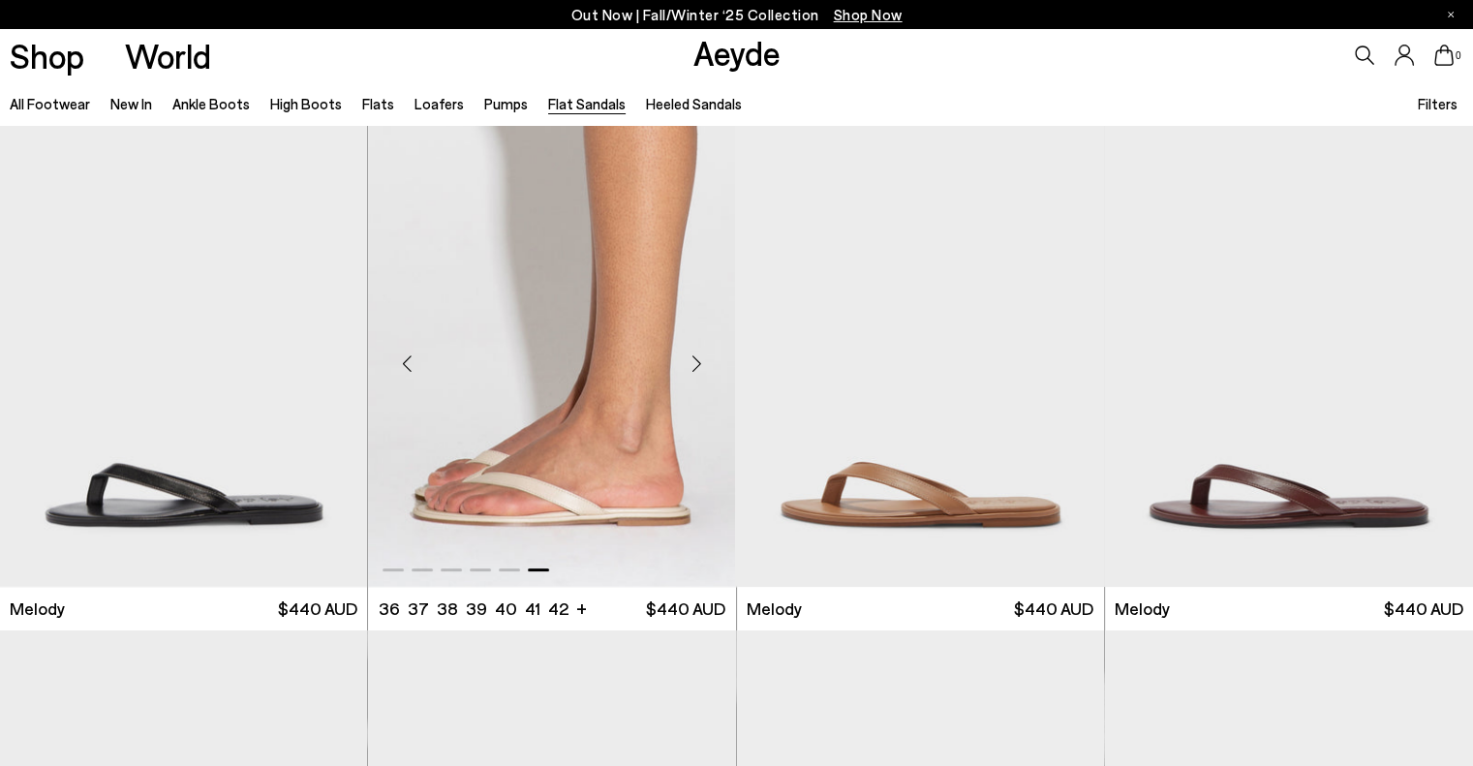
click at [697, 359] on div "Next slide" at bounding box center [697, 364] width 58 height 58
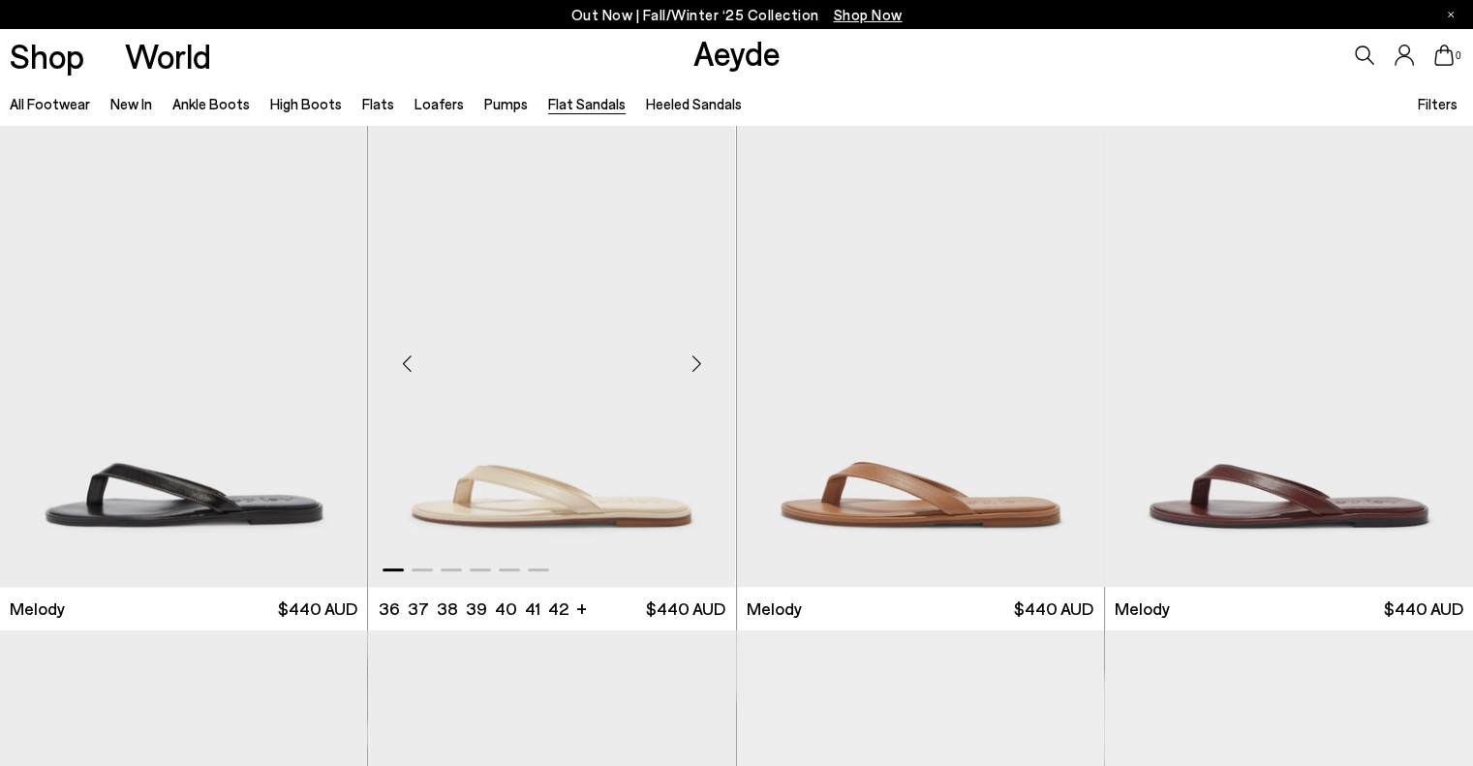
click at [697, 359] on div "Next slide" at bounding box center [697, 364] width 58 height 58
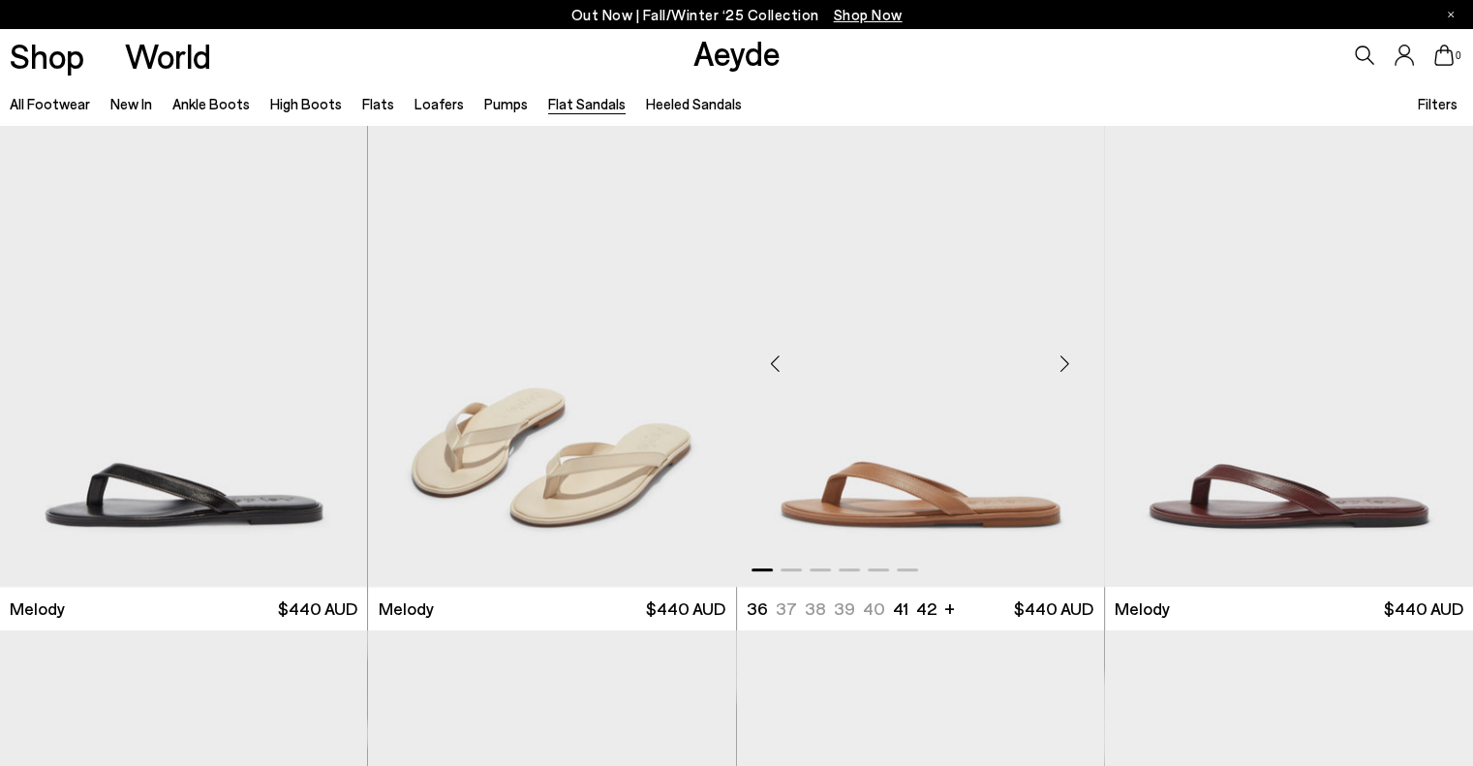
click at [1059, 373] on div "Next slide" at bounding box center [1065, 364] width 58 height 58
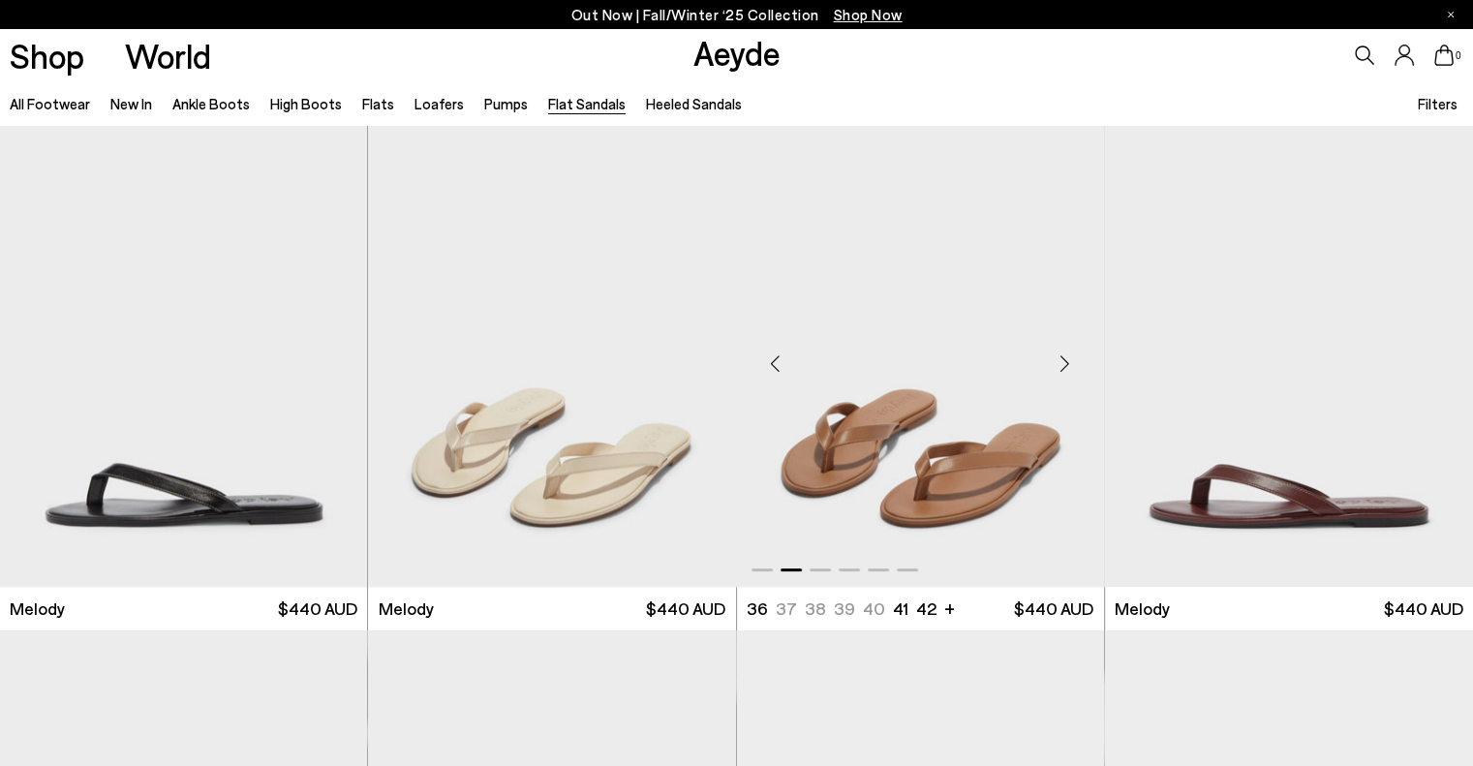
click at [1059, 373] on div "Next slide" at bounding box center [1065, 364] width 58 height 58
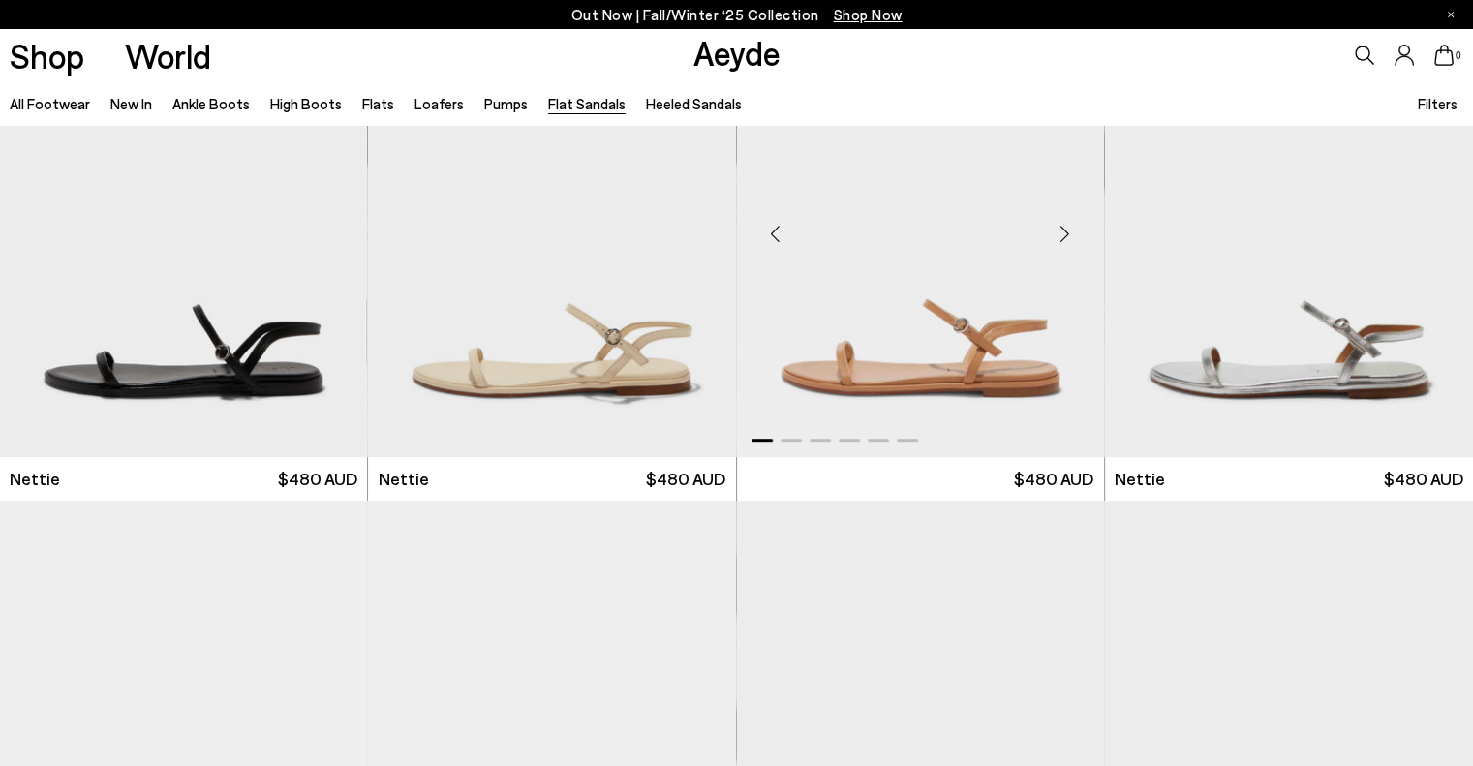
scroll to position [581, 0]
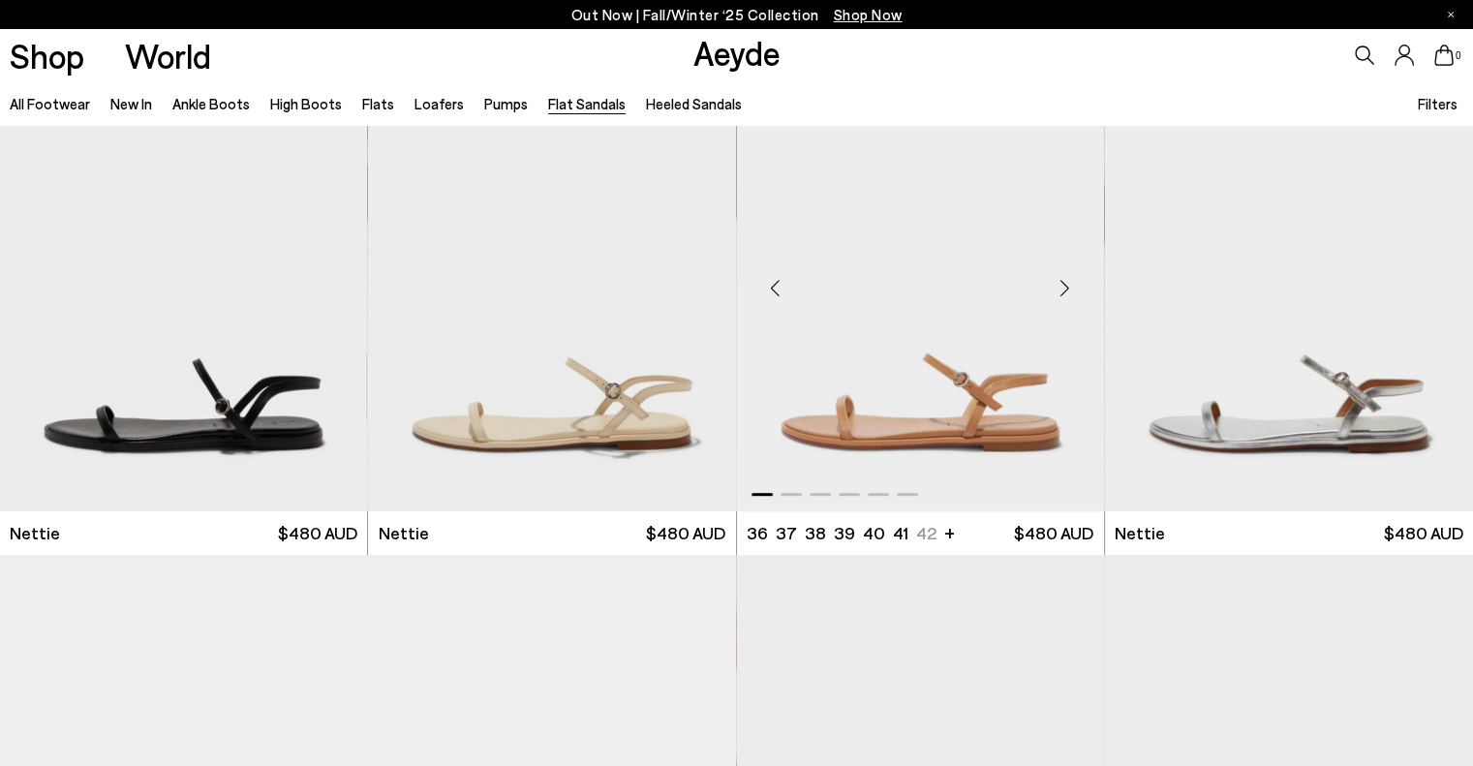
click at [1055, 287] on div "Next slide" at bounding box center [1065, 288] width 58 height 58
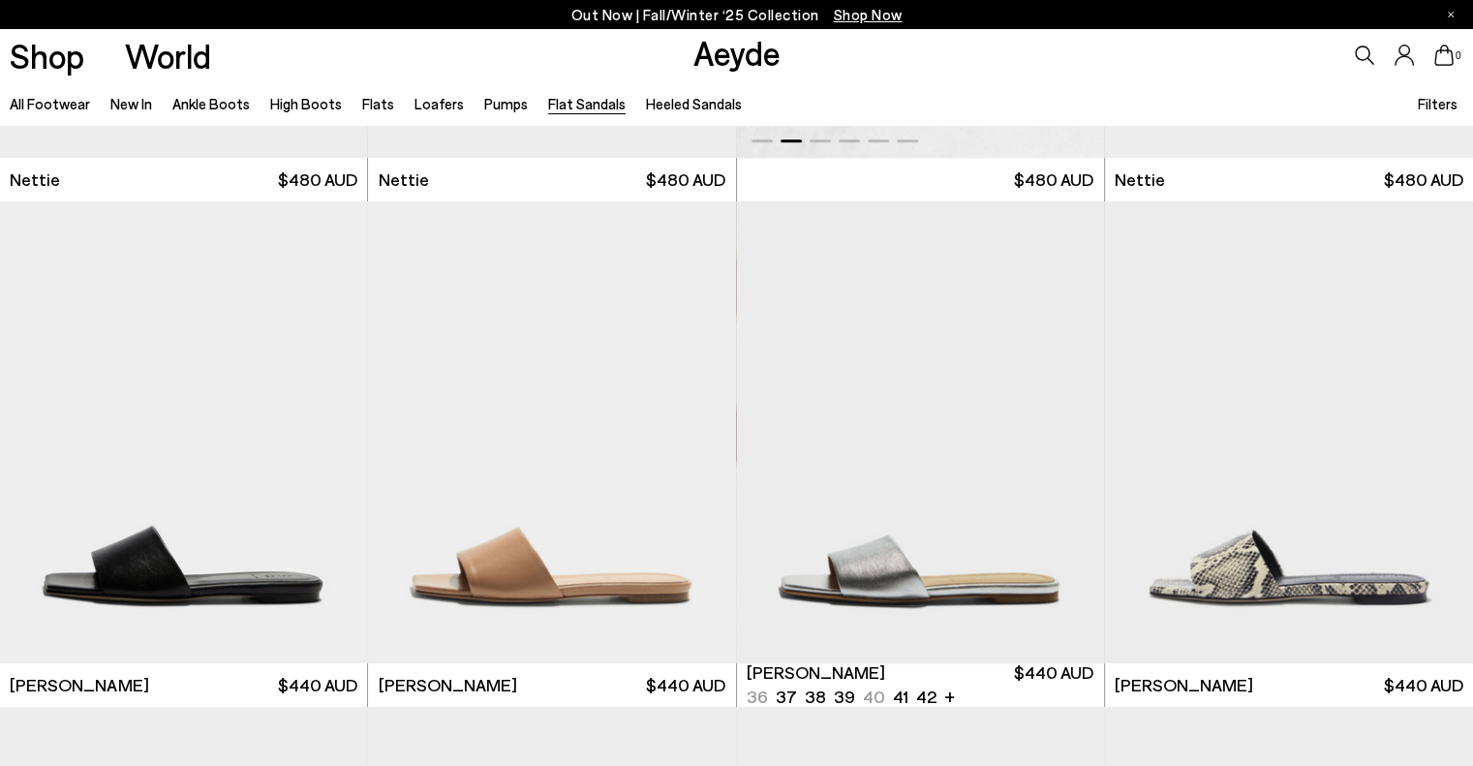
scroll to position [968, 0]
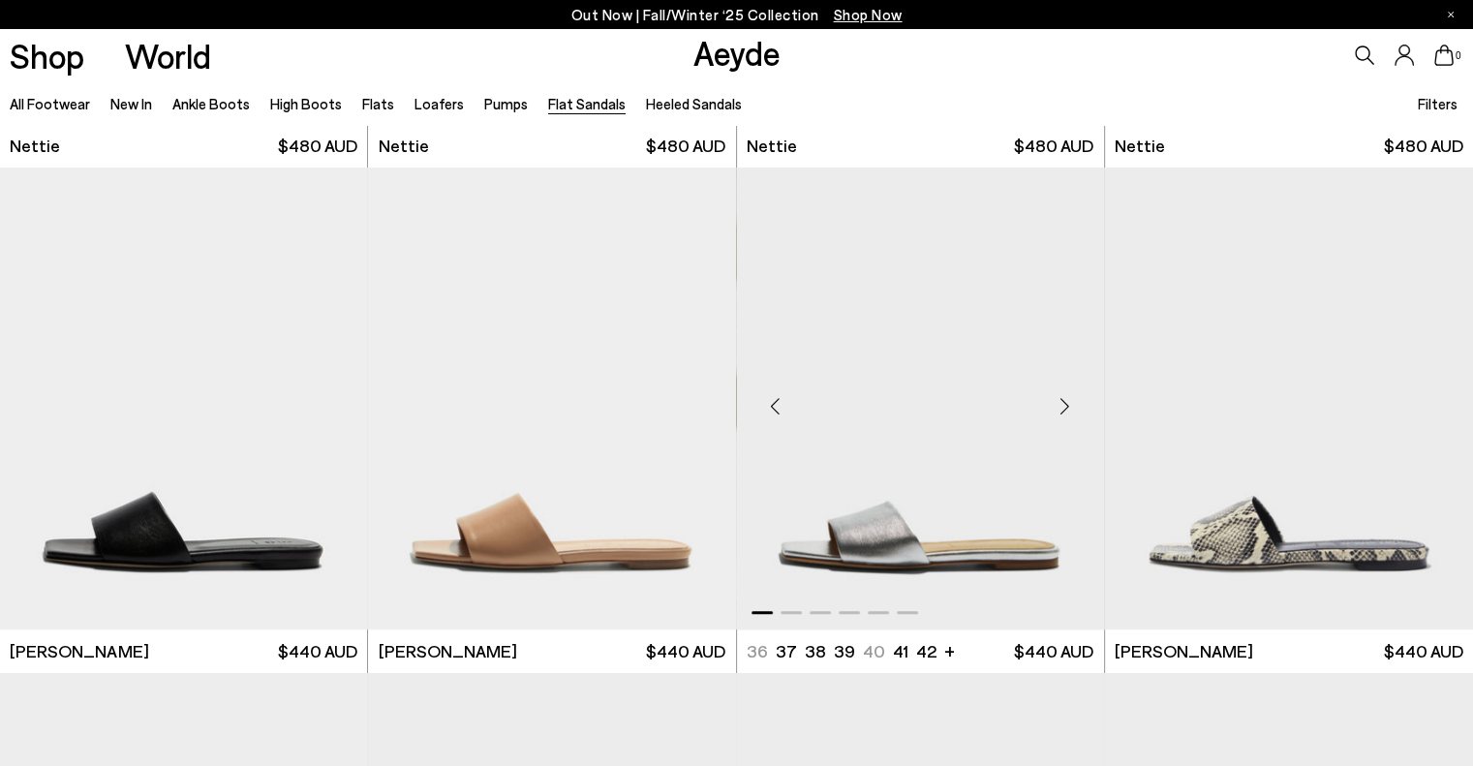
click at [1064, 402] on div "Next slide" at bounding box center [1065, 406] width 58 height 58
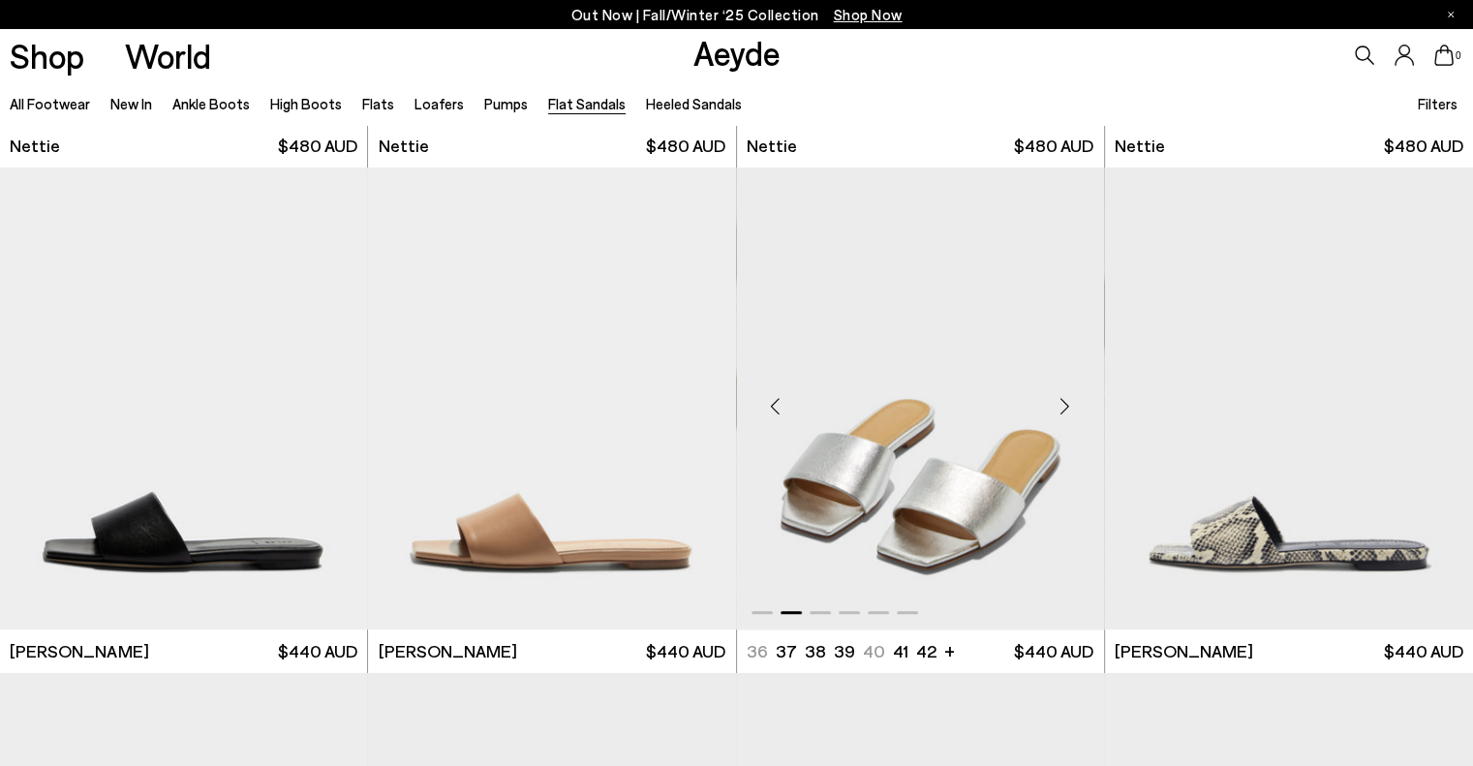
click at [1064, 402] on div "Next slide" at bounding box center [1065, 406] width 58 height 58
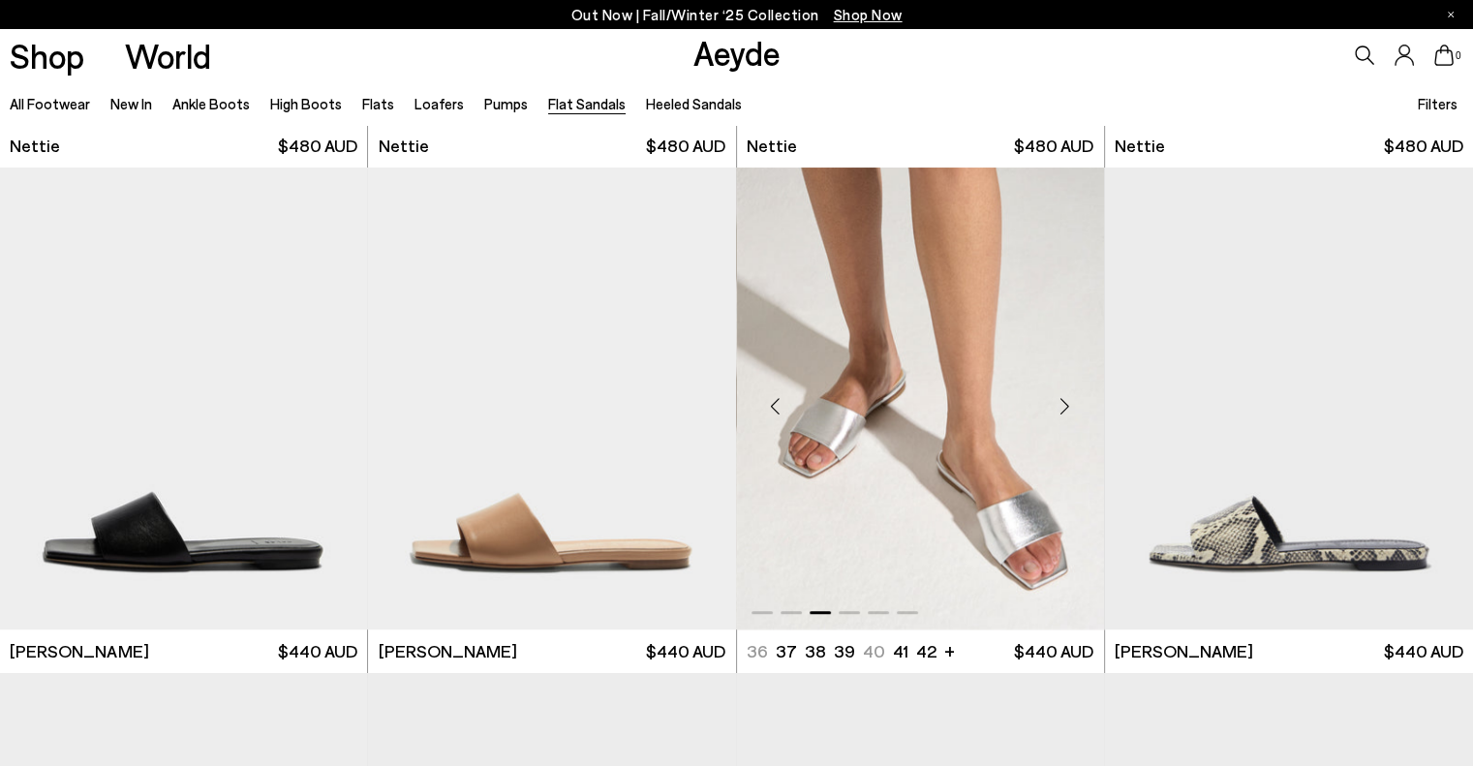
click at [1064, 402] on div "Next slide" at bounding box center [1065, 406] width 58 height 58
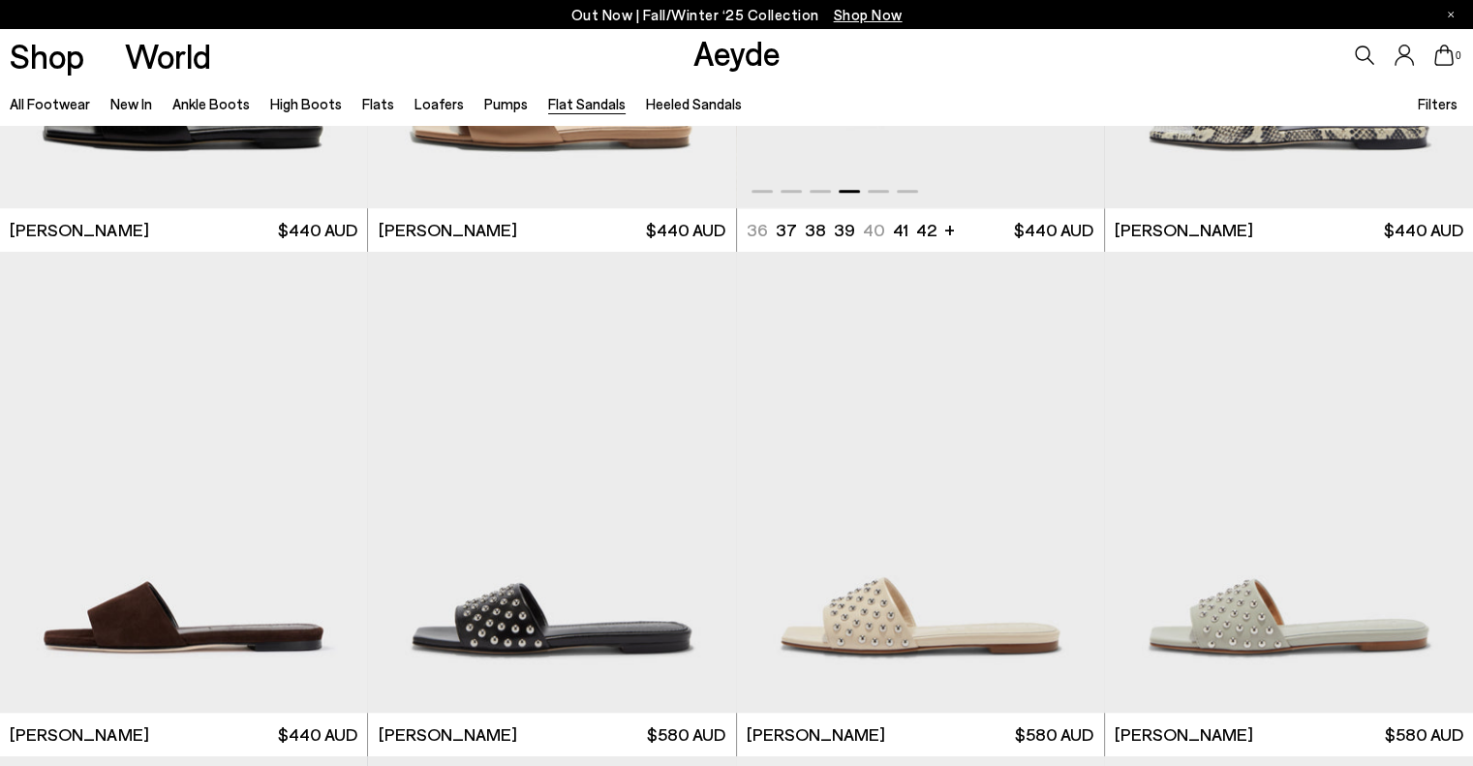
scroll to position [1646, 0]
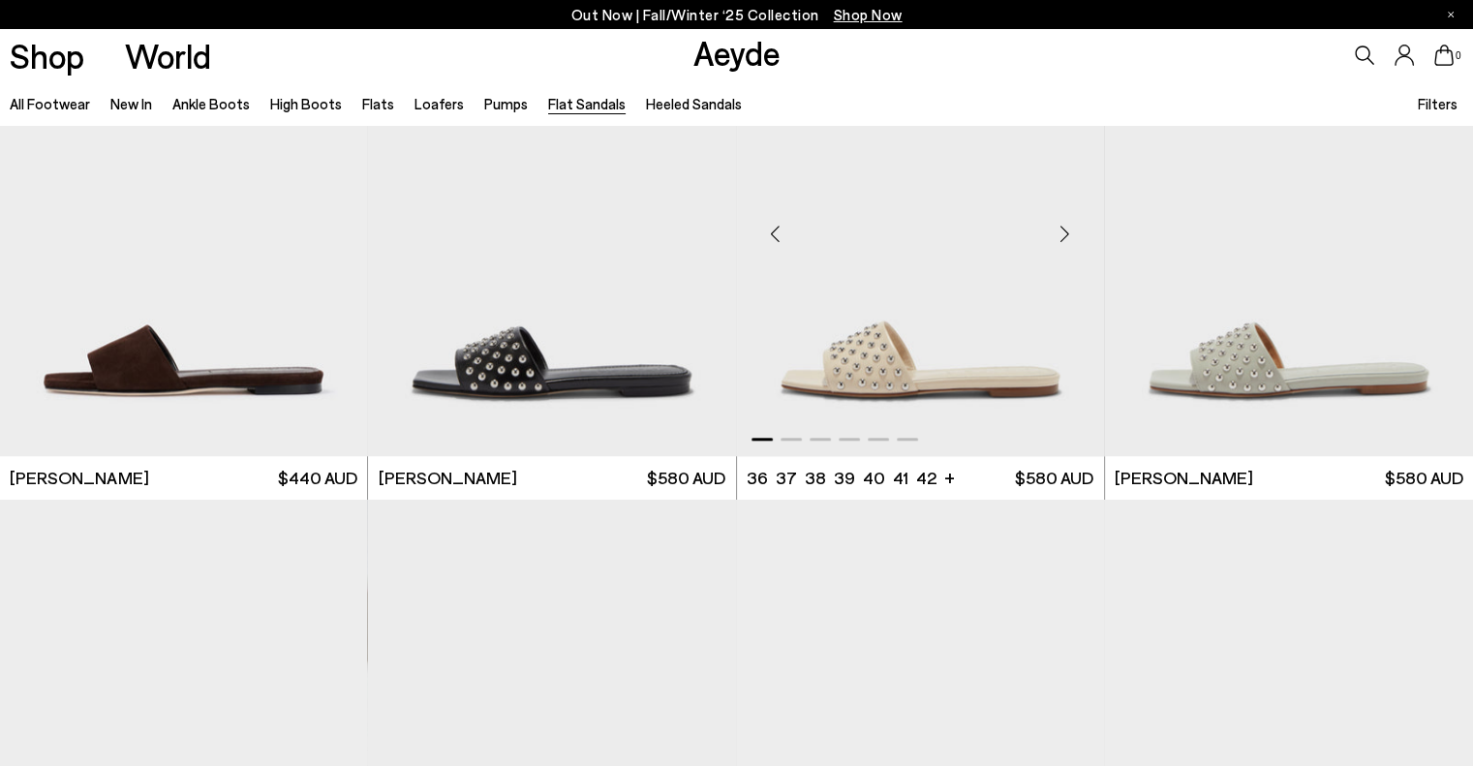
click at [1055, 234] on div "Next slide" at bounding box center [1065, 233] width 58 height 58
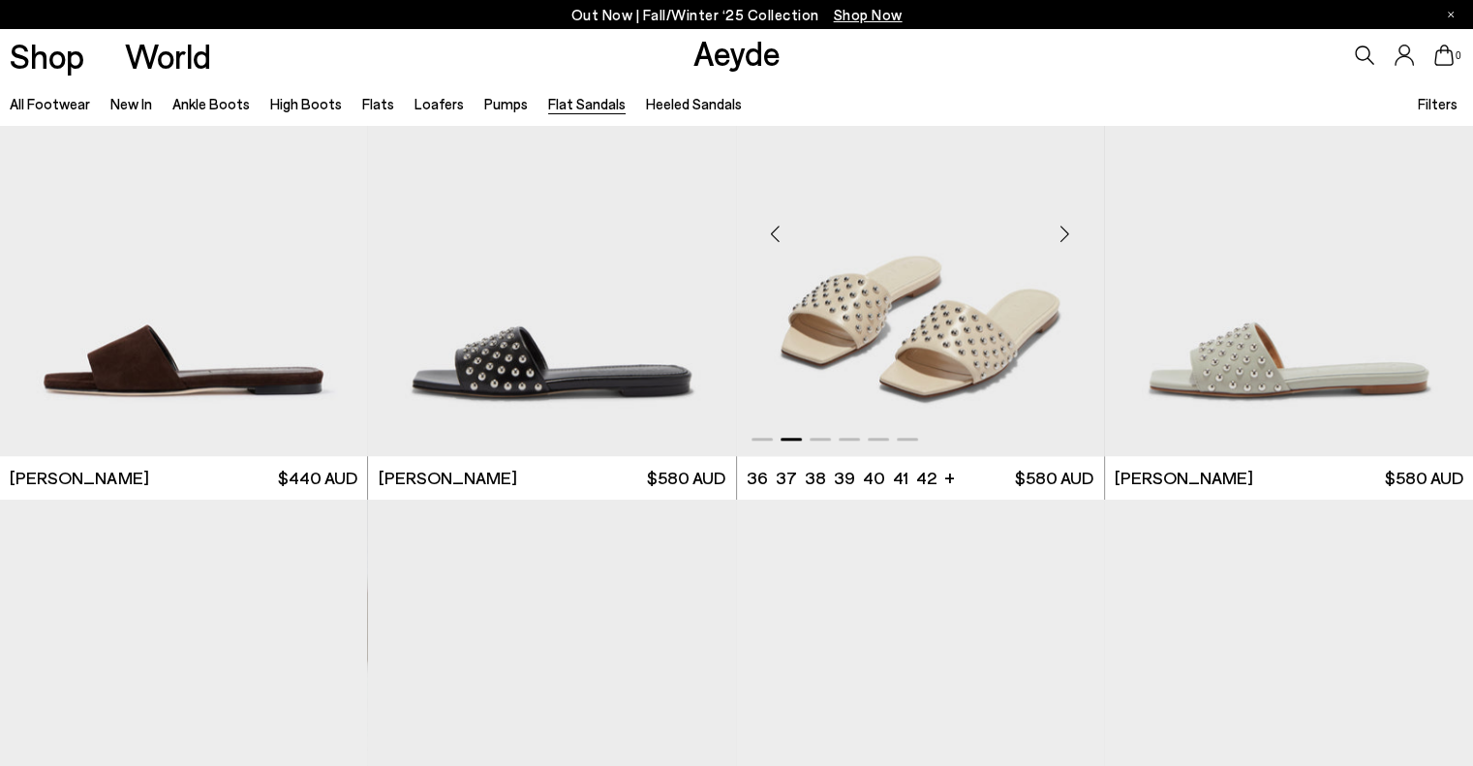
click at [1055, 234] on div "Next slide" at bounding box center [1065, 233] width 58 height 58
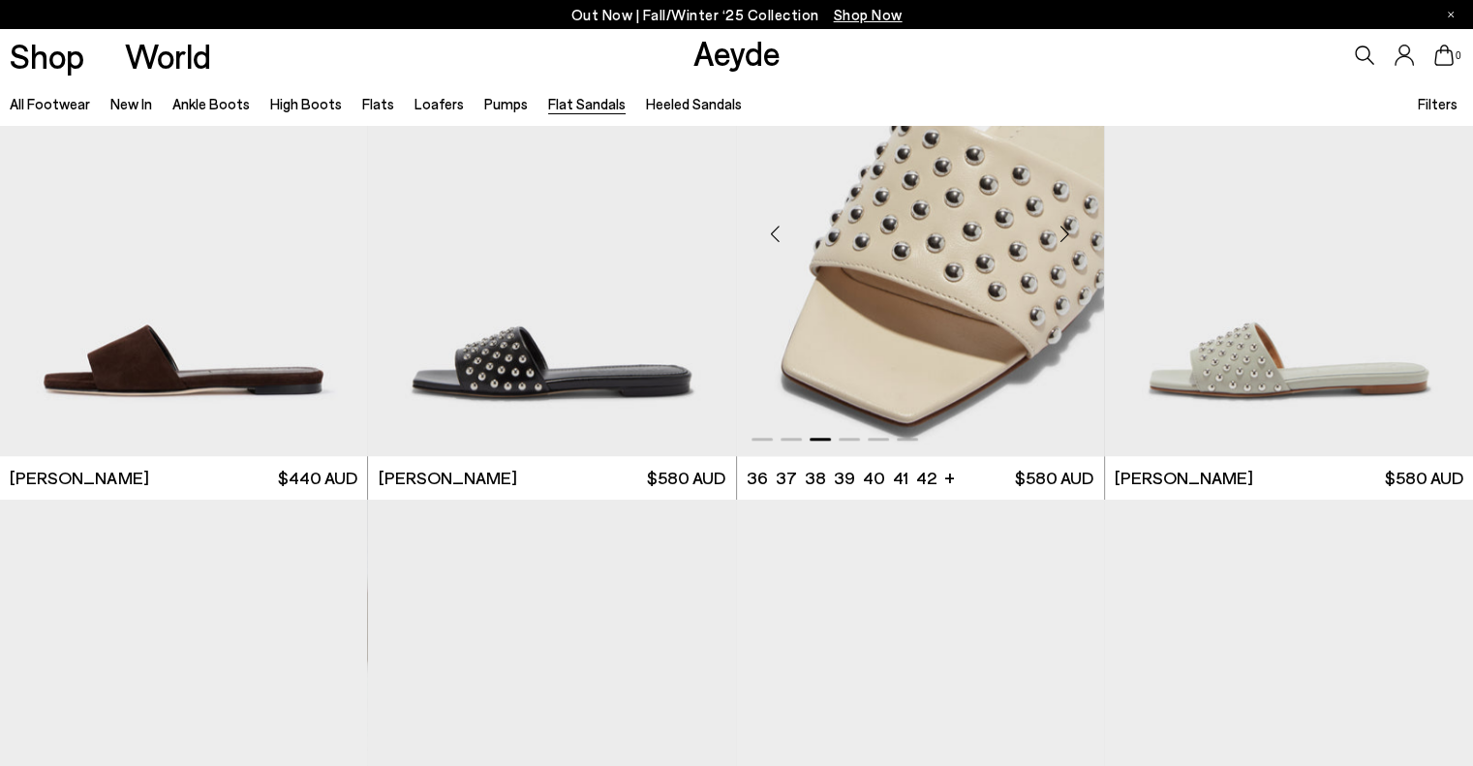
click at [1056, 234] on div "Next slide" at bounding box center [1065, 233] width 58 height 58
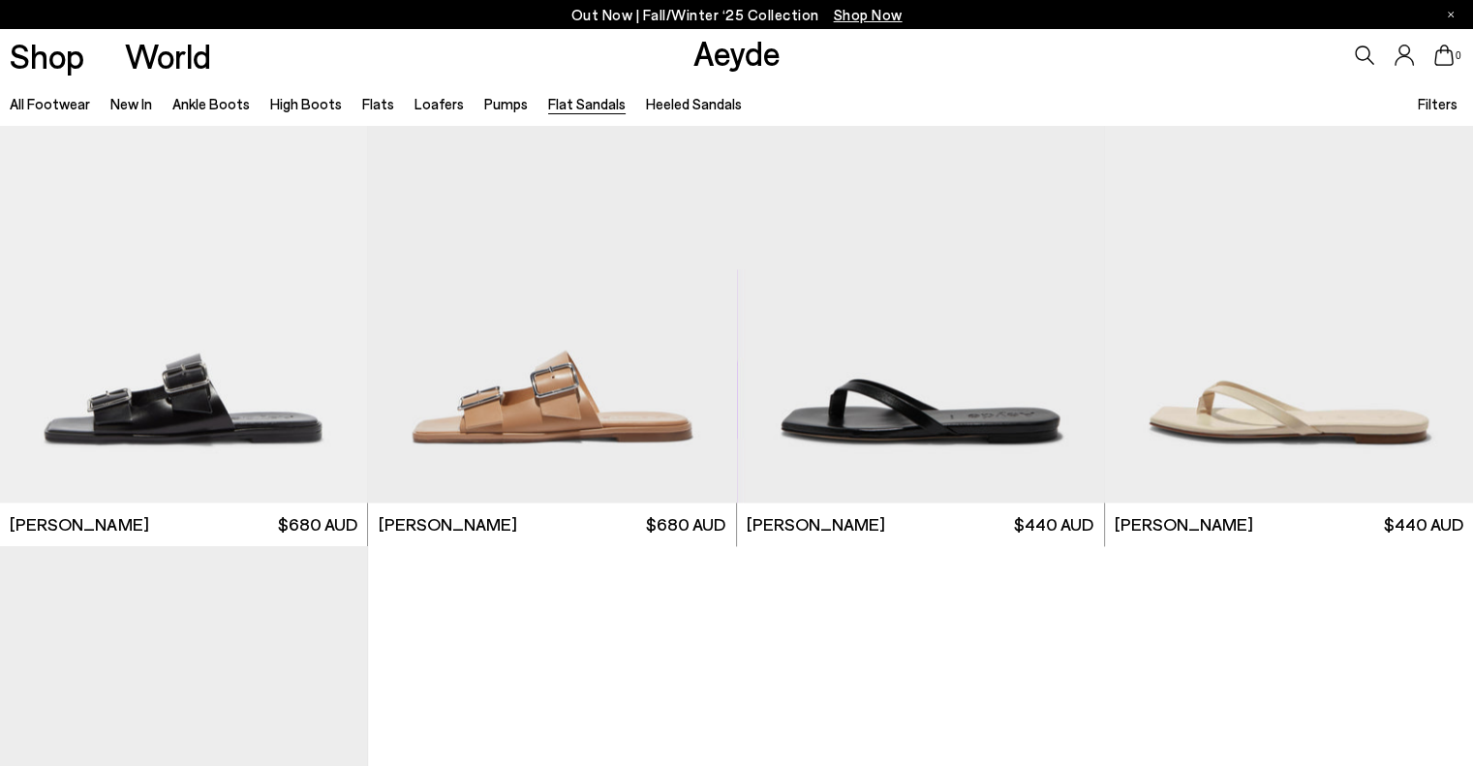
scroll to position [2615, 0]
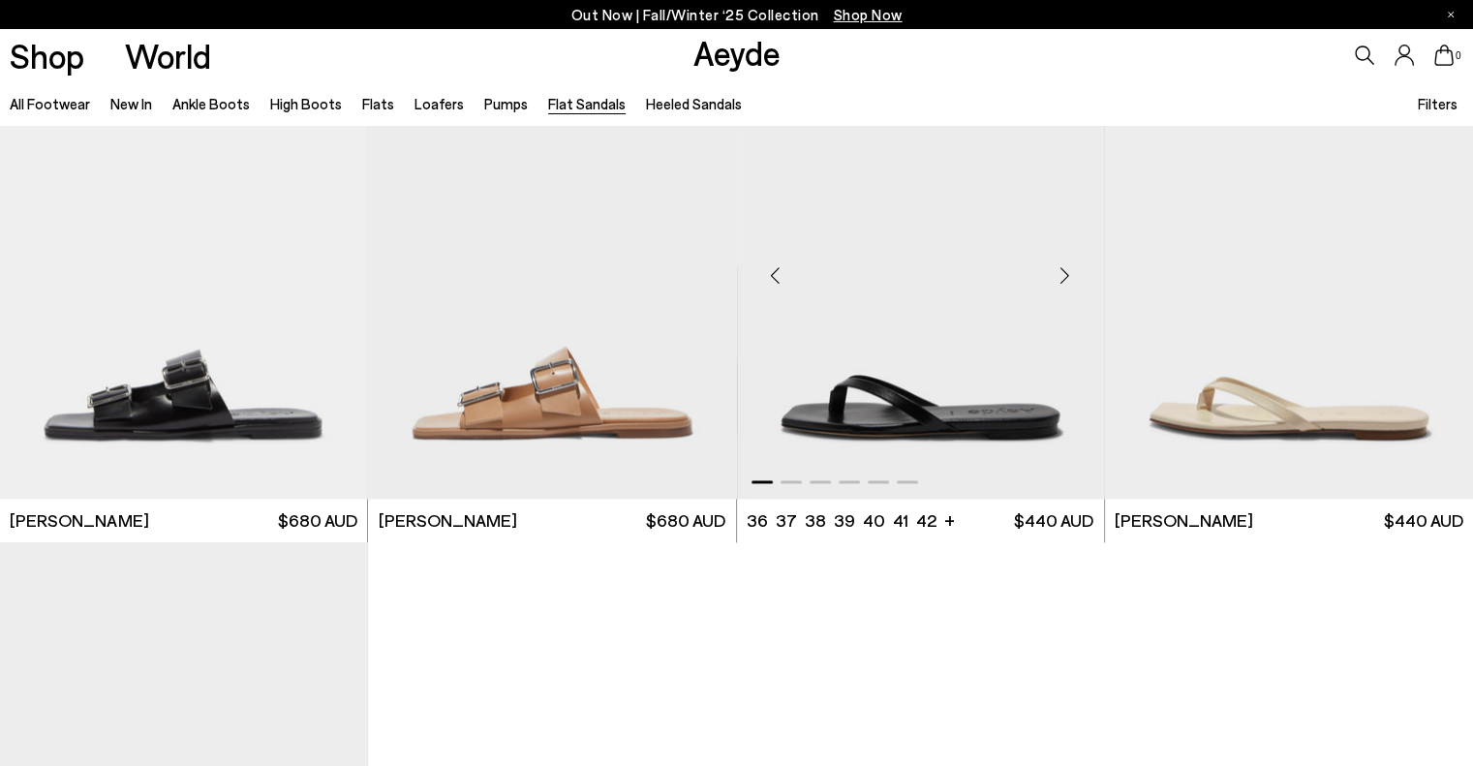
click at [1064, 272] on div "Next slide" at bounding box center [1065, 276] width 58 height 58
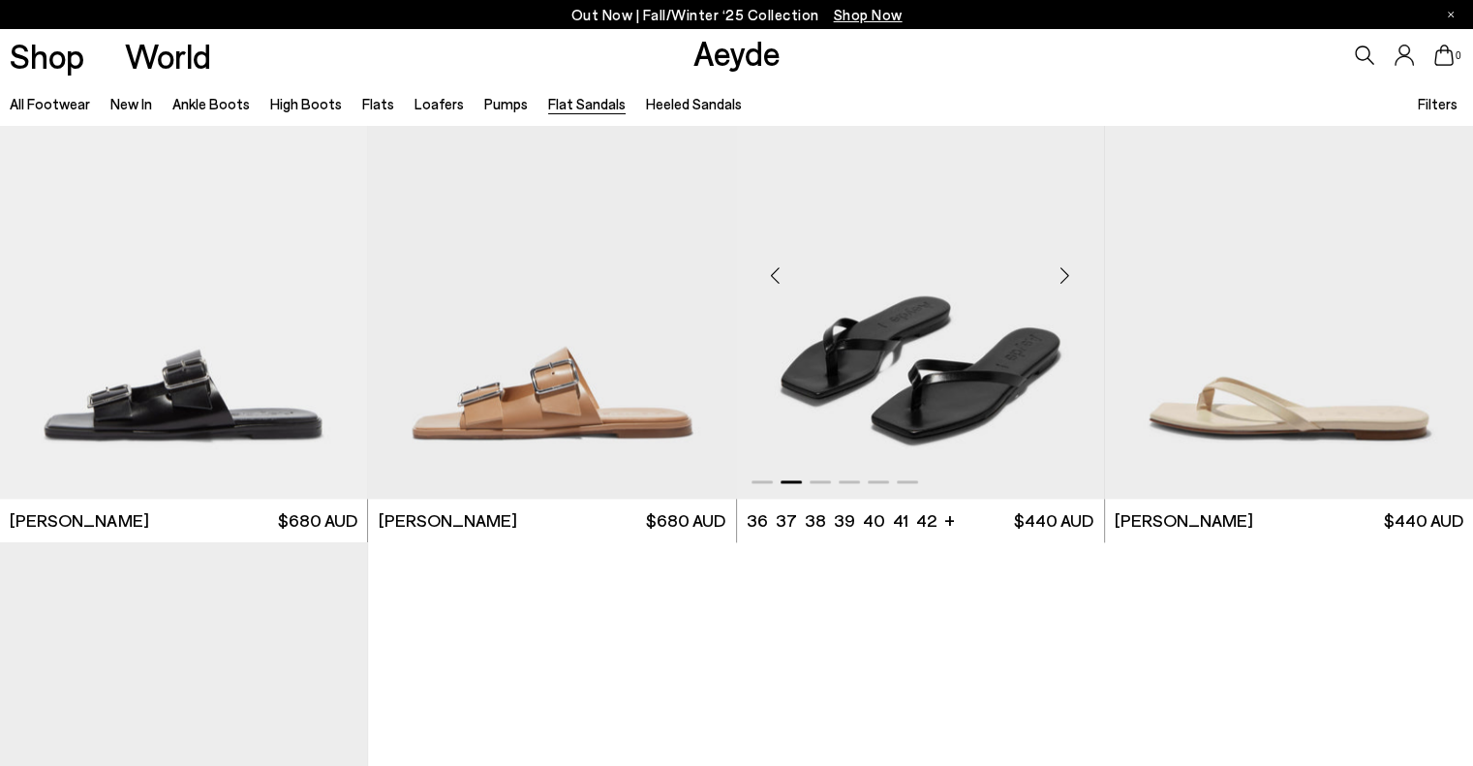
click at [1064, 272] on div "Next slide" at bounding box center [1065, 276] width 58 height 58
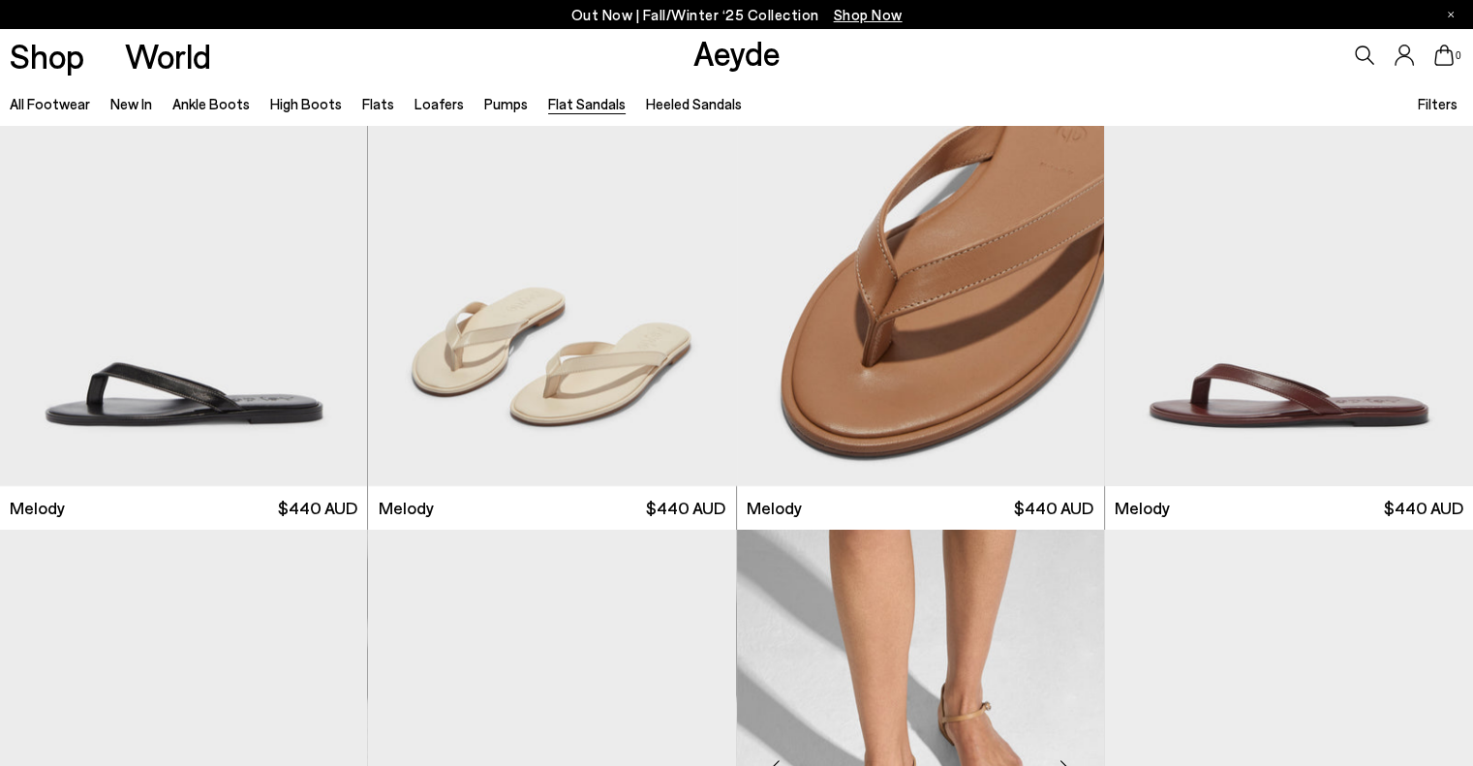
scroll to position [0, 0]
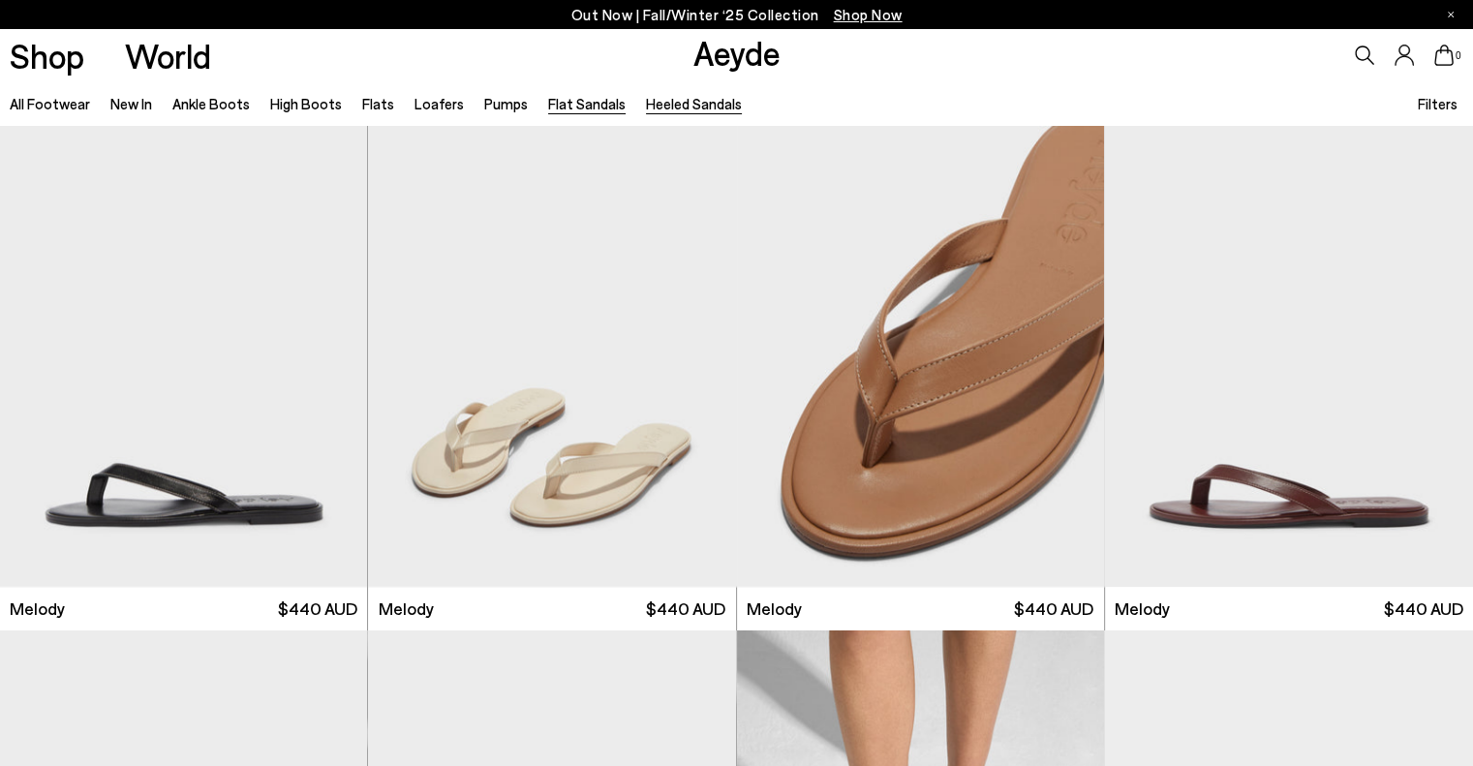
click at [660, 104] on link "Heeled Sandals" at bounding box center [694, 103] width 96 height 17
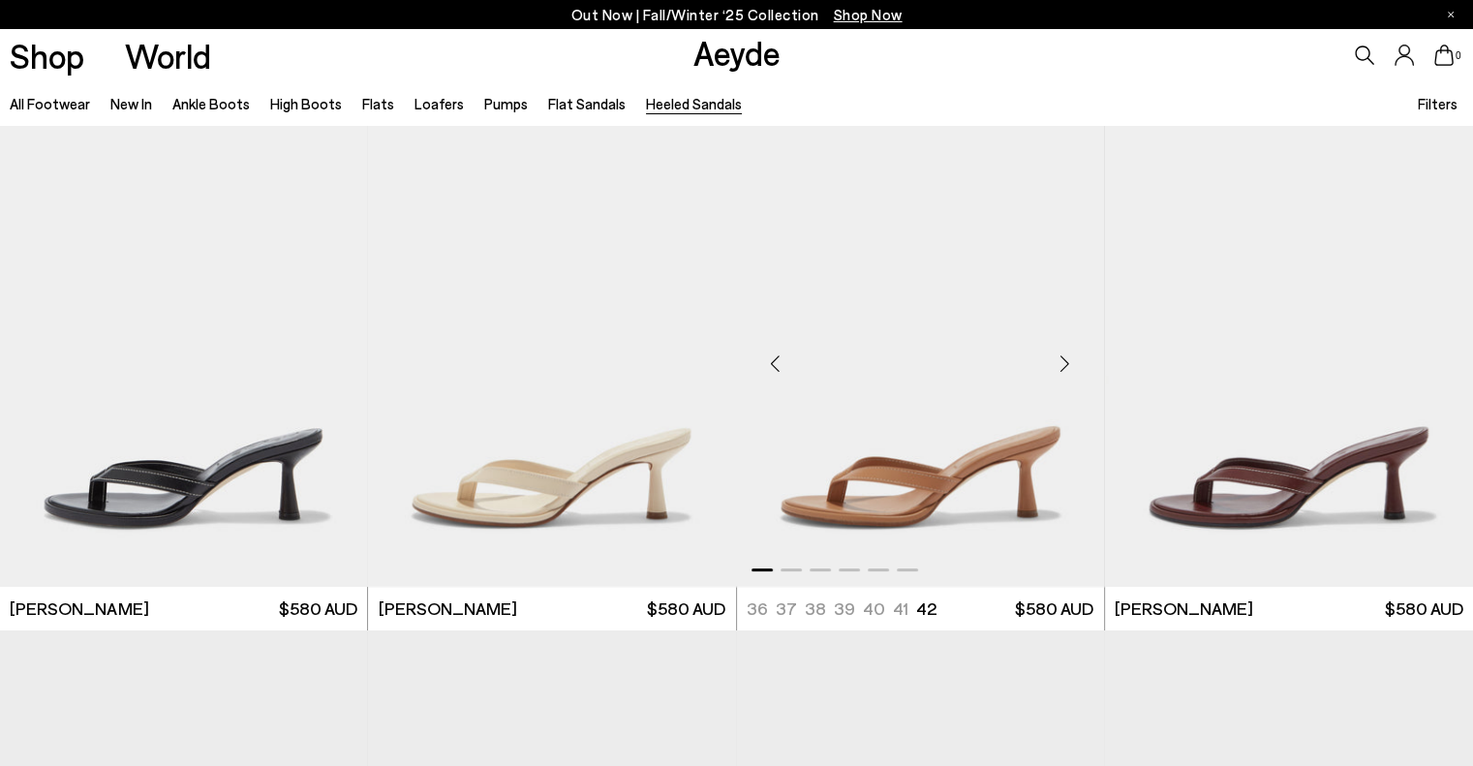
click at [1065, 364] on div "Next slide" at bounding box center [1065, 364] width 58 height 58
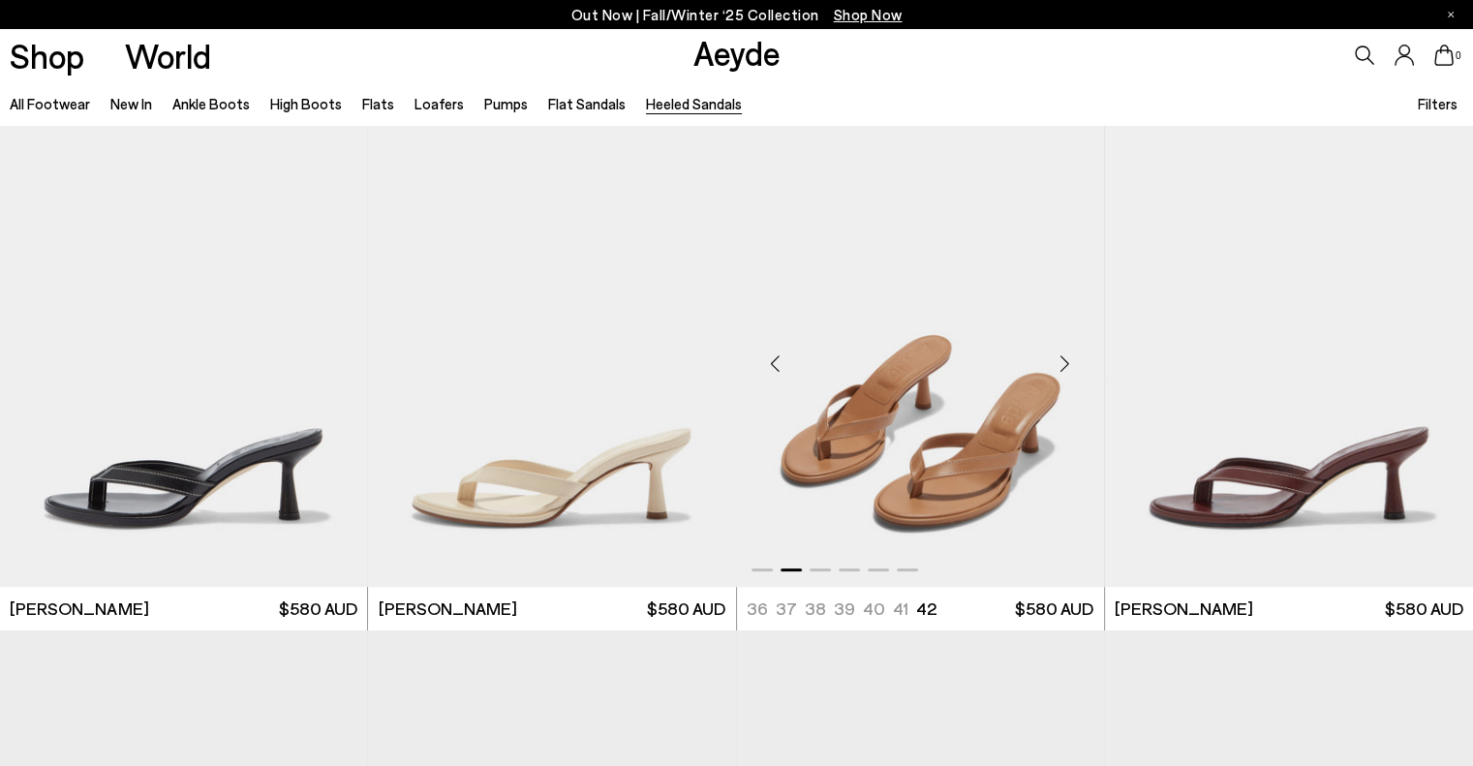
click at [1065, 364] on div "Next slide" at bounding box center [1065, 364] width 58 height 58
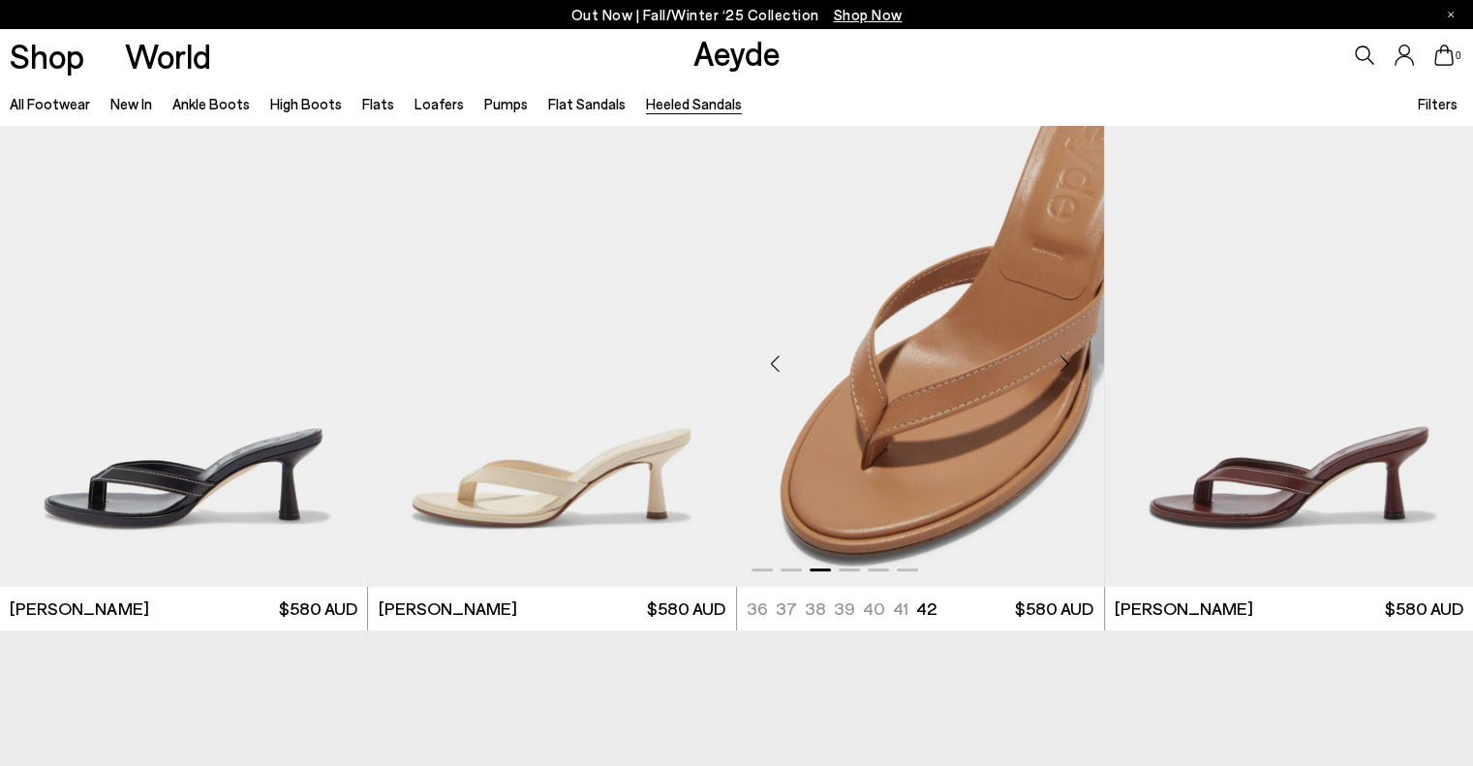
click at [1065, 364] on div "Next slide" at bounding box center [1065, 364] width 58 height 58
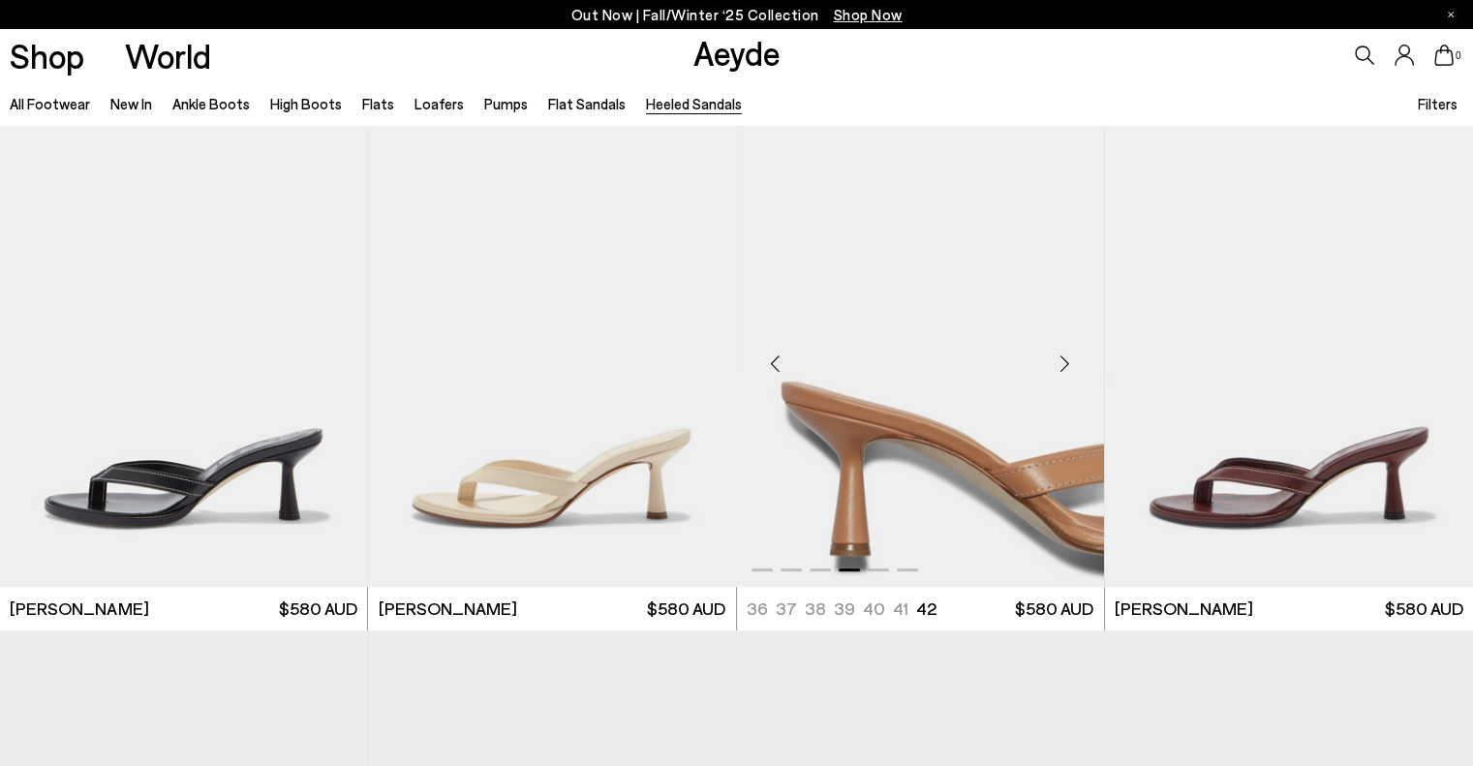
click at [1065, 364] on div "Next slide" at bounding box center [1065, 364] width 58 height 58
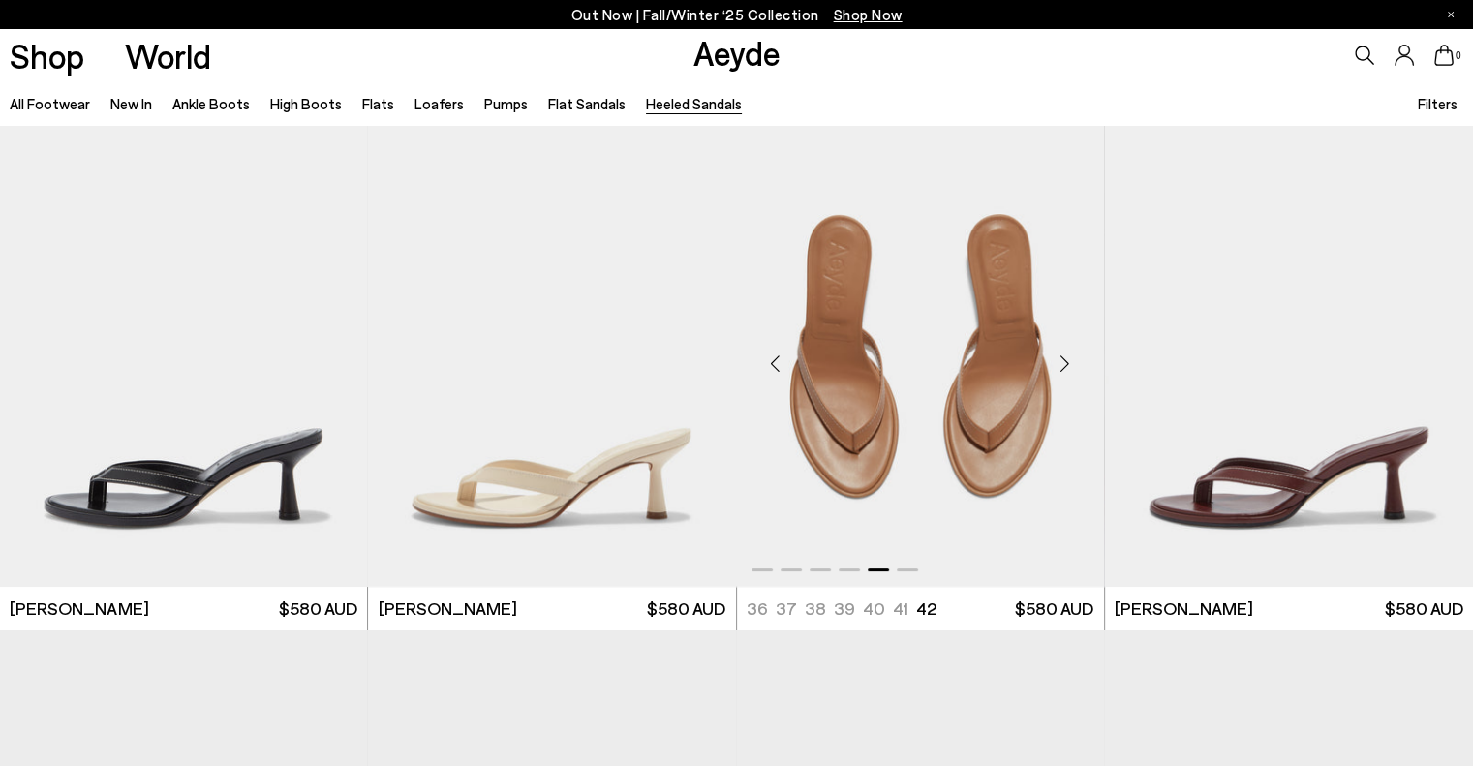
click at [1065, 364] on div "Next slide" at bounding box center [1065, 364] width 58 height 58
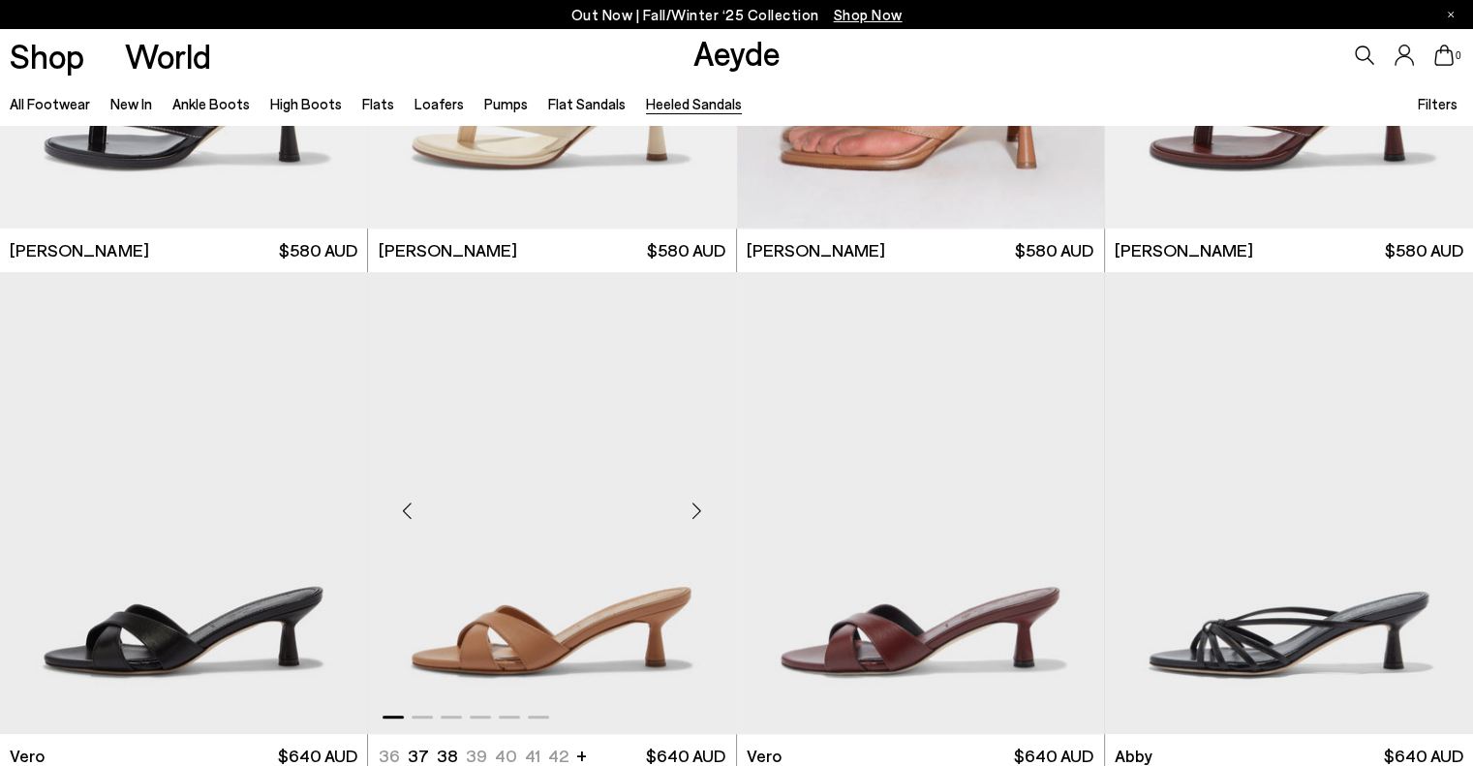
scroll to position [484, 0]
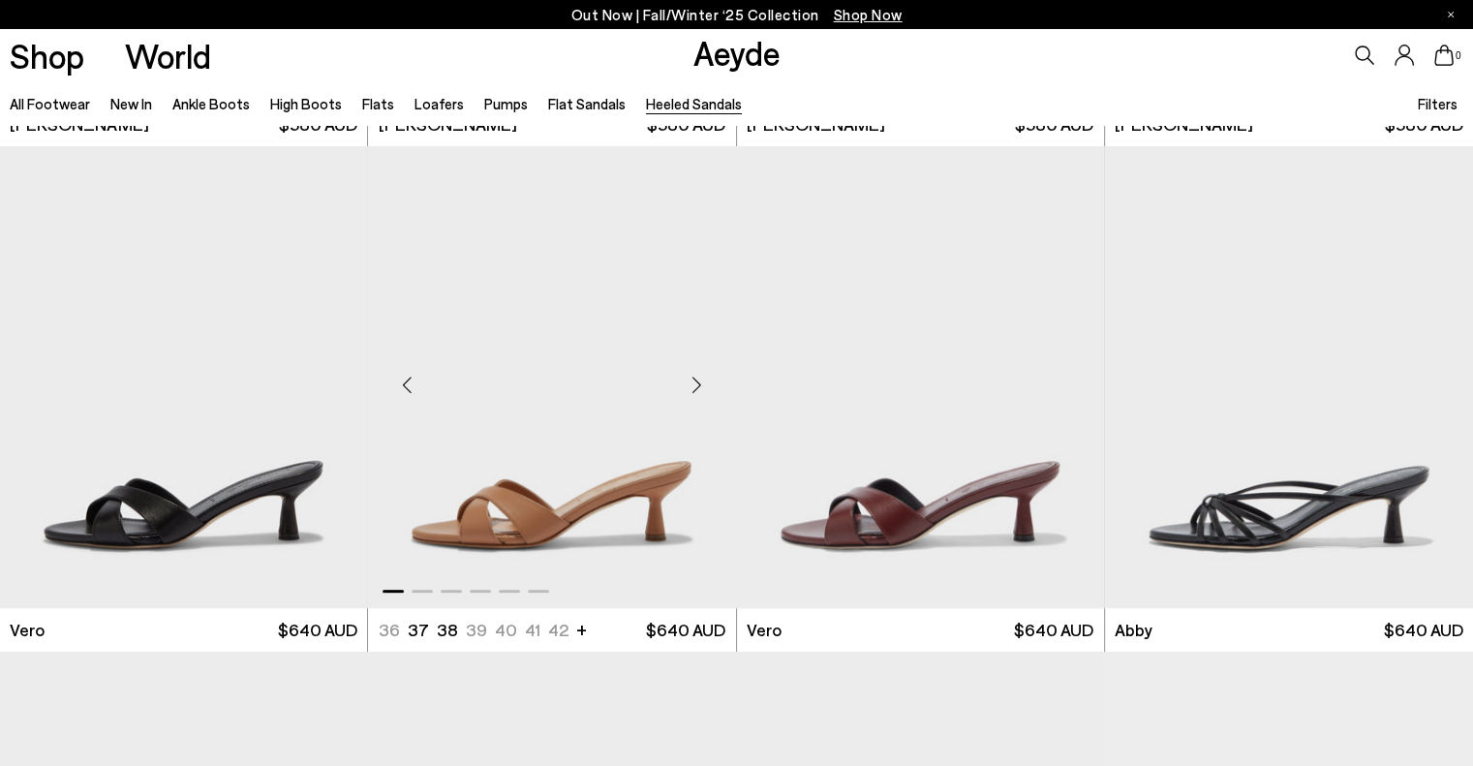
click at [699, 382] on div "Next slide" at bounding box center [697, 384] width 58 height 58
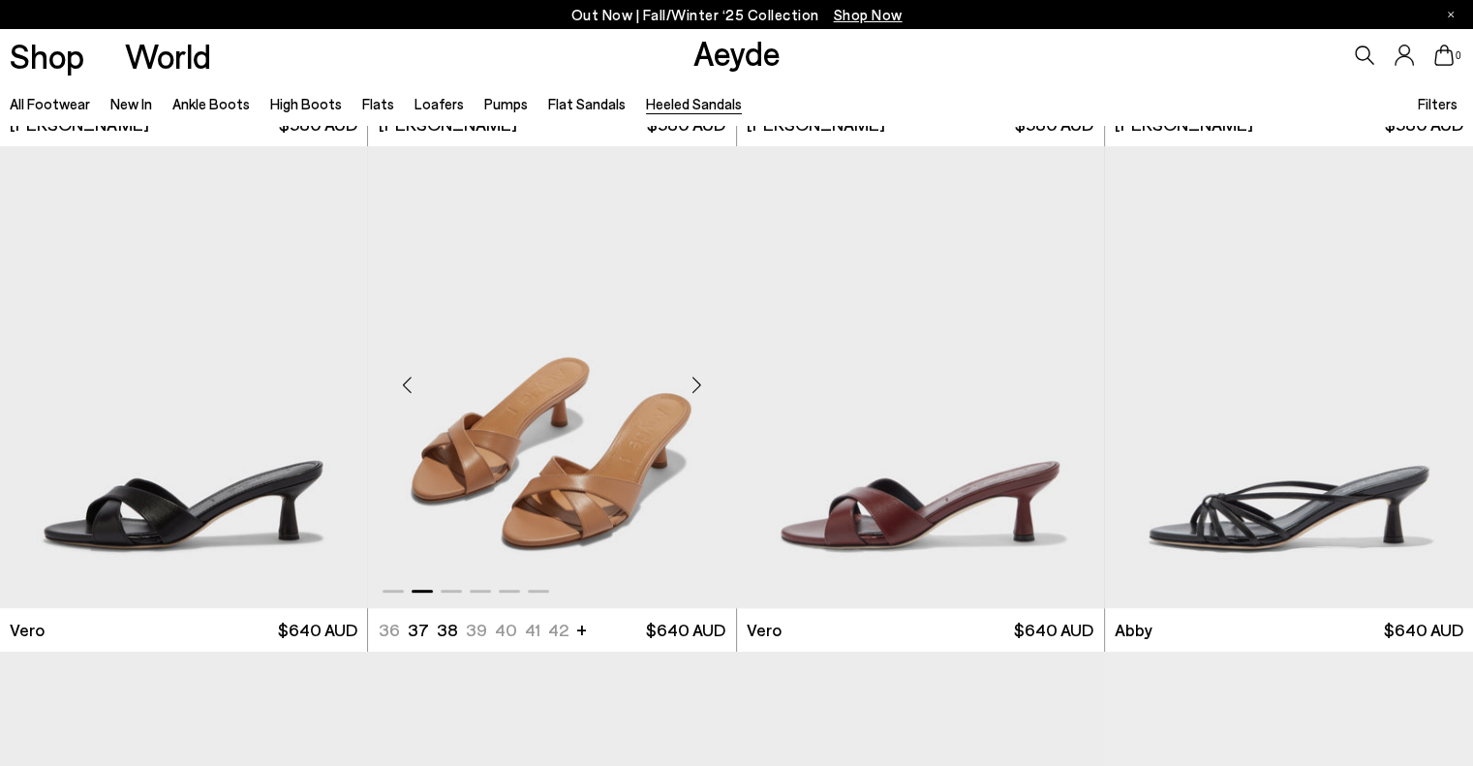
click at [699, 382] on div "Next slide" at bounding box center [697, 384] width 58 height 58
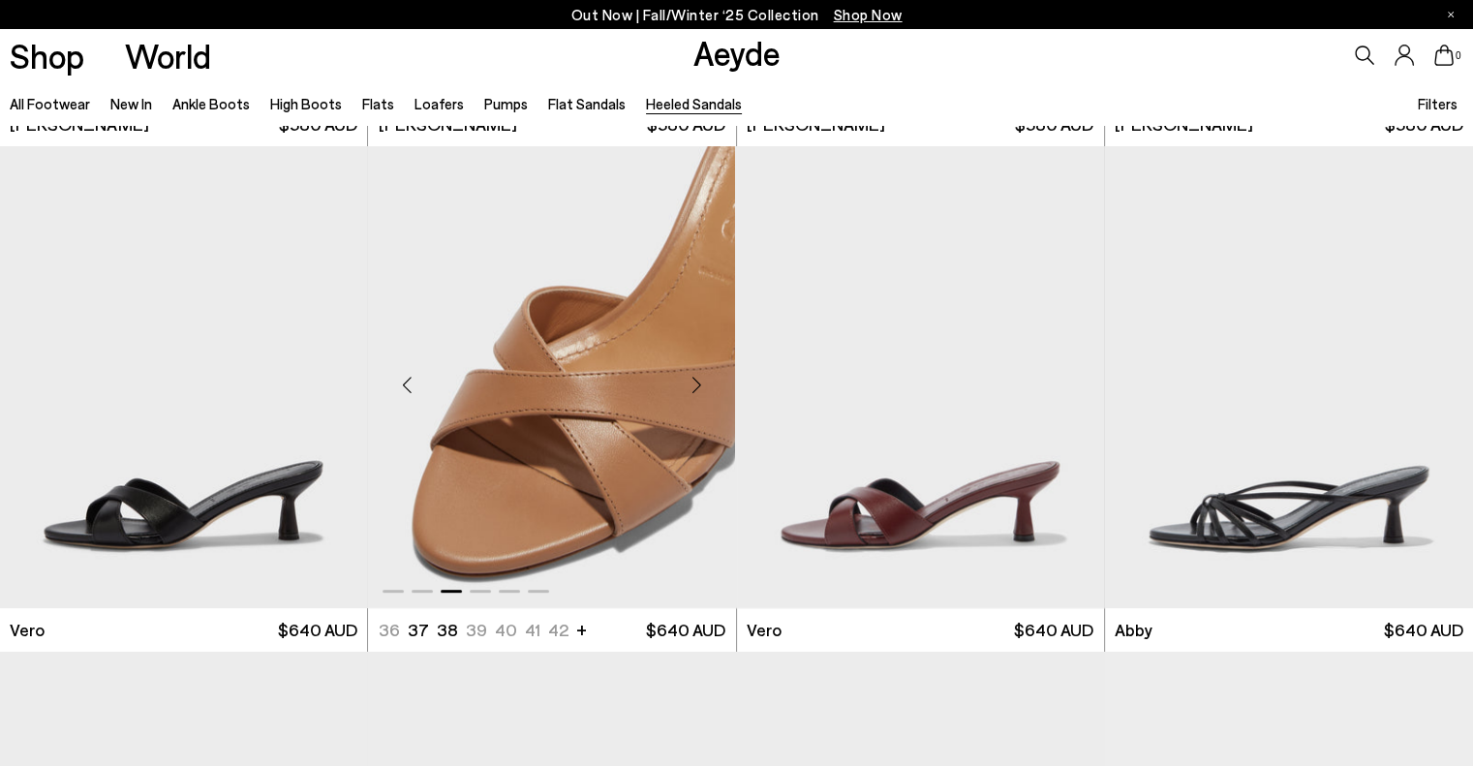
click at [699, 382] on div "Next slide" at bounding box center [697, 384] width 58 height 58
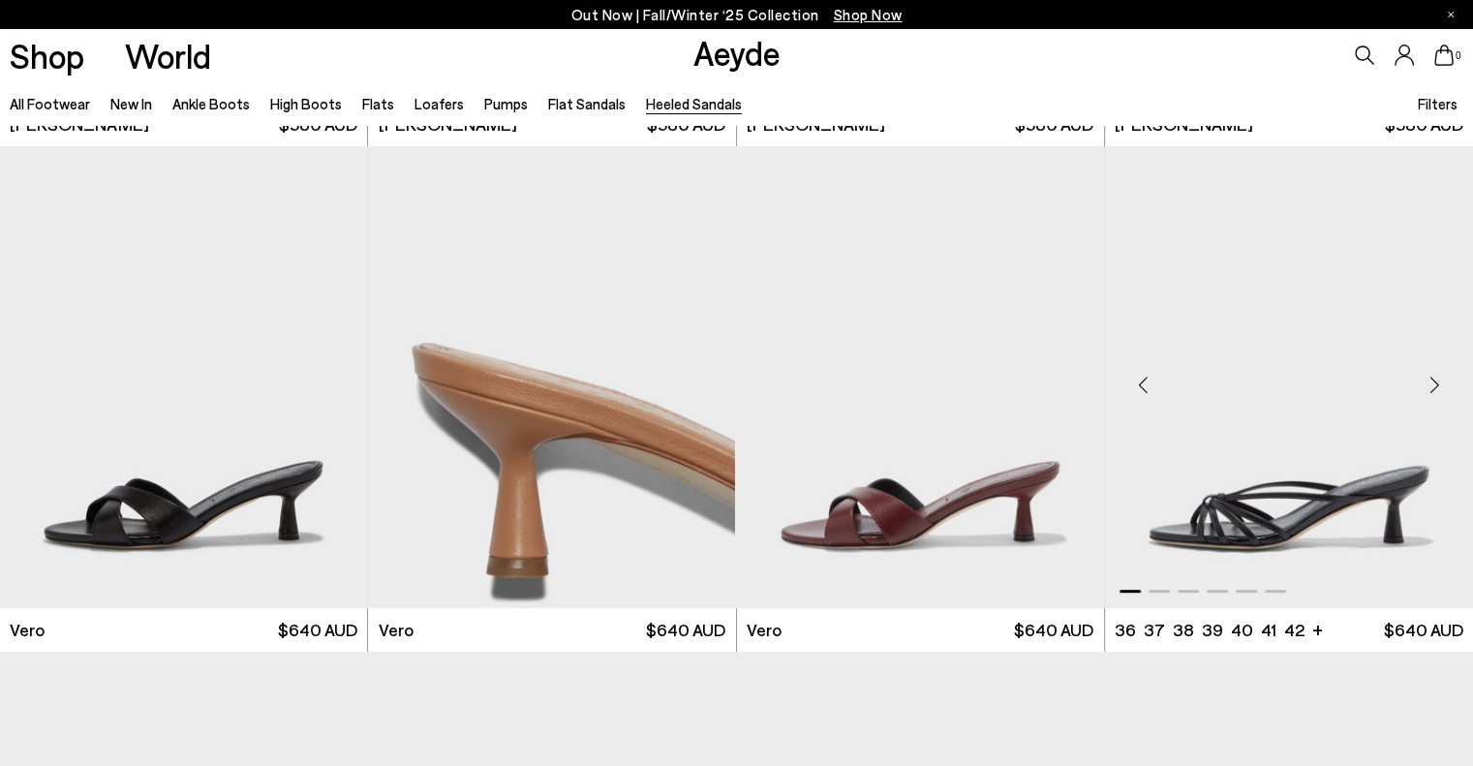
click at [1435, 384] on div "Next slide" at bounding box center [1434, 384] width 58 height 58
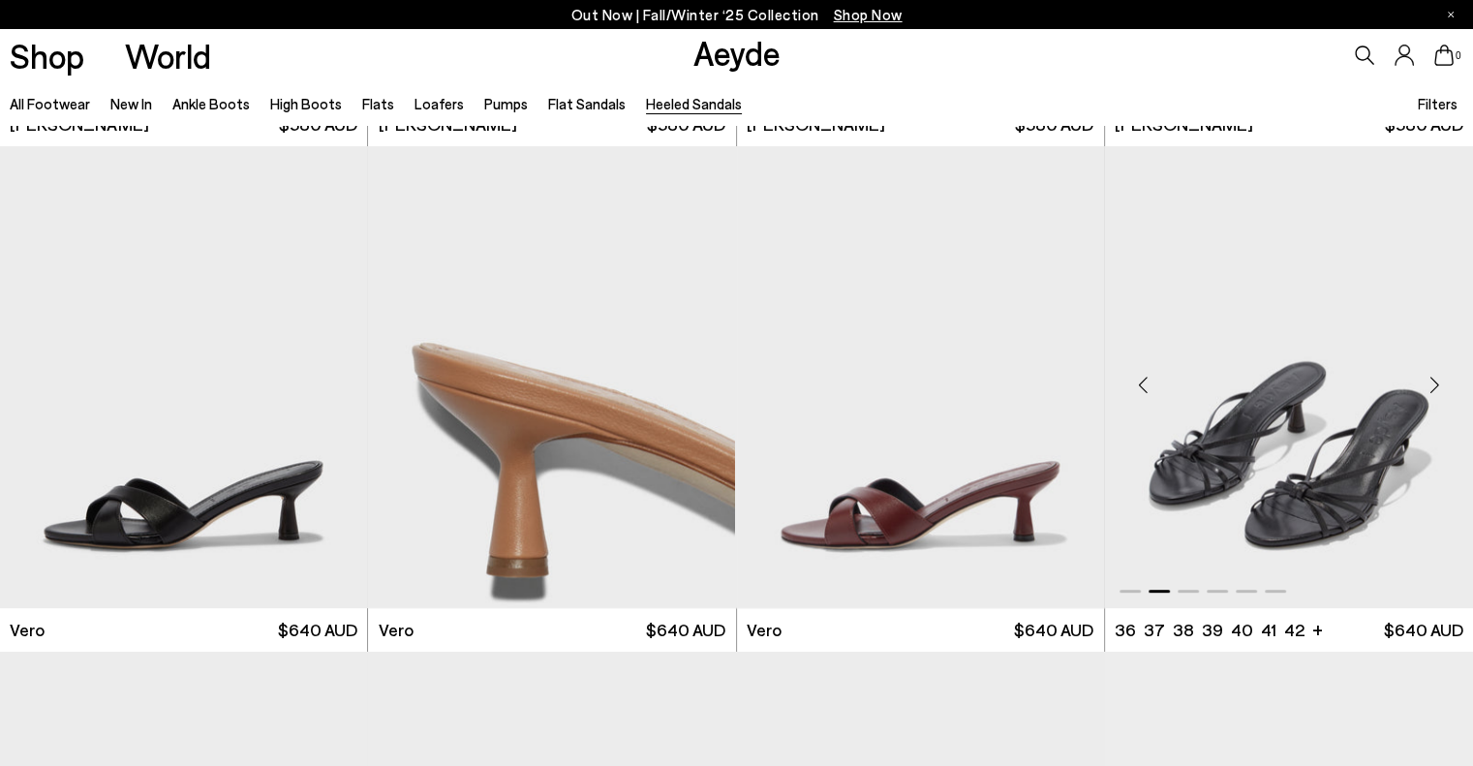
click at [1435, 384] on div "Next slide" at bounding box center [1434, 384] width 58 height 58
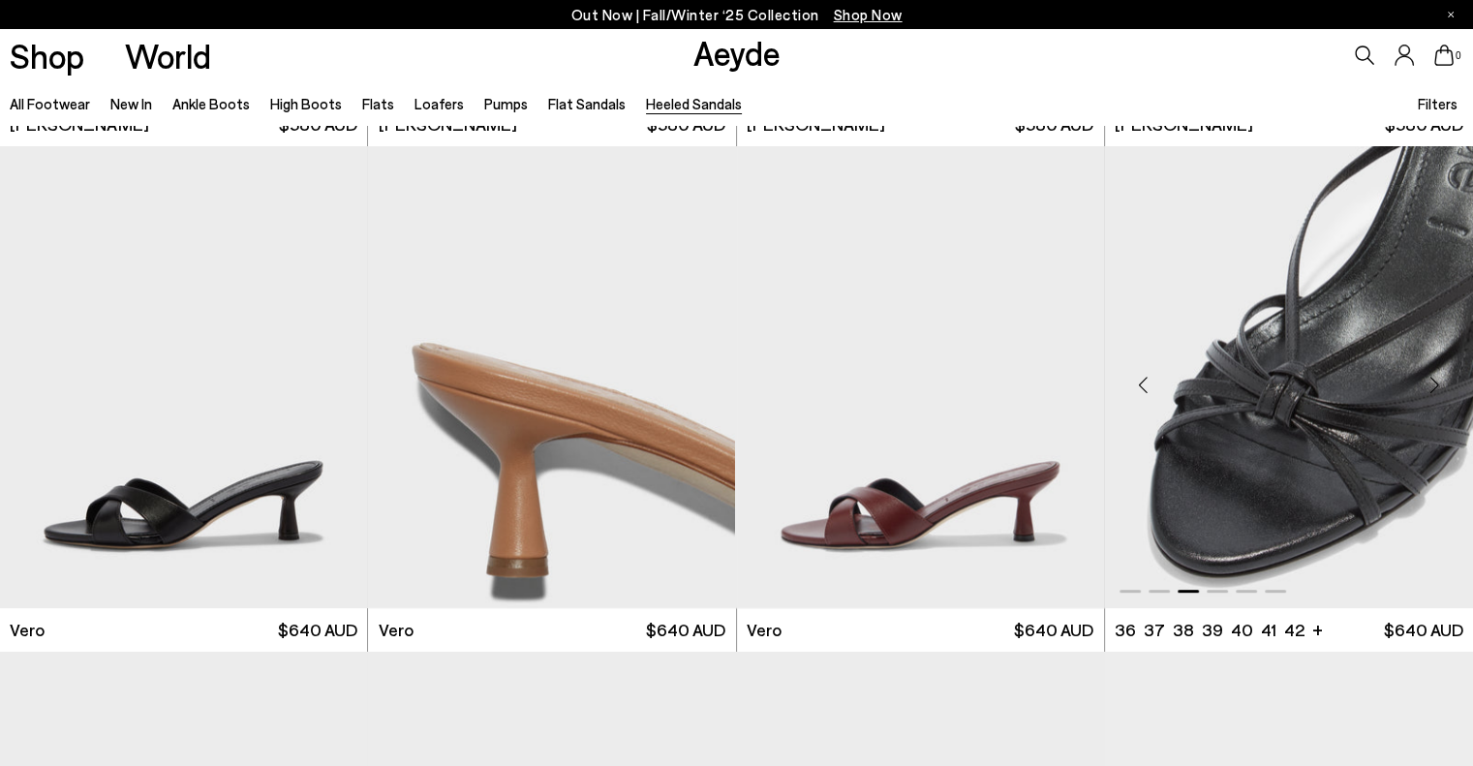
click at [1435, 384] on div "Next slide" at bounding box center [1434, 384] width 58 height 58
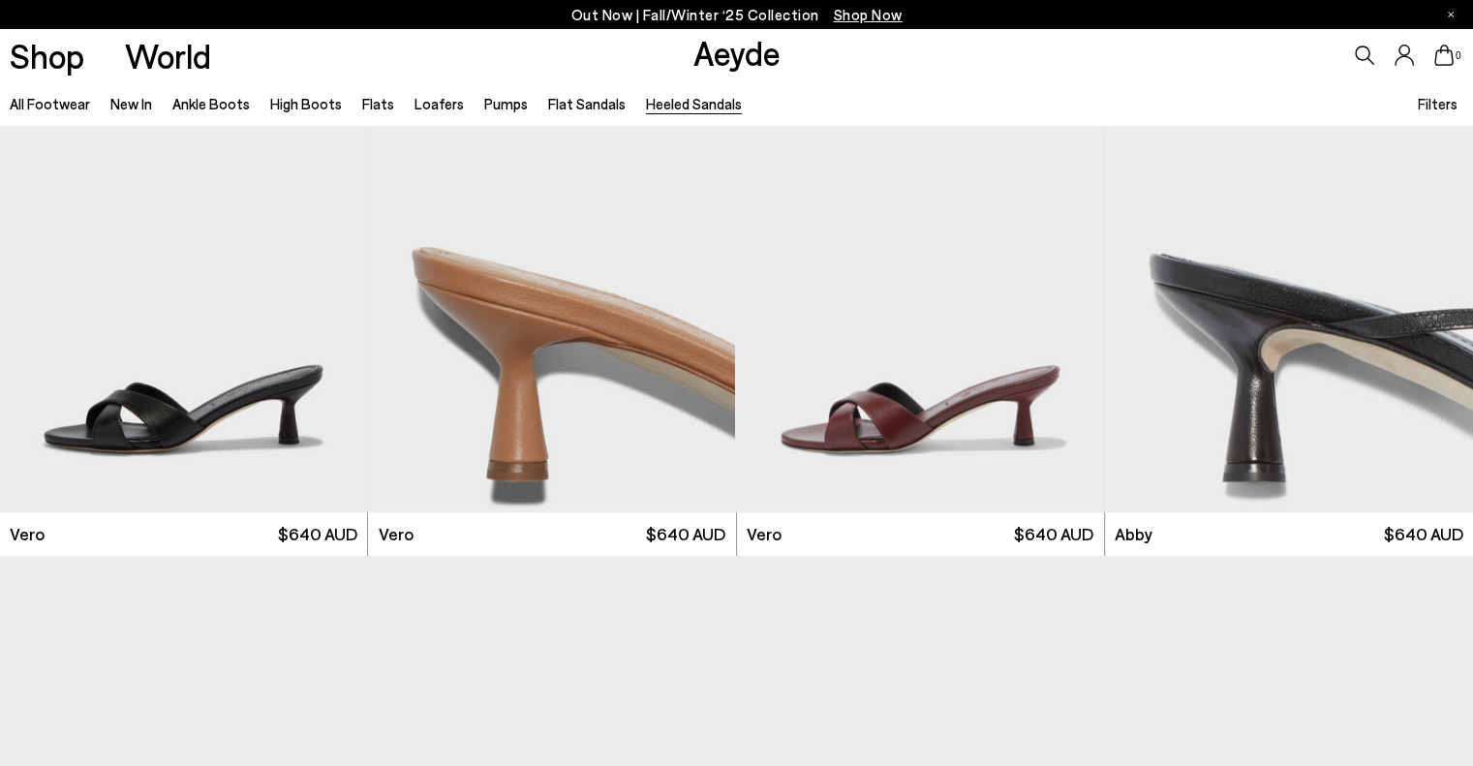
scroll to position [872, 0]
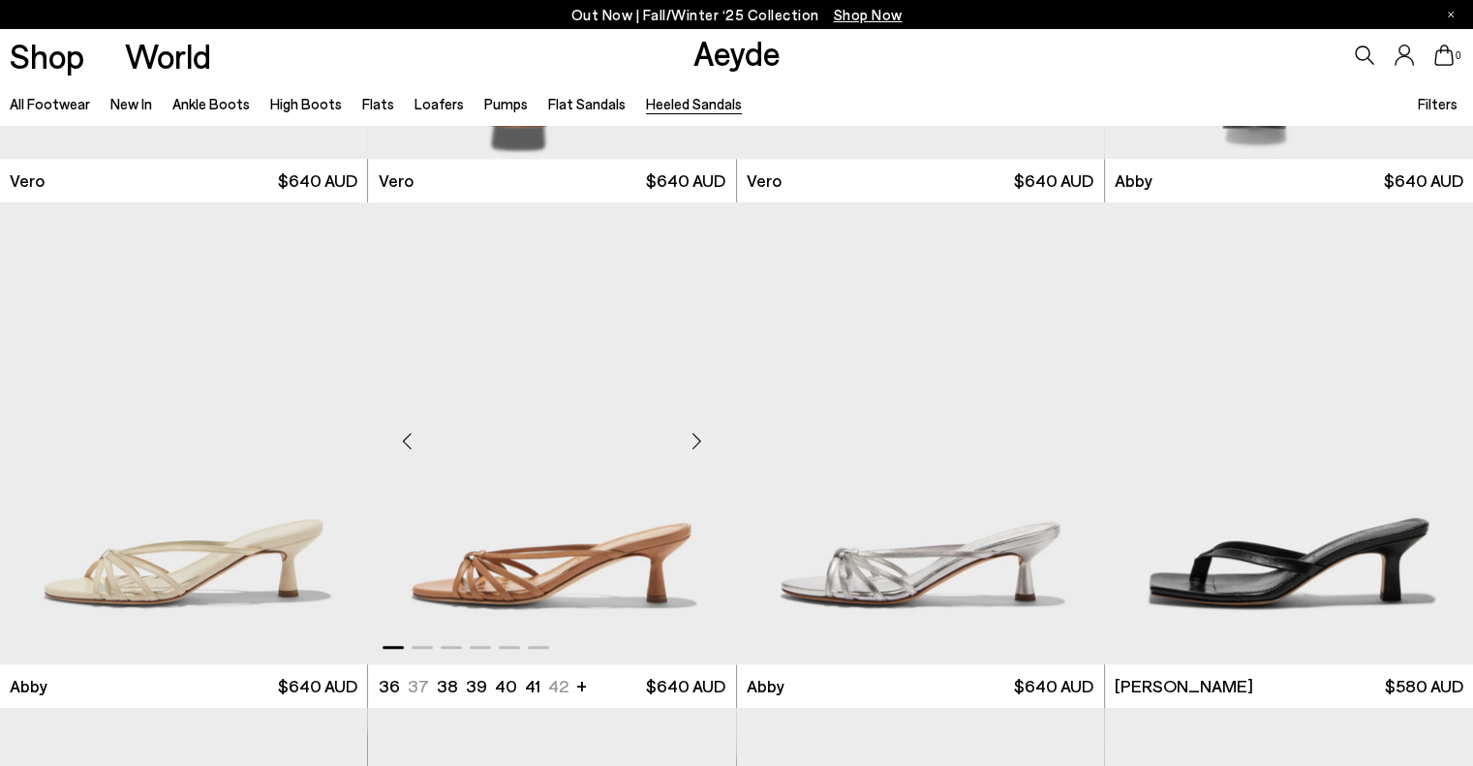
scroll to position [968, 0]
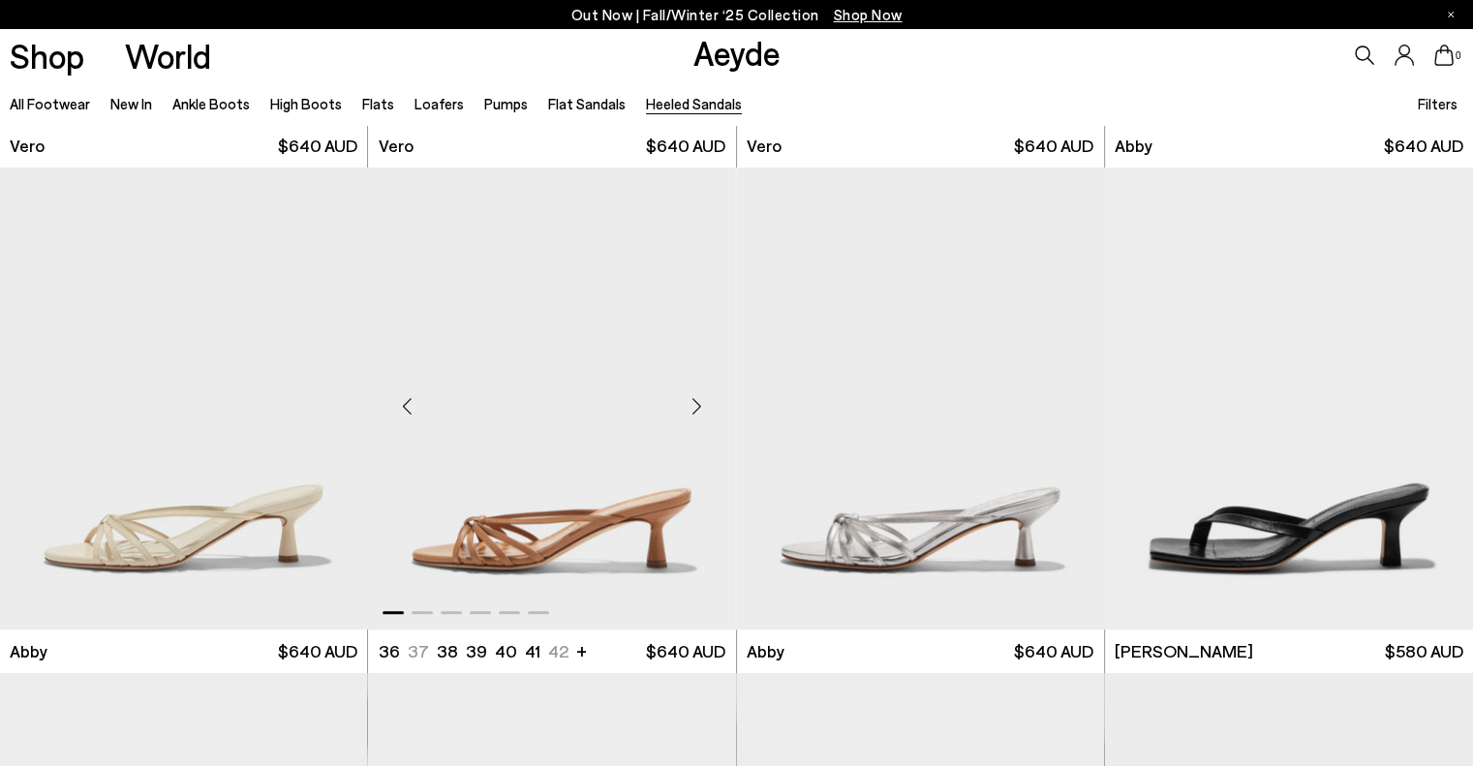
click at [697, 402] on div "Next slide" at bounding box center [697, 406] width 58 height 58
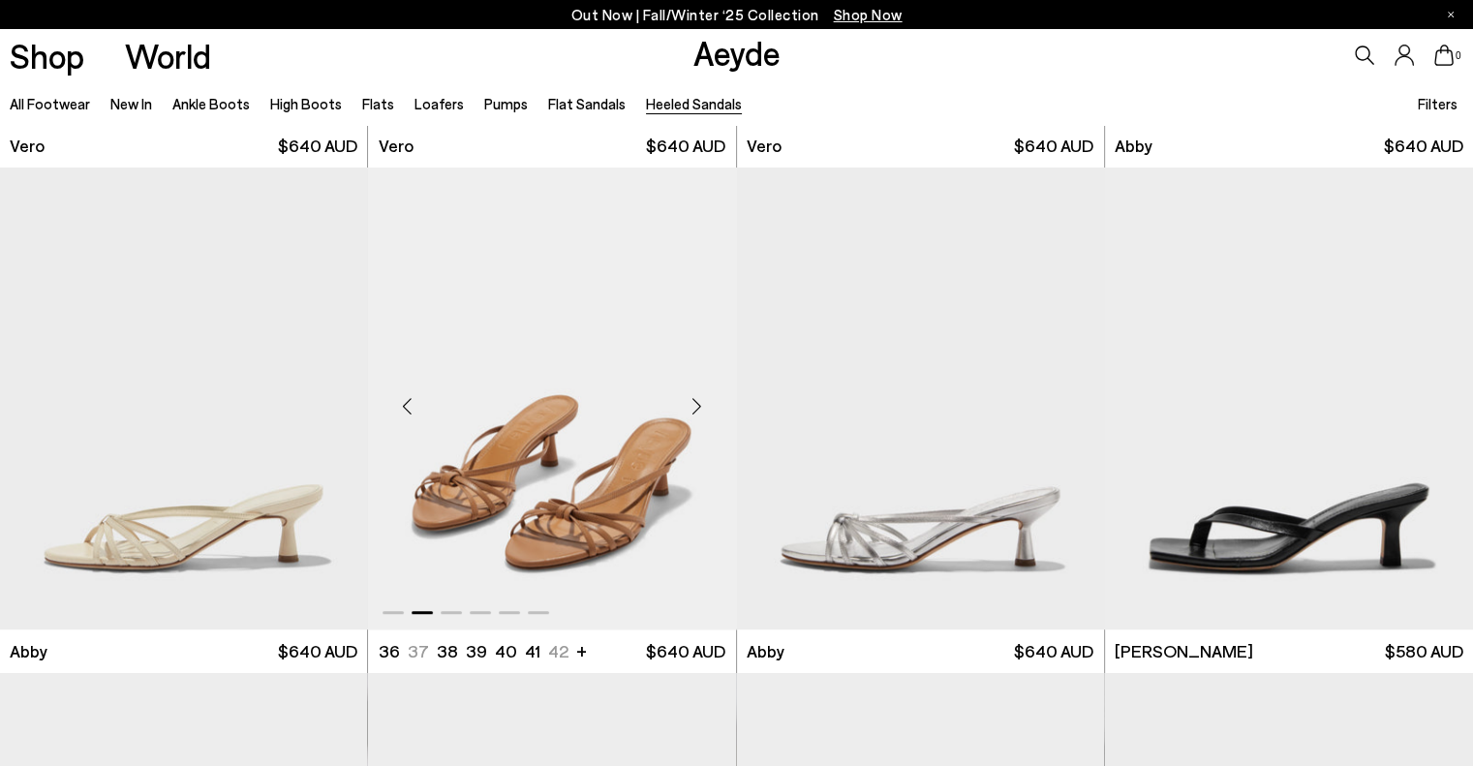
click at [697, 402] on div "Next slide" at bounding box center [697, 406] width 58 height 58
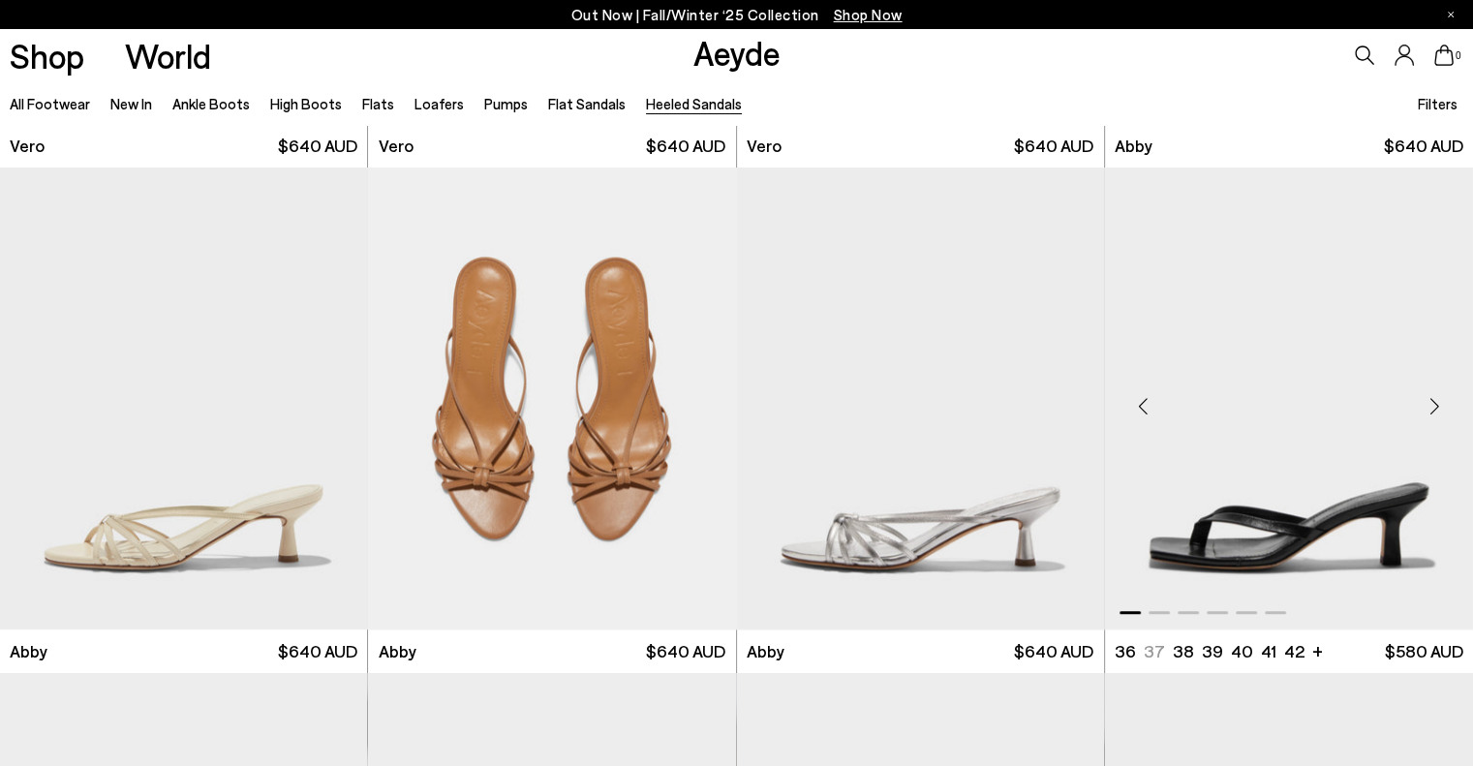
click at [1433, 405] on div "Next slide" at bounding box center [1434, 406] width 58 height 58
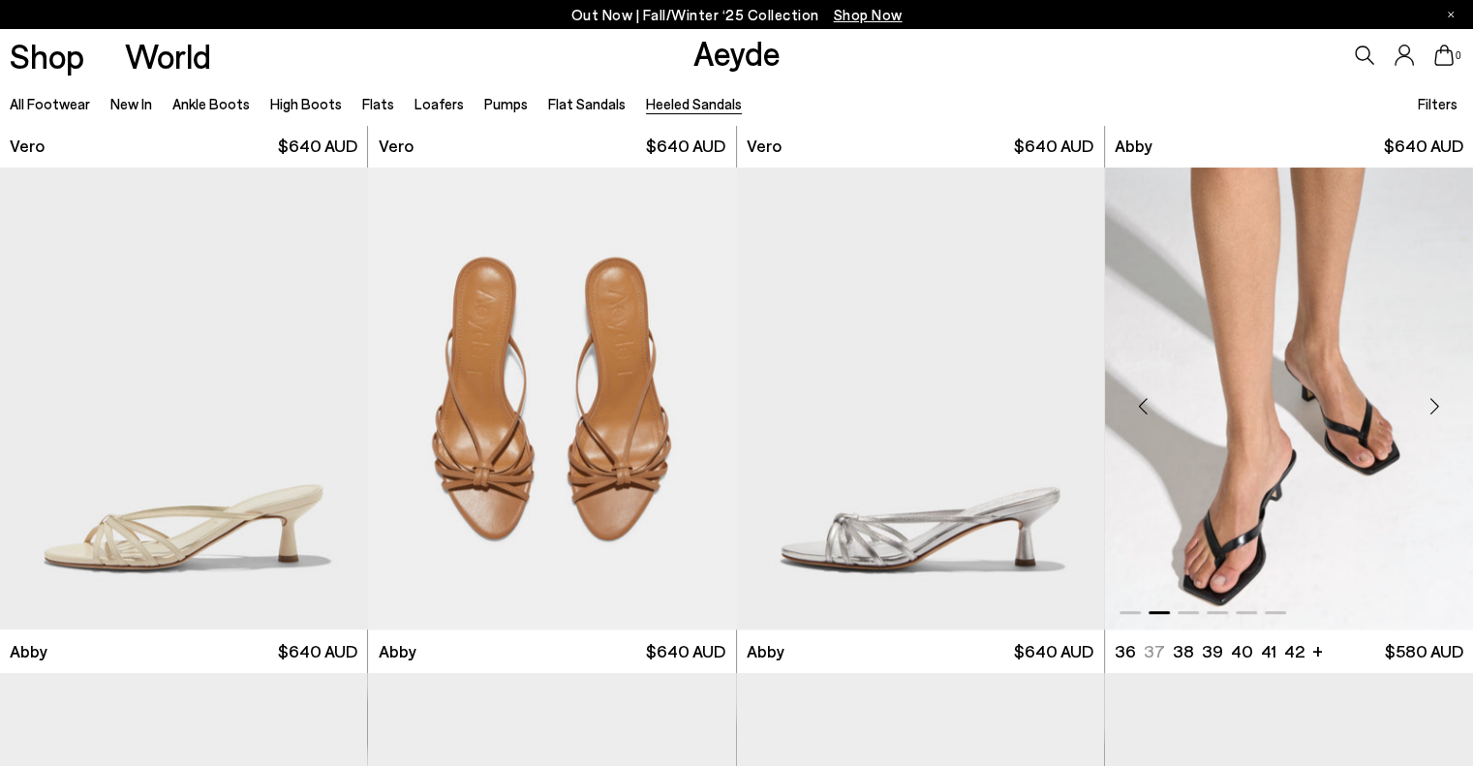
click at [1433, 405] on div "Next slide" at bounding box center [1434, 406] width 58 height 58
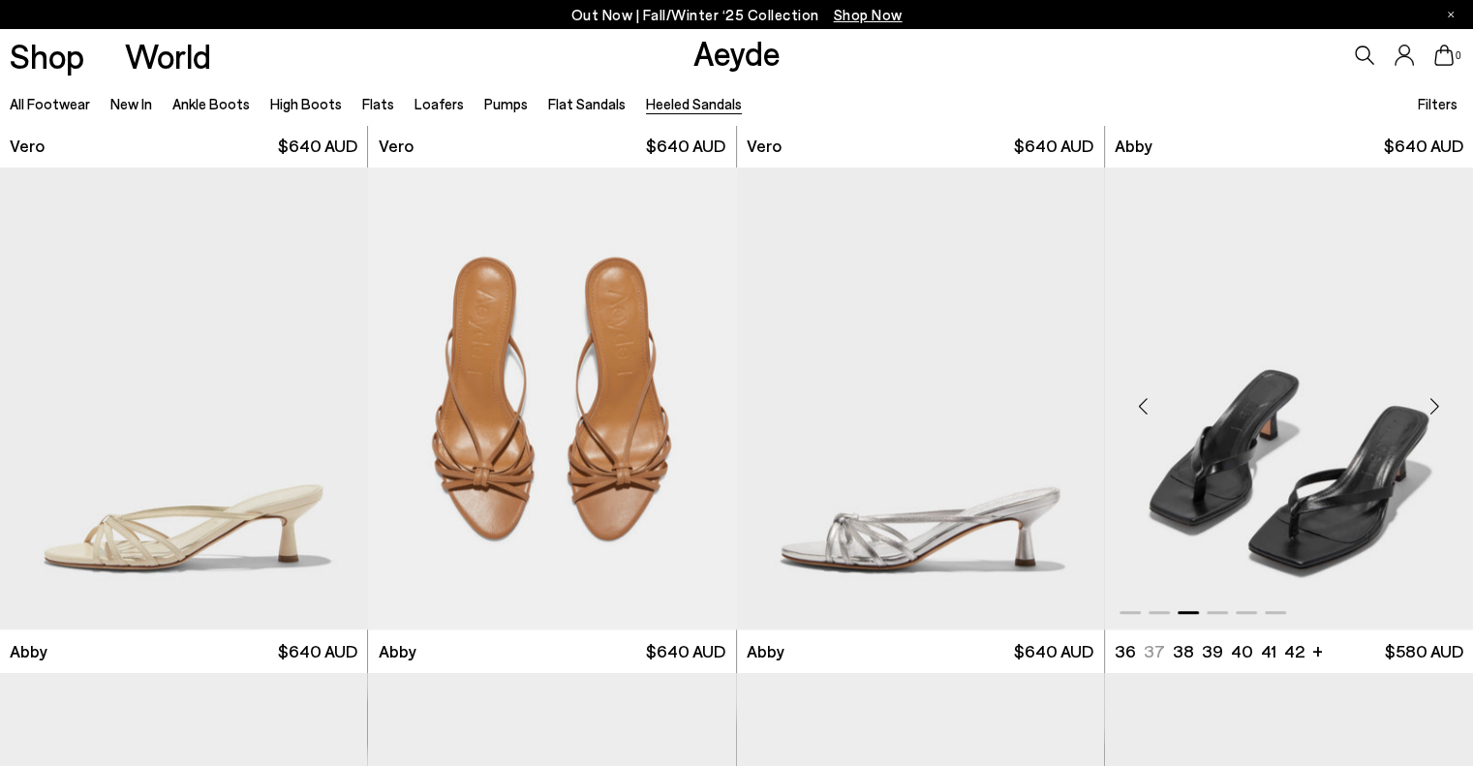
click at [1433, 405] on div "Next slide" at bounding box center [1434, 406] width 58 height 58
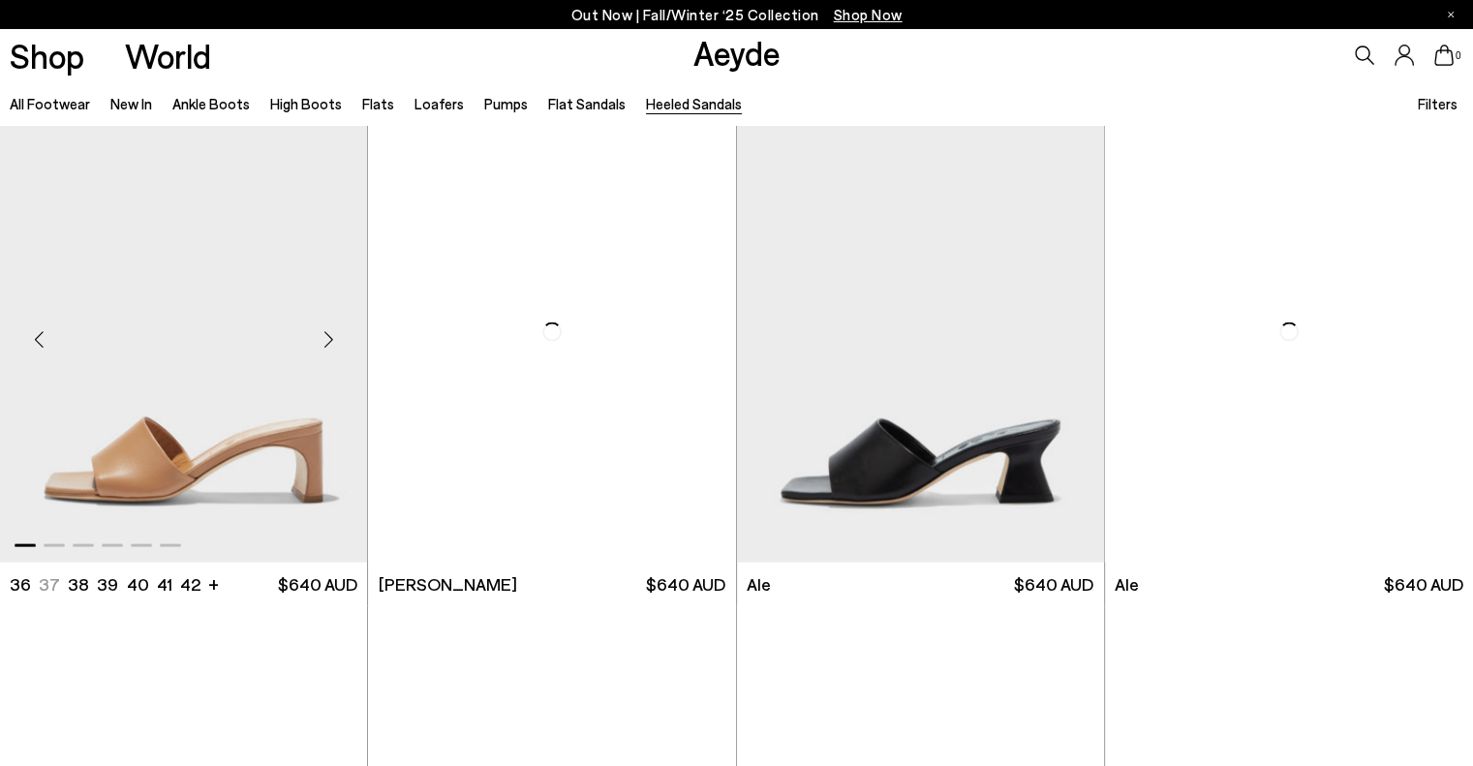
scroll to position [4067, 0]
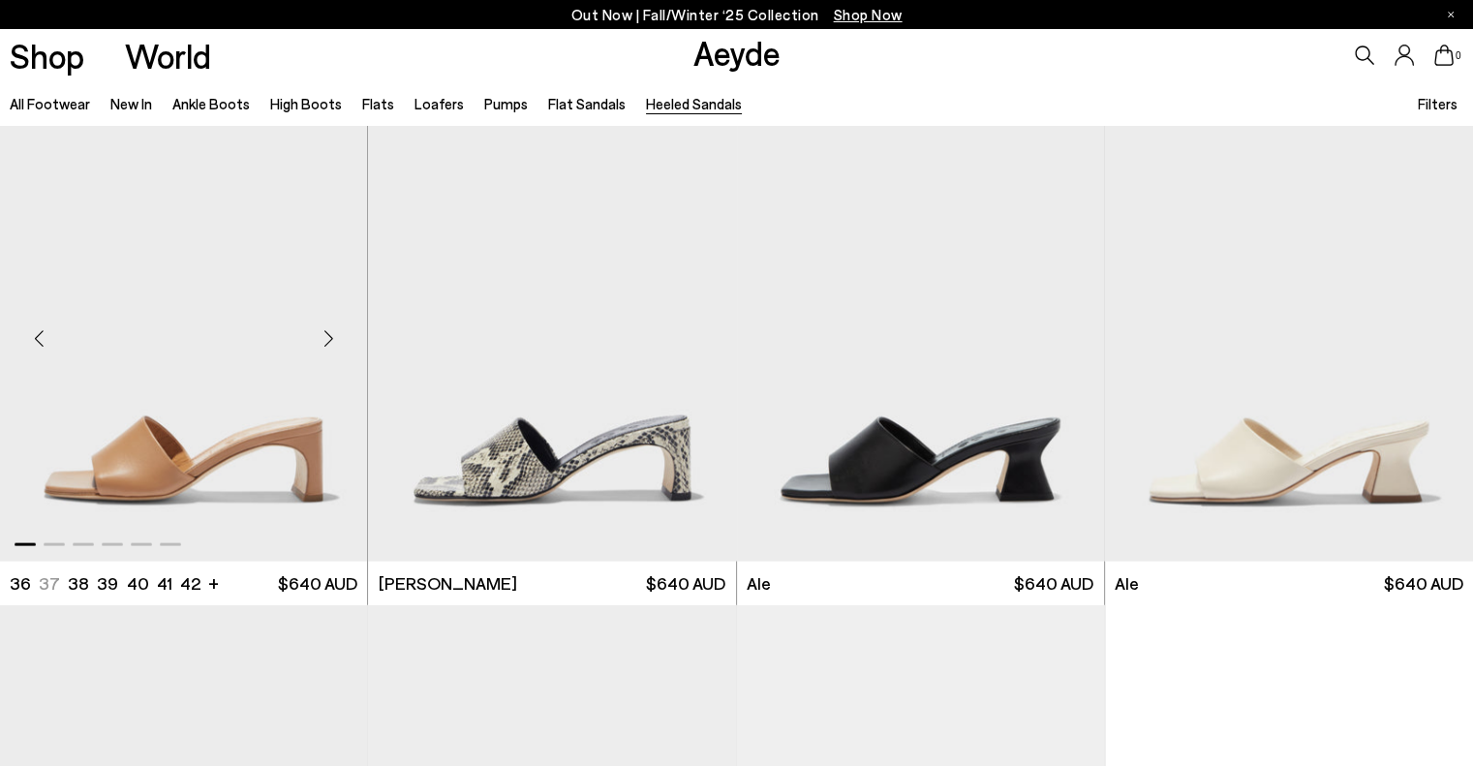
click at [332, 339] on div "Next slide" at bounding box center [328, 339] width 58 height 58
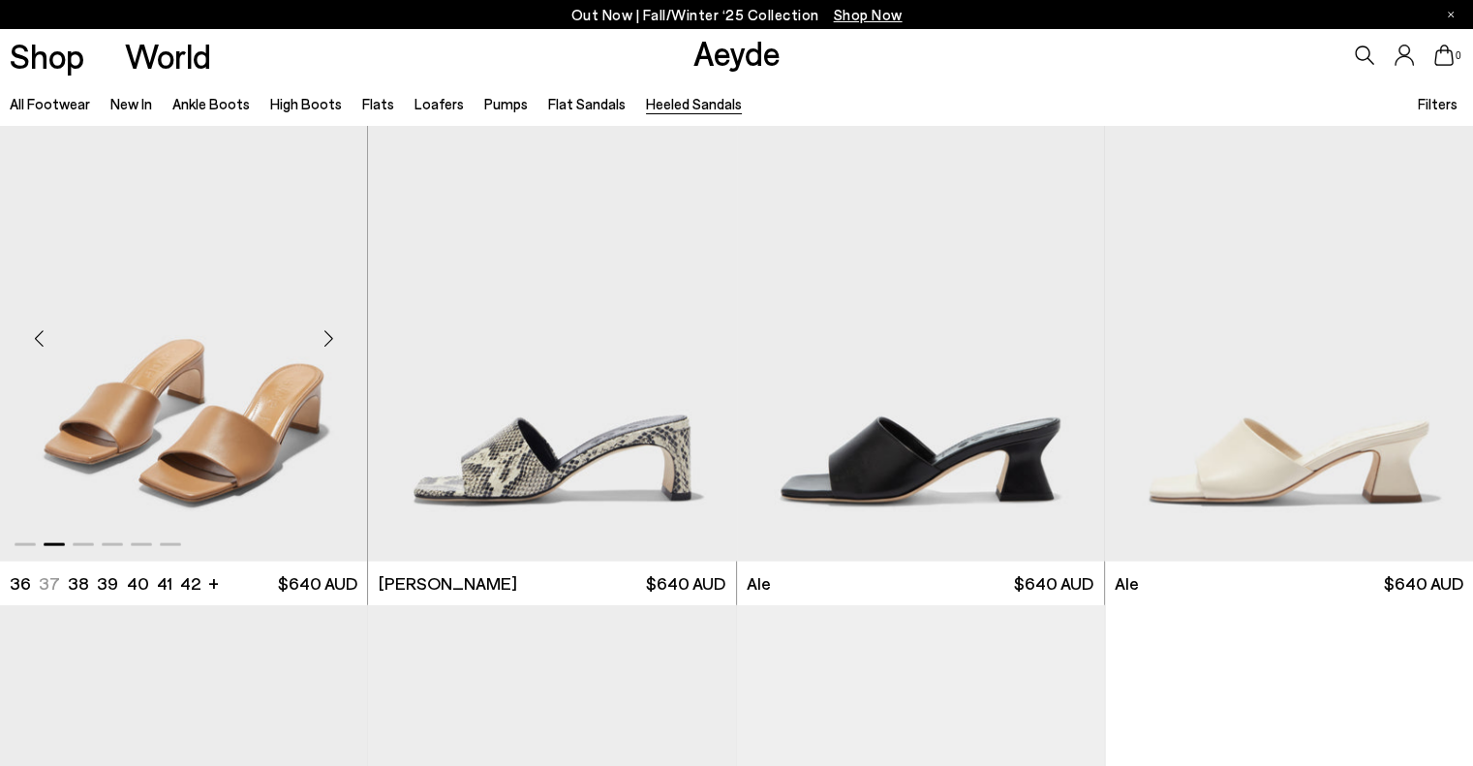
click at [333, 339] on div "Next slide" at bounding box center [328, 339] width 58 height 58
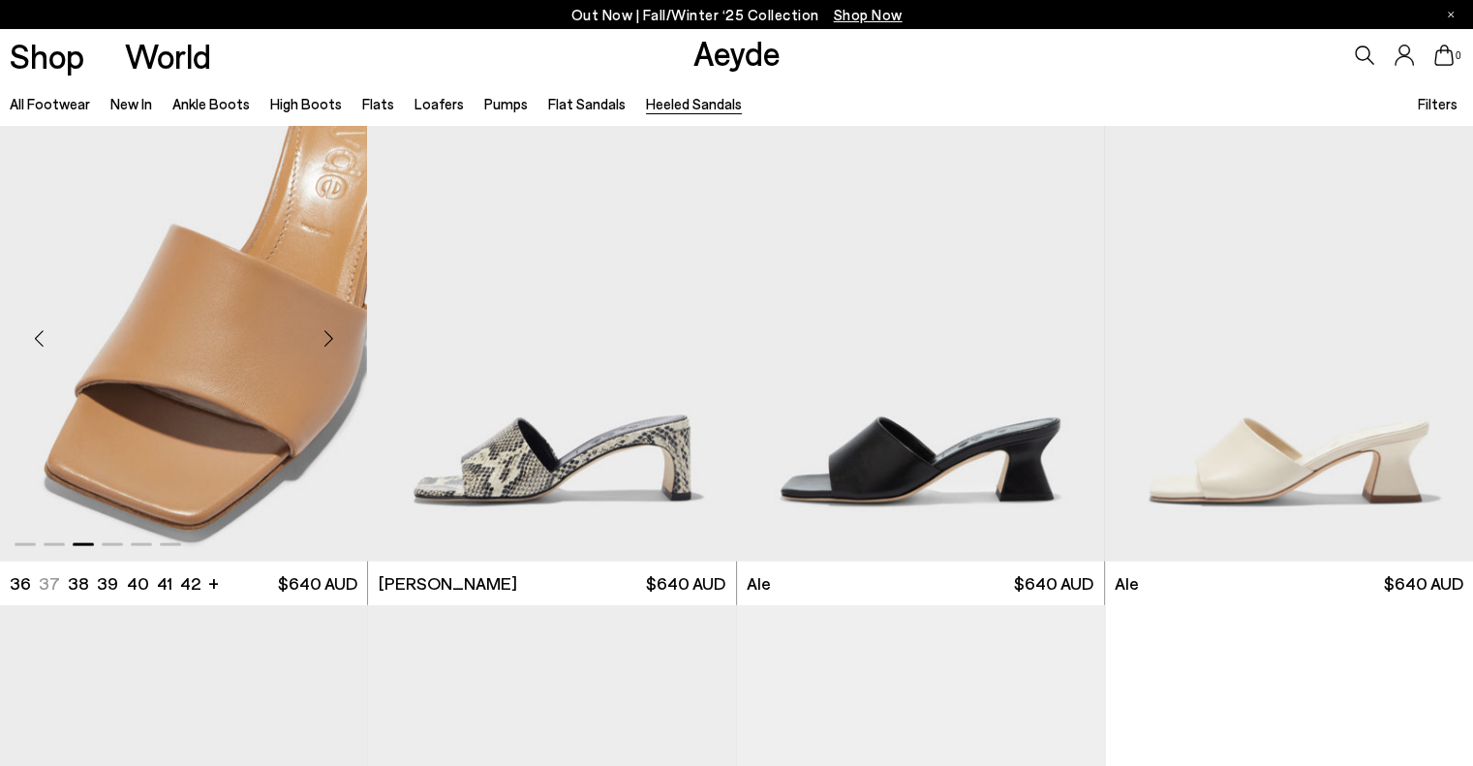
click at [333, 339] on div "Next slide" at bounding box center [328, 339] width 58 height 58
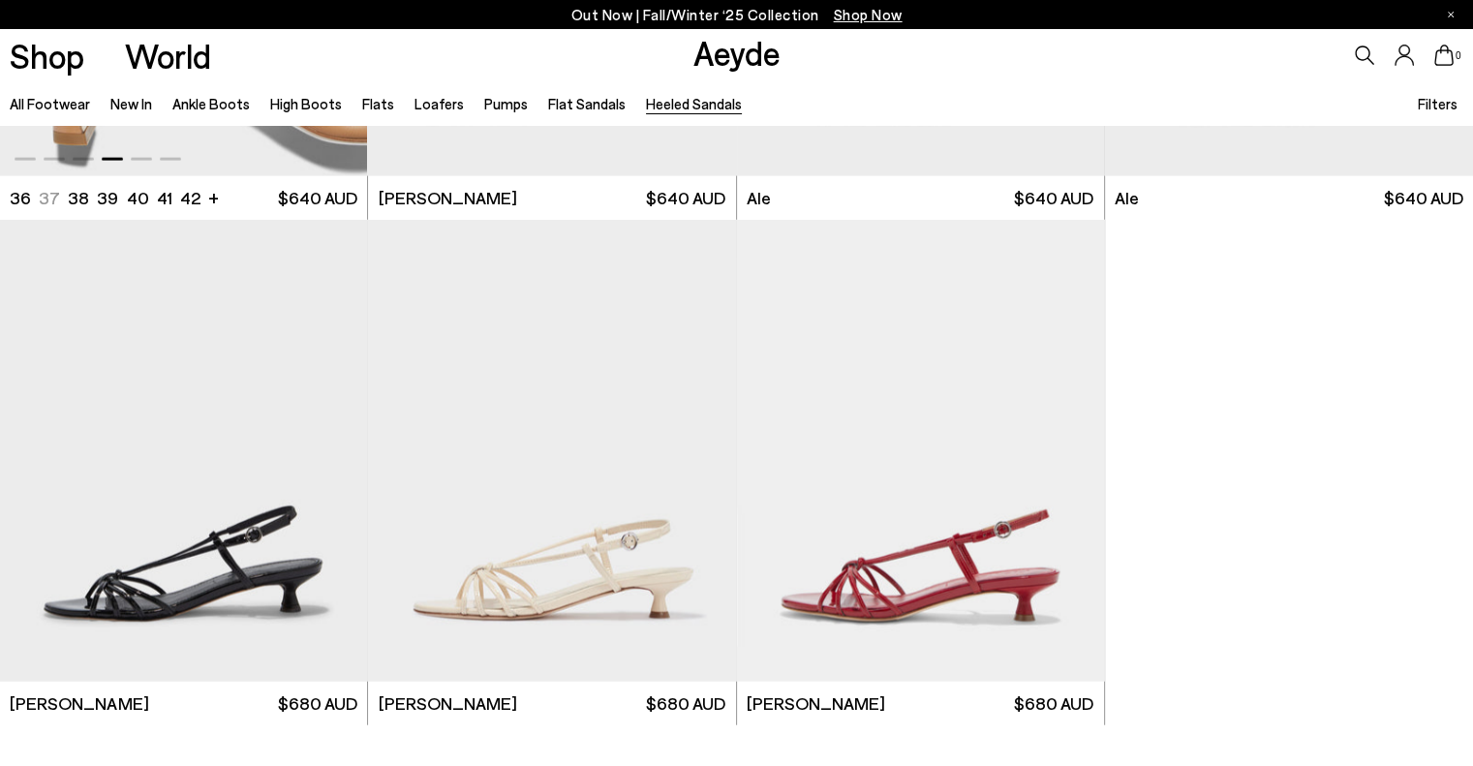
scroll to position [4454, 0]
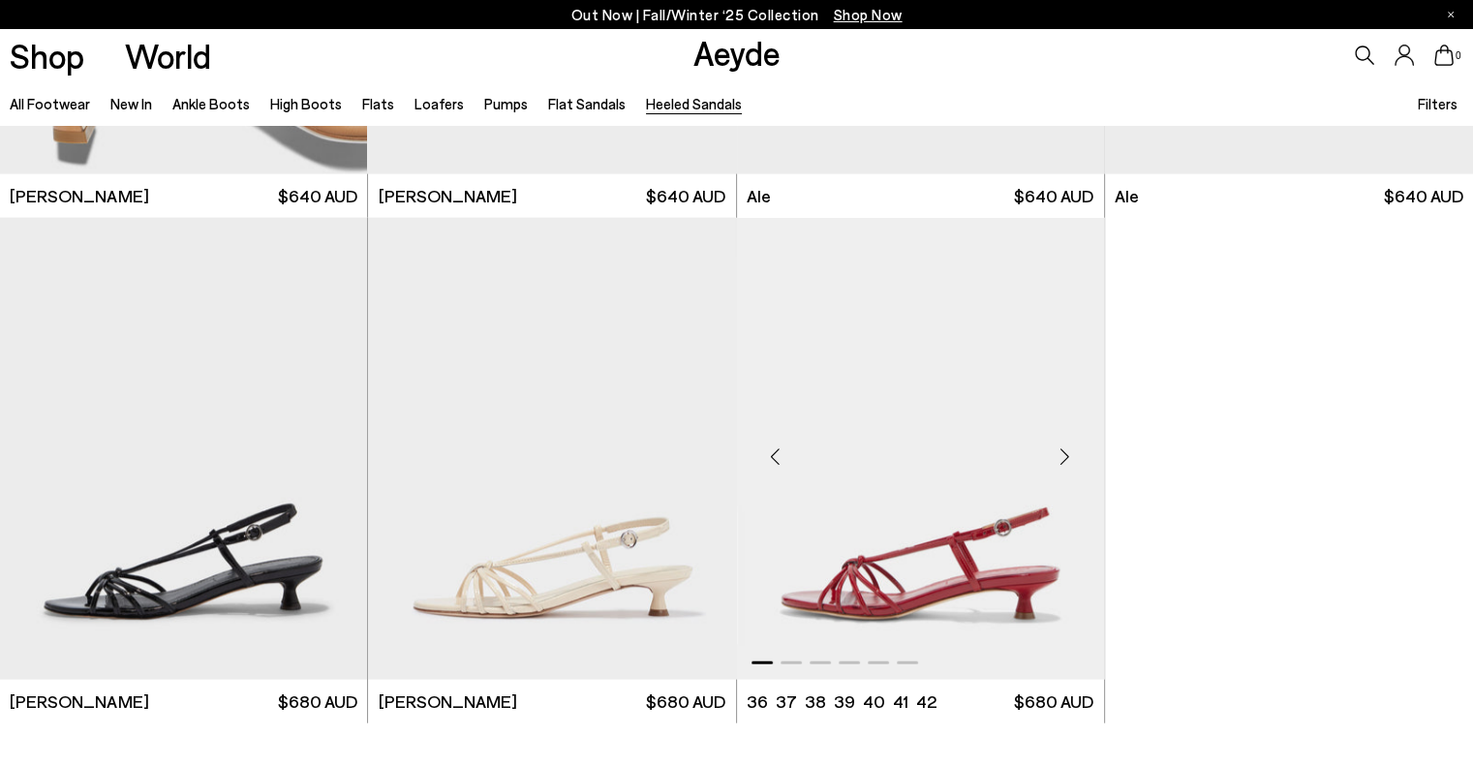
click at [1061, 451] on div "Next slide" at bounding box center [1065, 457] width 58 height 58
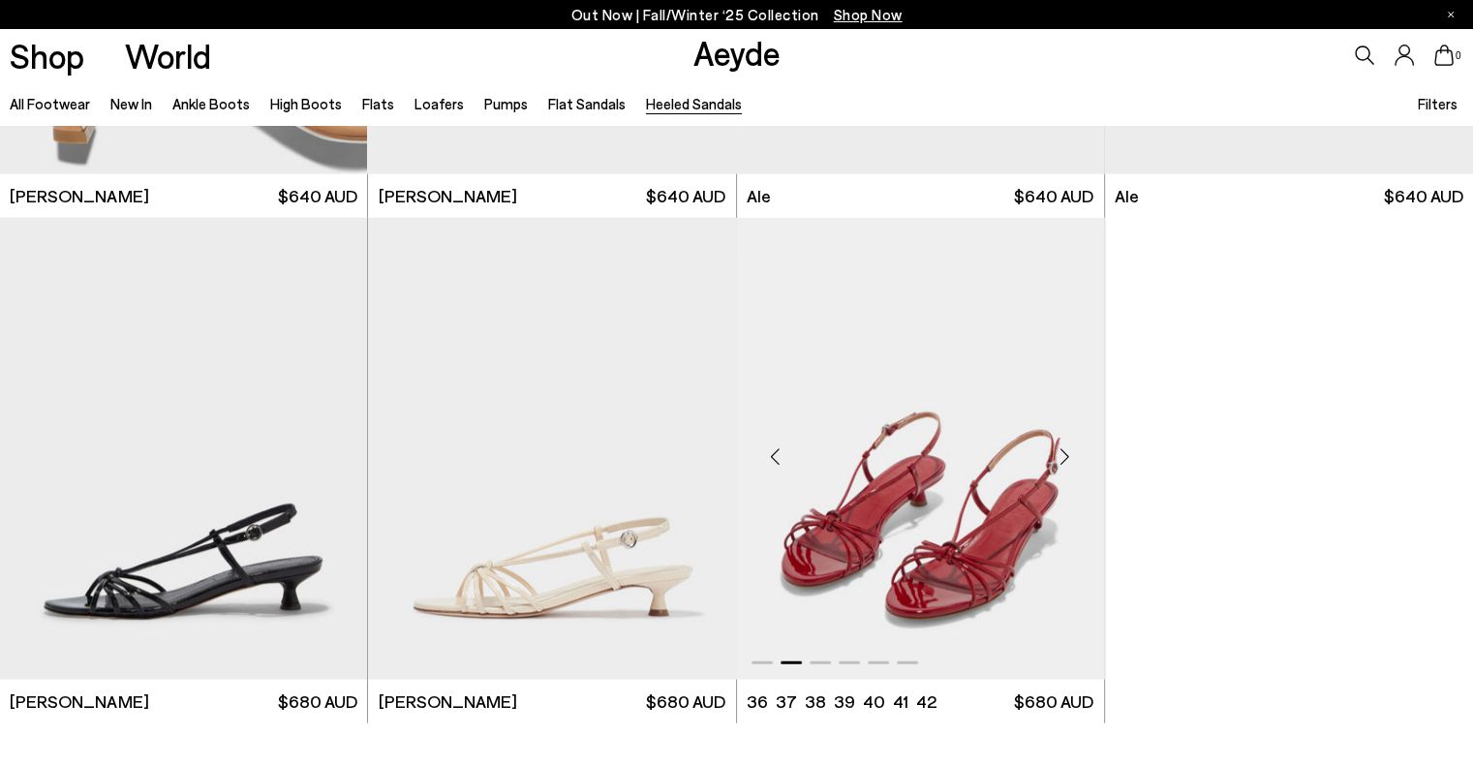
click at [1061, 451] on div "Next slide" at bounding box center [1065, 457] width 58 height 58
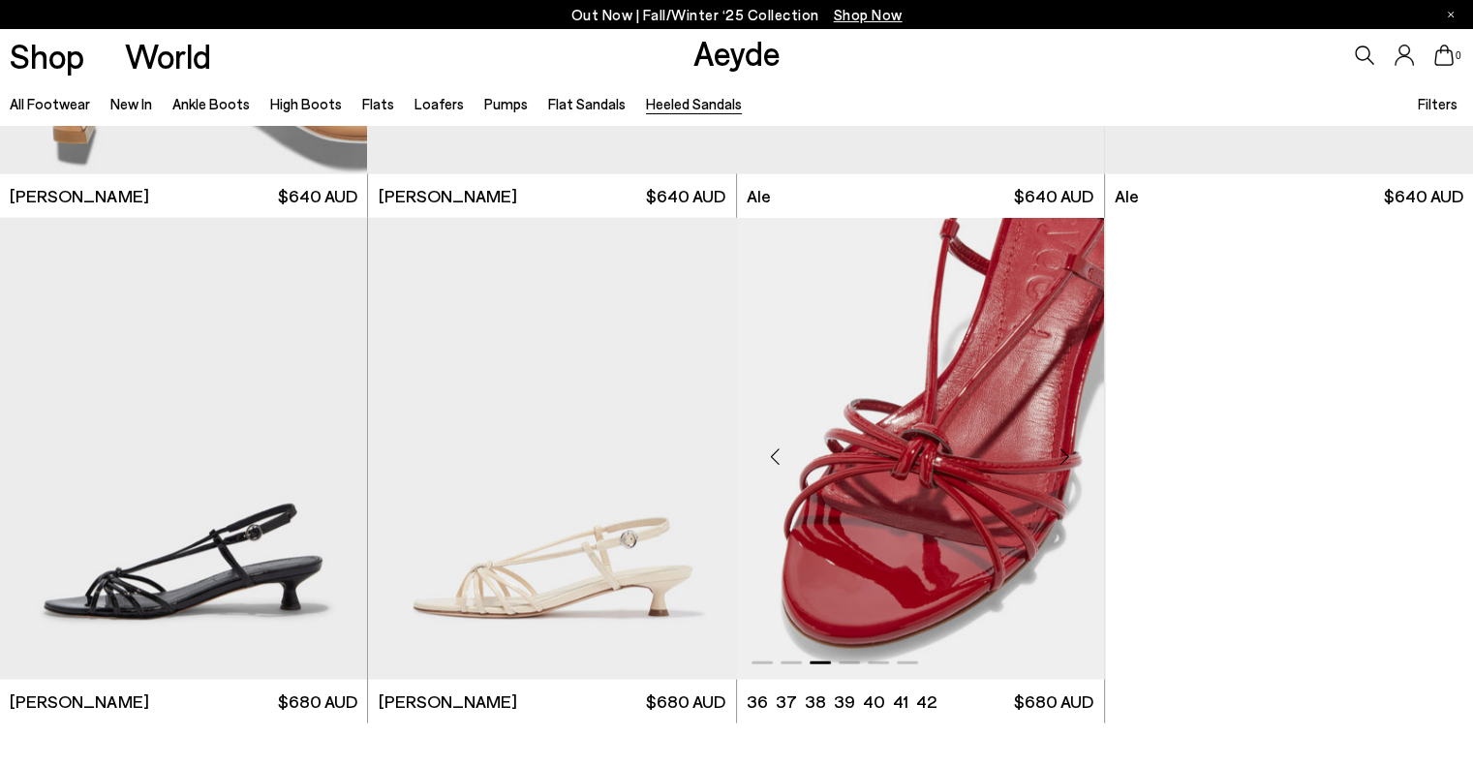
click at [1061, 451] on div "Next slide" at bounding box center [1065, 457] width 58 height 58
